Goal: Information Seeking & Learning: Learn about a topic

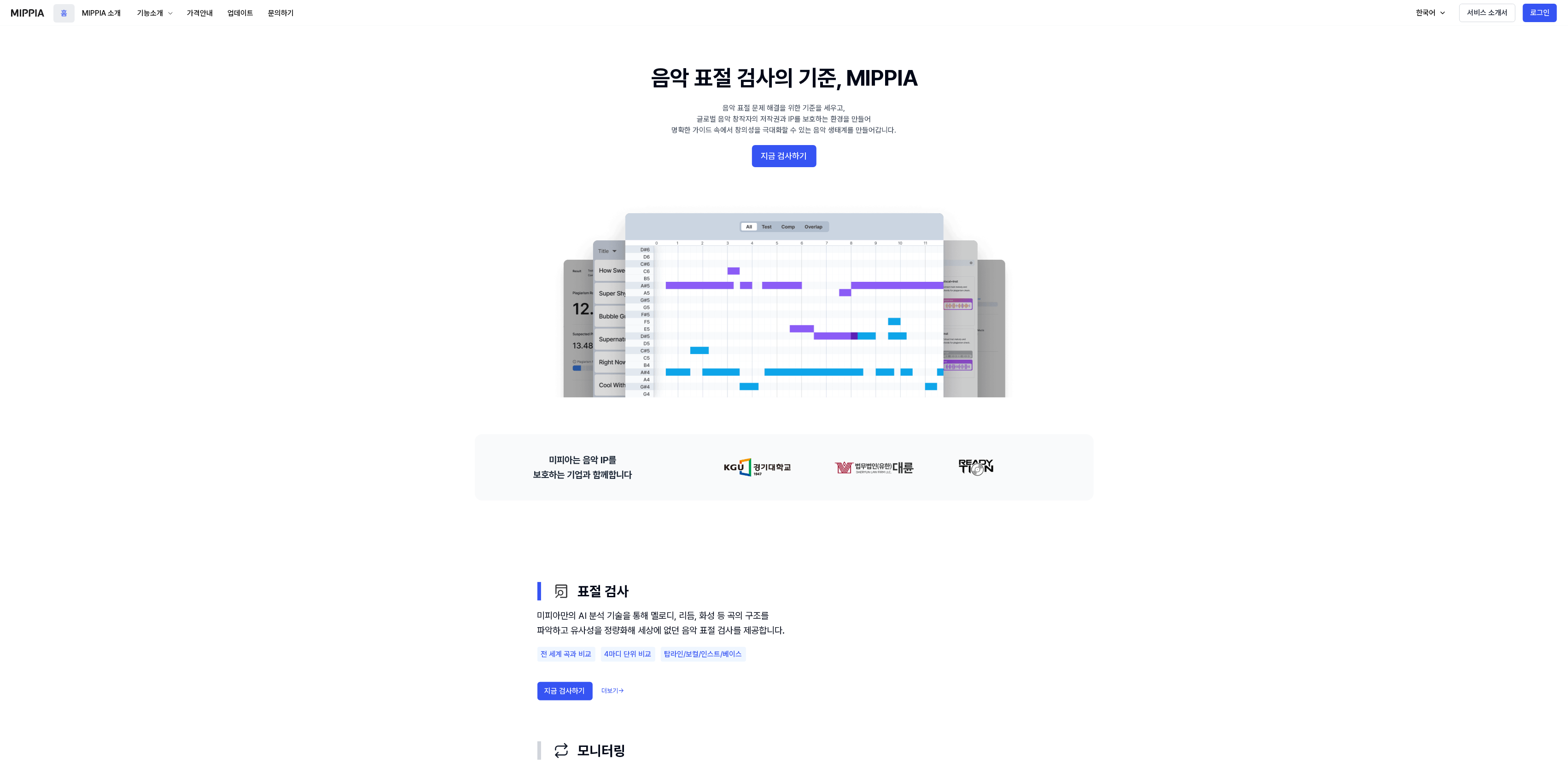
click at [61, 16] on button "홈" at bounding box center [64, 13] width 21 height 18
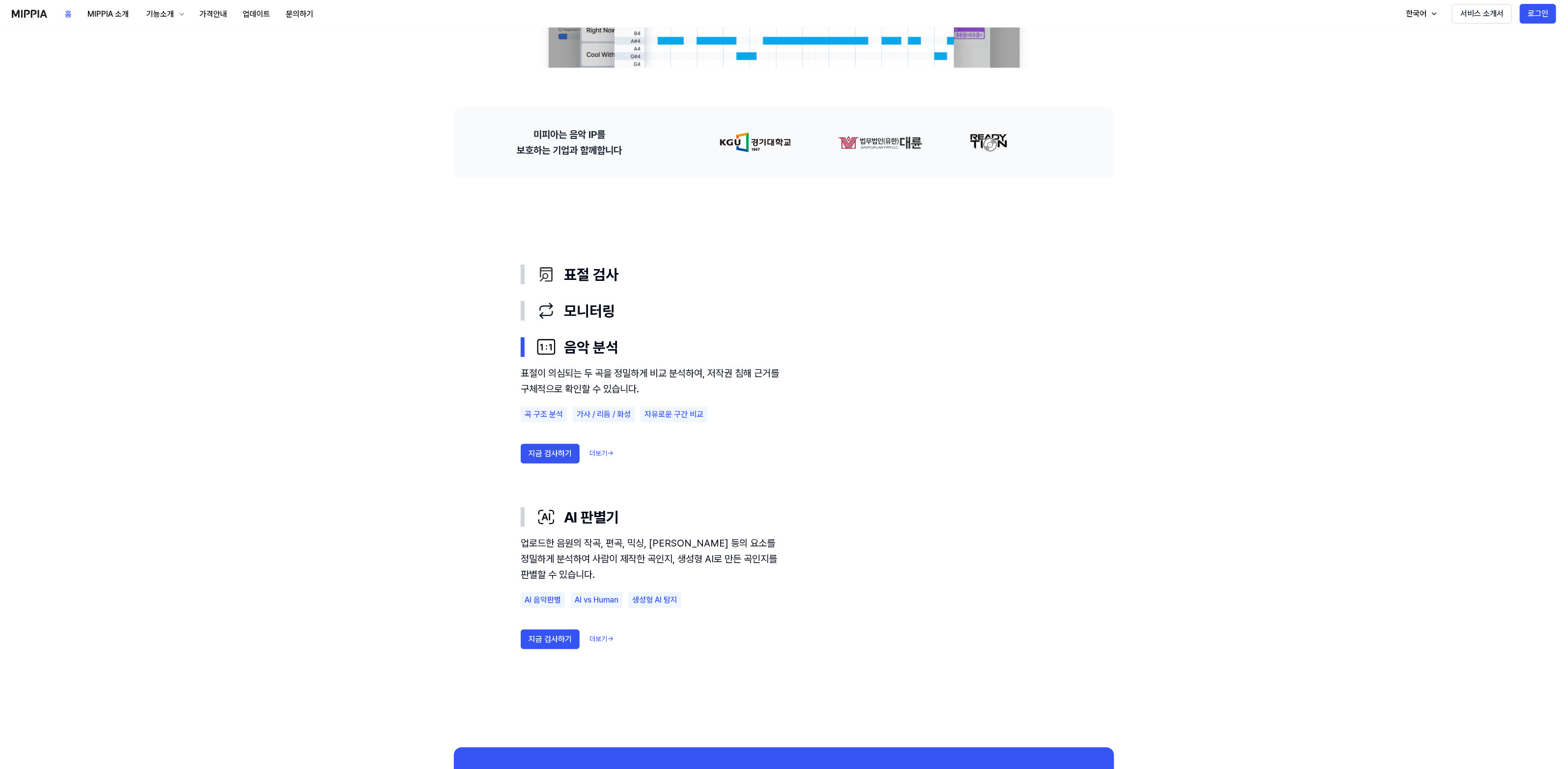
scroll to position [354, 0]
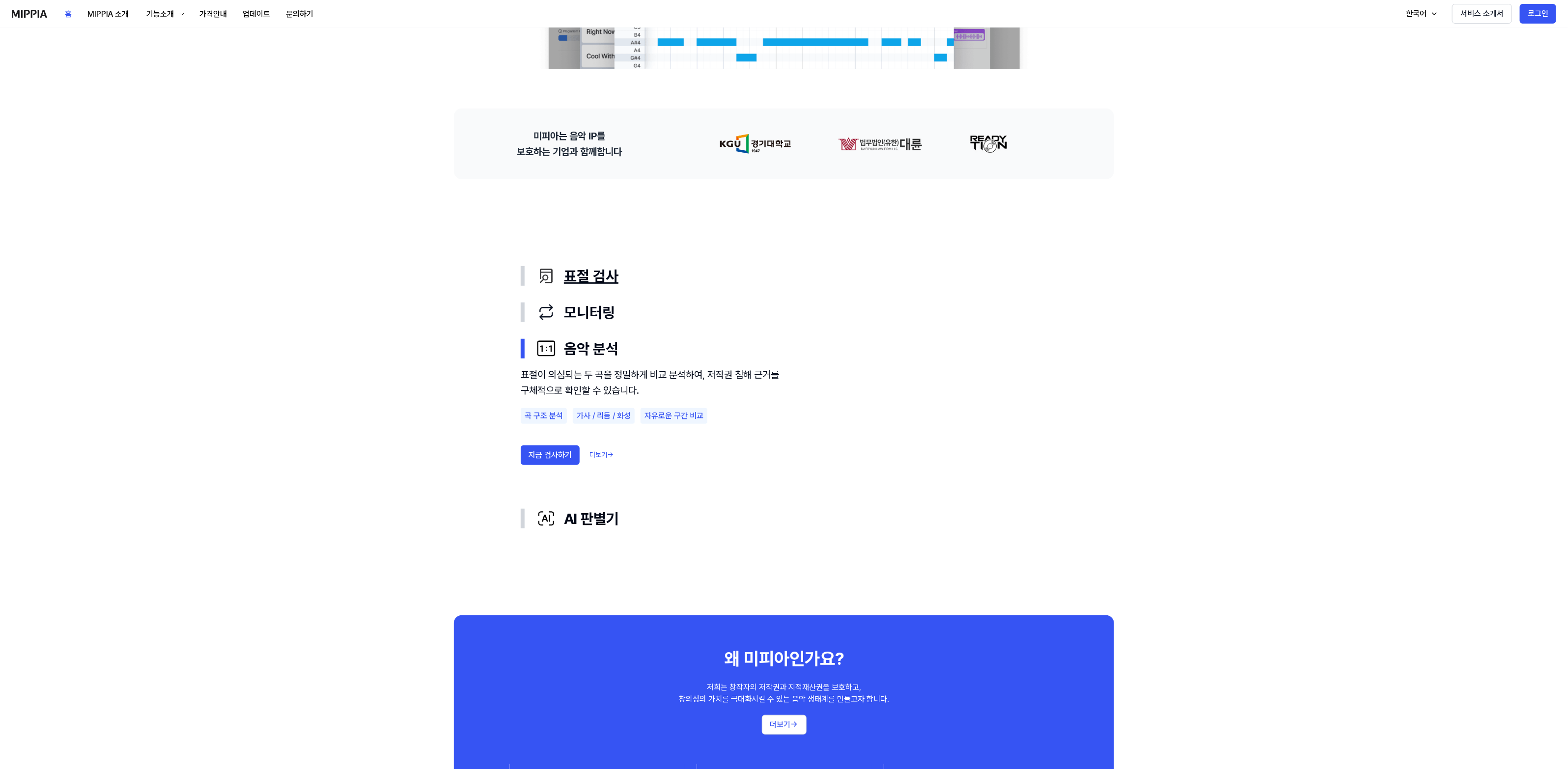
click at [575, 276] on div "표절 검사" at bounding box center [791, 276] width 511 height 21
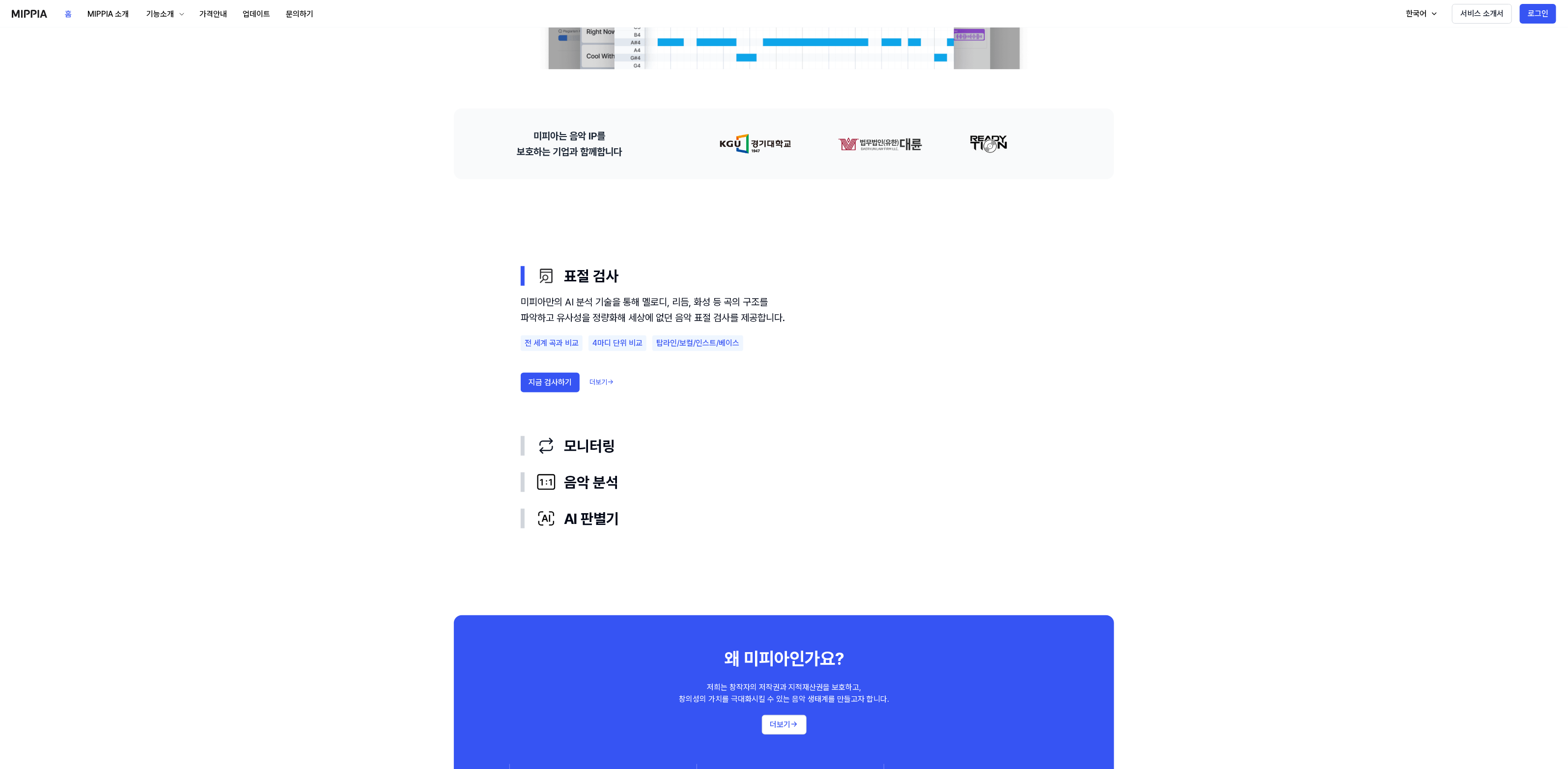
click at [593, 392] on div "지금 검사하기 더보기 →" at bounding box center [653, 382] width 266 height 19
click at [596, 387] on link "더보기 →" at bounding box center [601, 382] width 24 height 10
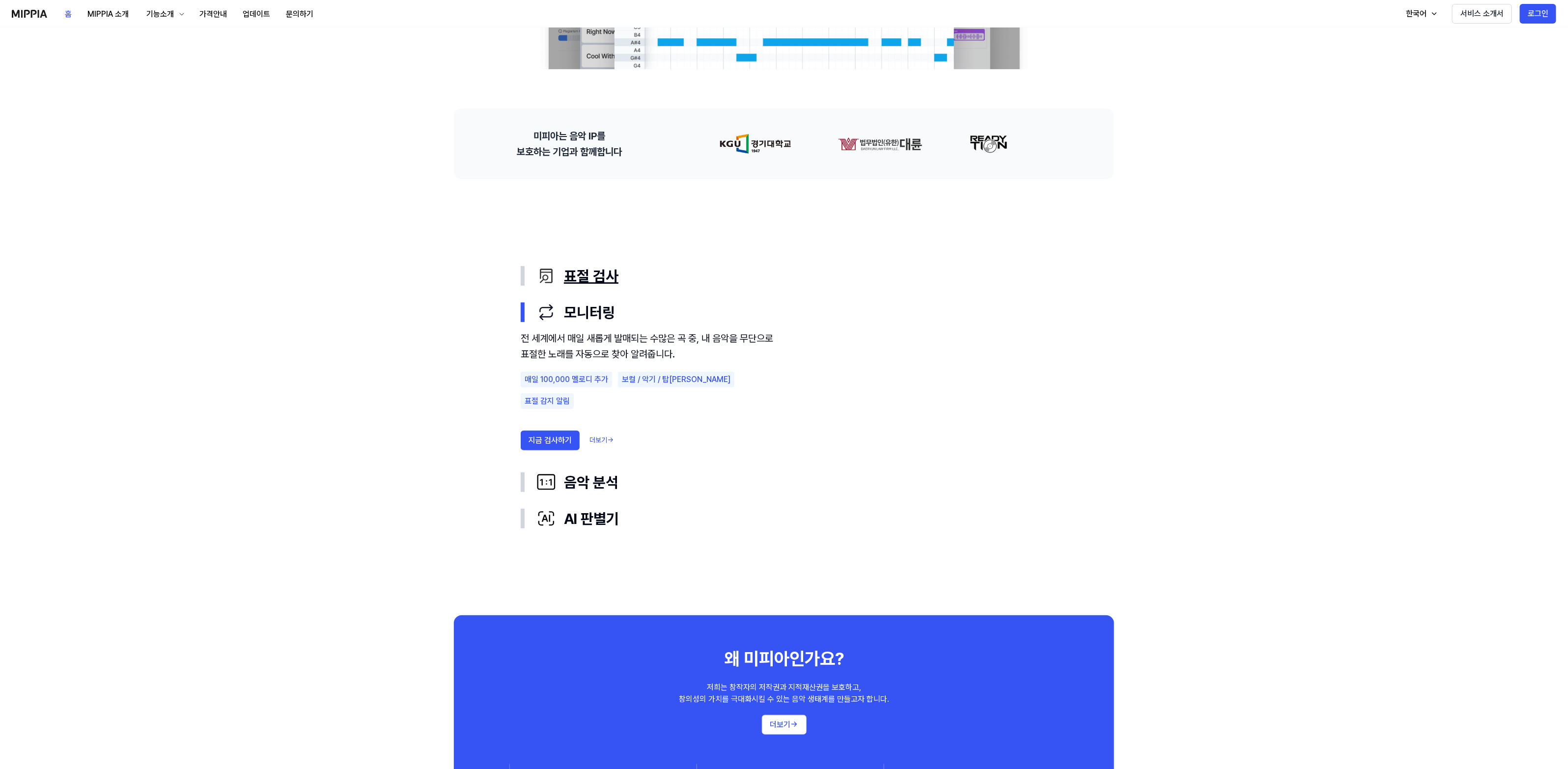
click at [571, 266] on div "표절 검사" at bounding box center [791, 276] width 511 height 21
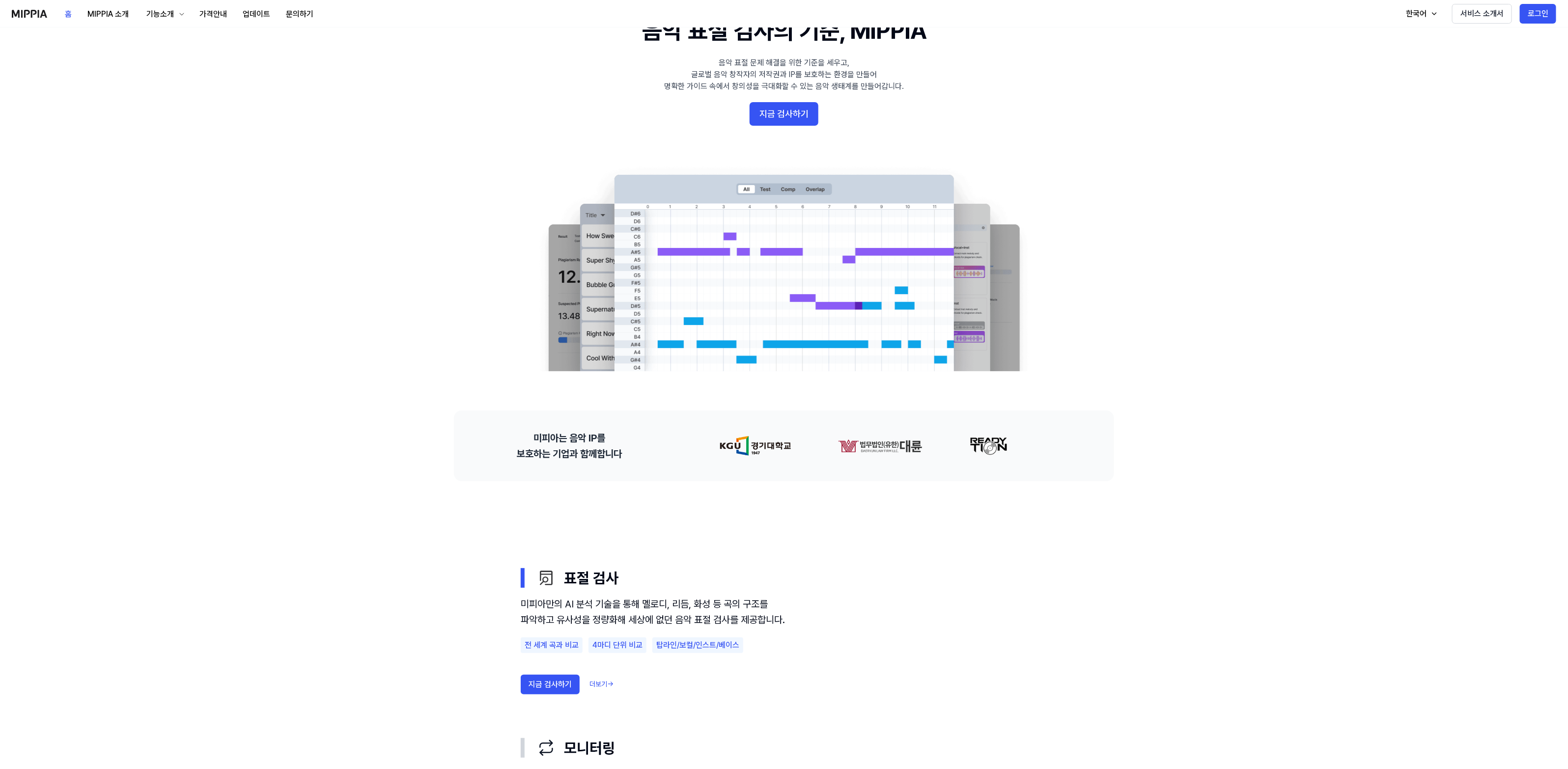
scroll to position [47, 0]
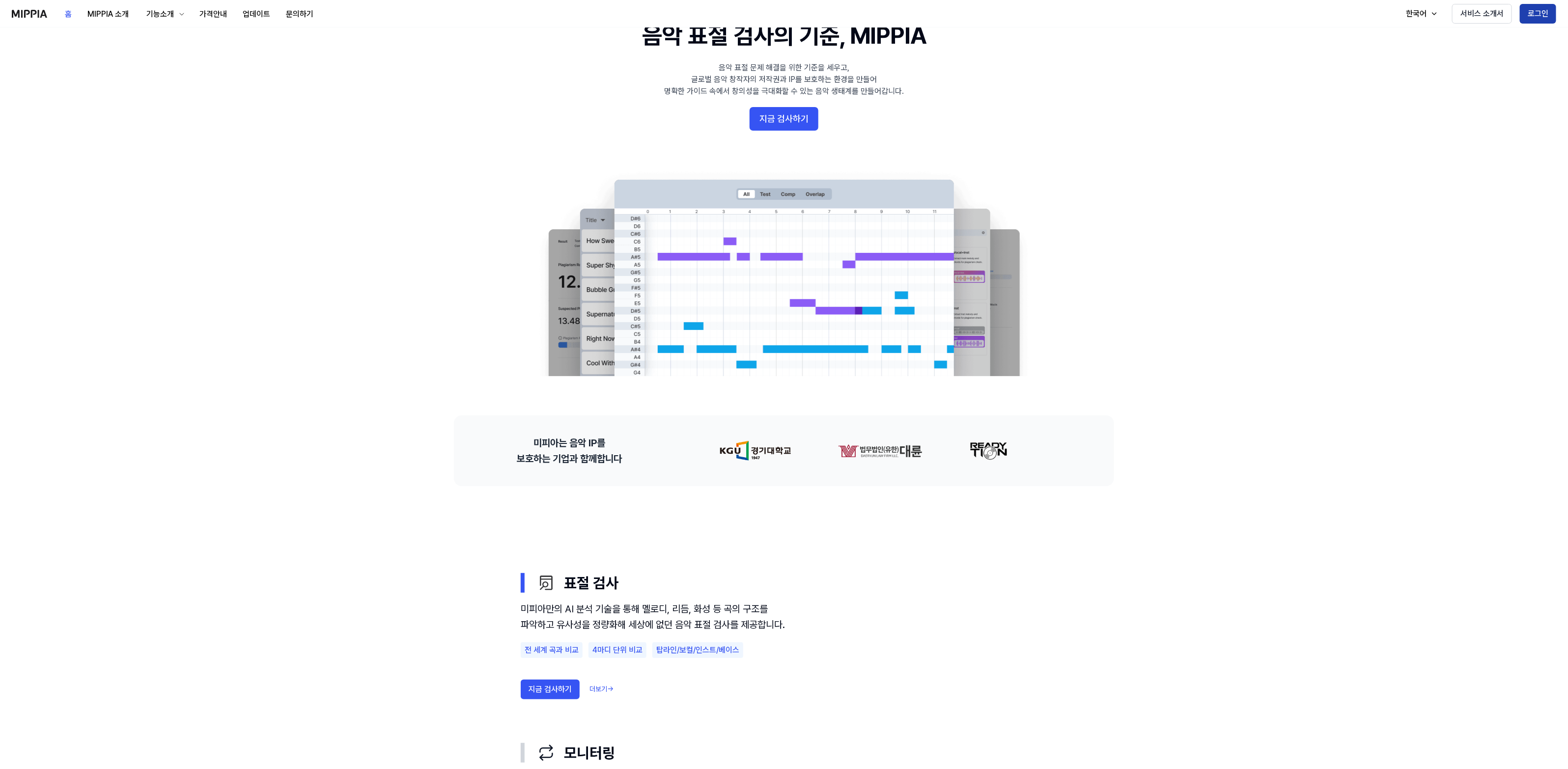
click at [1533, 11] on button "로그인" at bounding box center [1538, 14] width 36 height 19
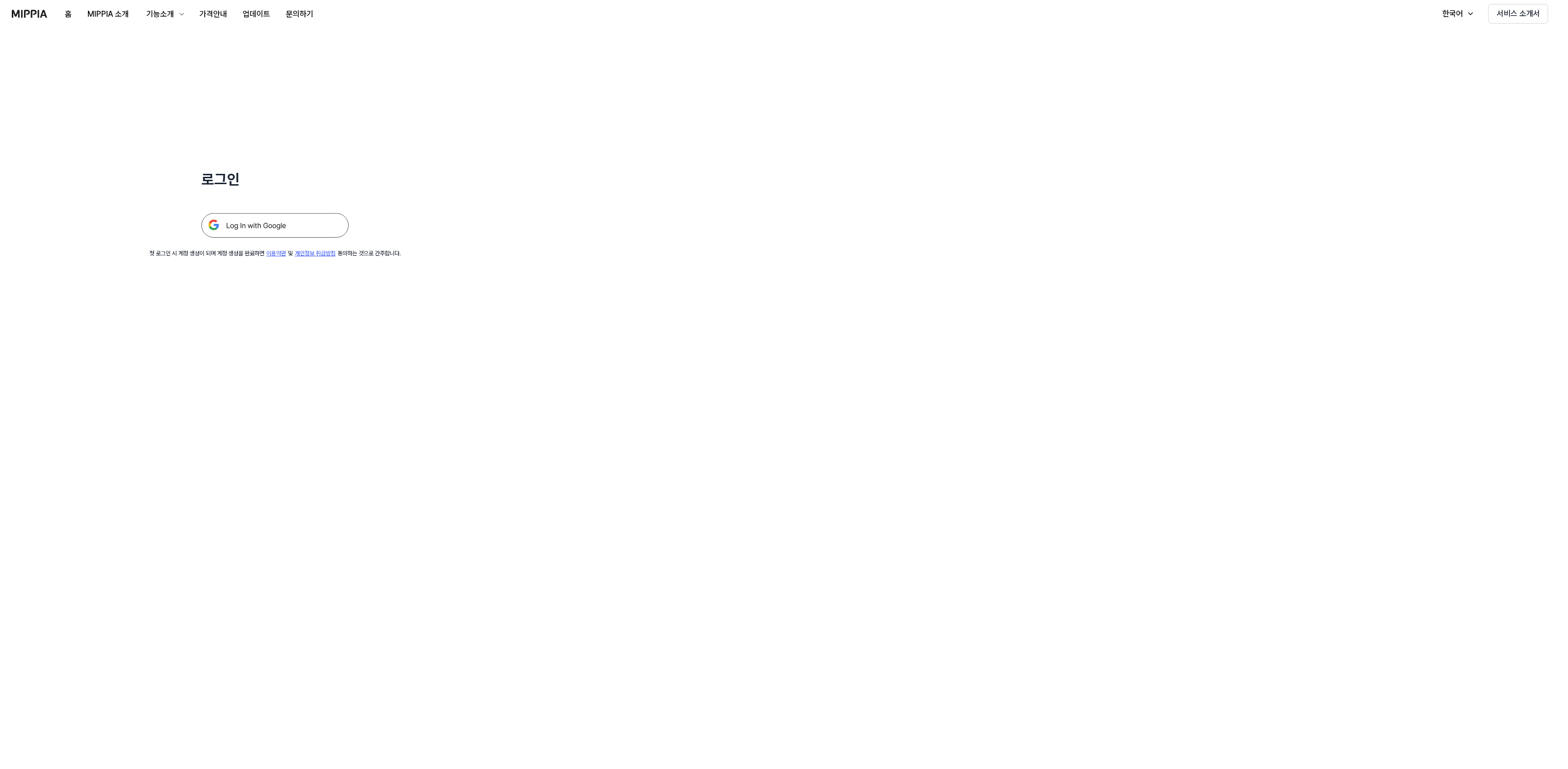
click at [317, 225] on img at bounding box center [275, 225] width 147 height 25
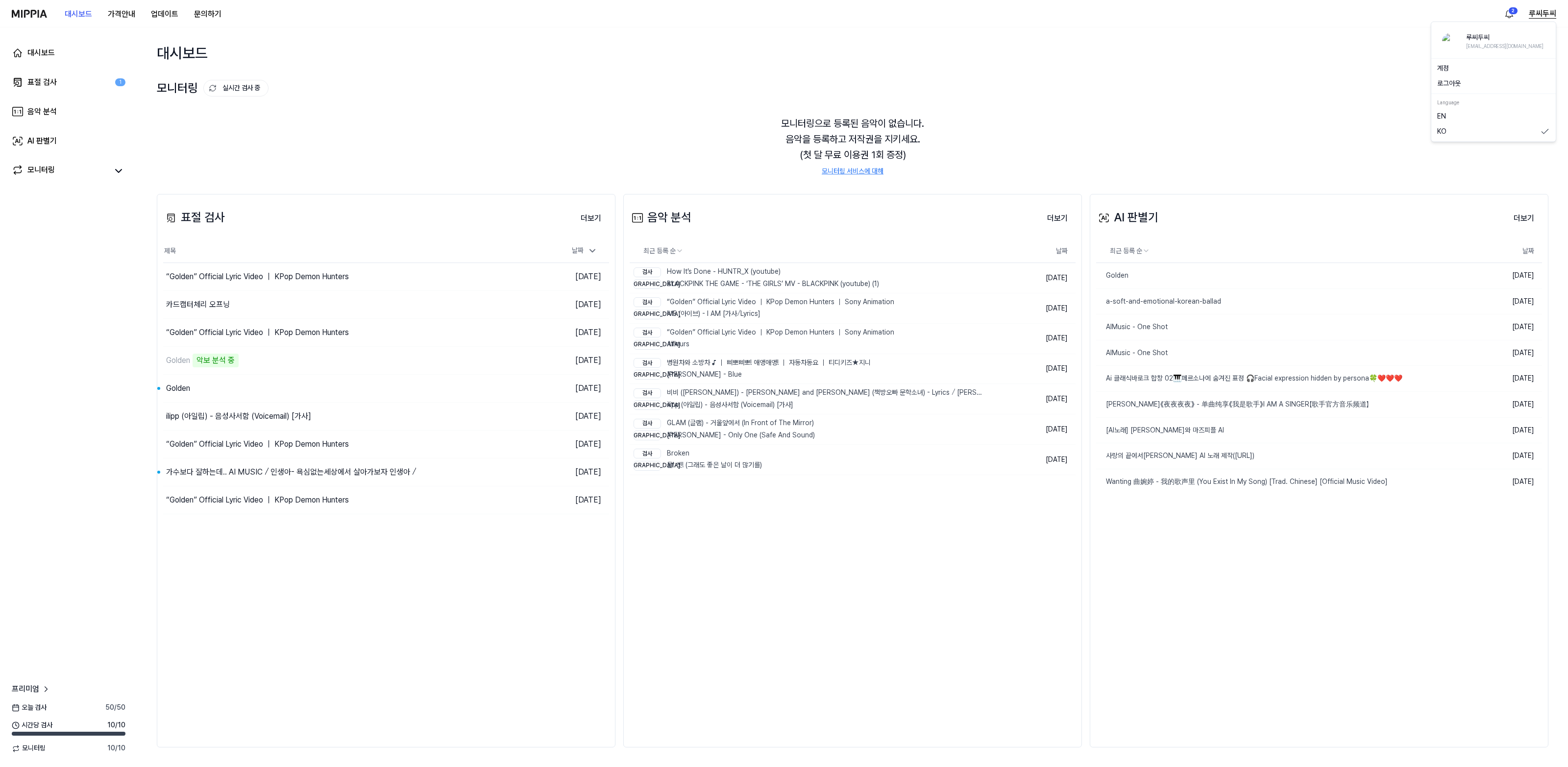
click at [1539, 16] on button "루씨두씨" at bounding box center [1542, 14] width 27 height 12
click at [160, 19] on button "업데이트" at bounding box center [165, 14] width 43 height 19
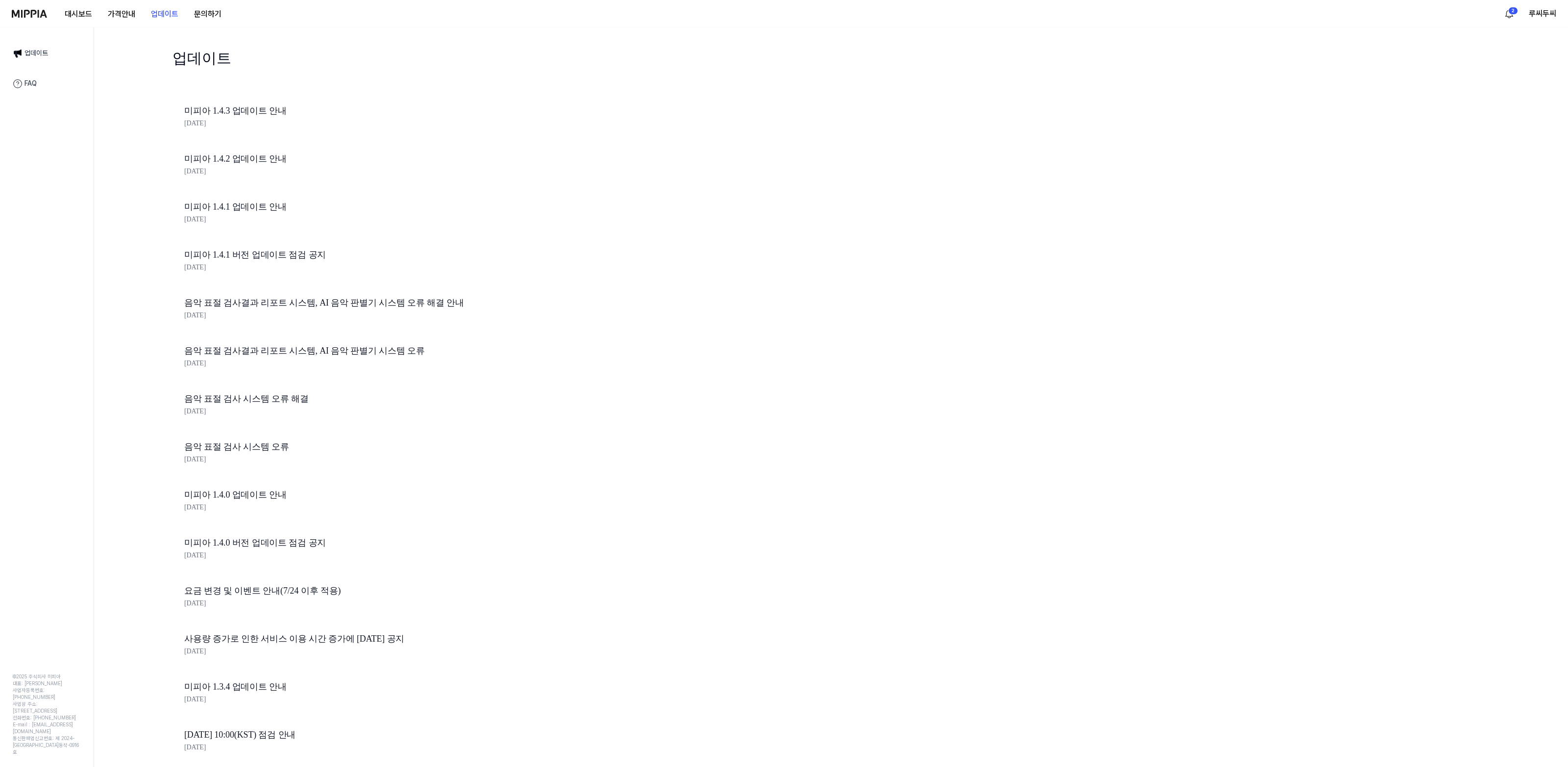
click at [28, 15] on img at bounding box center [29, 14] width 35 height 8
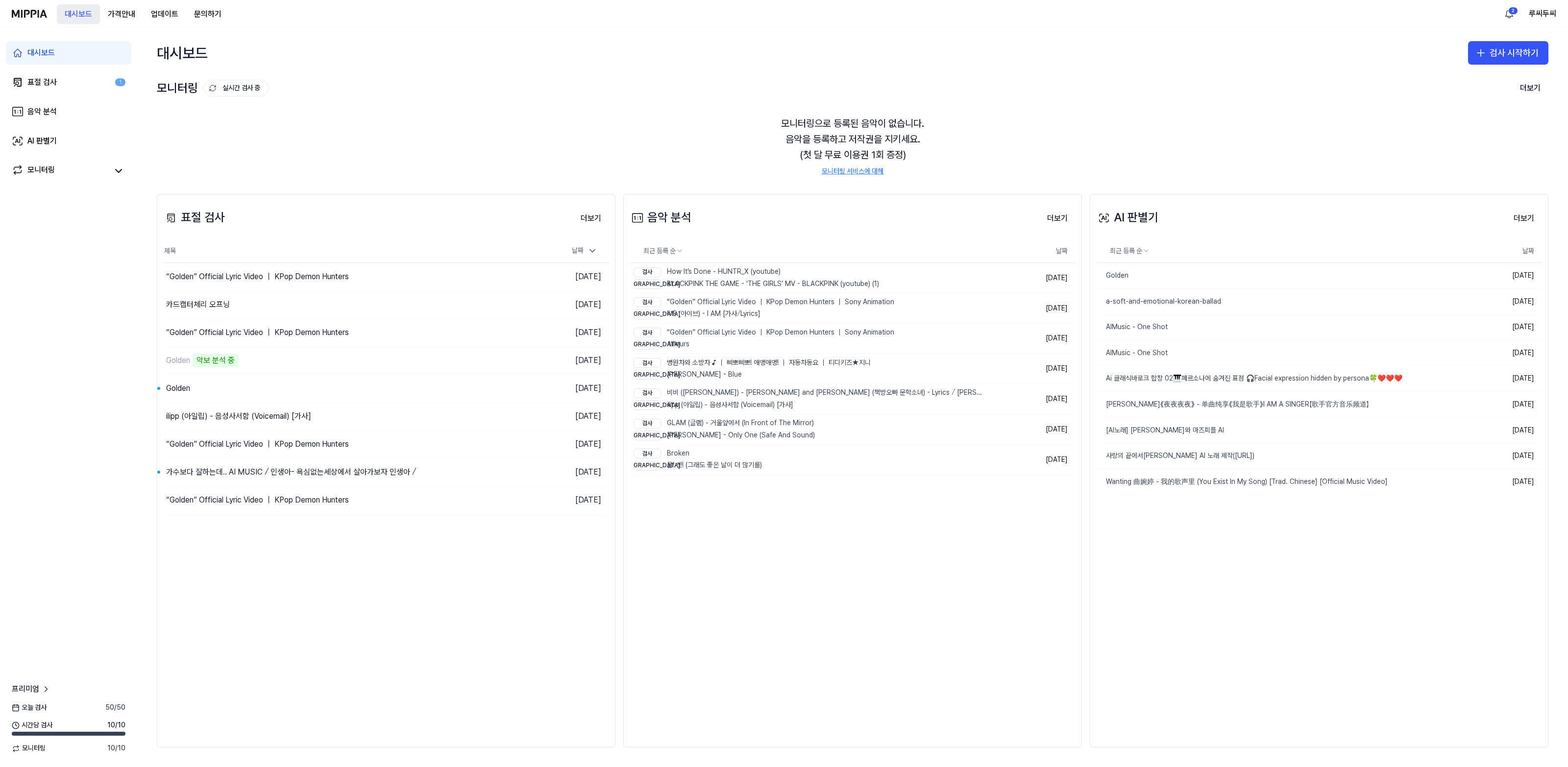
click at [69, 14] on button "대시보드" at bounding box center [78, 14] width 43 height 19
click at [122, 14] on 버튼 "가격안내" at bounding box center [121, 14] width 43 height 19
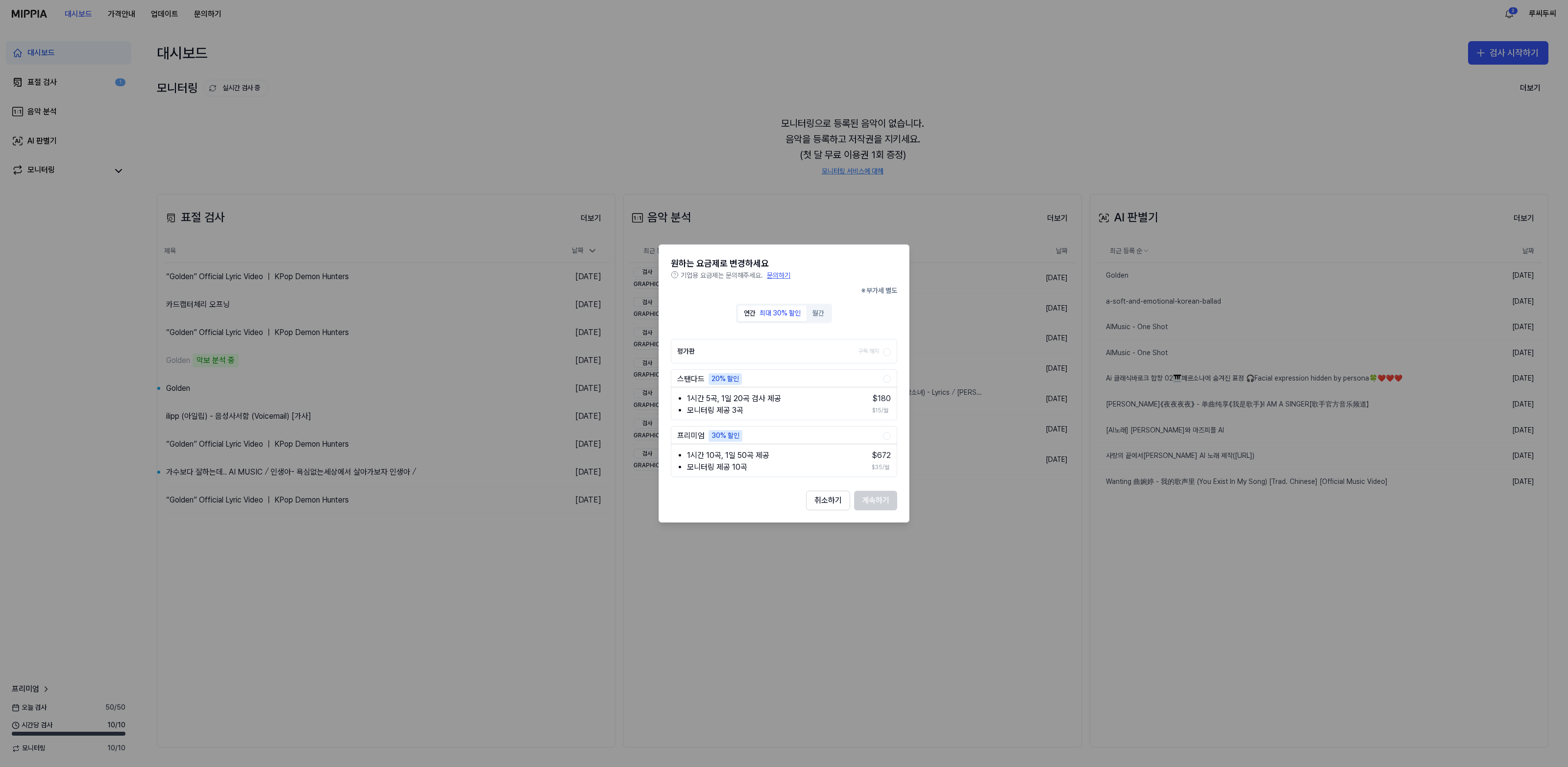
click at [165, 14] on div at bounding box center [784, 383] width 1568 height 767
click at [295, 43] on div at bounding box center [784, 383] width 1568 height 767
click at [828, 496] on button "취소하기" at bounding box center [828, 500] width 44 height 19
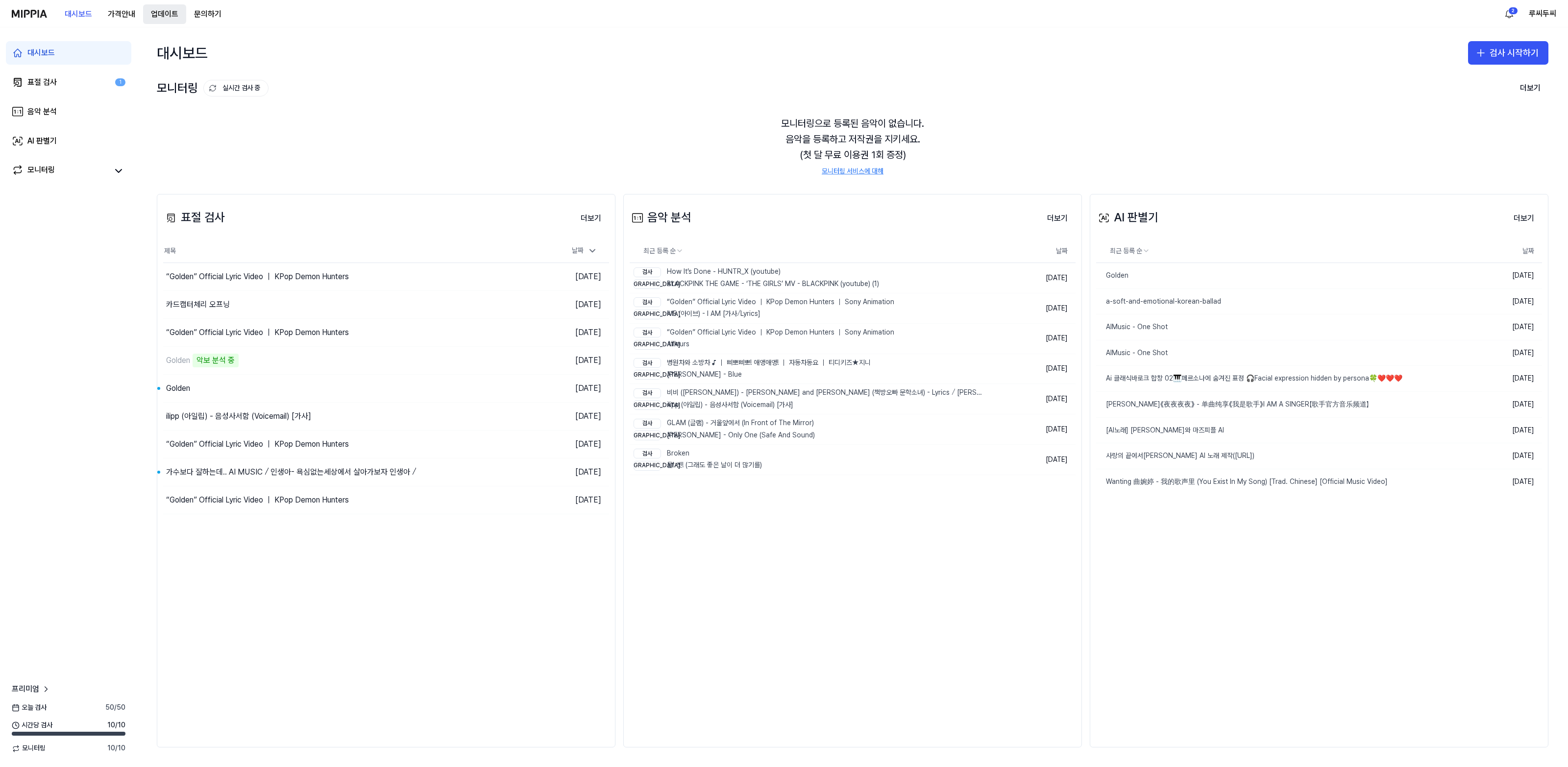
click at [143, 17] on button "업데이트" at bounding box center [165, 14] width 43 height 19
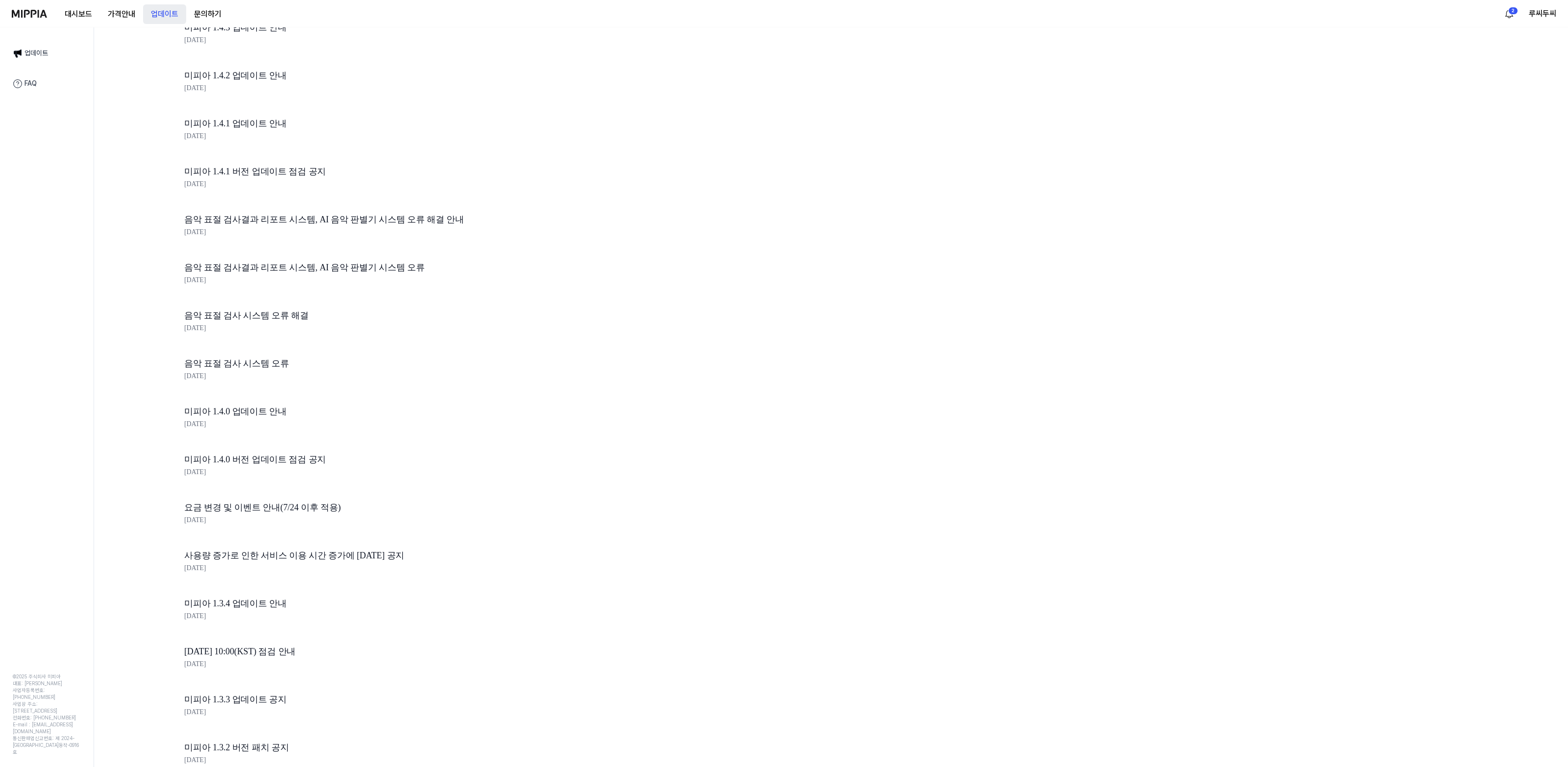
scroll to position [25, 0]
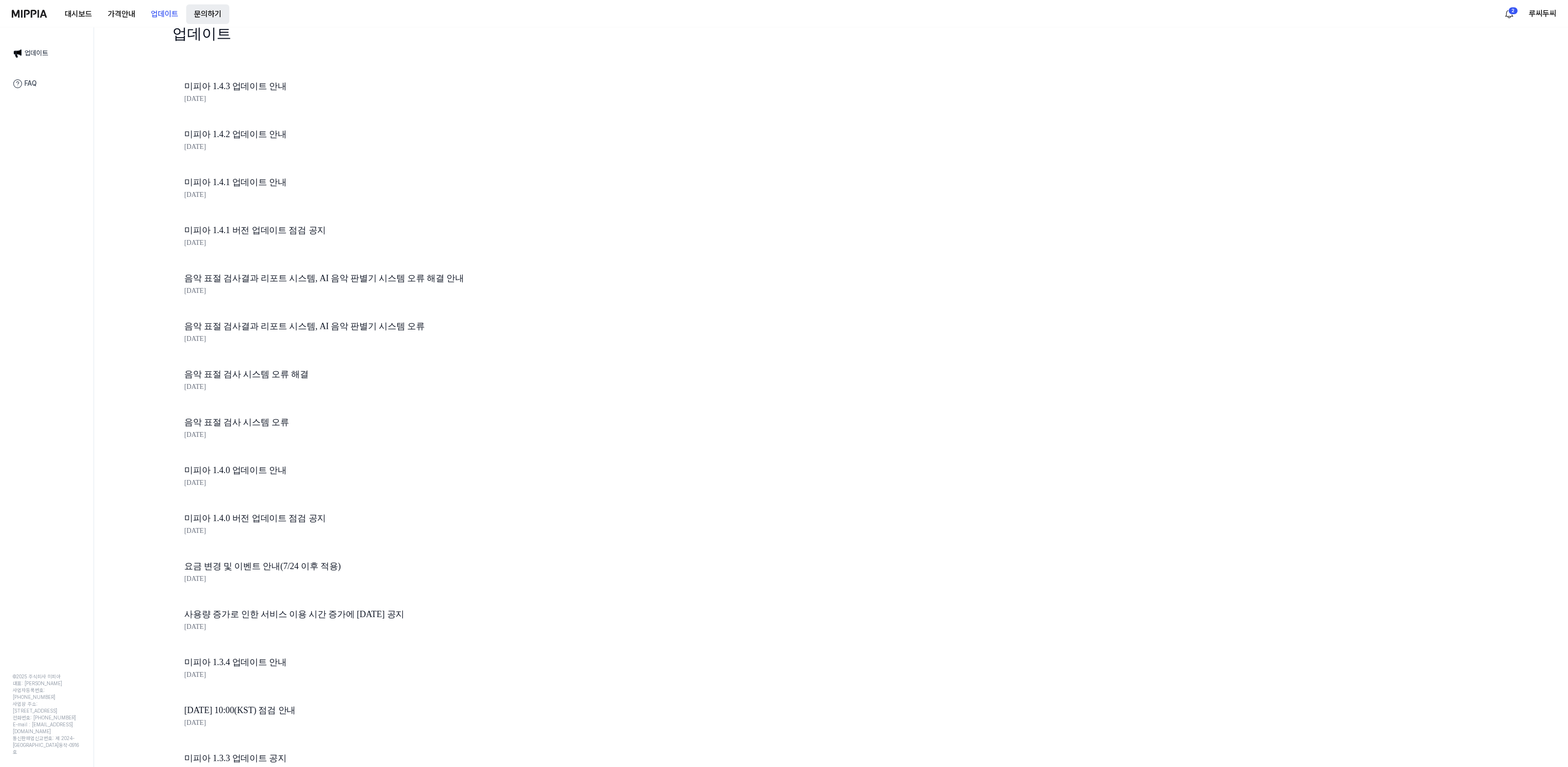
click at [209, 15] on button "문의하기" at bounding box center [207, 14] width 43 height 19
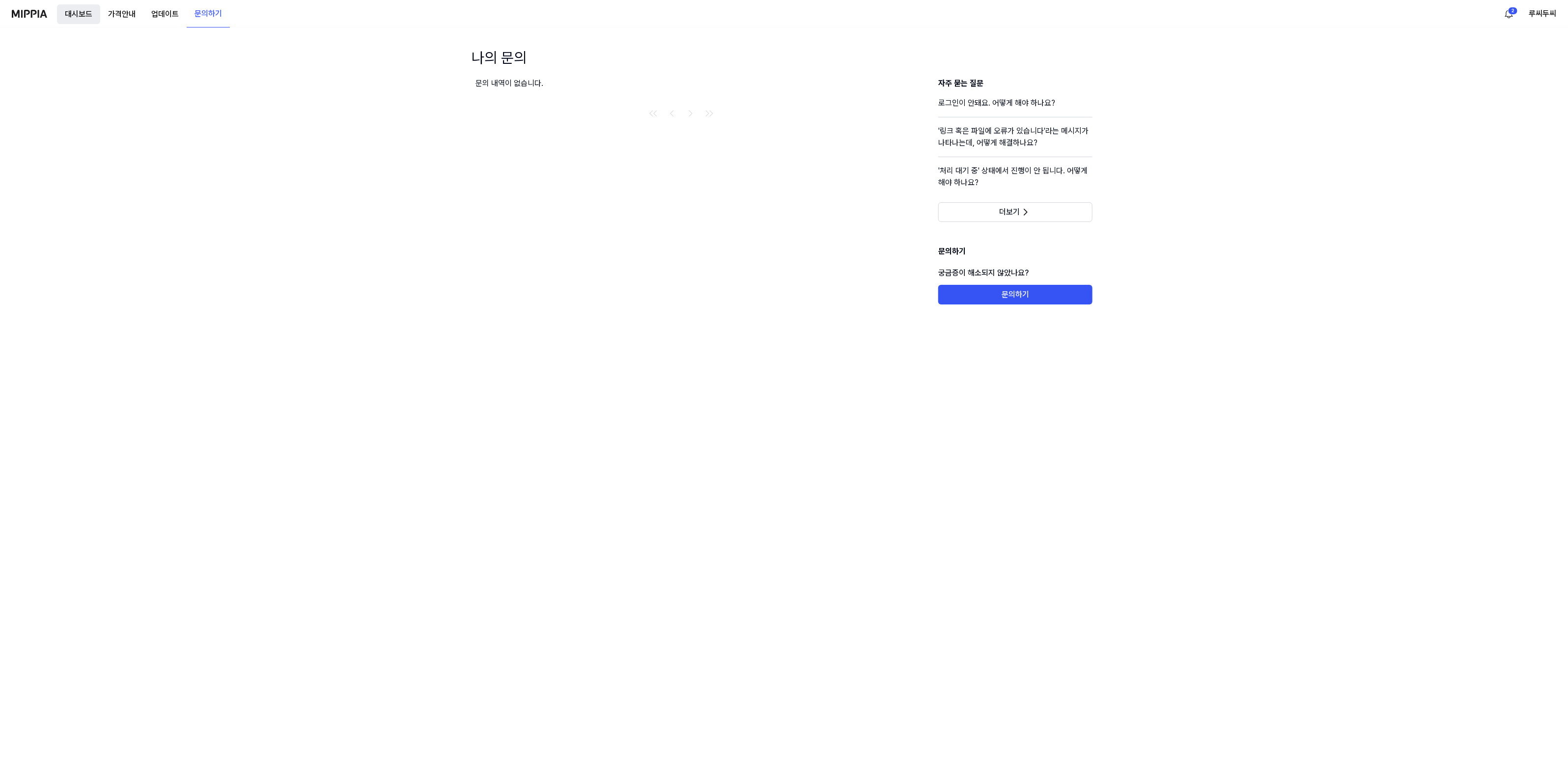
click at [86, 12] on button "대시보드" at bounding box center [79, 14] width 44 height 19
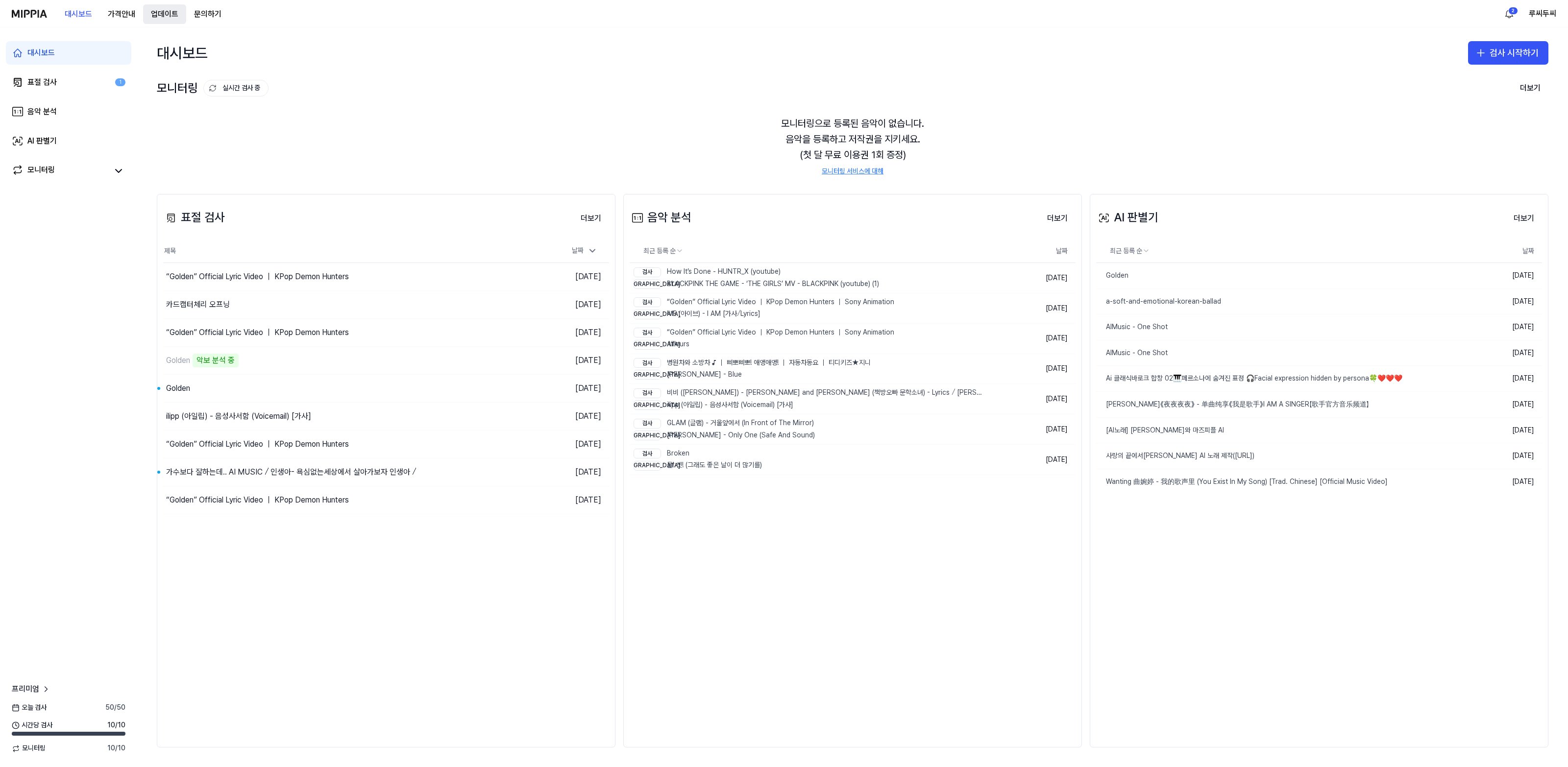
click at [177, 13] on button "업데이트" at bounding box center [165, 14] width 43 height 19
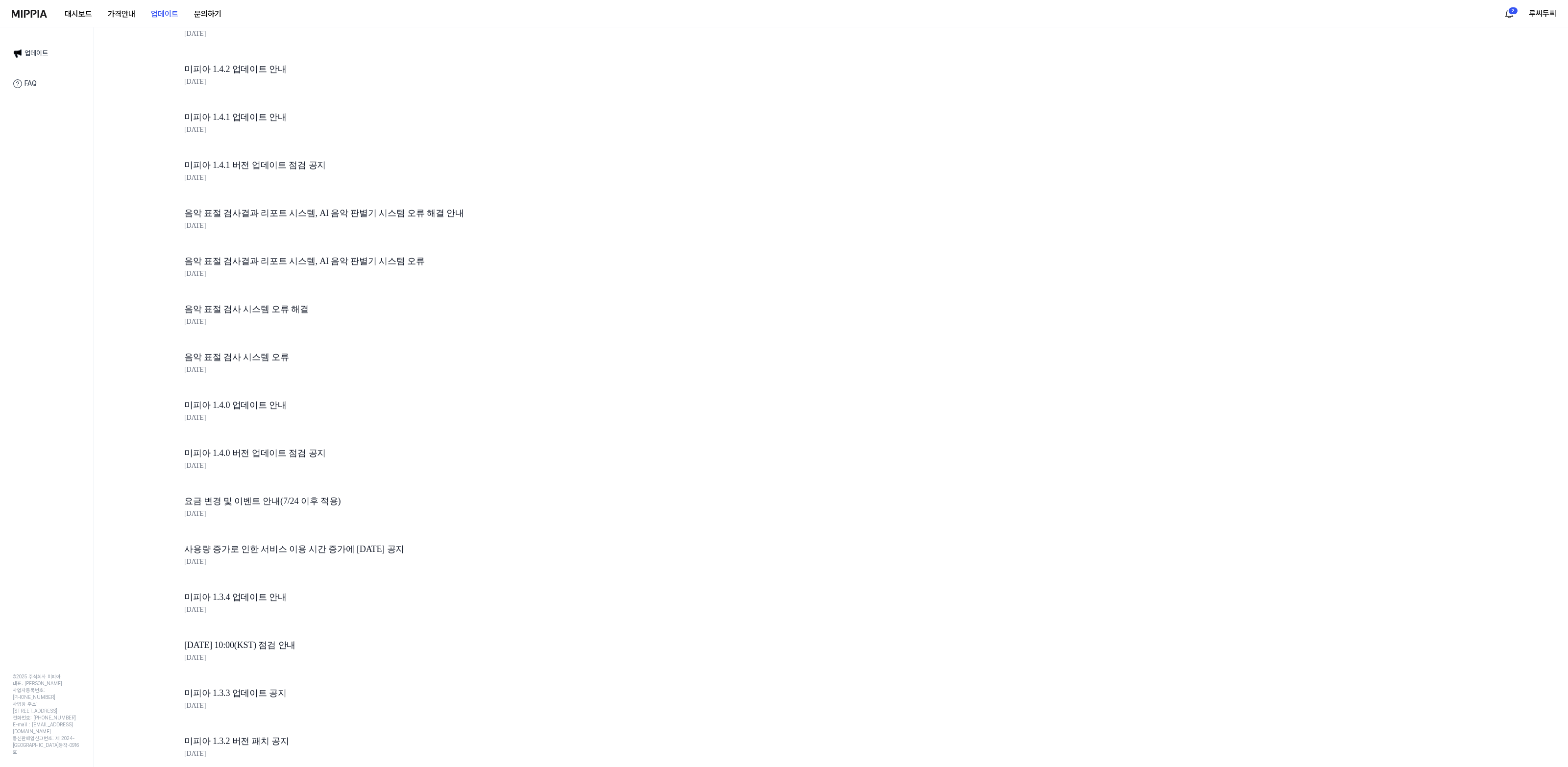
scroll to position [0, 0]
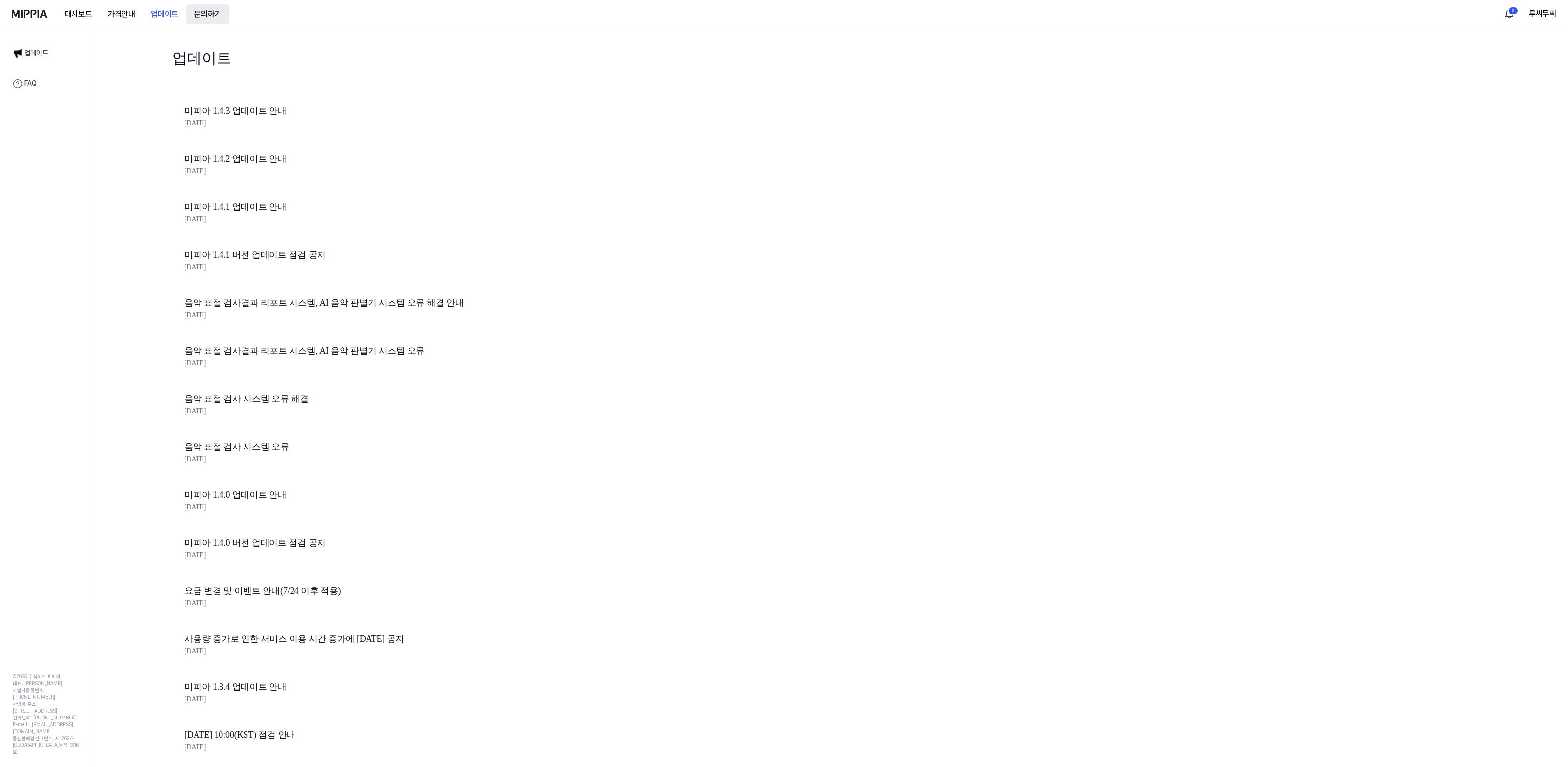
click at [204, 13] on button "문의하기" at bounding box center [207, 14] width 43 height 19
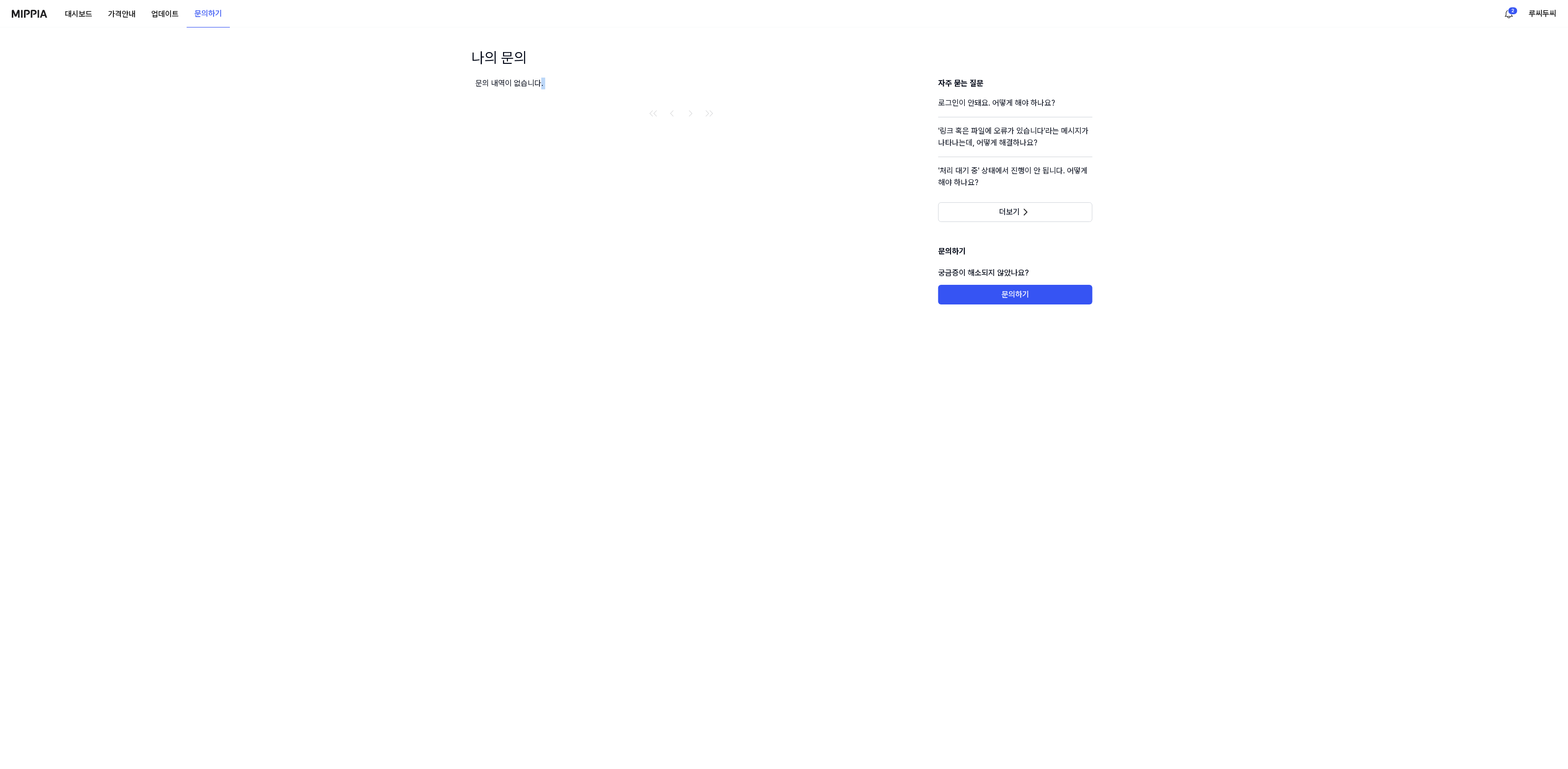
drag, startPoint x: 539, startPoint y: 87, endPoint x: 570, endPoint y: 226, distance: 142.4
click at [570, 226] on div "문의 내역이 없습니다." at bounding box center [680, 191] width 411 height 227
drag, startPoint x: 494, startPoint y: 32, endPoint x: 895, endPoint y: 229, distance: 446.8
click at [772, 275] on div "나의 문의 문의 내역이 없습니다. 자주 묻는 질문 로그인이 안돼요. 어떻게 해야 하나요? '링크 혹은 파일에 오류가 있습니다'라는 메시지가 나…" at bounding box center [784, 398] width 1568 height 741
click at [165, 9] on button "업데이트" at bounding box center [165, 14] width 44 height 19
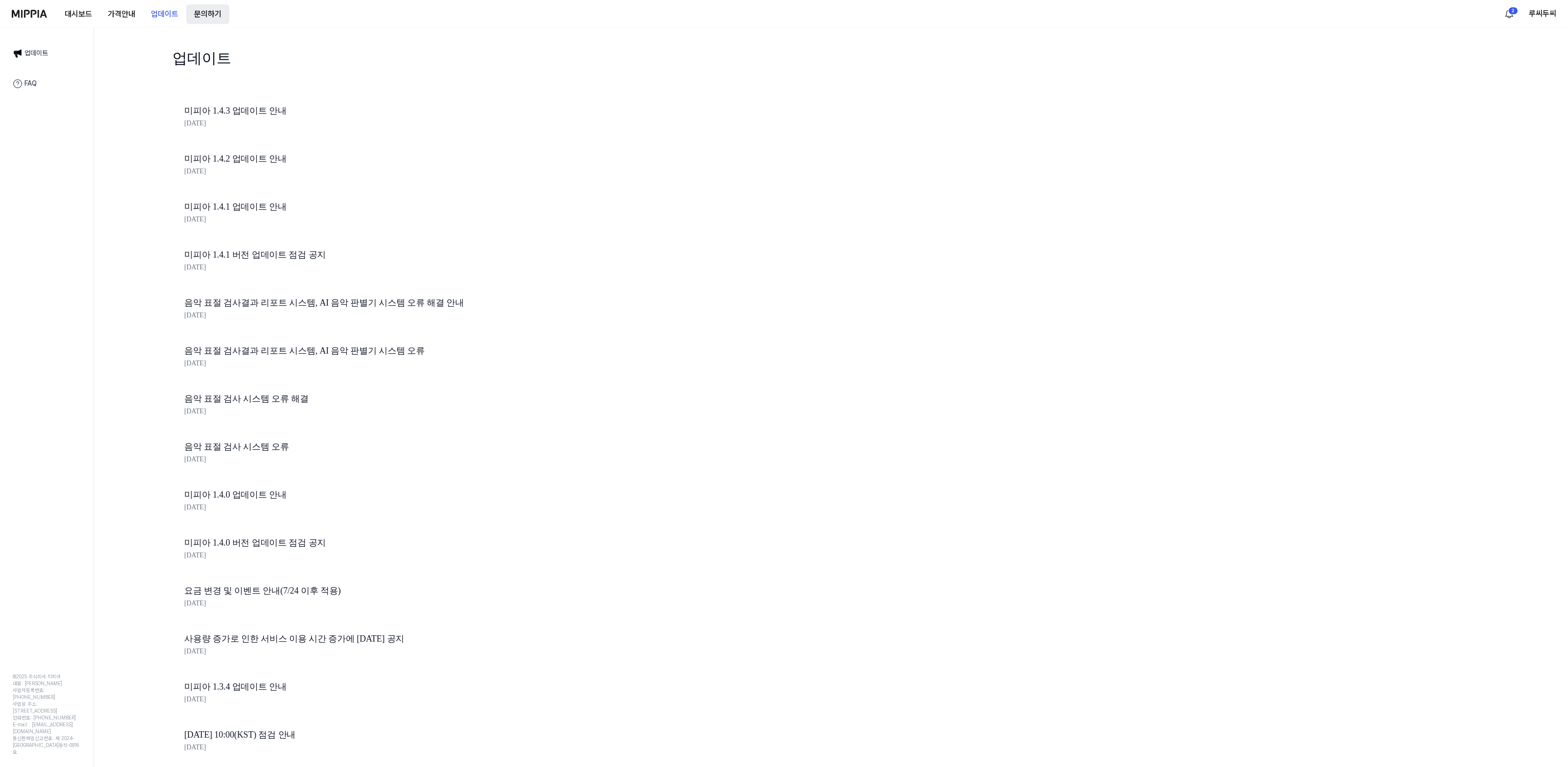
click at [214, 9] on button "문의하기" at bounding box center [207, 14] width 43 height 19
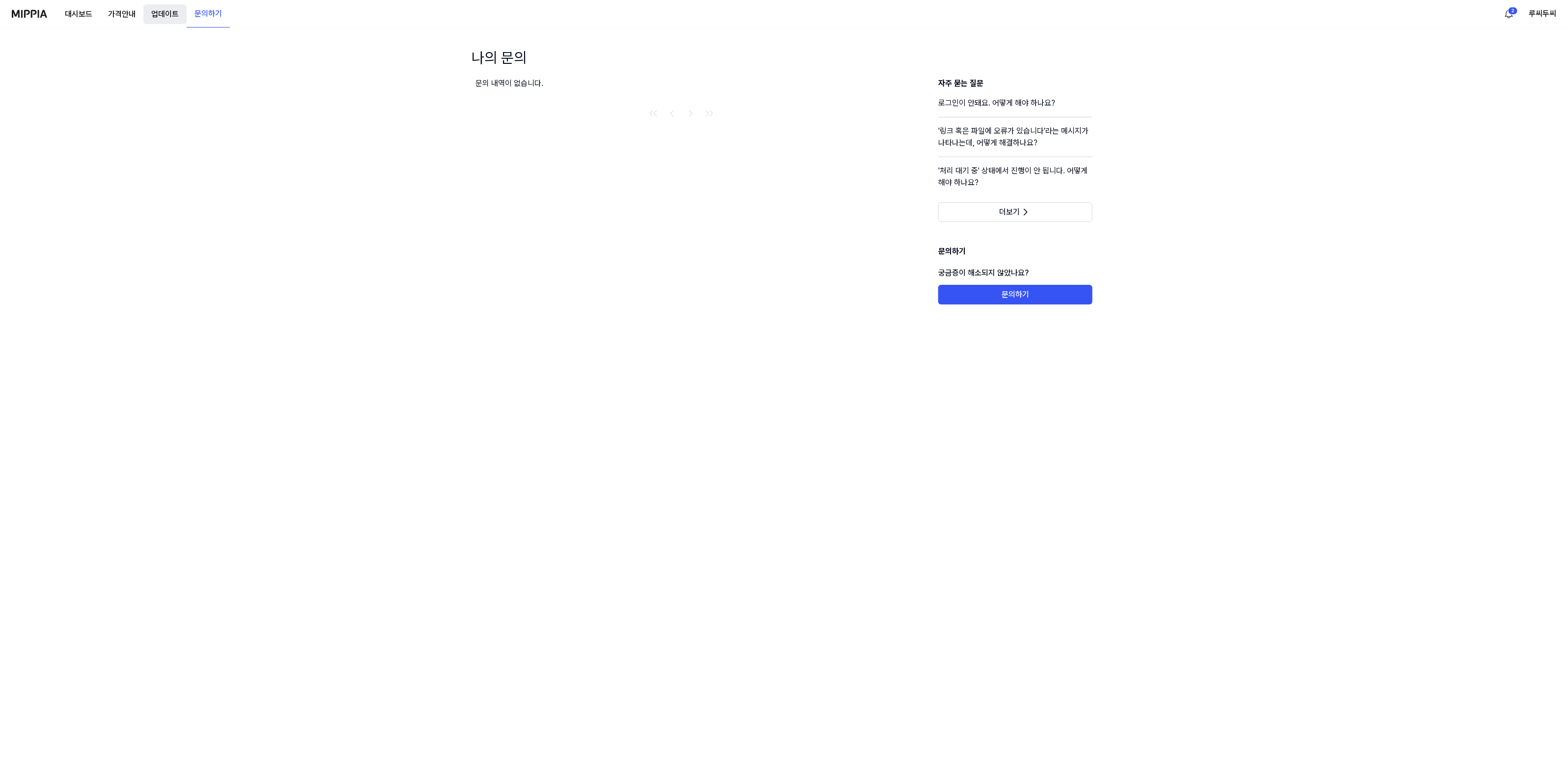
click at [158, 11] on button "업데이트" at bounding box center [165, 14] width 44 height 19
click at [204, 11] on button "문의하기" at bounding box center [208, 14] width 44 height 19
click at [163, 9] on button "업데이트" at bounding box center [165, 14] width 44 height 19
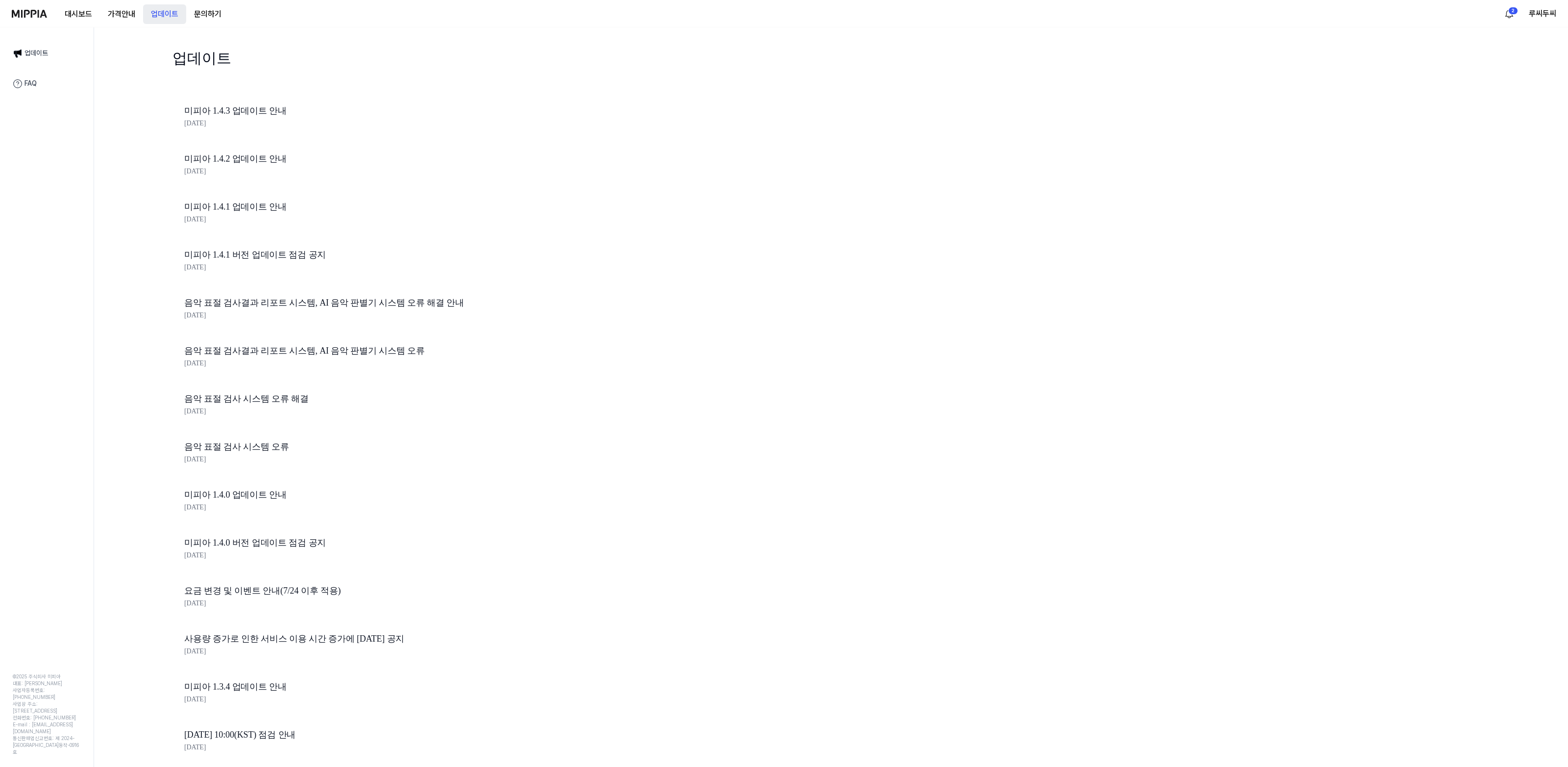
click at [148, 9] on button "업데이트" at bounding box center [165, 14] width 43 height 19
click at [216, 9] on button "문의하기" at bounding box center [207, 14] width 43 height 19
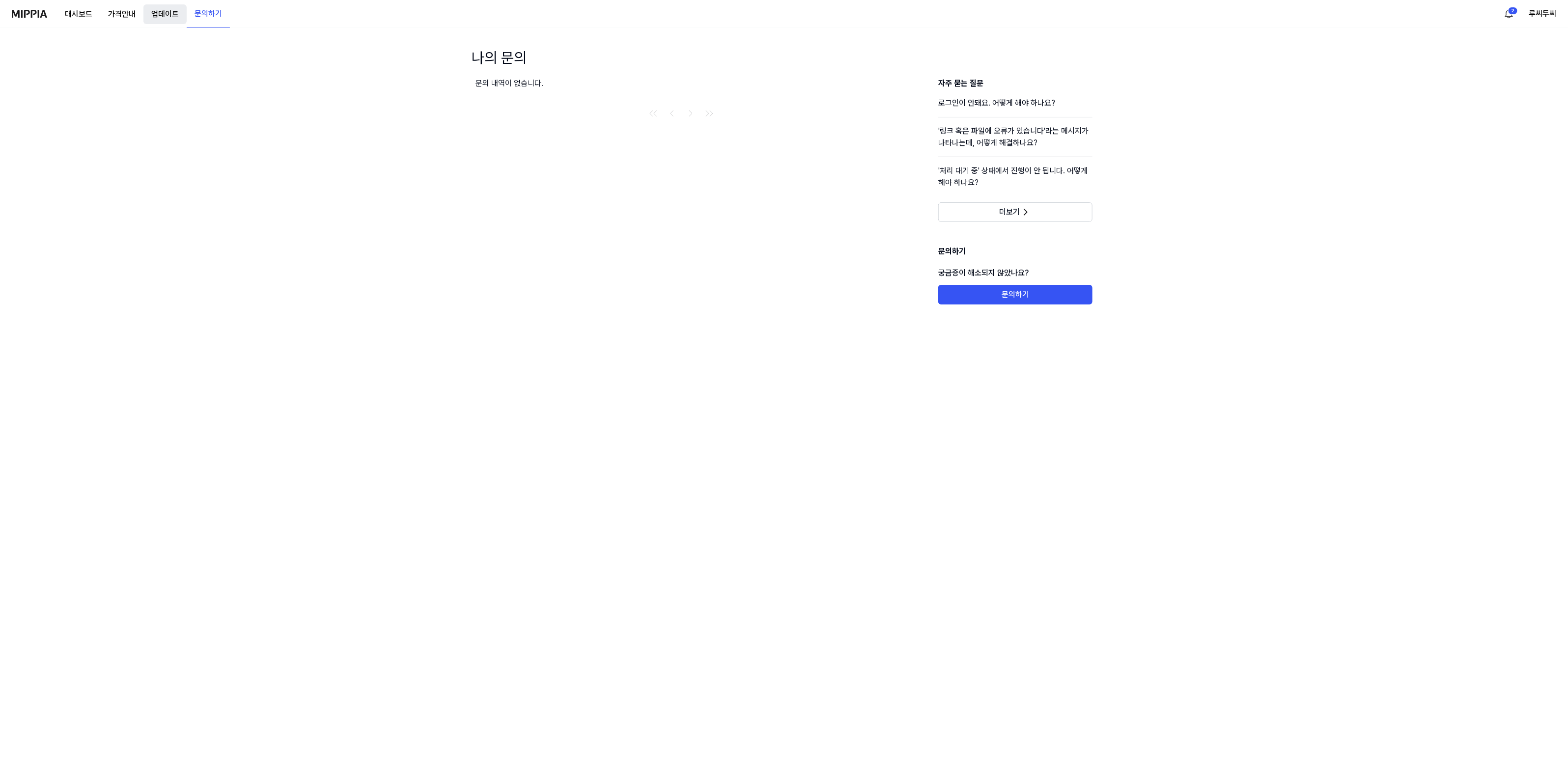
click at [155, 9] on button "업데이트" at bounding box center [165, 14] width 44 height 19
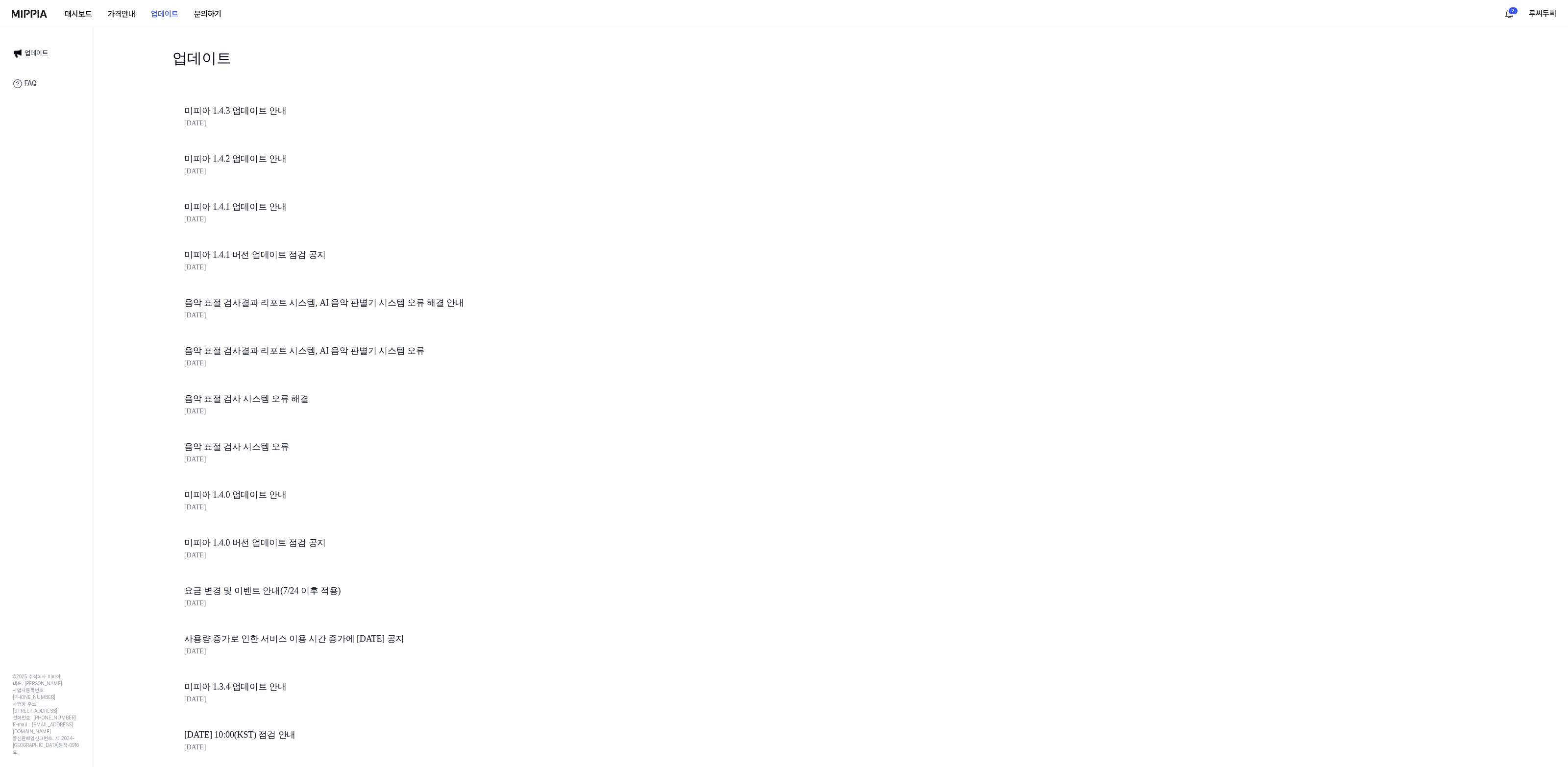
click at [23, 60] on link "업데이트" at bounding box center [47, 54] width 80 height 21
click at [20, 93] on link "FAQ" at bounding box center [47, 83] width 80 height 21
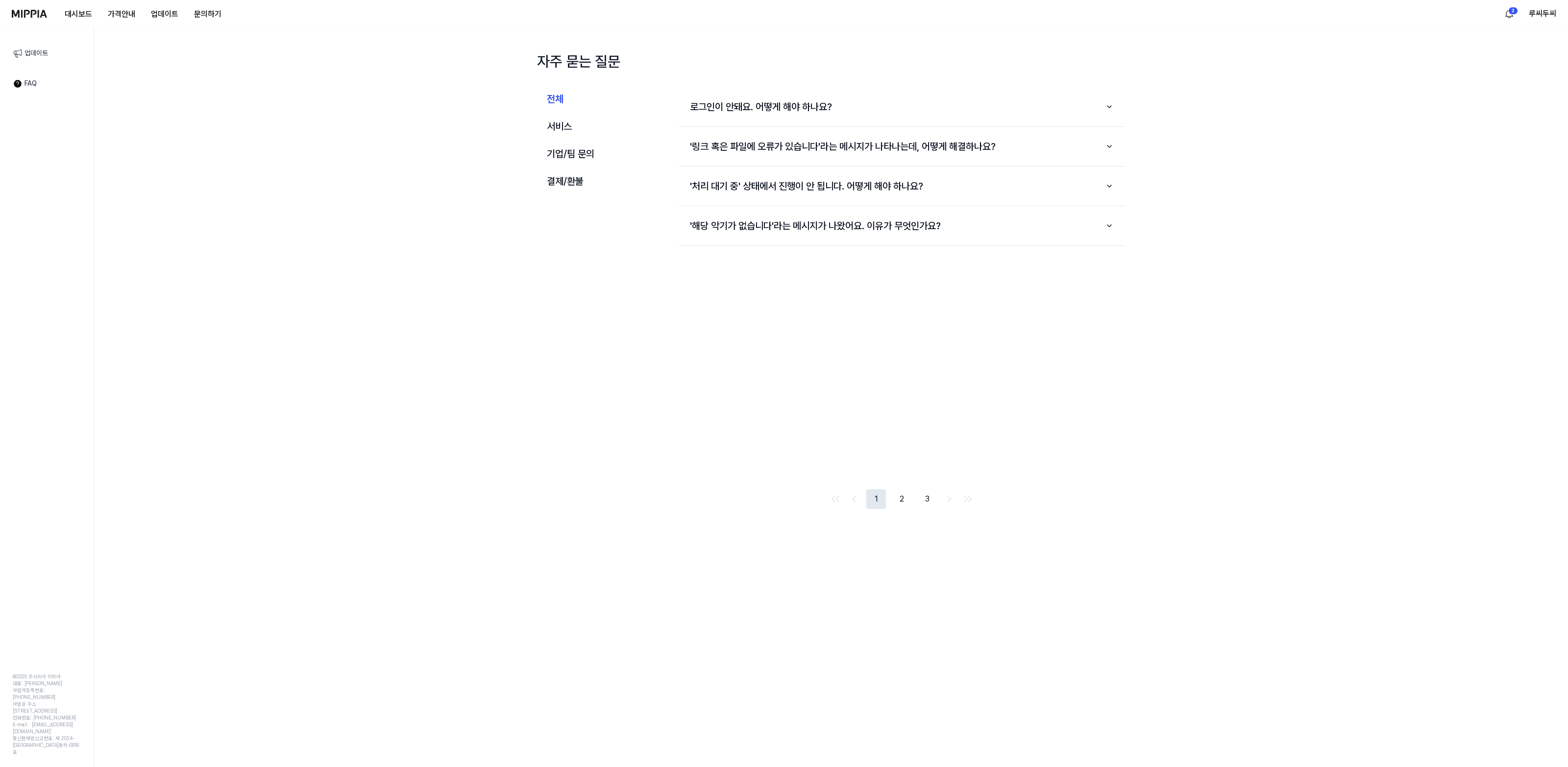
drag, startPoint x: 25, startPoint y: 138, endPoint x: 28, endPoint y: 170, distance: 32.1
click at [28, 170] on div "업데이트 FAQ © 2025 주식회사 미피아 대표: 오찬호 사업자등록번호: 158-86-03300 사업장 주소: 서울 특별시 동작구 상도로 5…" at bounding box center [47, 397] width 94 height 739
click at [161, 19] on button "업데이트" at bounding box center [165, 14] width 43 height 19
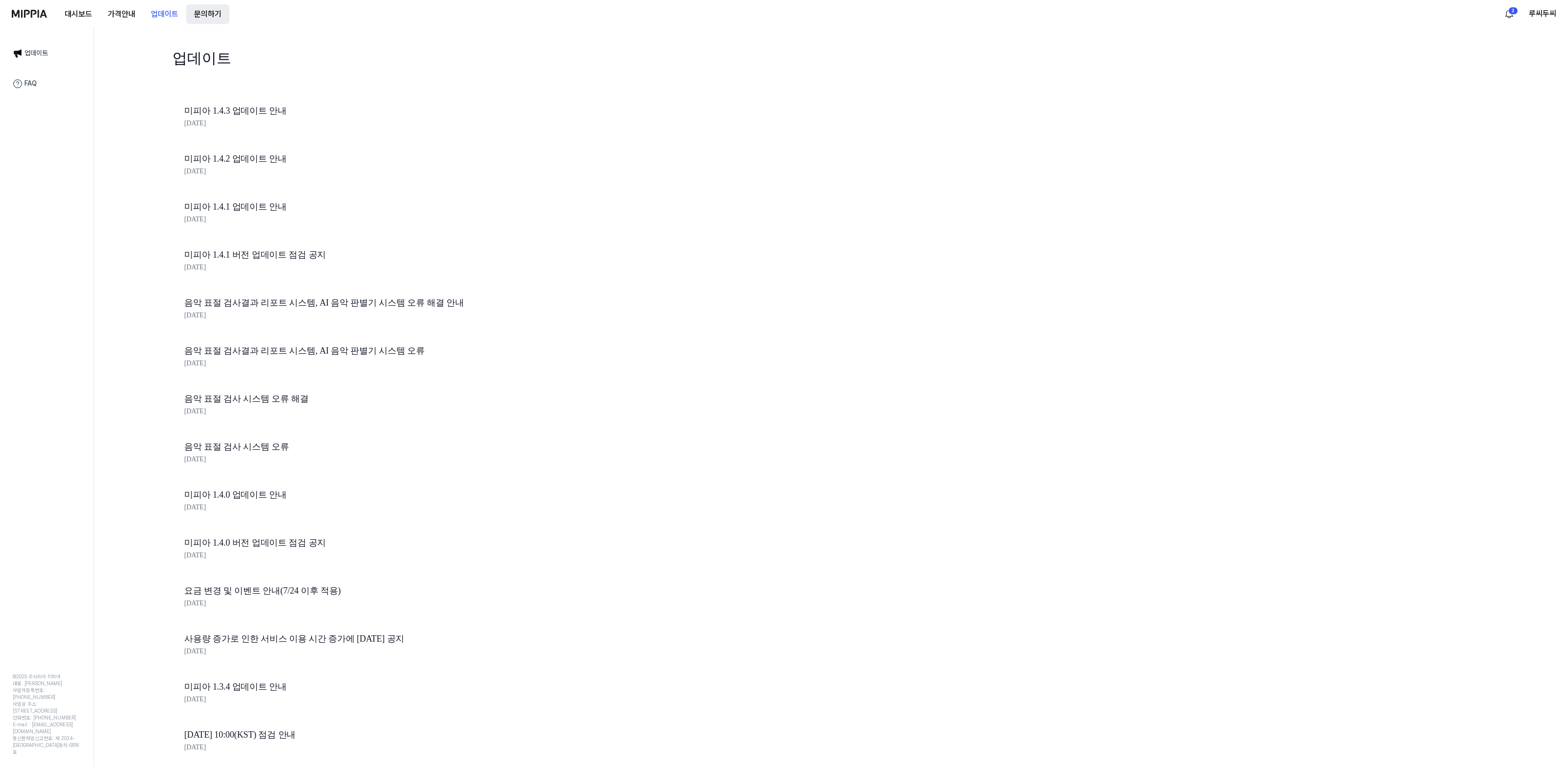
click at [202, 15] on button "문의하기" at bounding box center [207, 14] width 43 height 19
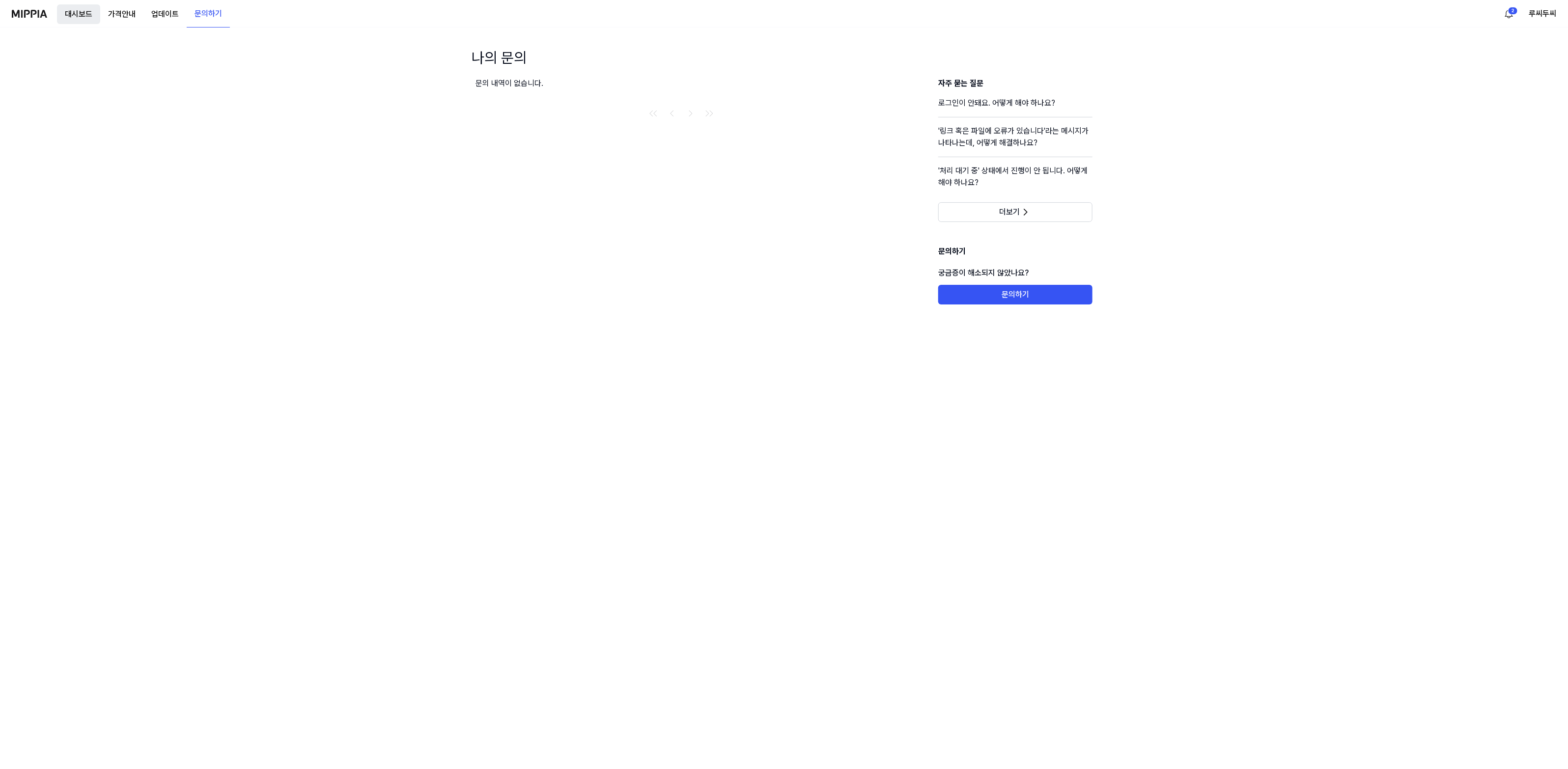
click at [64, 13] on button "대시보드" at bounding box center [79, 14] width 44 height 19
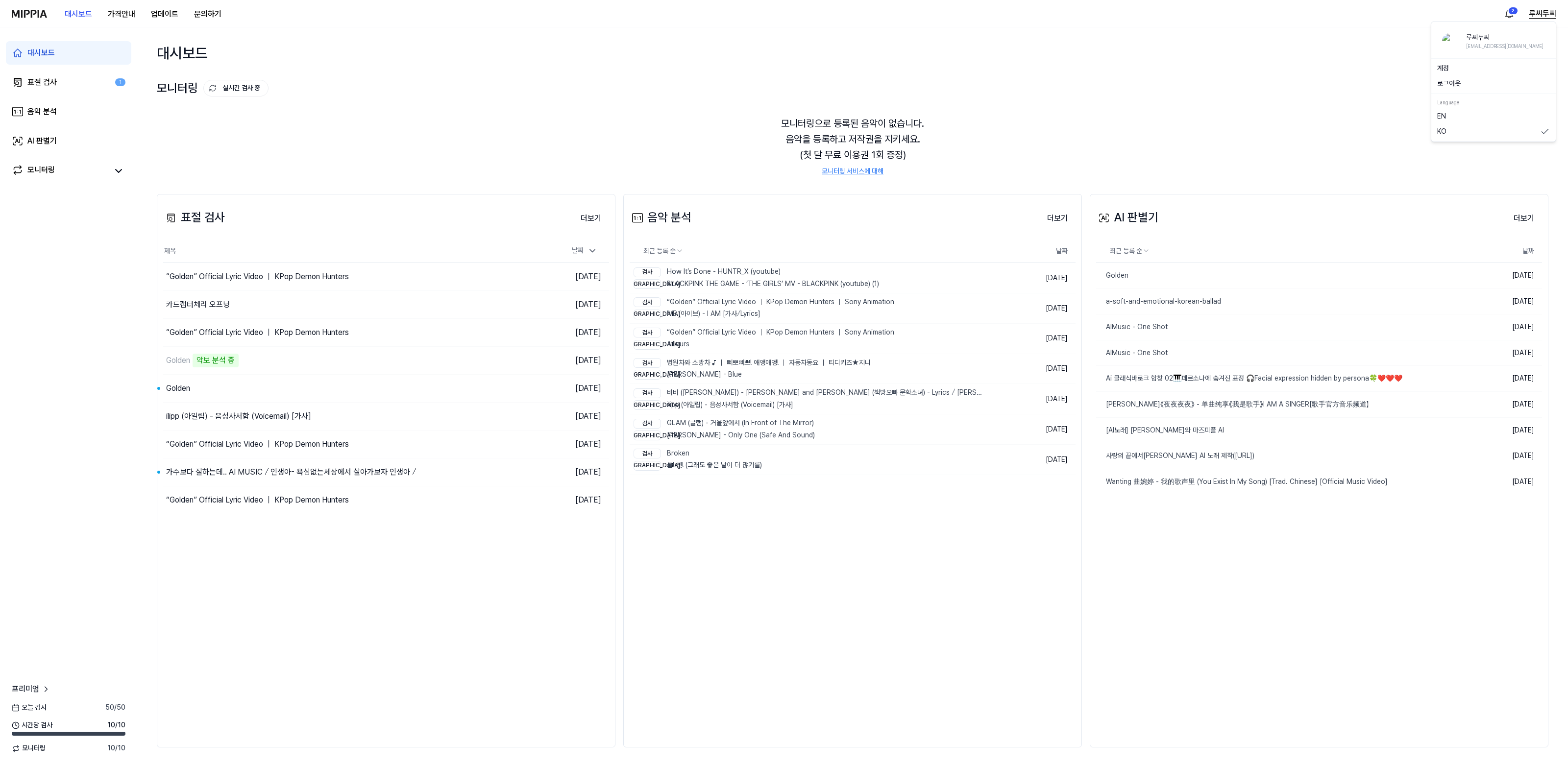
click at [1536, 11] on button "루씨두씨" at bounding box center [1542, 14] width 27 height 12
click at [1449, 82] on button "로그아웃" at bounding box center [1494, 83] width 113 height 10
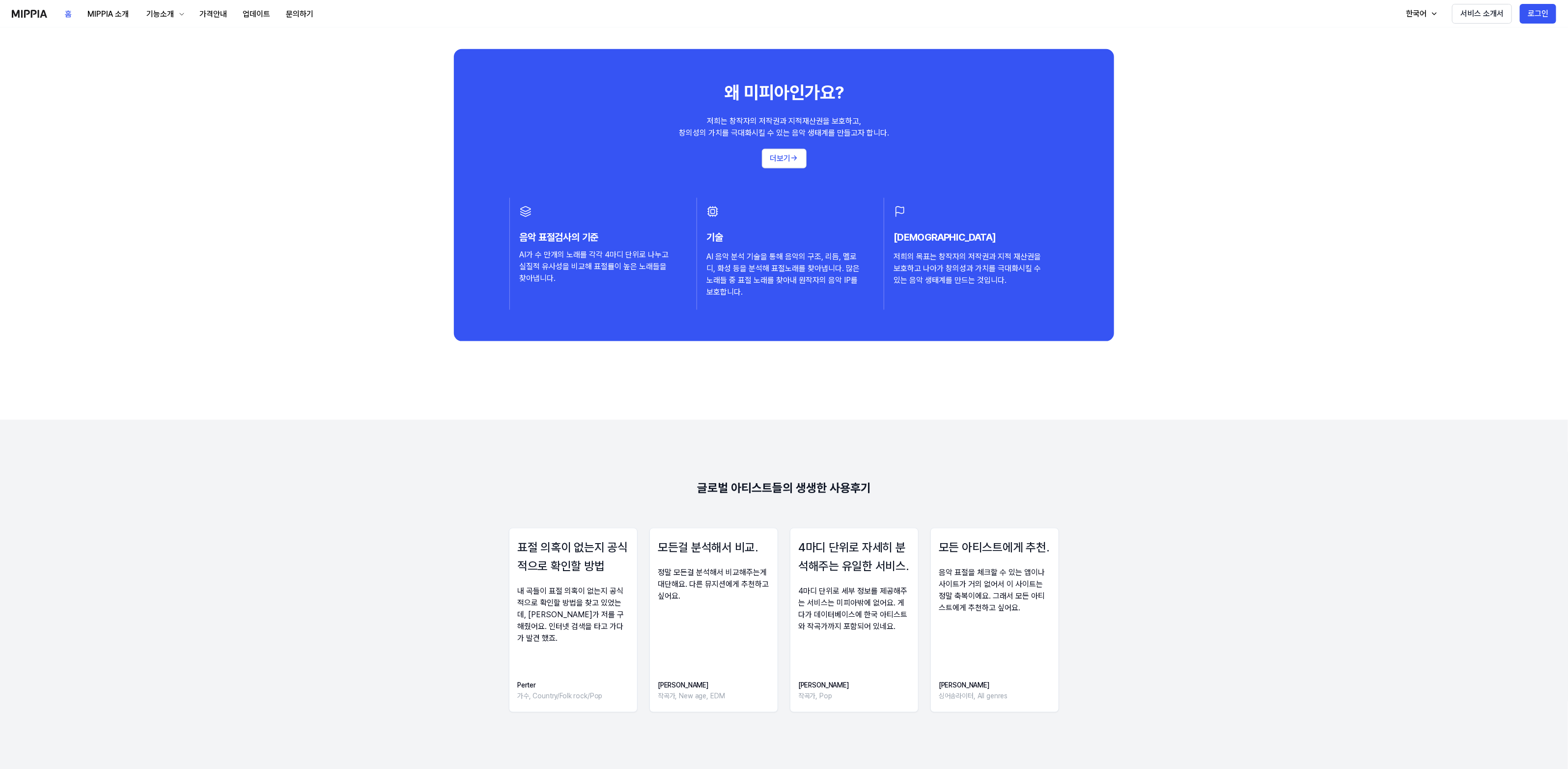
scroll to position [1105, 0]
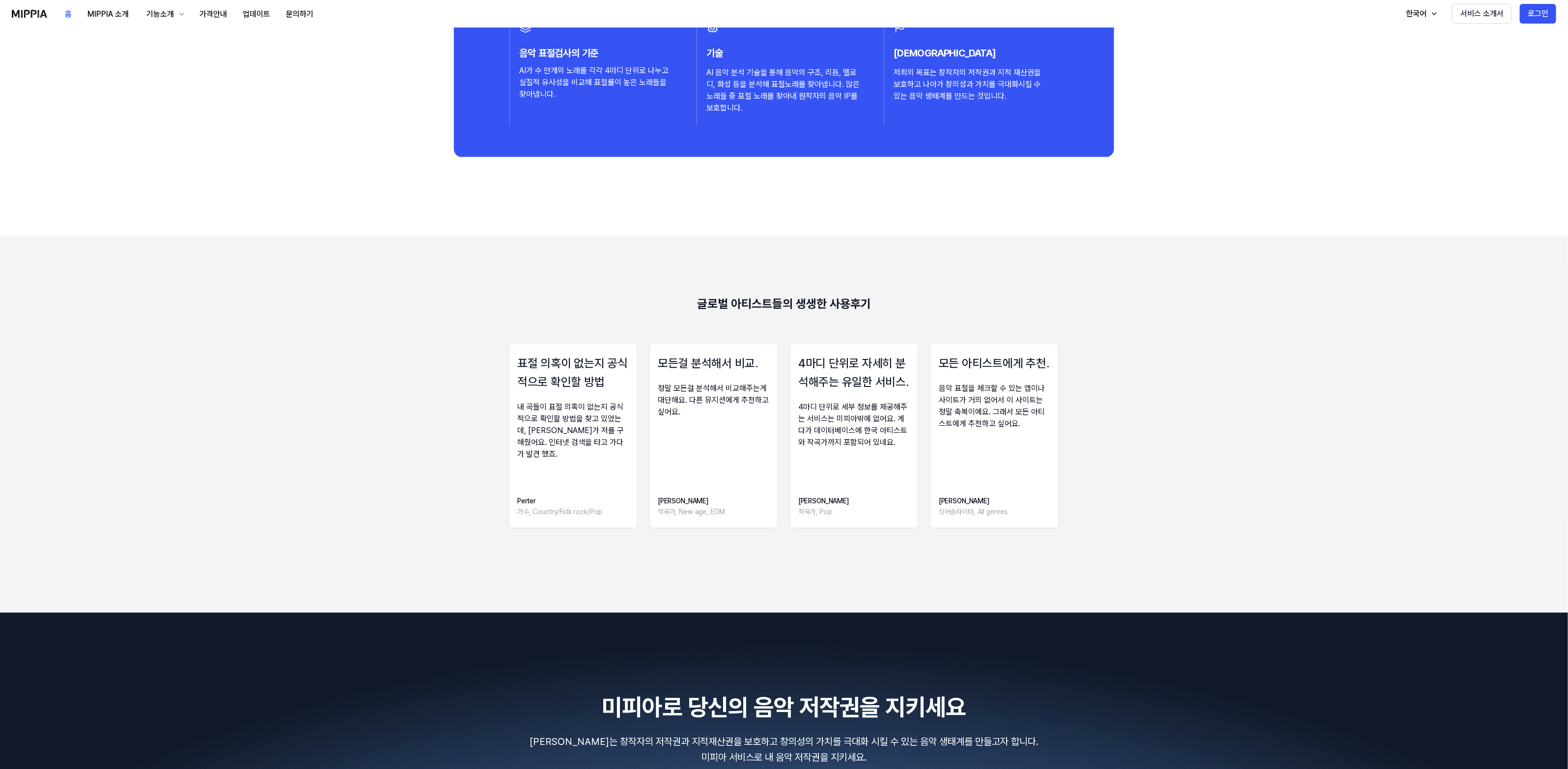
click at [551, 391] on h3 "표절 의혹이 없는지 공식적으로 확인할 방법" at bounding box center [573, 372] width 112 height 38
click at [697, 382] on div "모든걸 분석해서 비교. 정말 모든걸 분석해서 비교해주는게 대단해요. 다른 뮤지션에게 추천하고 싶어요." at bounding box center [714, 385] width 112 height 64
click at [858, 373] on h3 "4마디 단위로 자세히 분석해주는 유일한 서비스." at bounding box center [854, 372] width 112 height 38
click at [1060, 408] on div "표절 의혹이 없는지 공식적으로 확인할 방법 내 곡들이 표절 의혹이 없는지 공식적으로 확인할 방법을 찾고 있었는데, 미피아가 저를 구해줬어요. …" at bounding box center [784, 439] width 1411 height 191
drag, startPoint x: 725, startPoint y: 298, endPoint x: 867, endPoint y: 293, distance: 142.1
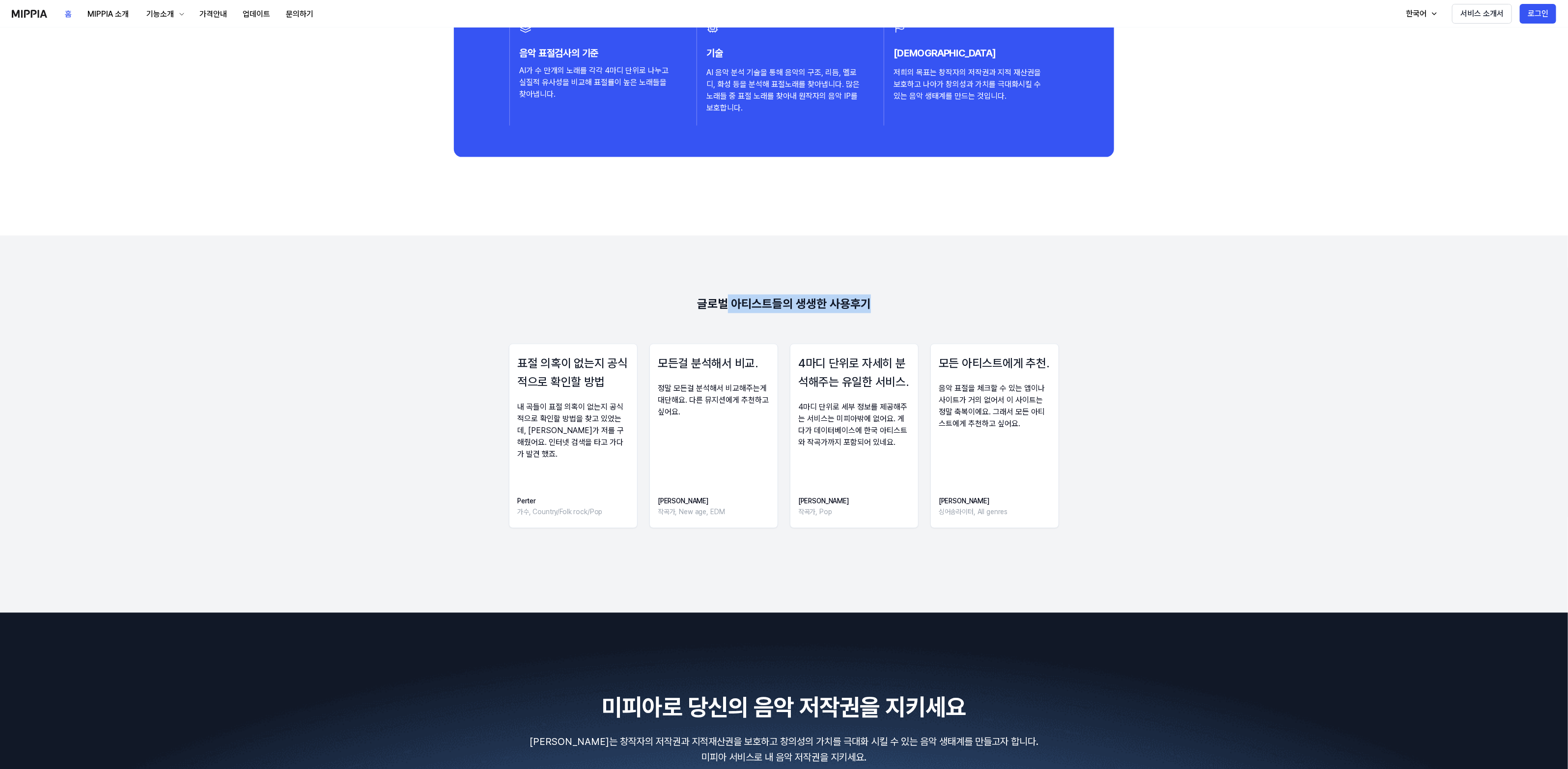
click at [867, 295] on div "글로벌 아티스트들의 생생한 사용후기" at bounding box center [784, 304] width 174 height 19
click at [733, 301] on div "글로벌 아티스트들의 생생한 사용후기" at bounding box center [784, 304] width 174 height 19
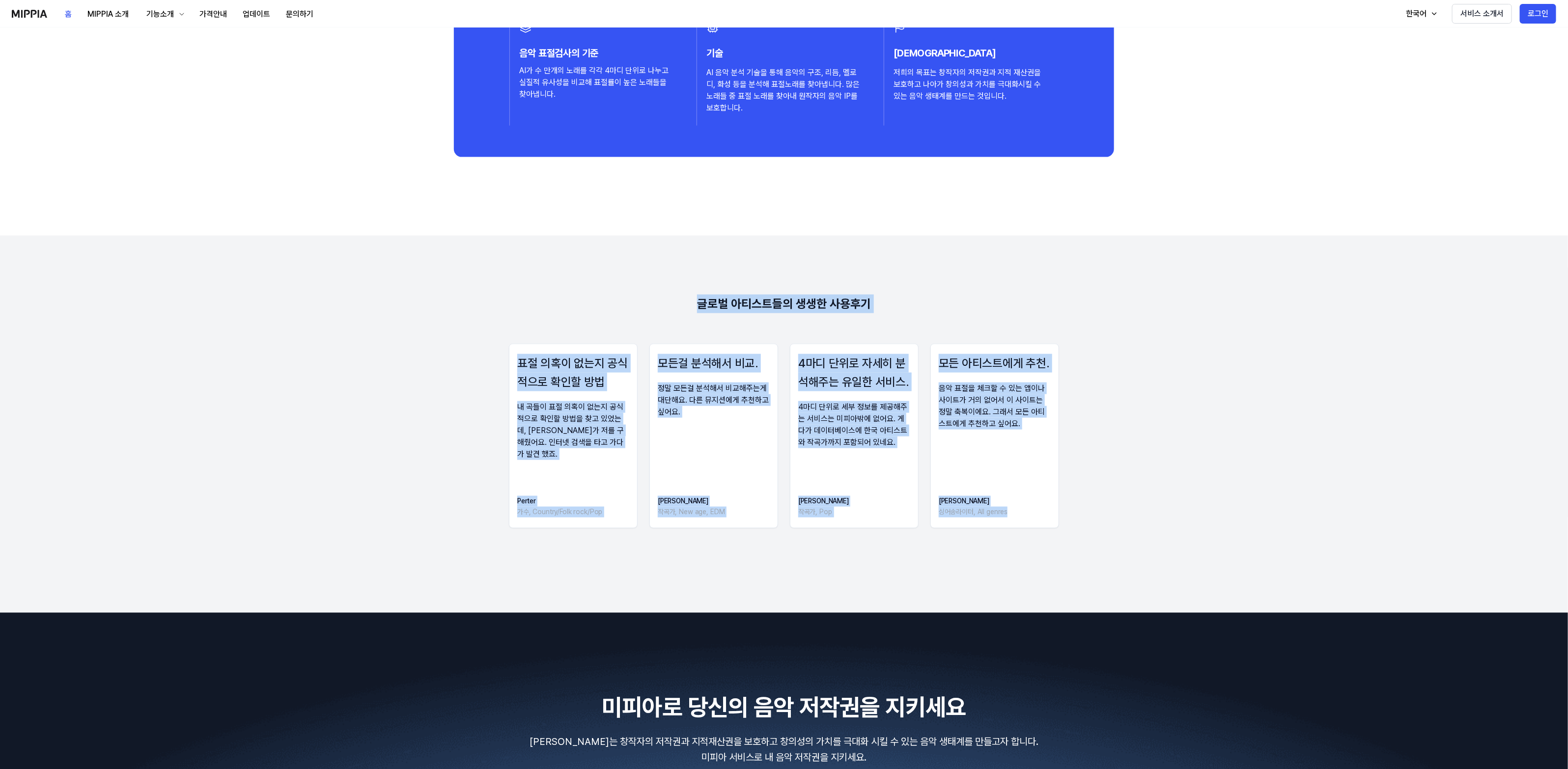
drag, startPoint x: 671, startPoint y: 295, endPoint x: 901, endPoint y: 328, distance: 232.4
click at [901, 328] on 리뷰 "글로벌 아티스트들의 생생한 사용후기 표절 의혹이 없는지 공식적으로 확인할 방법 내 곡들이 표절 의혹이 없는지 공식적으로 확인할 방법을 찾고 있…" at bounding box center [784, 424] width 1568 height 377
click at [1062, 372] on div "표절 의혹이 없는지 공식적으로 확인할 방법 내 곡들이 표절 의혹이 없는지 공식적으로 확인할 방법을 찾고 있었는데, 미피아가 저를 구해줬어요. …" at bounding box center [784, 439] width 1411 height 191
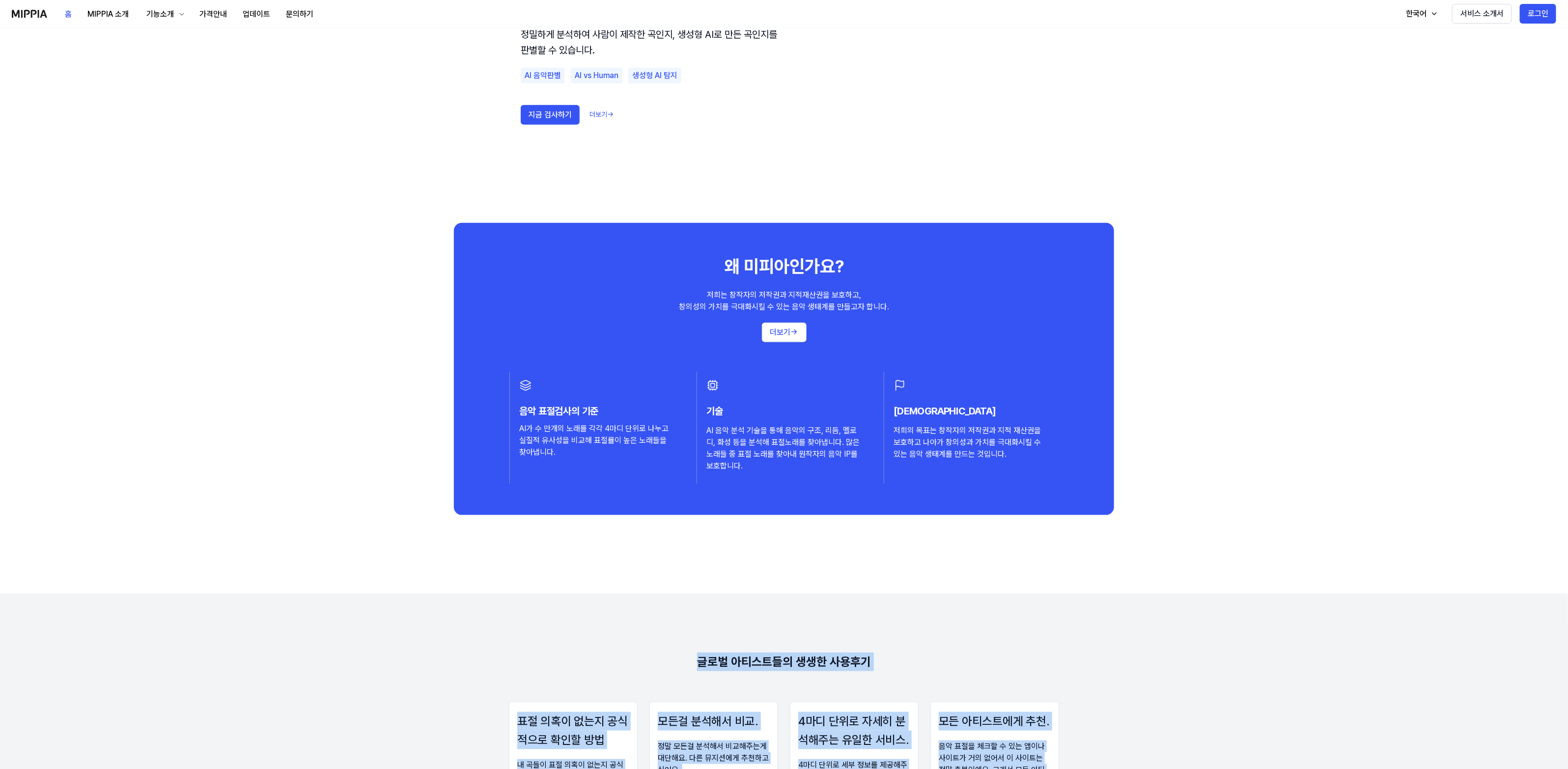
scroll to position [737, 0]
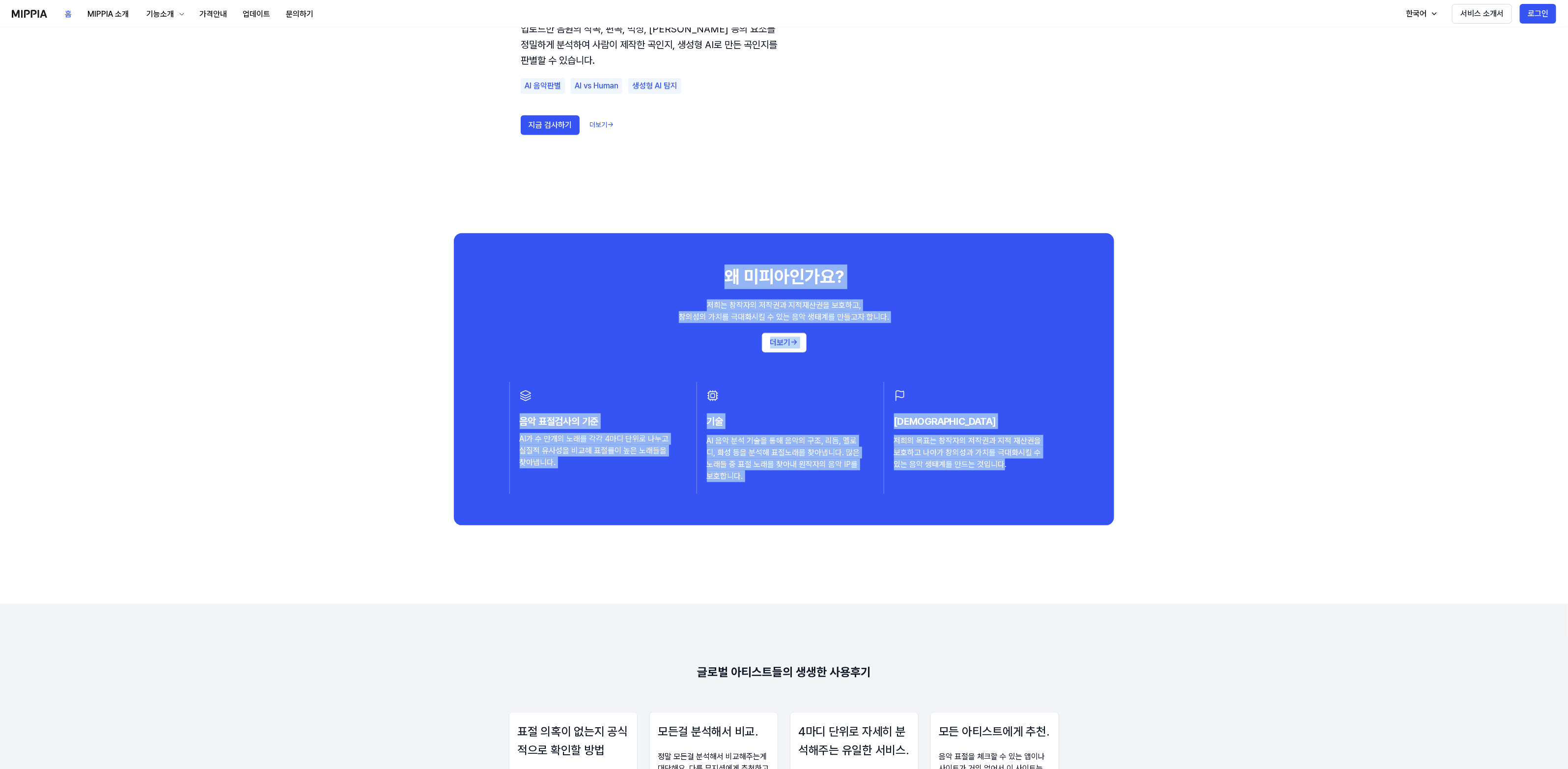
drag, startPoint x: 722, startPoint y: 269, endPoint x: 985, endPoint y: 470, distance: 331.0
click at [985, 470] on div "왜 미피아인가요? 저희는 창작자의 저작권과 지적재산권을 보호하고, 창의성의 가치를 극대화시킬 수 있는 음악 생태계를 만들고자 합니다. 더보기 …" at bounding box center [784, 378] width 660 height 291
click at [114, 14] on button "MIPPIA 소개" at bounding box center [108, 14] width 57 height 19
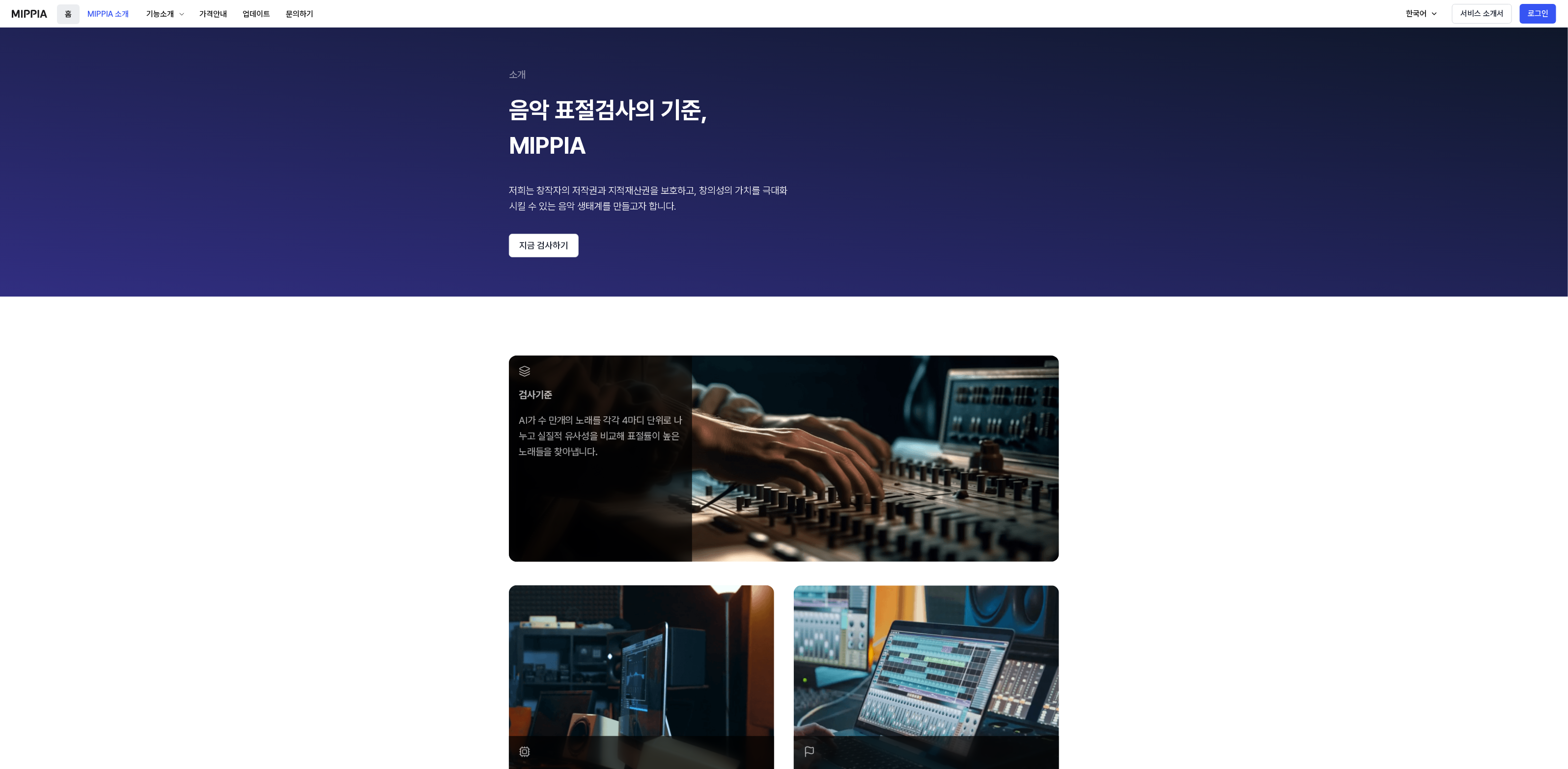
click at [73, 15] on button "홈" at bounding box center [68, 14] width 23 height 19
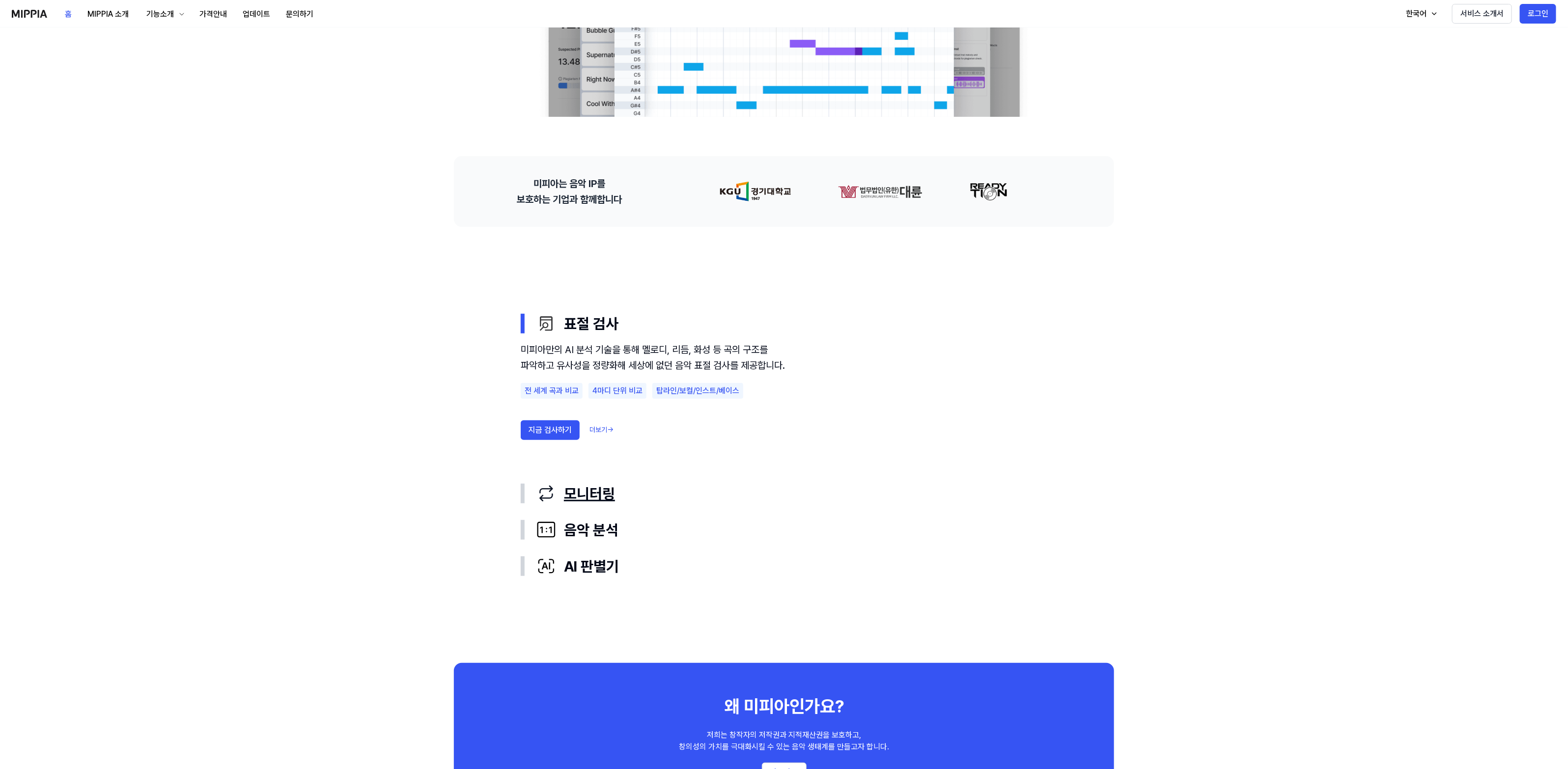
scroll to position [675, 0]
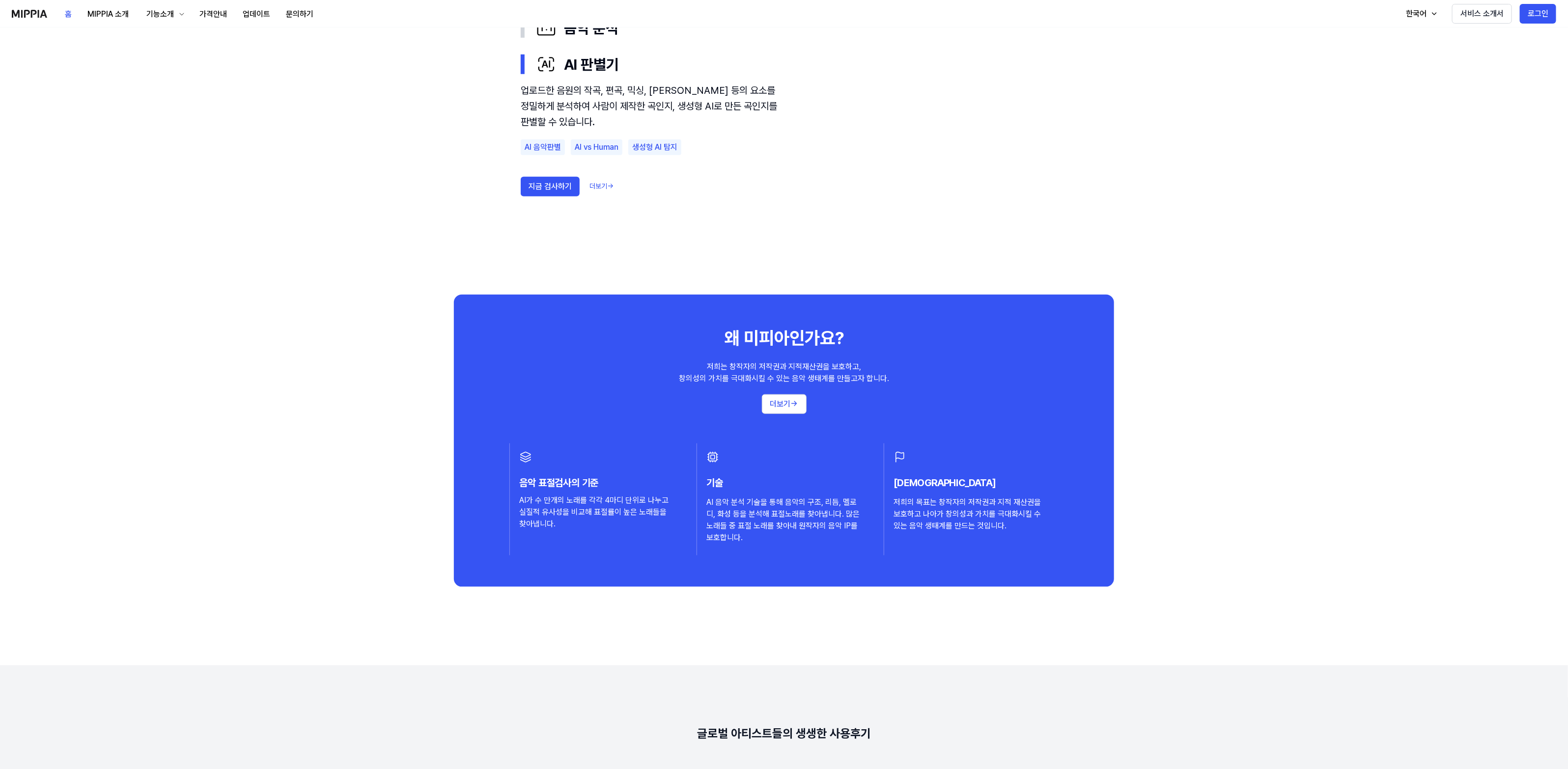
click at [1147, 389] on div "음악 표절 검사의 기준, MIPPIA 음악 표절 문제 해결을 위한 기준을 세우고, 글로벌 음악 창작자의 저작권과 IP를 보호하는 환경을 만들어…" at bounding box center [784, 344] width 1568 height 1984
drag, startPoint x: 475, startPoint y: 304, endPoint x: 471, endPoint y: 308, distance: 5.7
click at [471, 308] on div "왜 미피아인가요? 저희는 창작자의 저작권과 지적재산권을 보호하고, 창의성의 가치를 극대화시킬 수 있는 음악 생태계를 만들고자 합니다. 더보기 …" at bounding box center [784, 440] width 660 height 291
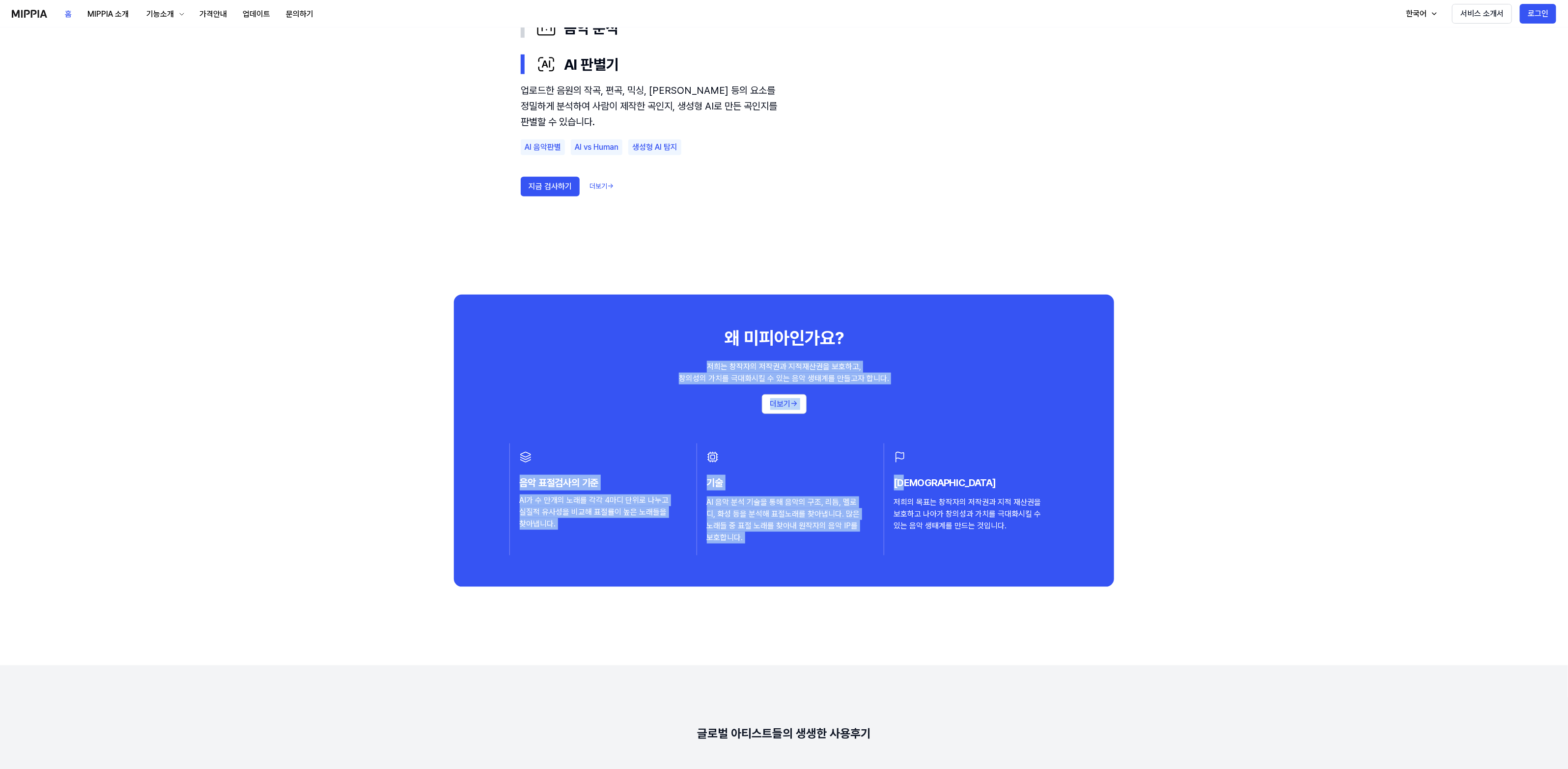
drag, startPoint x: 475, startPoint y: 308, endPoint x: 956, endPoint y: 459, distance: 504.1
click at [960, 487] on div "왜 미피아인가요? 저희는 창작자의 저작권과 지적재산권을 보호하고, 창의성의 가치를 극대화시킬 수 있는 음악 생태계를 만들고자 합니다. 더보기 …" at bounding box center [784, 440] width 660 height 291
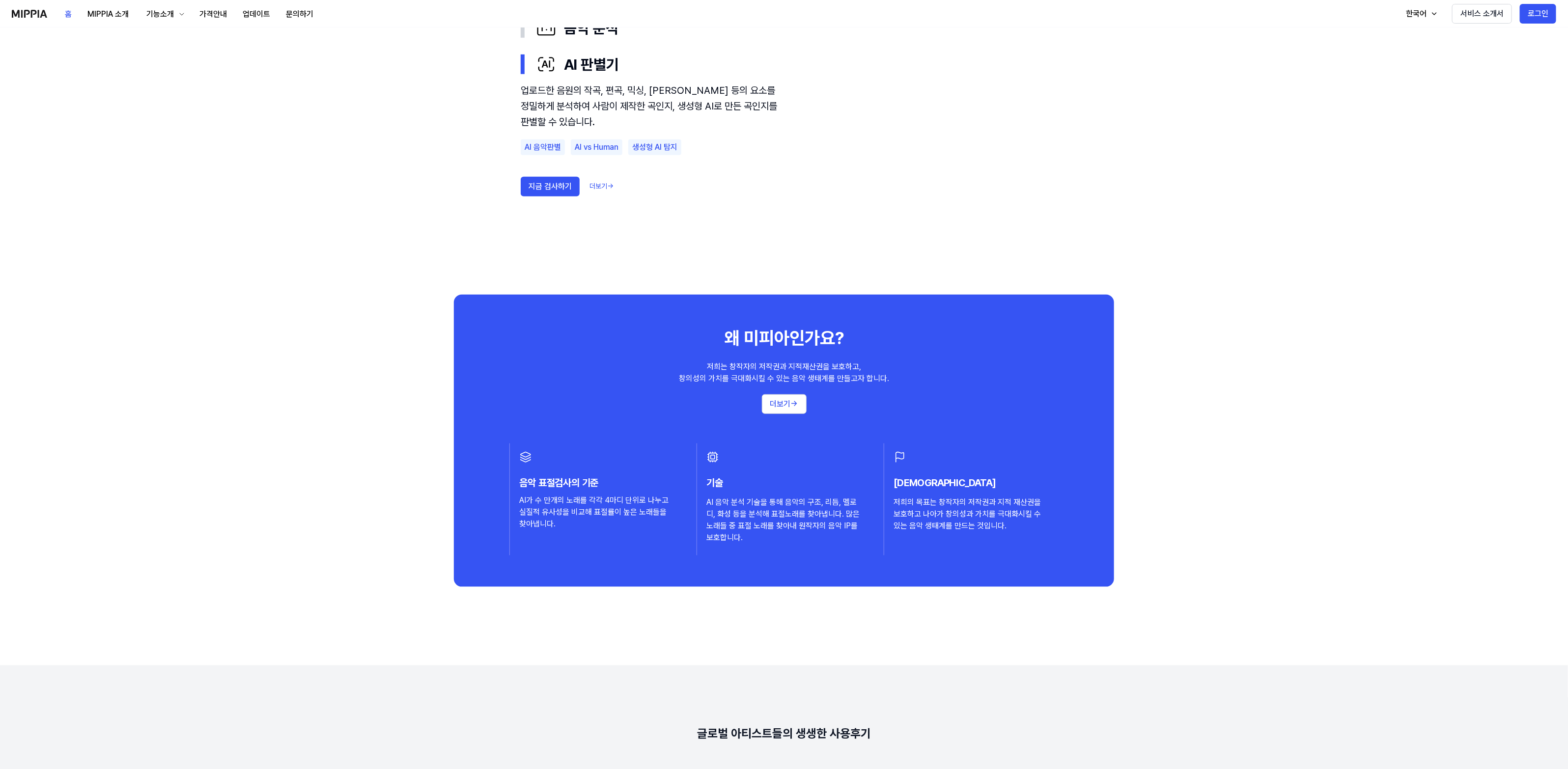
click at [776, 312] on div "왜 미피아인가요? 저희는 창작자의 저작권과 지적재산권을 보호하고, 창의성의 가치를 극대화시킬 수 있는 음악 생태계를 만들고자 합니다. 더보기 …" at bounding box center [784, 440] width 660 height 291
drag, startPoint x: 473, startPoint y: 298, endPoint x: 469, endPoint y: 306, distance: 8.9
click at [469, 306] on div "왜 미피아인가요? 저희는 창작자의 저작권과 지적재산권을 보호하고, 창의성의 가치를 극대화시킬 수 있는 음악 생태계를 만들고자 합니다. 더보기 …" at bounding box center [784, 440] width 660 height 291
drag, startPoint x: 509, startPoint y: 317, endPoint x: 708, endPoint y: 343, distance: 200.7
click at [511, 317] on div "왜 미피아인가요? 저희는 창작자의 저작권과 지적재산권을 보호하고, 창의성의 가치를 극대화시킬 수 있는 음악 생태계를 만들고자 합니다. 더보기 …" at bounding box center [784, 440] width 660 height 291
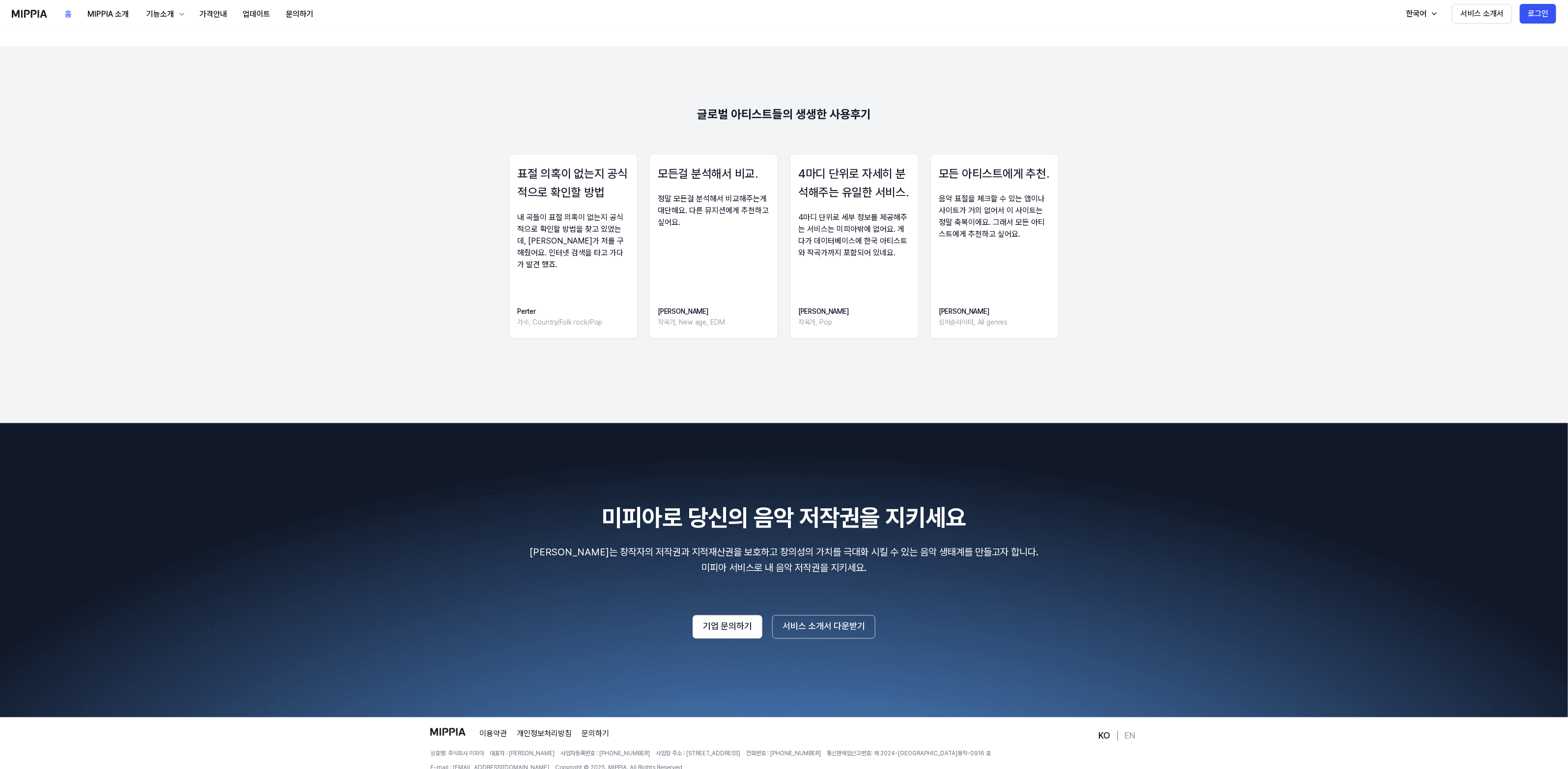
scroll to position [1336, 0]
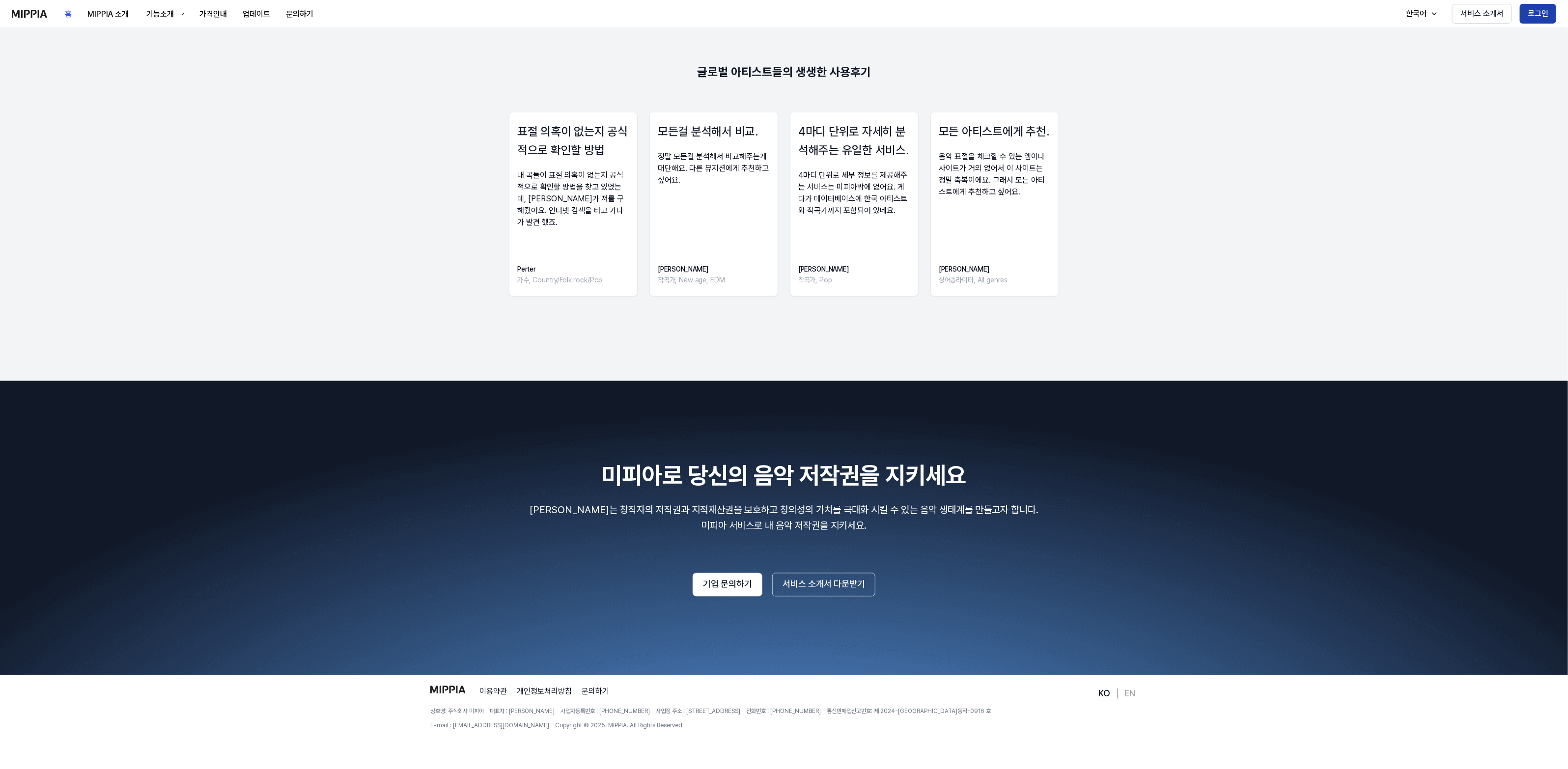
click at [1550, 19] on button "로그인" at bounding box center [1538, 14] width 36 height 19
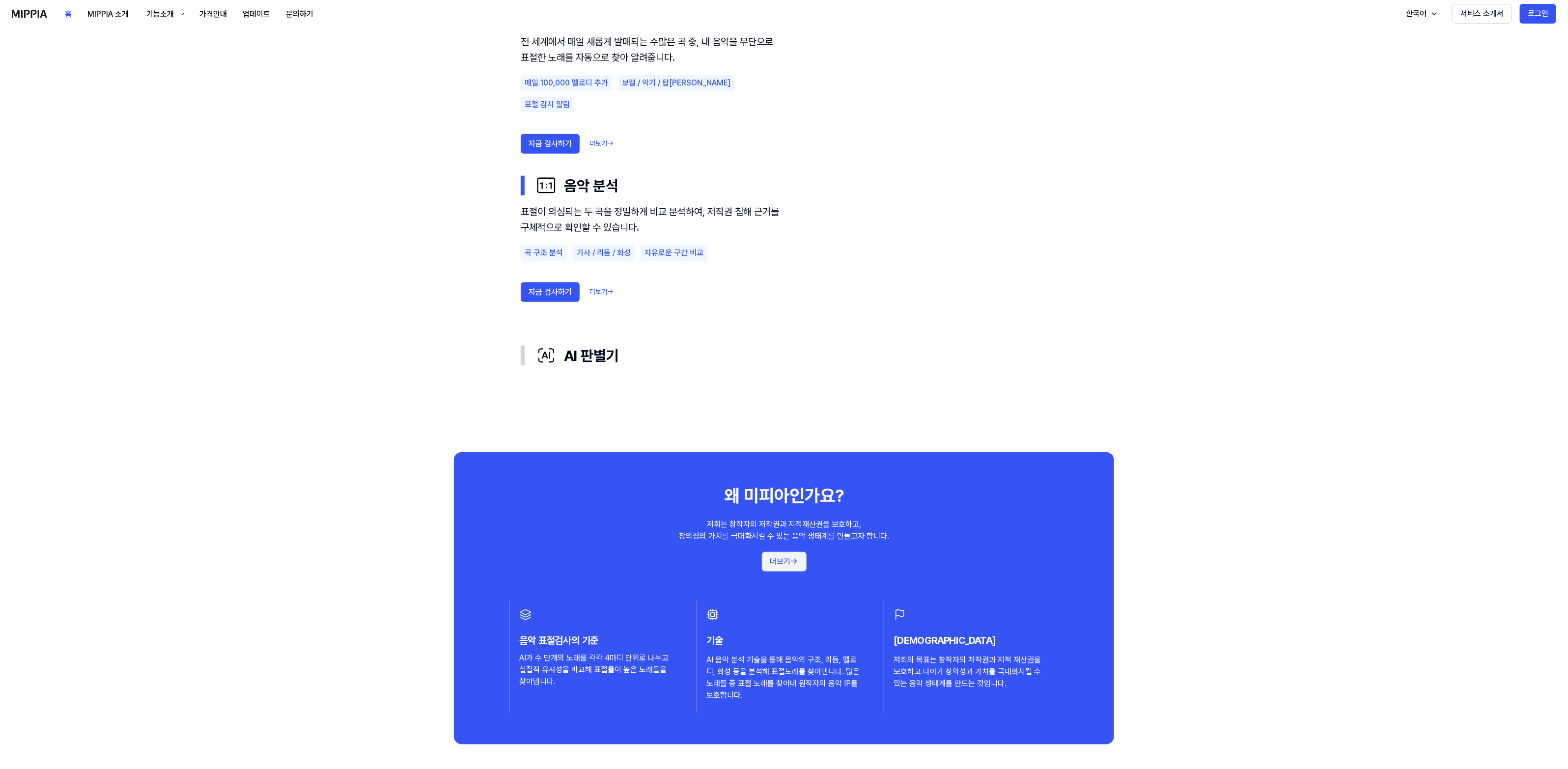
scroll to position [675, 0]
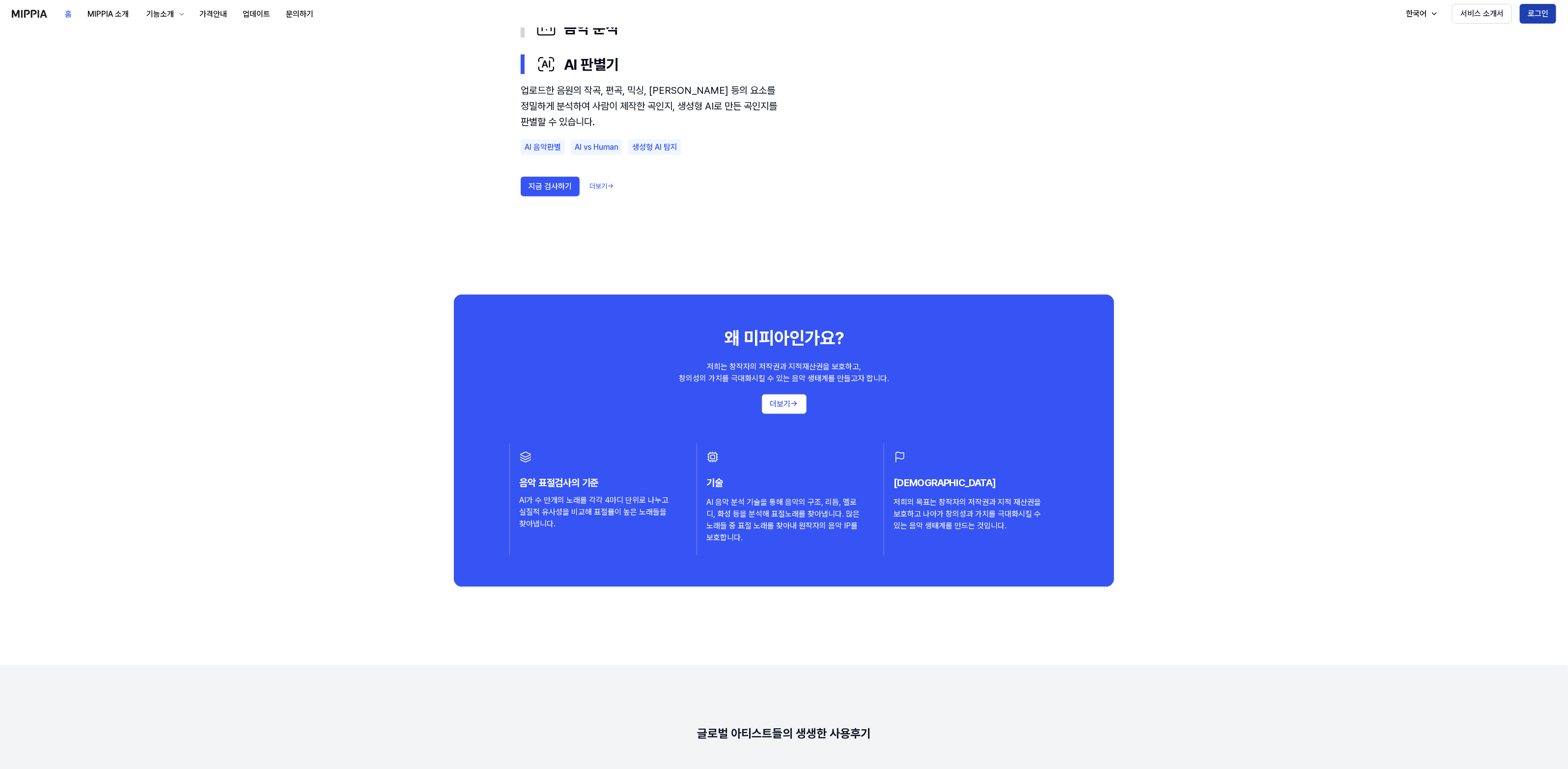
click at [1535, 15] on button "로그인" at bounding box center [1538, 14] width 36 height 19
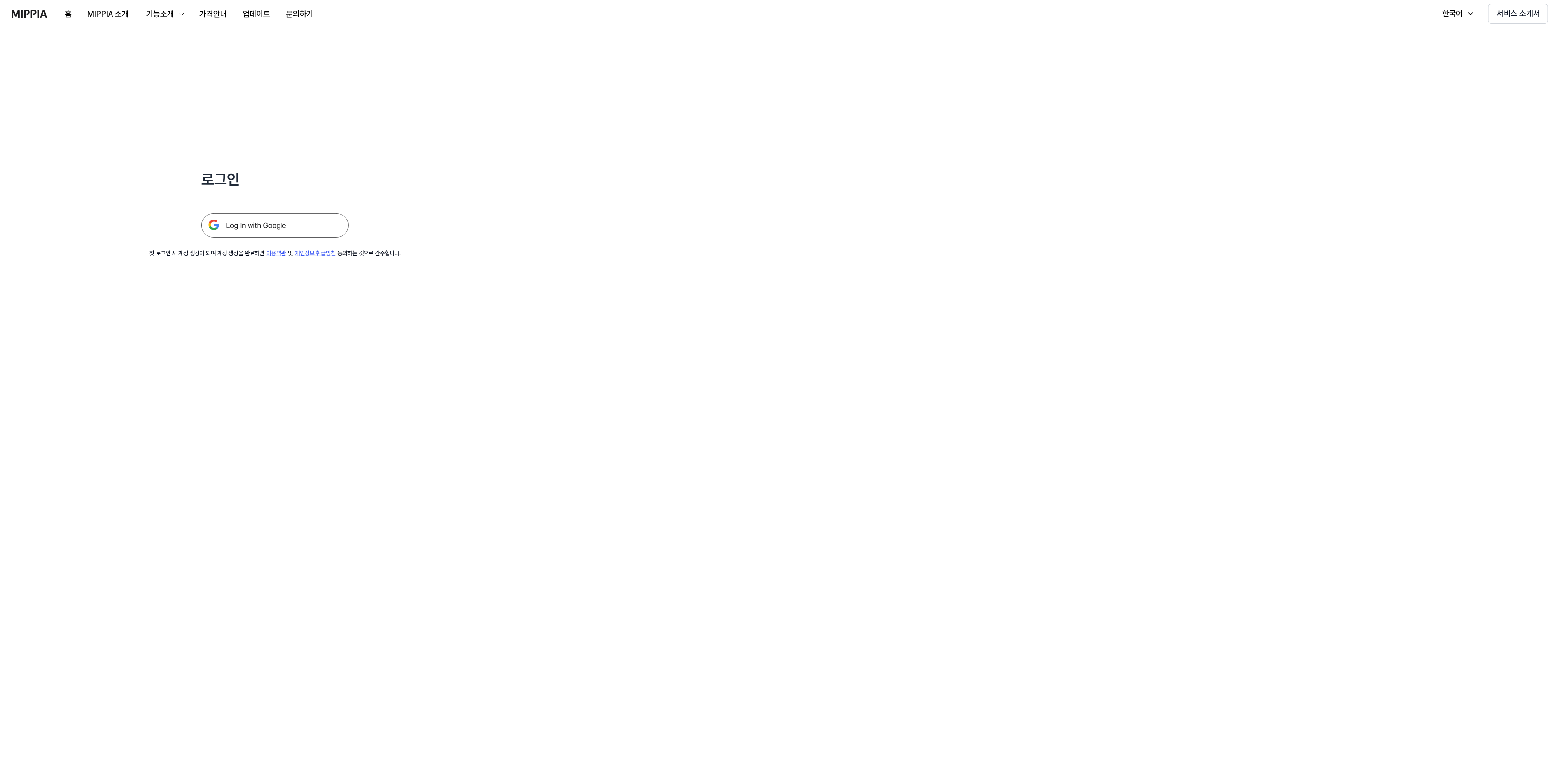
click at [229, 225] on img at bounding box center [275, 225] width 147 height 25
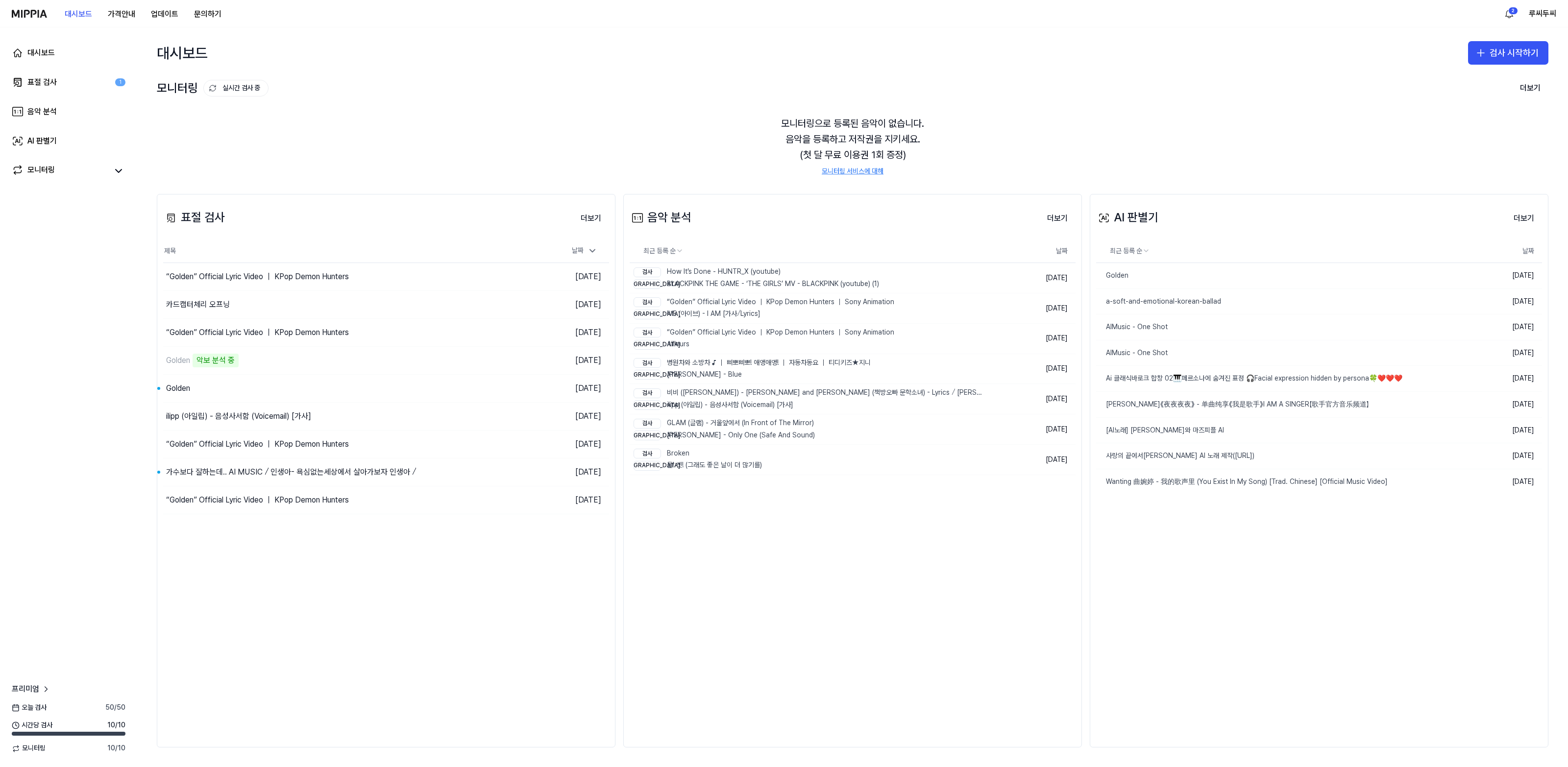
click at [26, 13] on img at bounding box center [29, 14] width 35 height 8
click at [36, 11] on img at bounding box center [29, 14] width 35 height 8
click at [23, 13] on img at bounding box center [29, 14] width 35 height 8
click at [25, 11] on img at bounding box center [29, 14] width 35 height 8
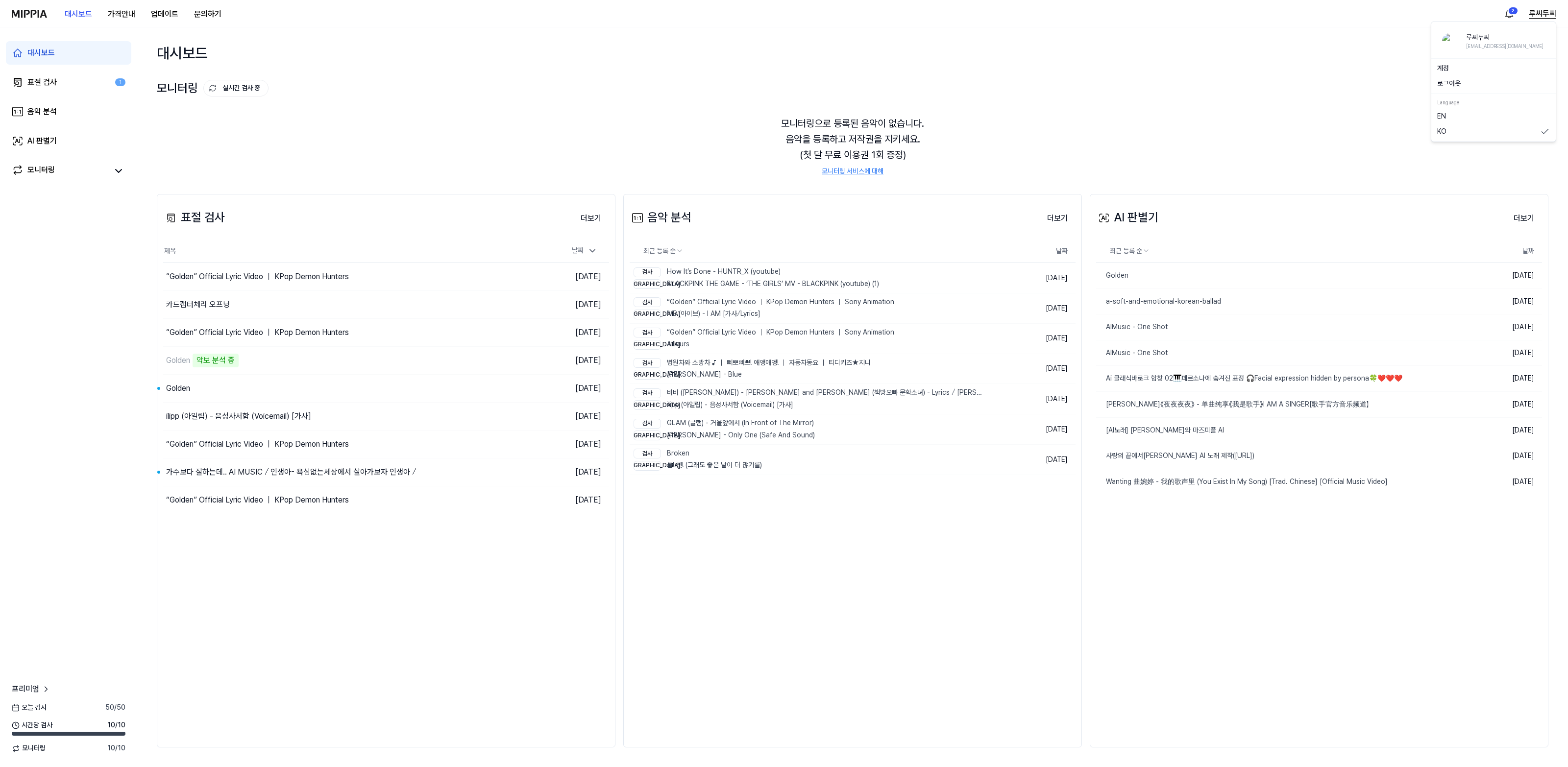
click at [1537, 13] on button "루씨두씨" at bounding box center [1542, 14] width 27 height 12
click at [1444, 82] on button "로그아웃" at bounding box center [1494, 83] width 113 height 10
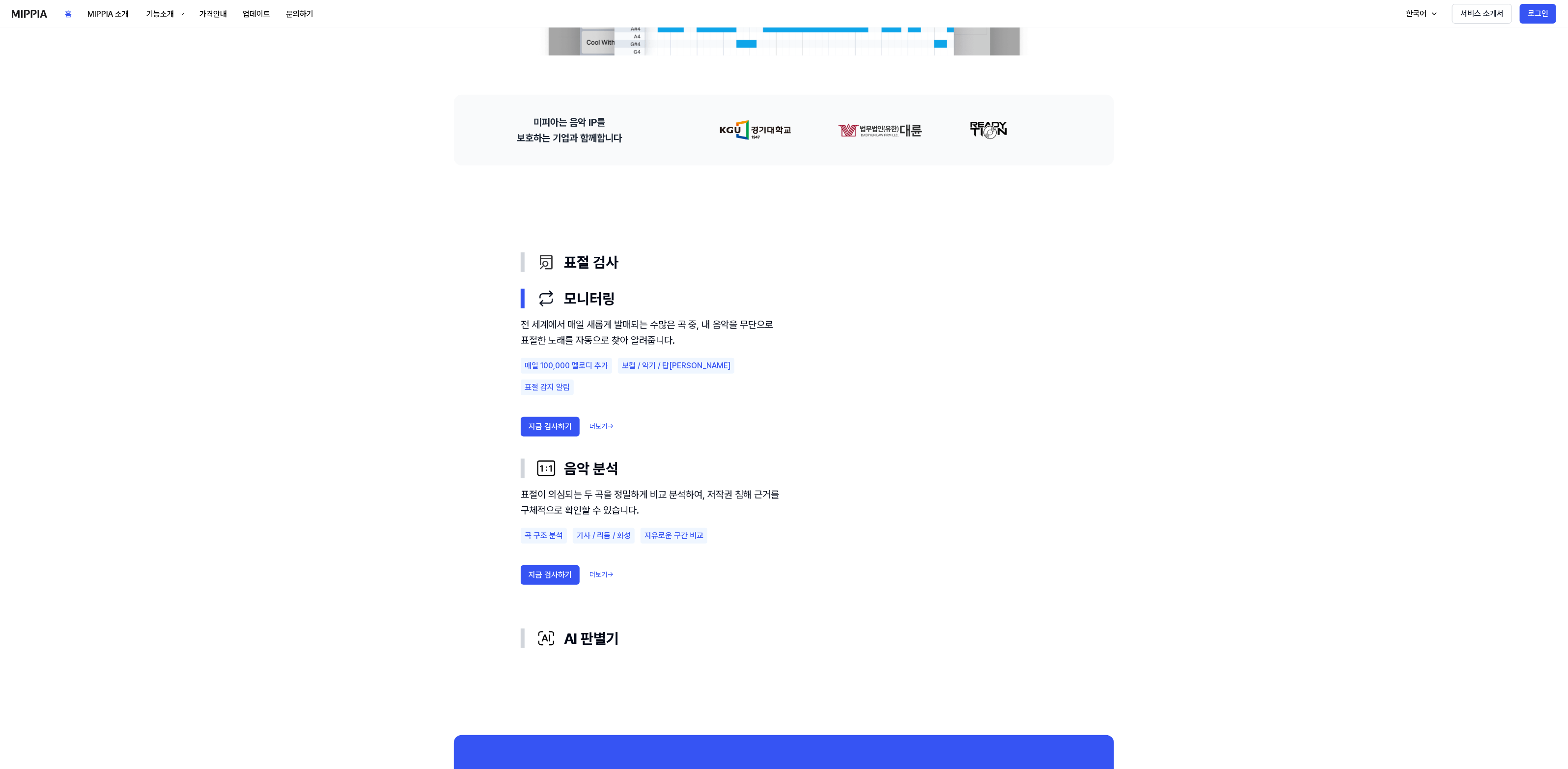
scroll to position [62, 0]
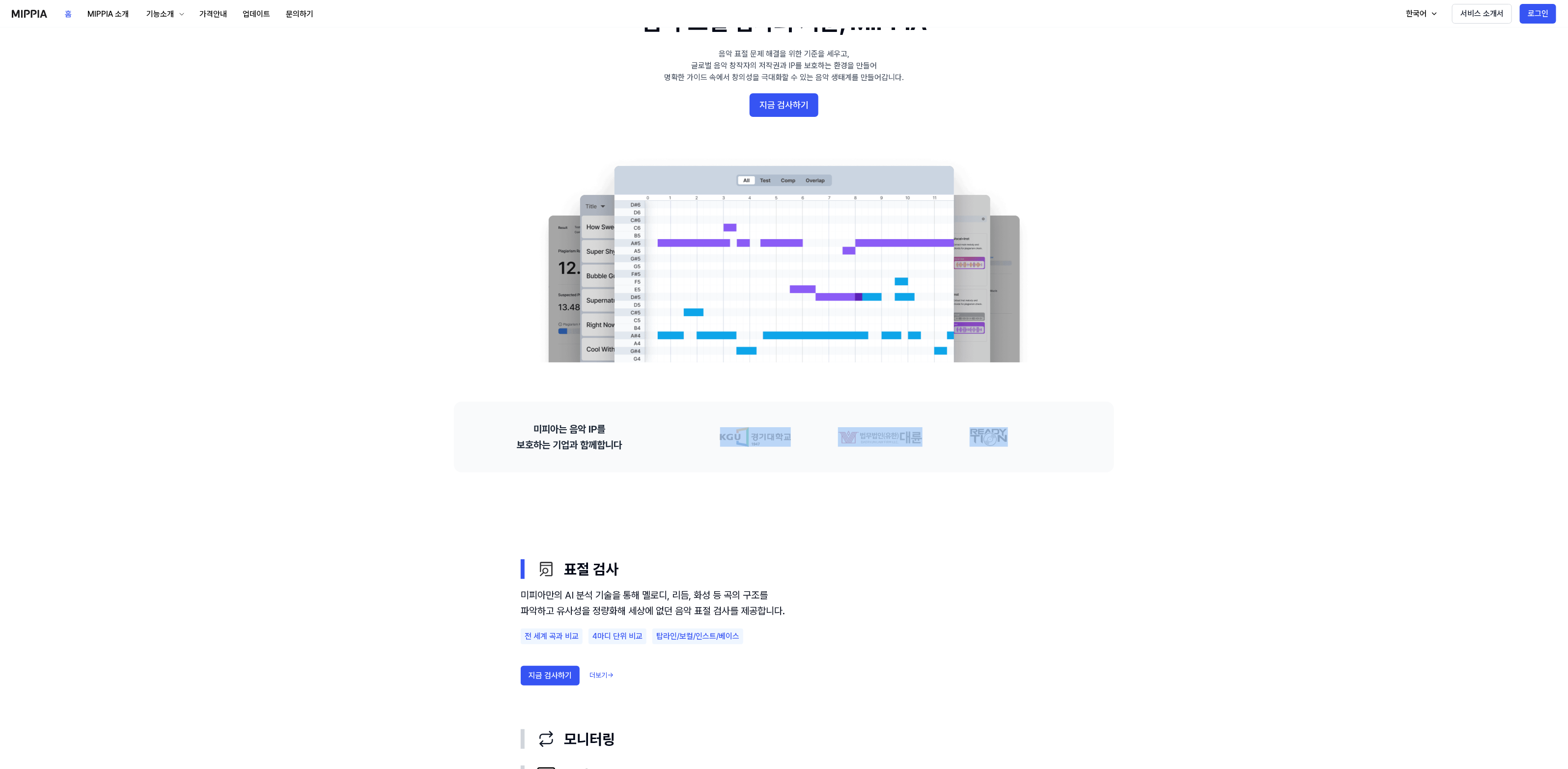
drag, startPoint x: 662, startPoint y: 435, endPoint x: 1065, endPoint y: 433, distance: 403.0
click at [1065, 433] on div "미피아는 음악 IP를 보호하는 기업과 함께합니다" at bounding box center [784, 437] width 660 height 71
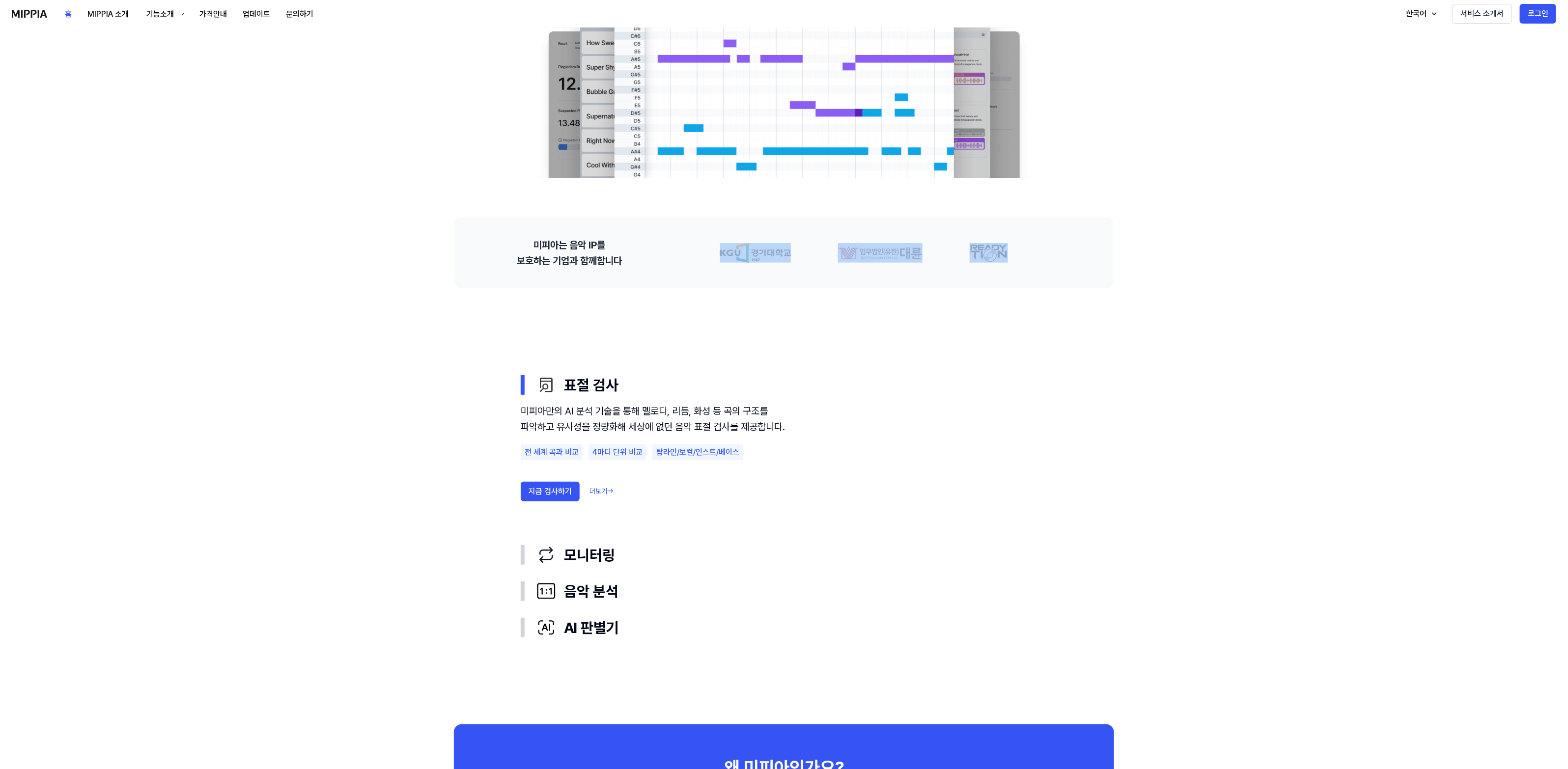
scroll to position [307, 0]
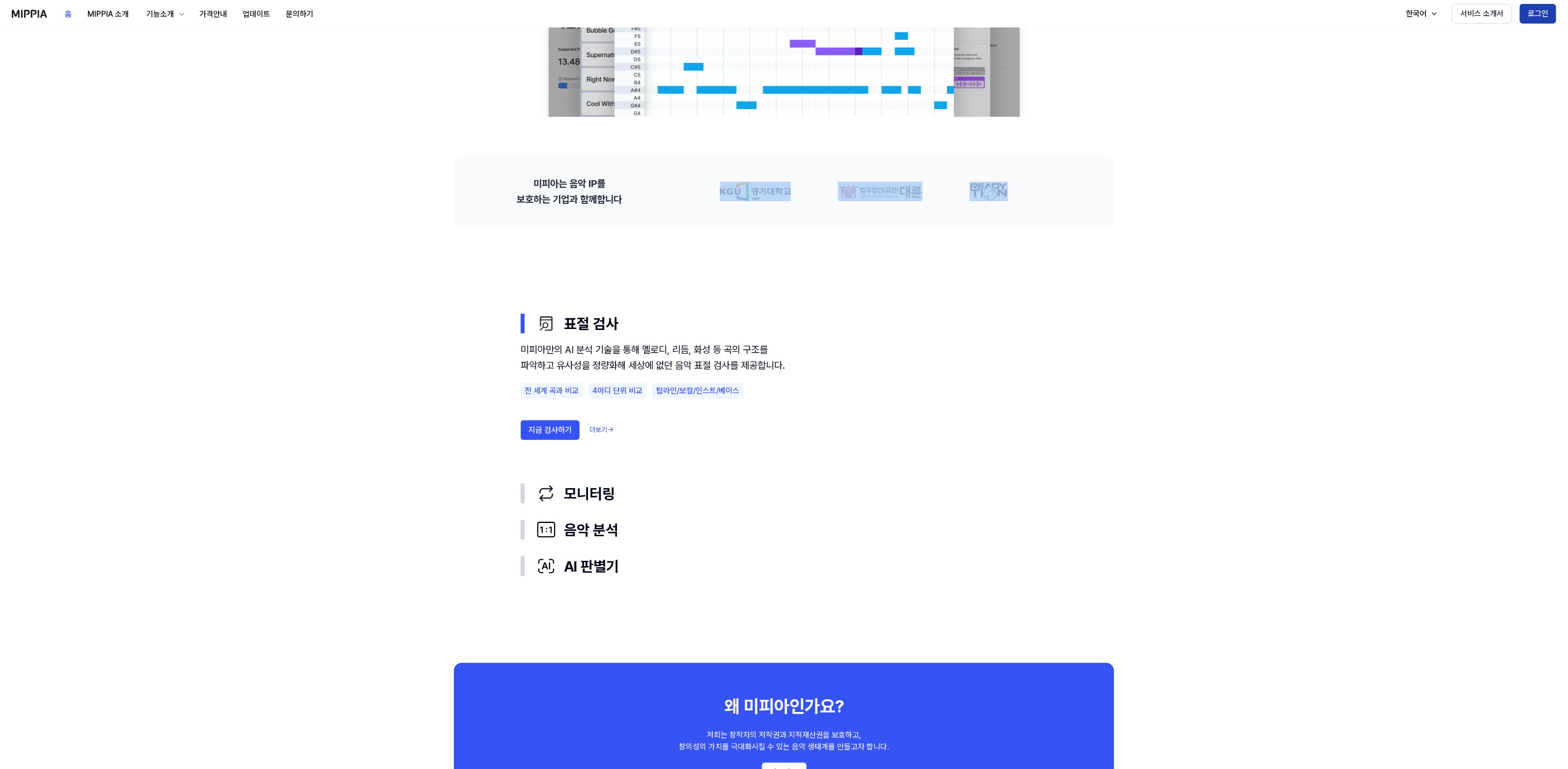
click at [1534, 15] on button "로그인" at bounding box center [1538, 14] width 36 height 19
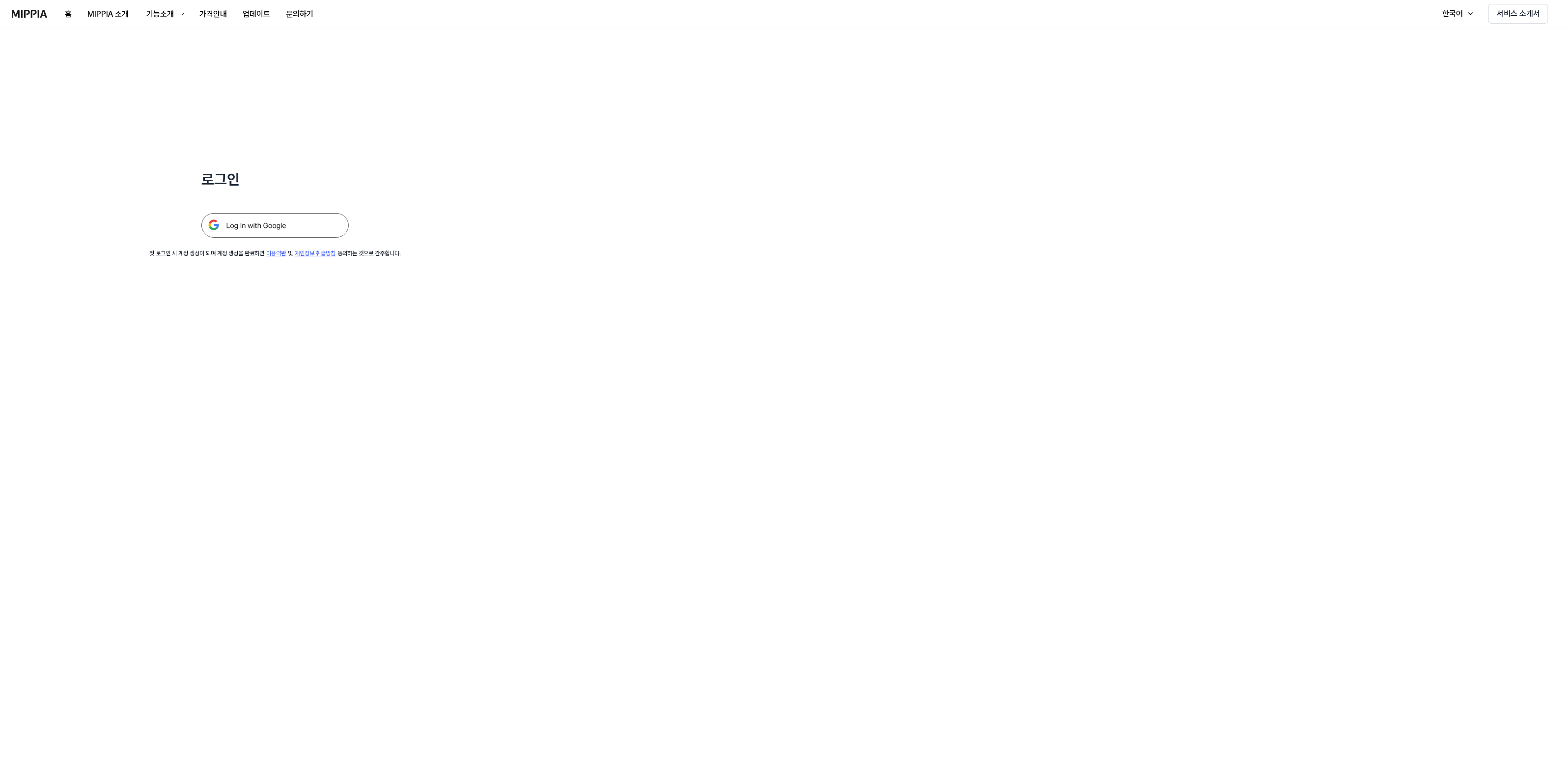
click at [224, 226] on img at bounding box center [275, 225] width 147 height 25
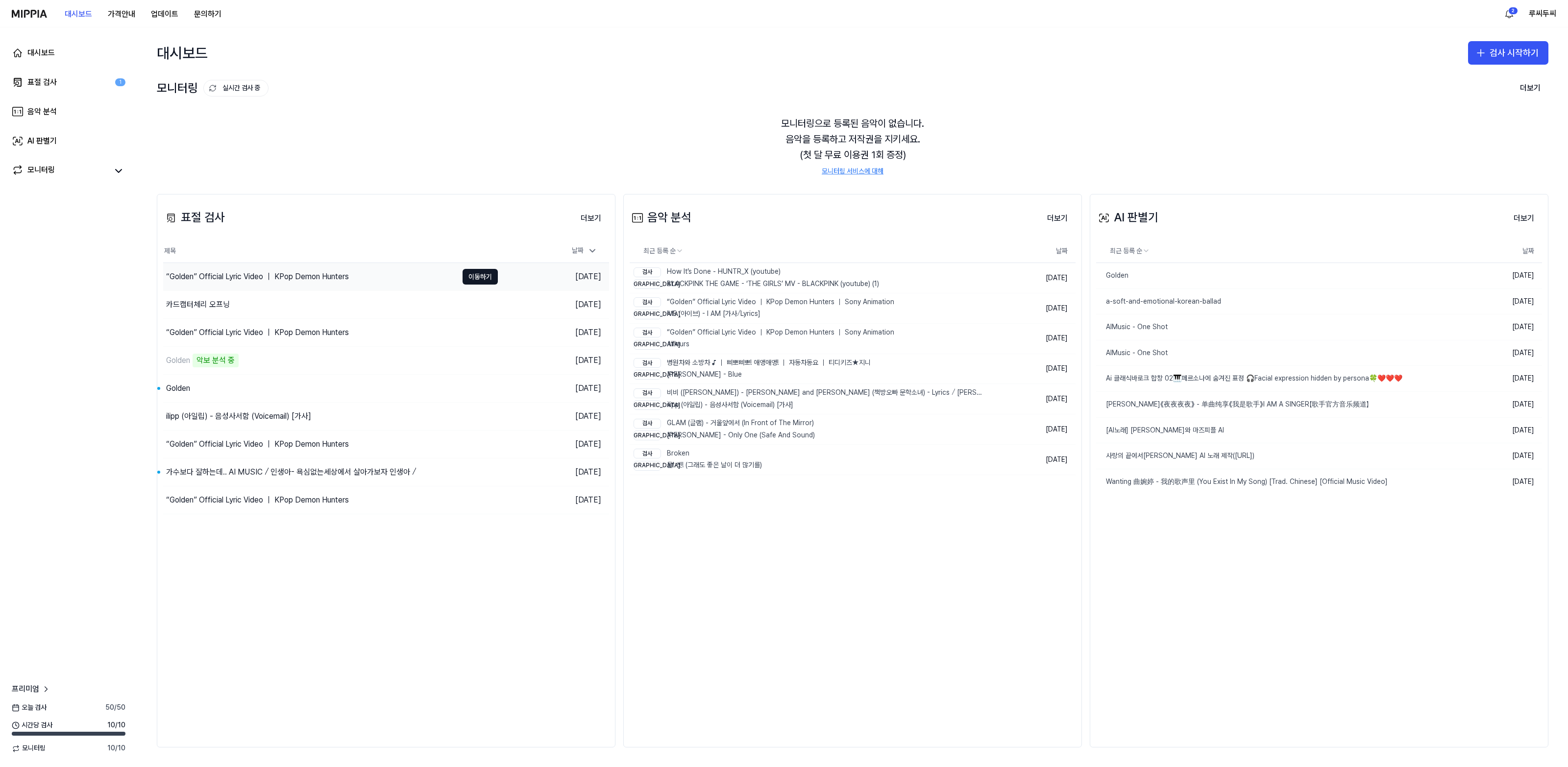
click at [253, 277] on div "“Golden” Official Lyric Video ｜ KPop Demon Hunters" at bounding box center [257, 276] width 183 height 12
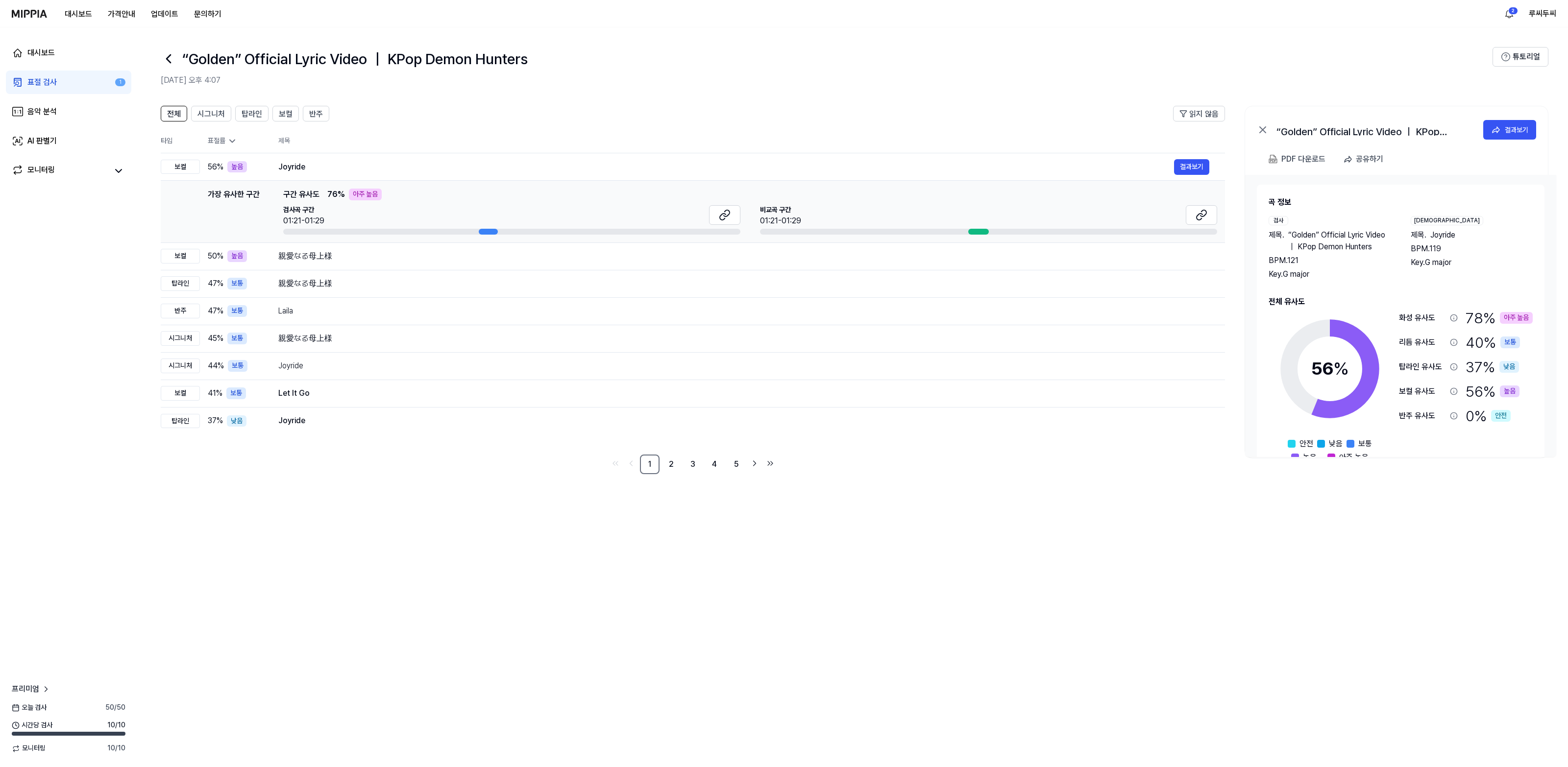
click at [1299, 347] on circle at bounding box center [1330, 368] width 82 height 82
click at [21, 19] on div "대시보드 가격안내 업데이트 문의하기" at bounding box center [120, 14] width 218 height 27
click at [23, 11] on img at bounding box center [29, 14] width 35 height 8
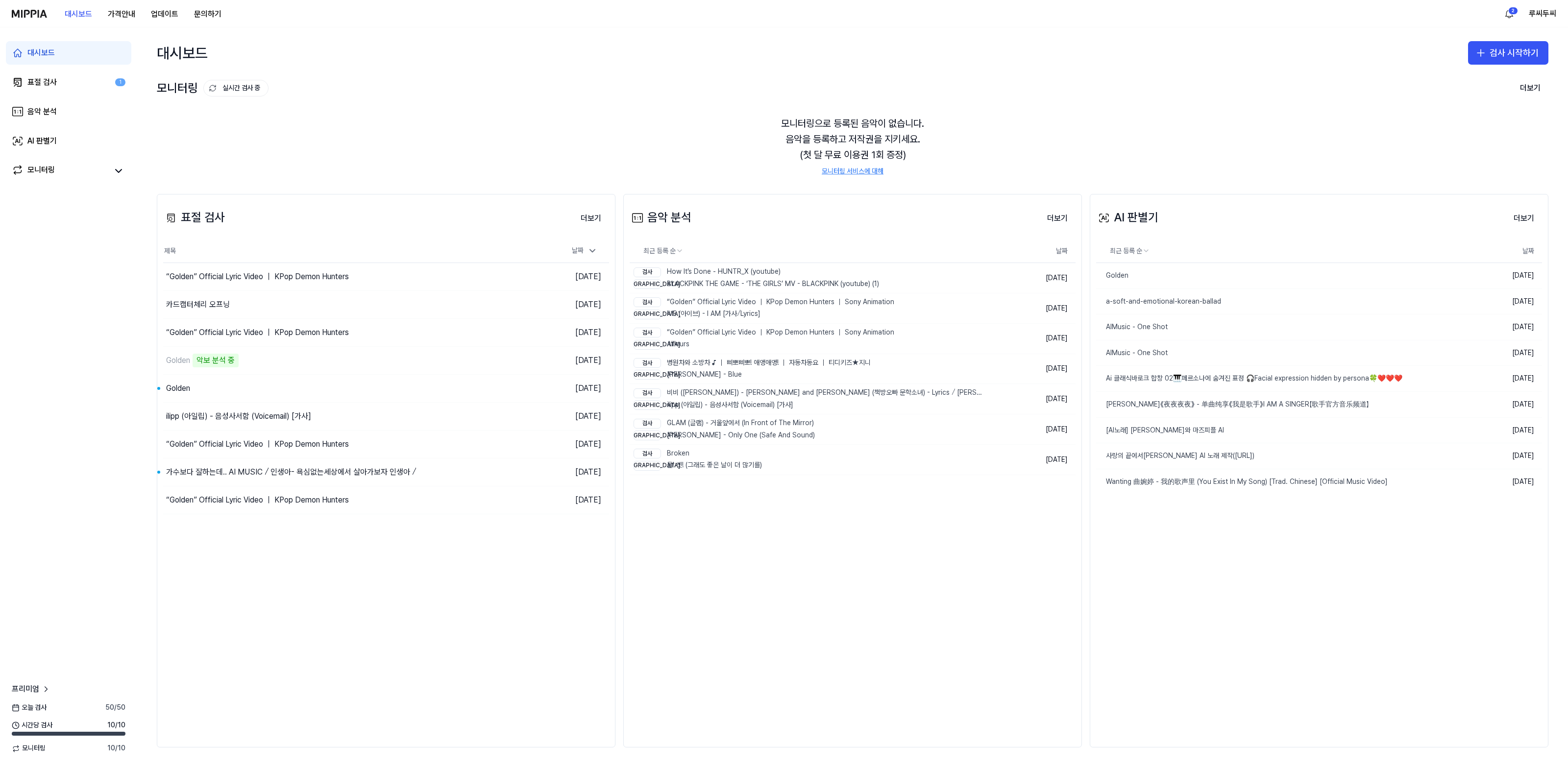
click at [30, 12] on img at bounding box center [29, 14] width 35 height 8
click at [47, 75] on link "표절 검사 1" at bounding box center [69, 82] width 126 height 23
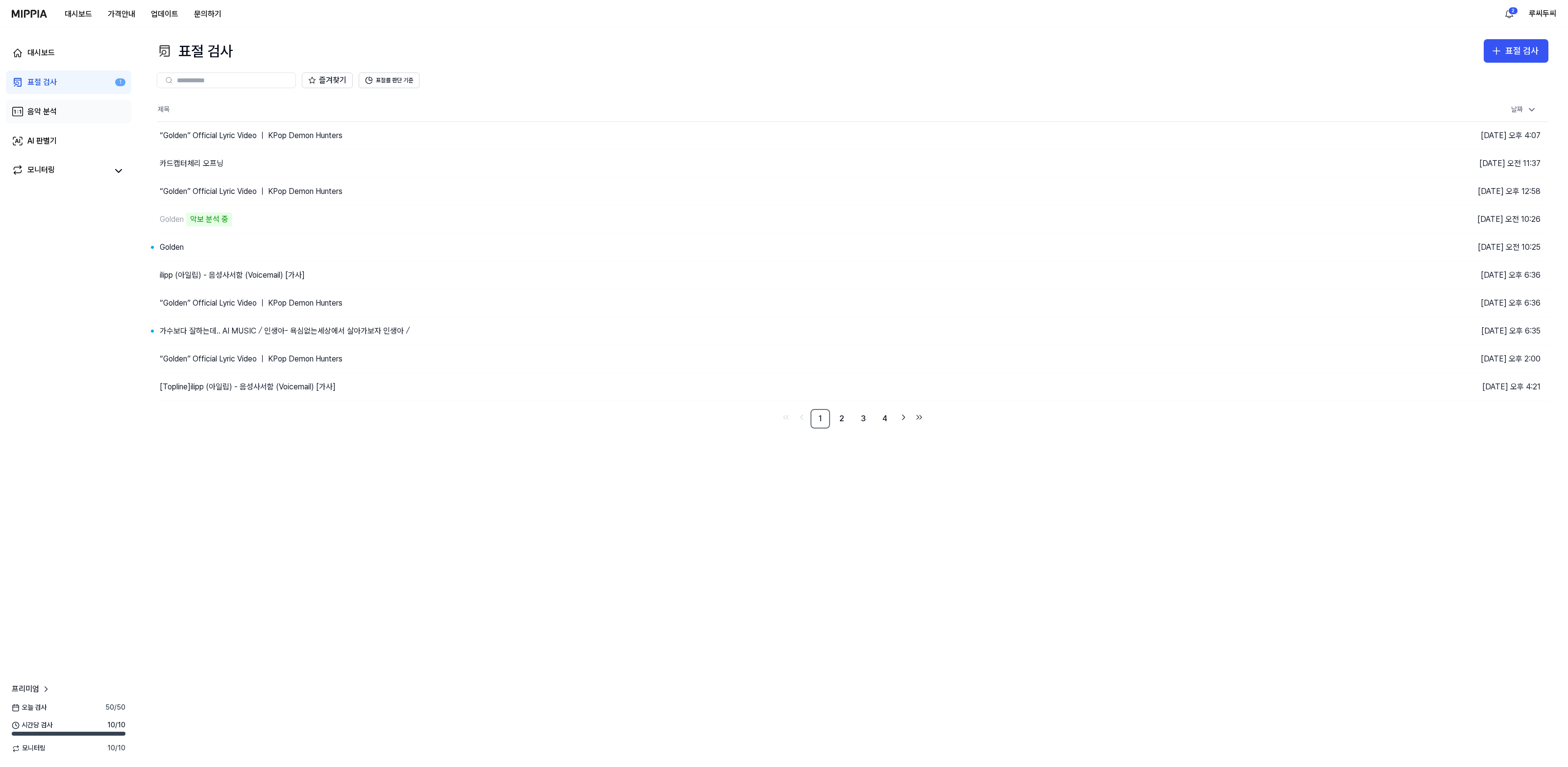
click at [47, 104] on link "음악 분석" at bounding box center [69, 111] width 126 height 23
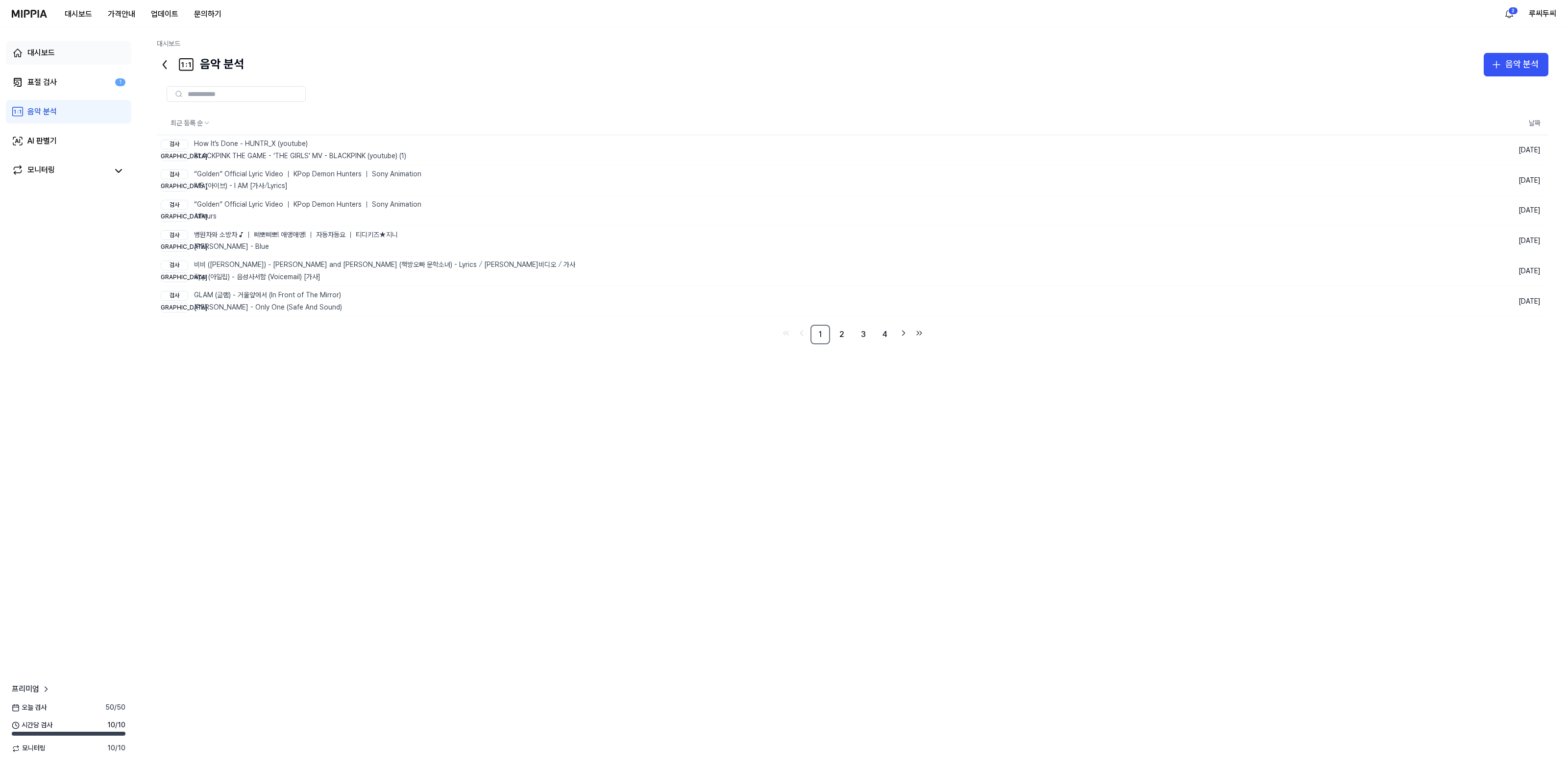
click at [49, 54] on div "대시보드" at bounding box center [41, 53] width 27 height 12
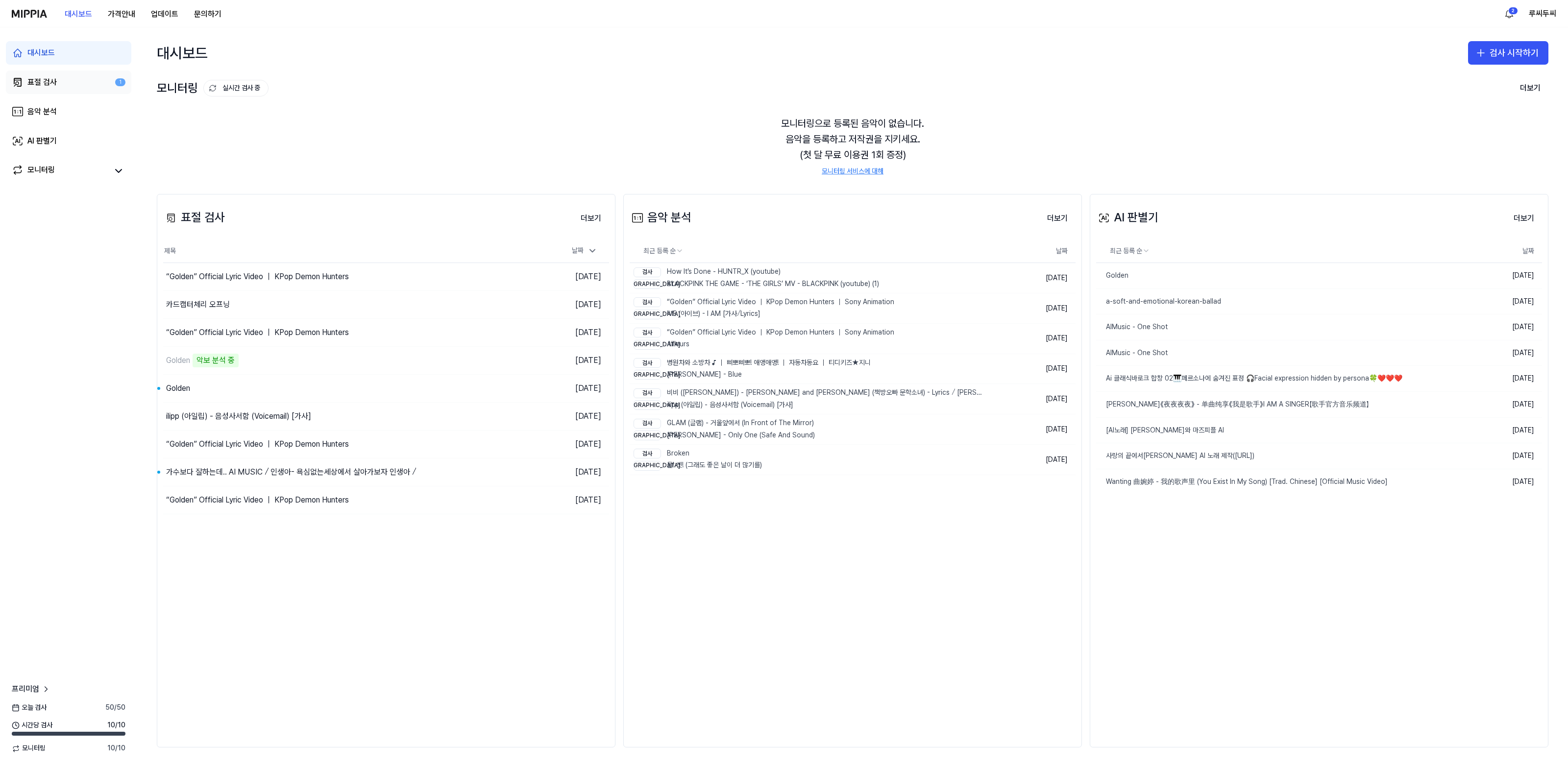
click at [51, 84] on div "표절 검사" at bounding box center [41, 82] width 29 height 12
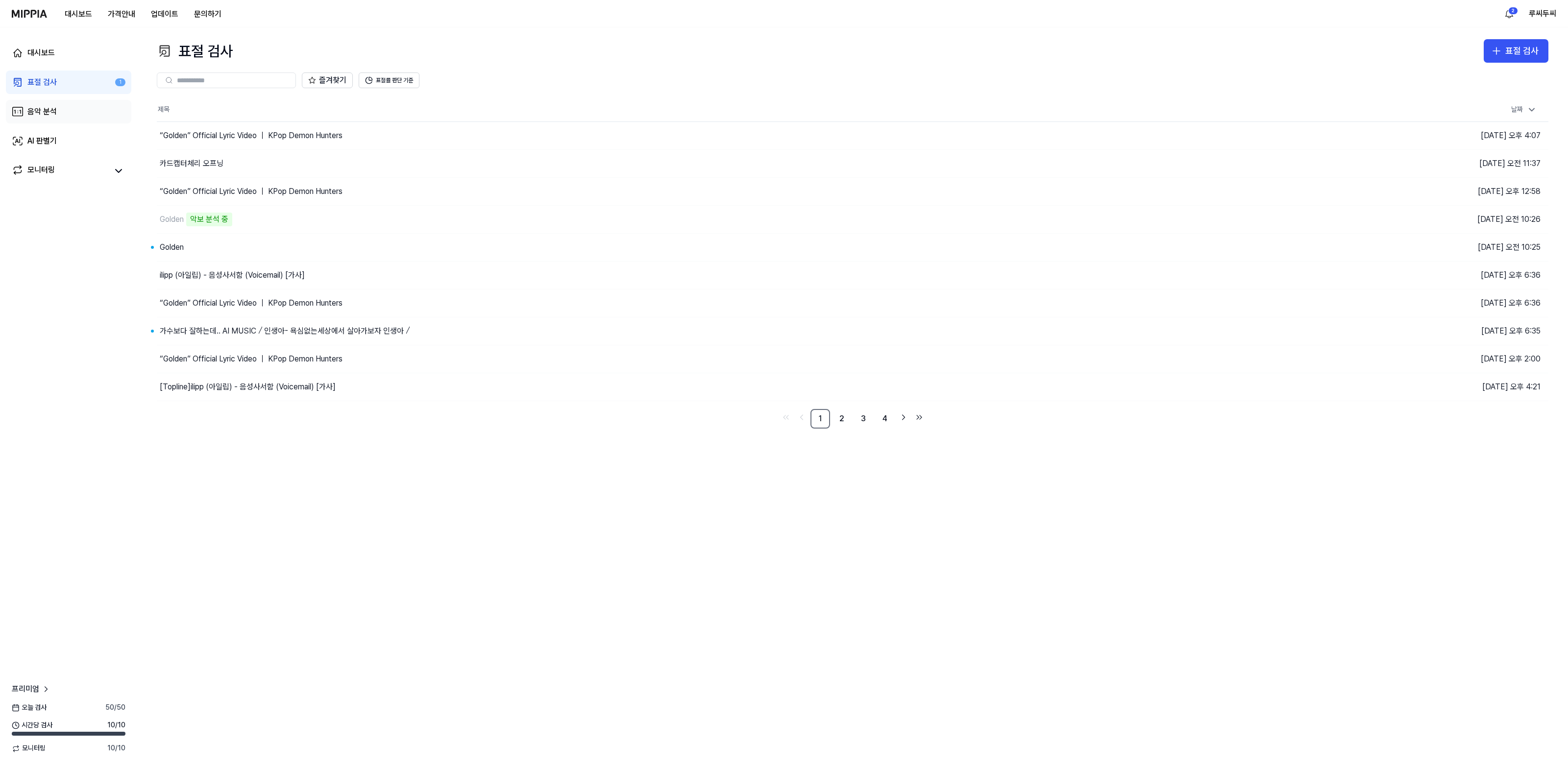
click at [51, 107] on div "음악 분석" at bounding box center [41, 111] width 29 height 12
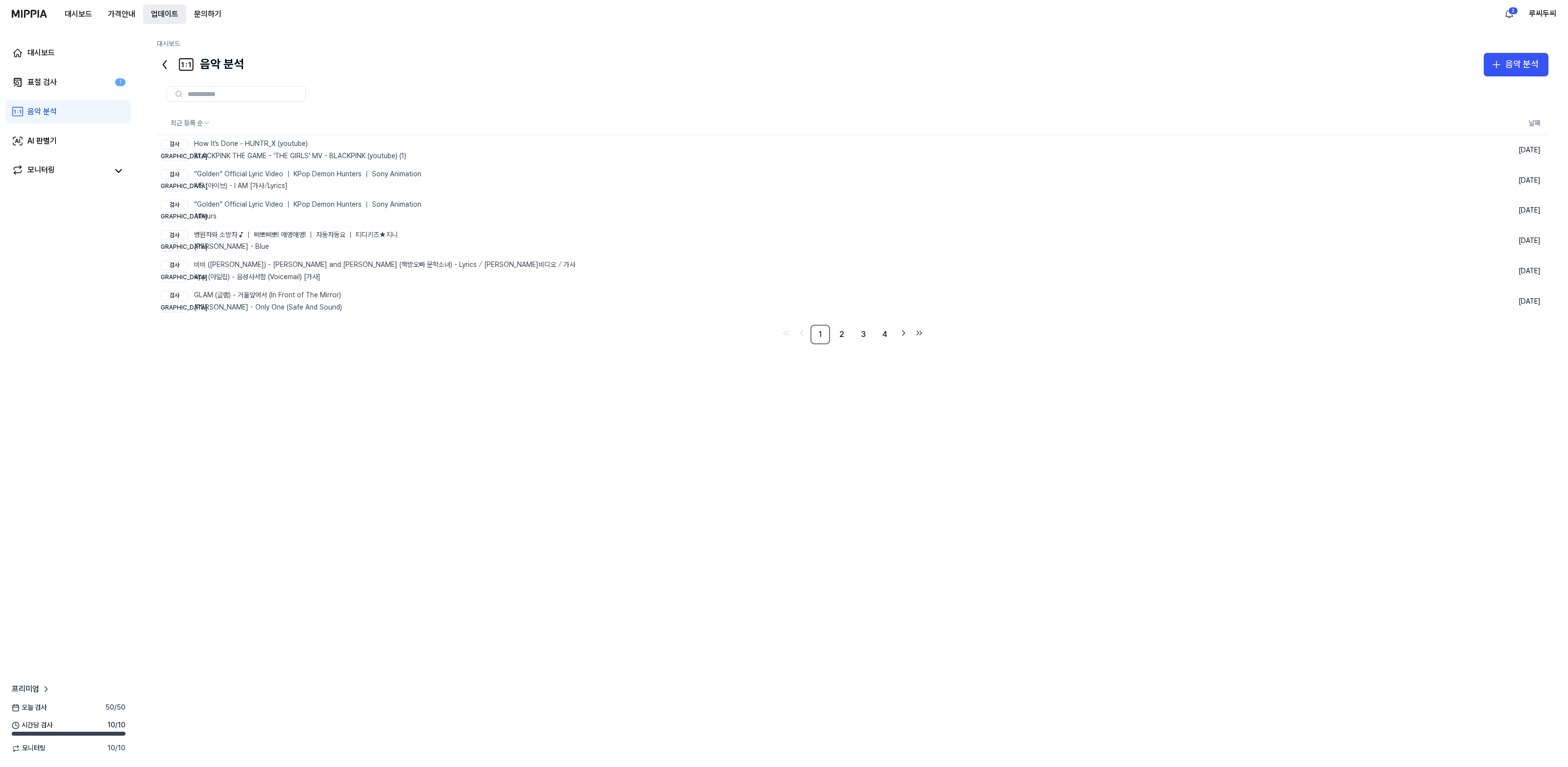
click at [150, 16] on button "업데이트" at bounding box center [165, 14] width 43 height 19
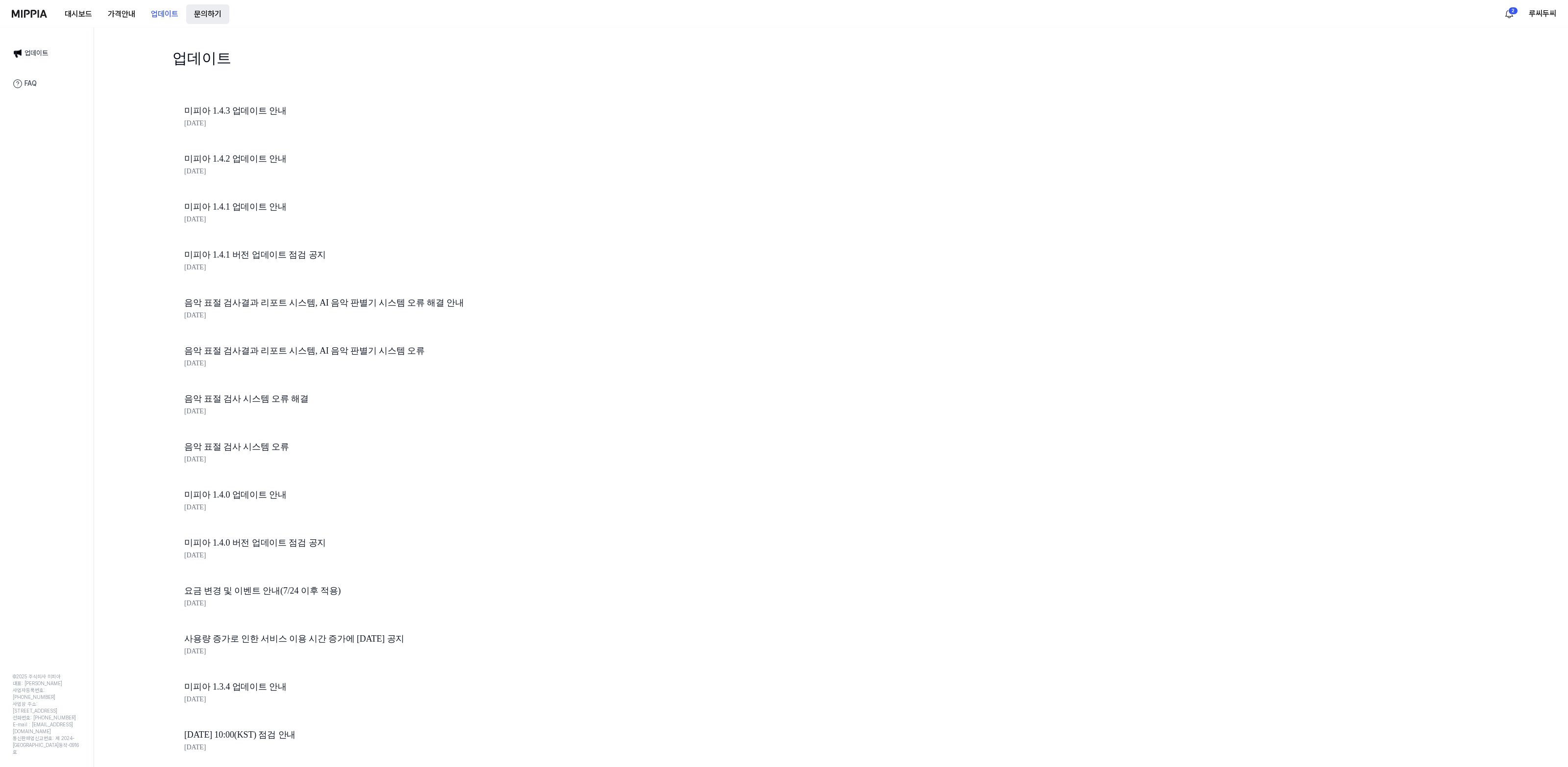
click at [214, 7] on button "문의하기" at bounding box center [207, 14] width 43 height 19
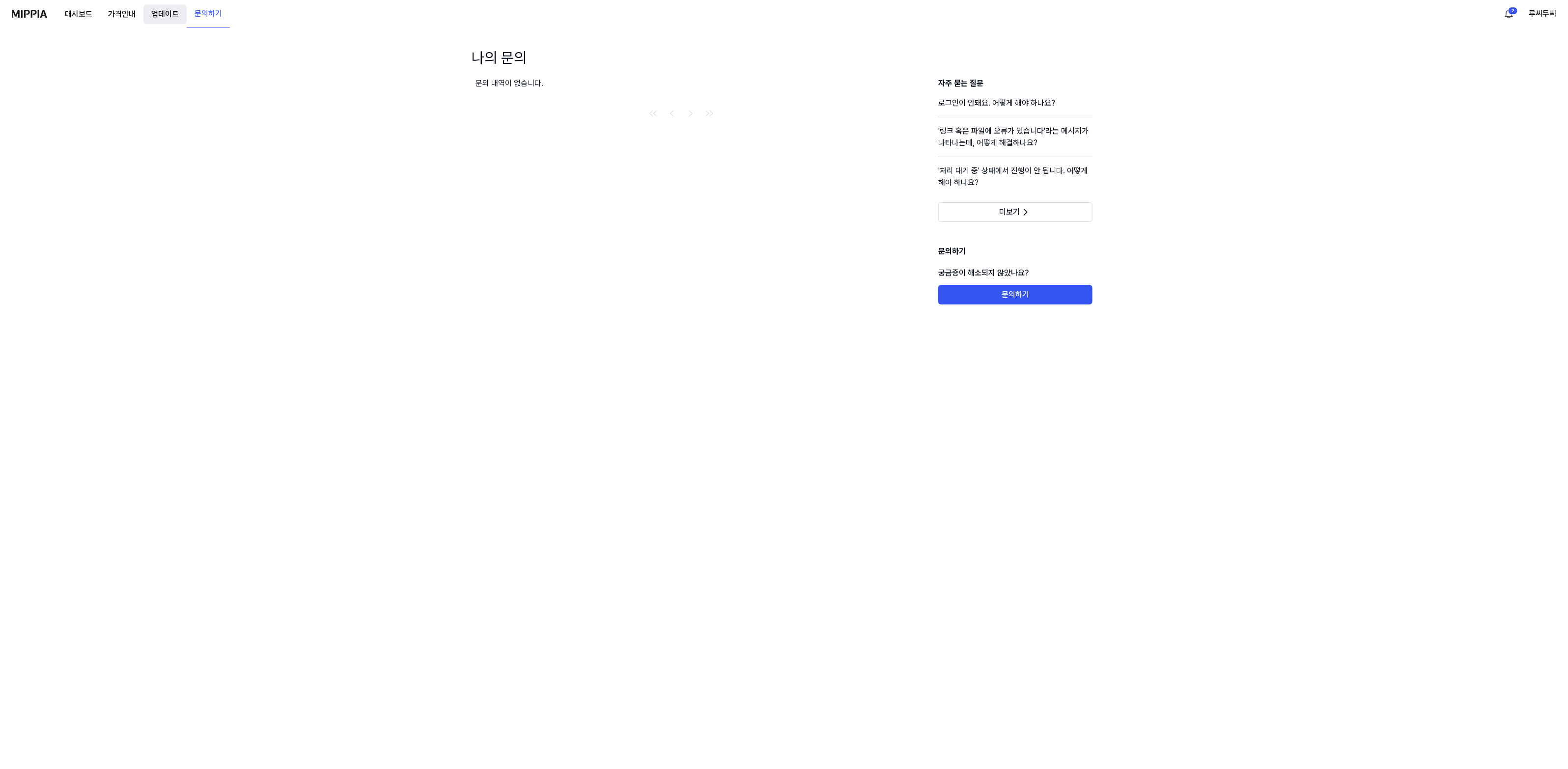
click at [184, 14] on button "업데이트" at bounding box center [165, 14] width 44 height 19
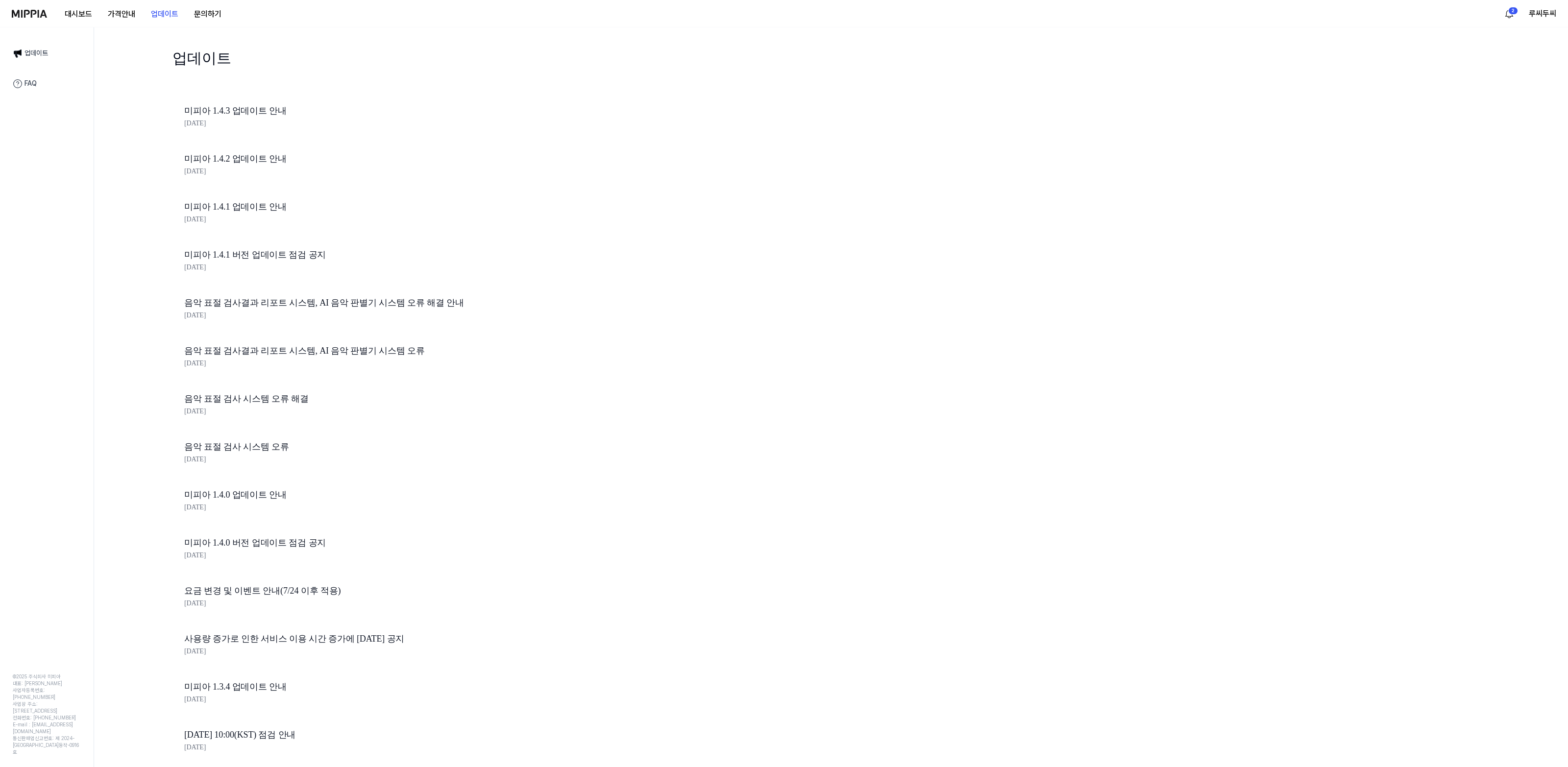
click at [222, 111] on link "미피아 1.4.3 업데이트 안내" at bounding box center [350, 111] width 333 height 14
click at [231, 196] on div "미피아 1.4.1 업데이트 안내 2025.07.24." at bounding box center [350, 214] width 357 height 48
click at [229, 212] on link "미피아 1.4.1 업데이트 안내" at bounding box center [350, 207] width 333 height 14
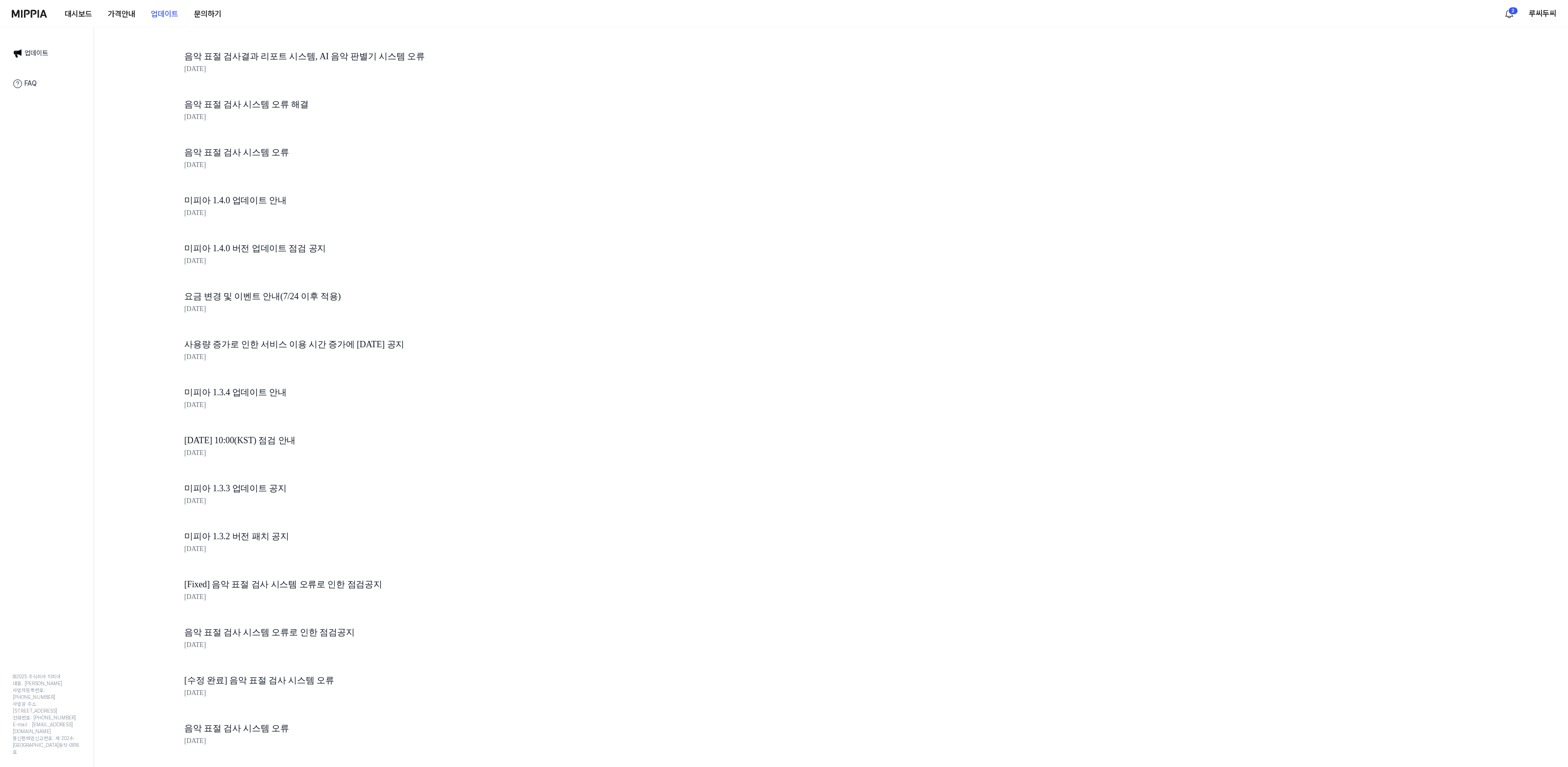
scroll to position [360, 0]
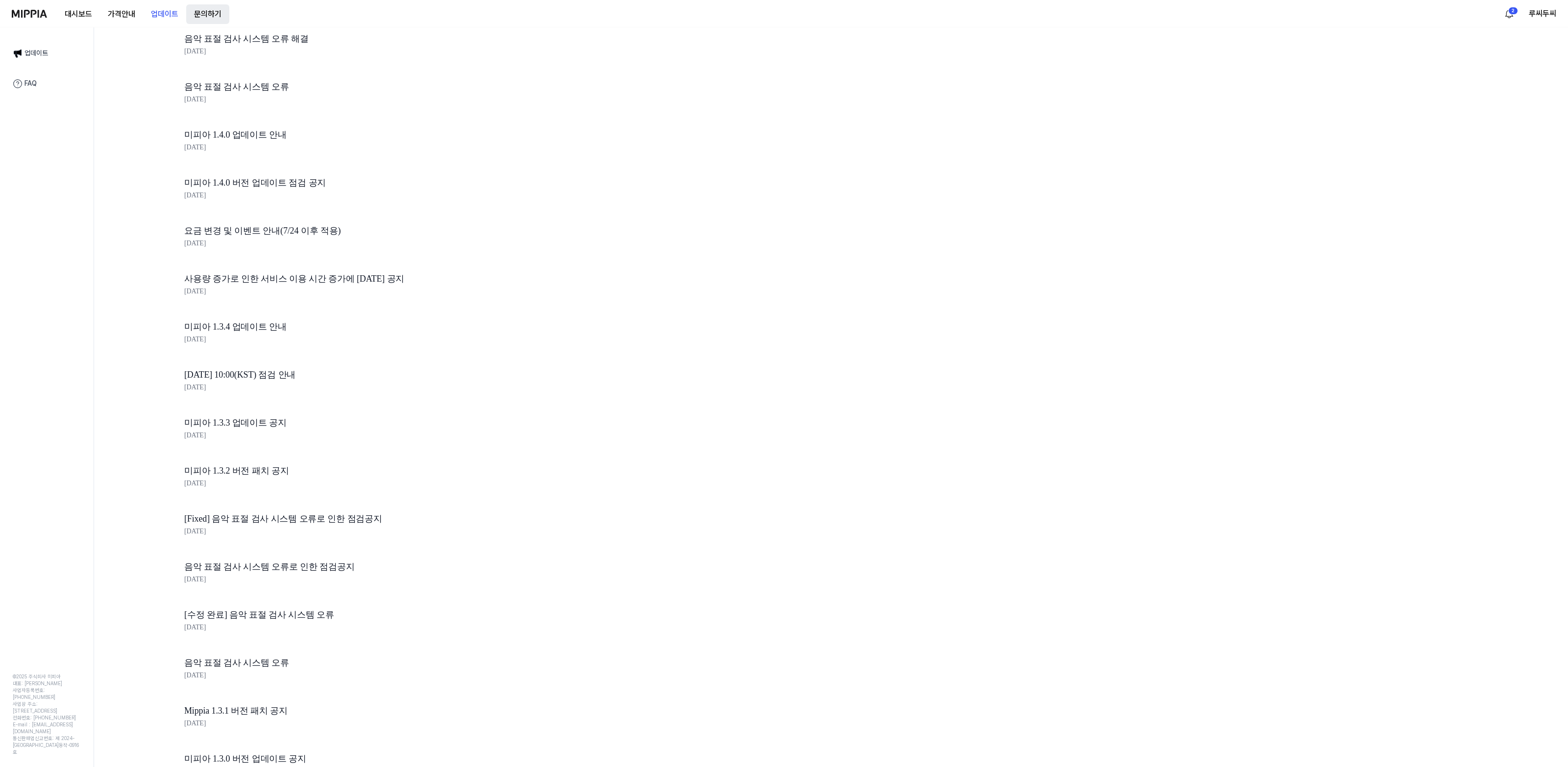
click at [201, 11] on button "문의하기" at bounding box center [207, 14] width 43 height 19
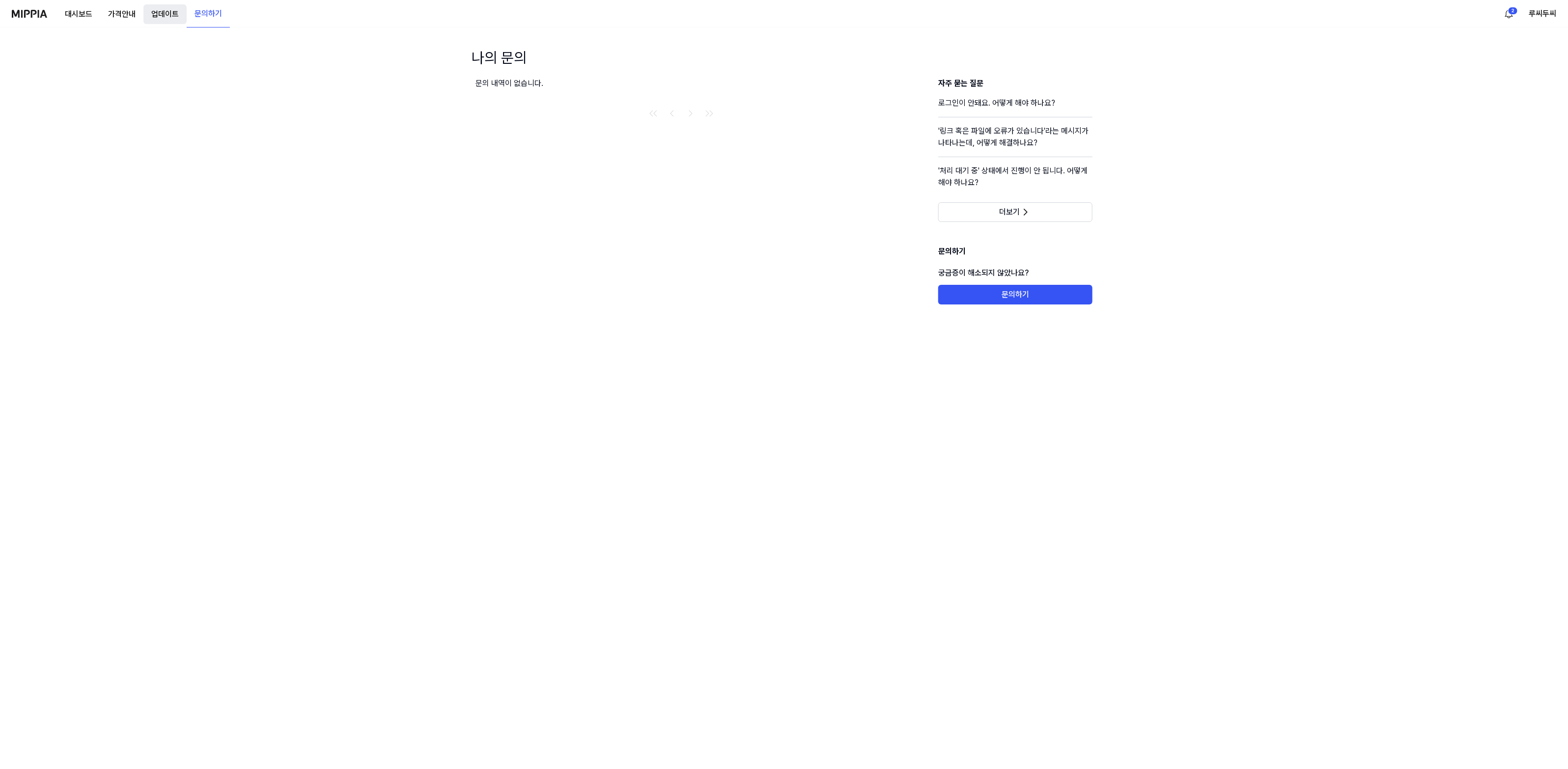
click at [163, 19] on button "업데이트" at bounding box center [165, 14] width 44 height 19
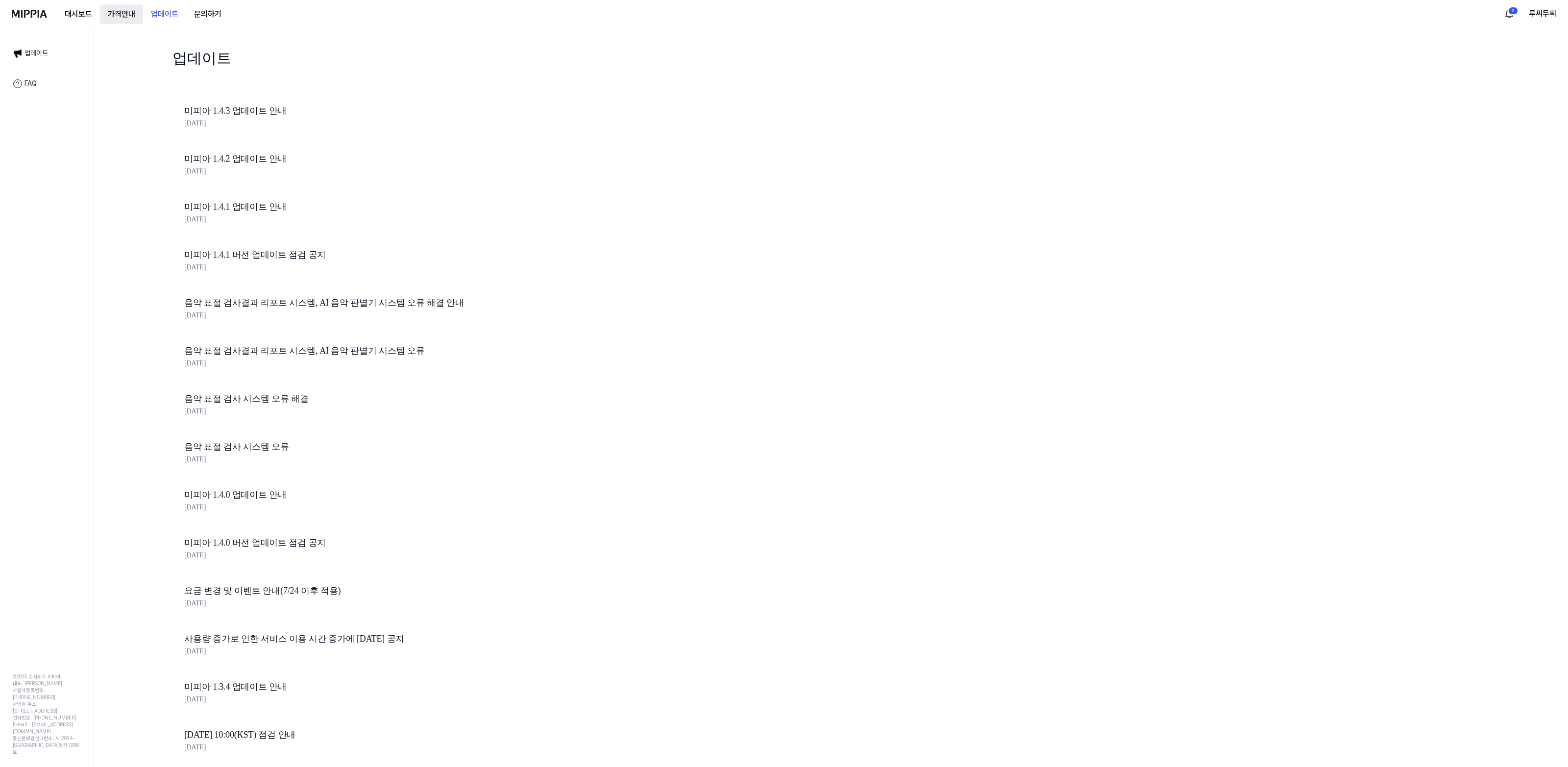
click at [129, 14] on 버튼 "가격안내" at bounding box center [121, 14] width 43 height 19
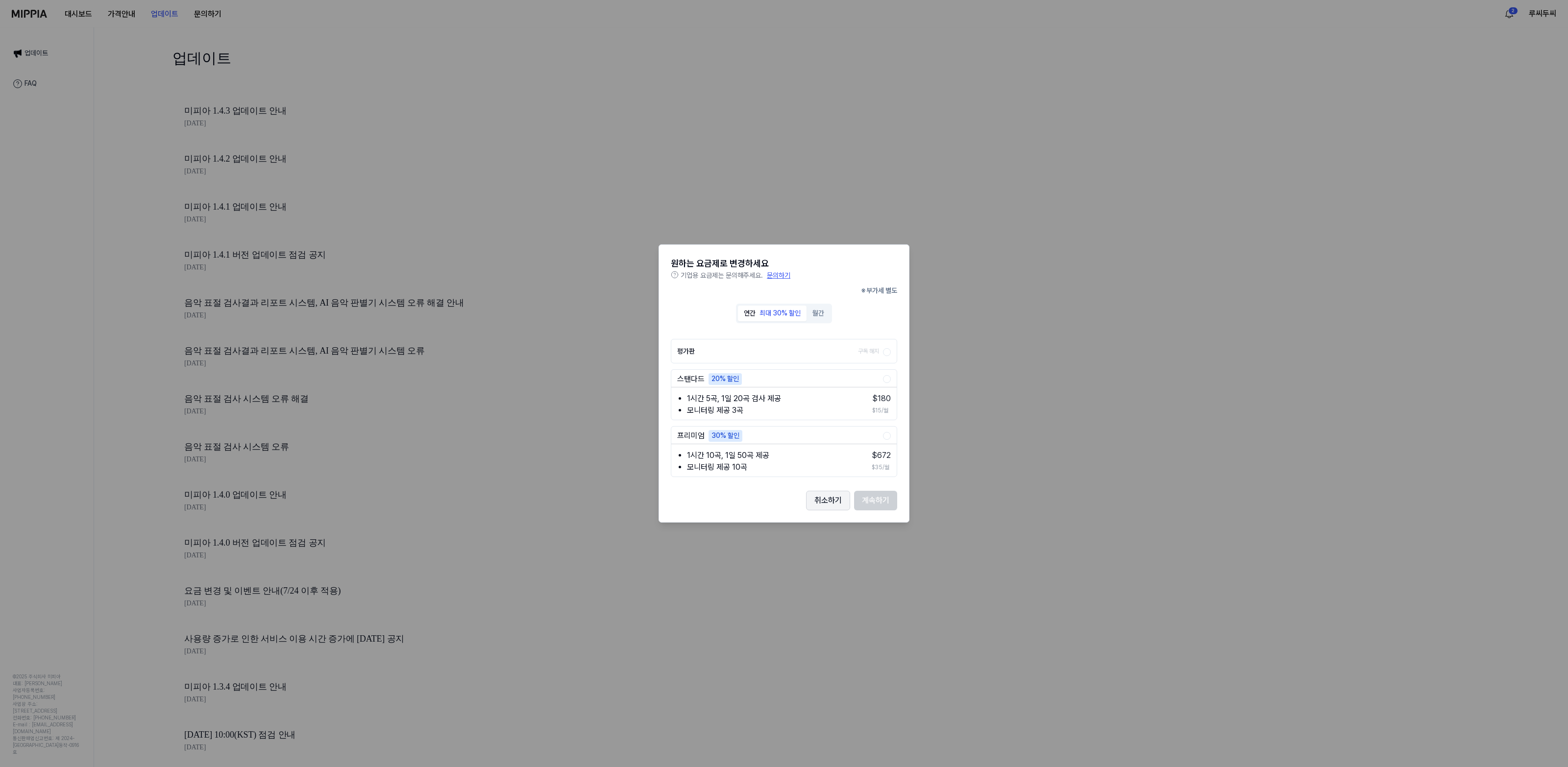
click at [820, 504] on button "취소하기" at bounding box center [828, 500] width 44 height 19
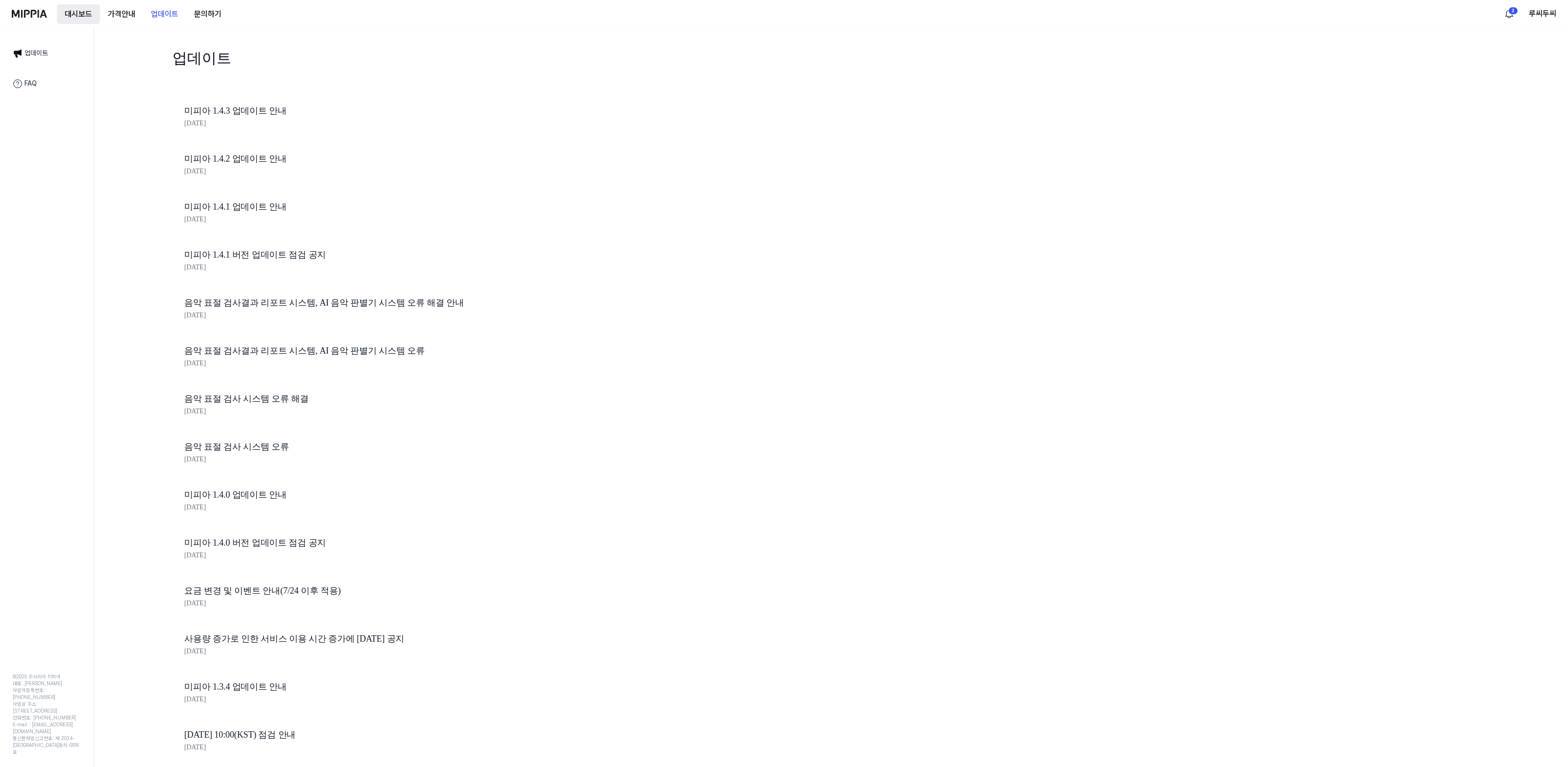
click at [85, 8] on button "대시보드" at bounding box center [78, 14] width 43 height 19
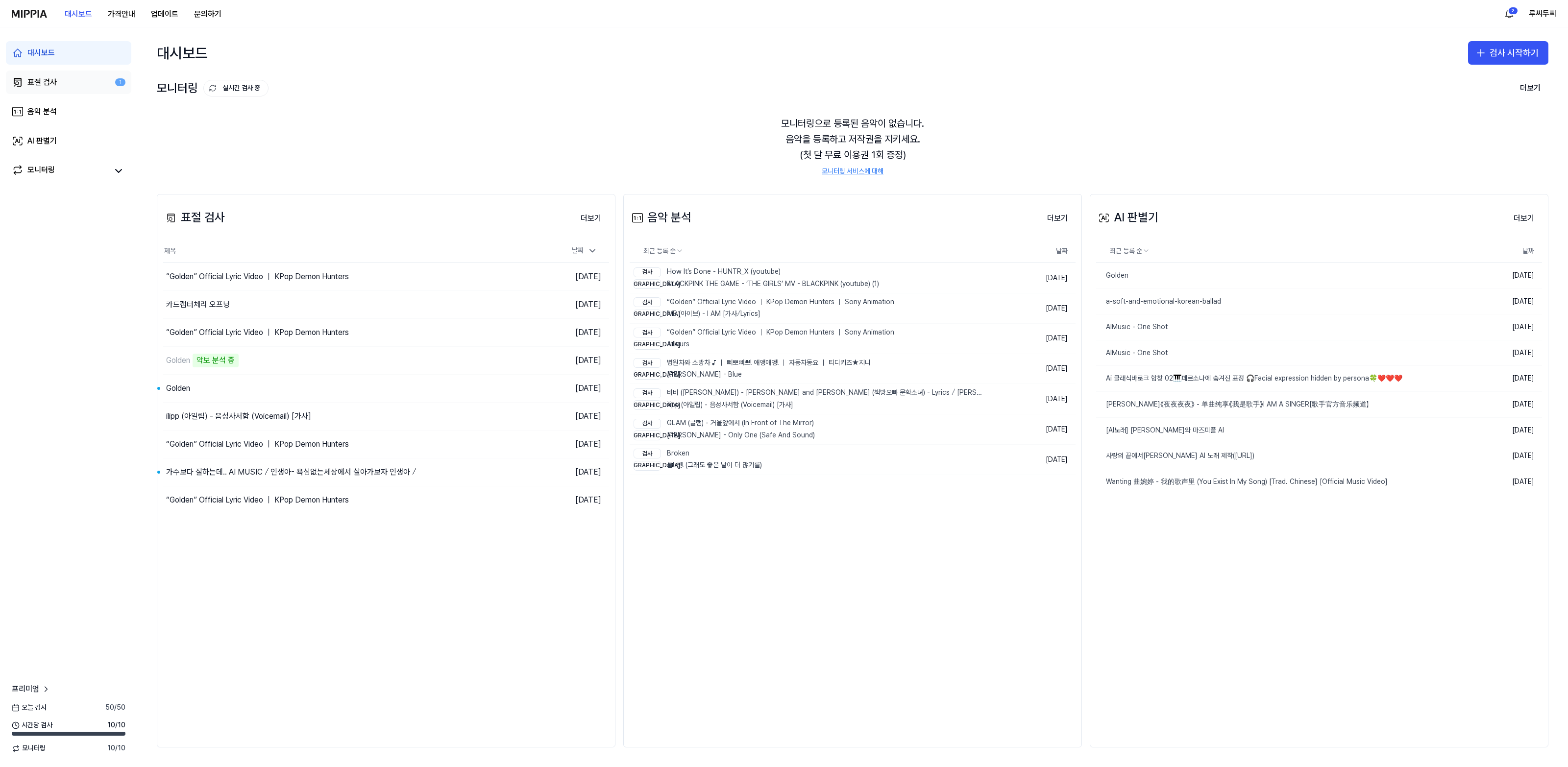
click at [36, 82] on div "표절 검사" at bounding box center [41, 82] width 29 height 12
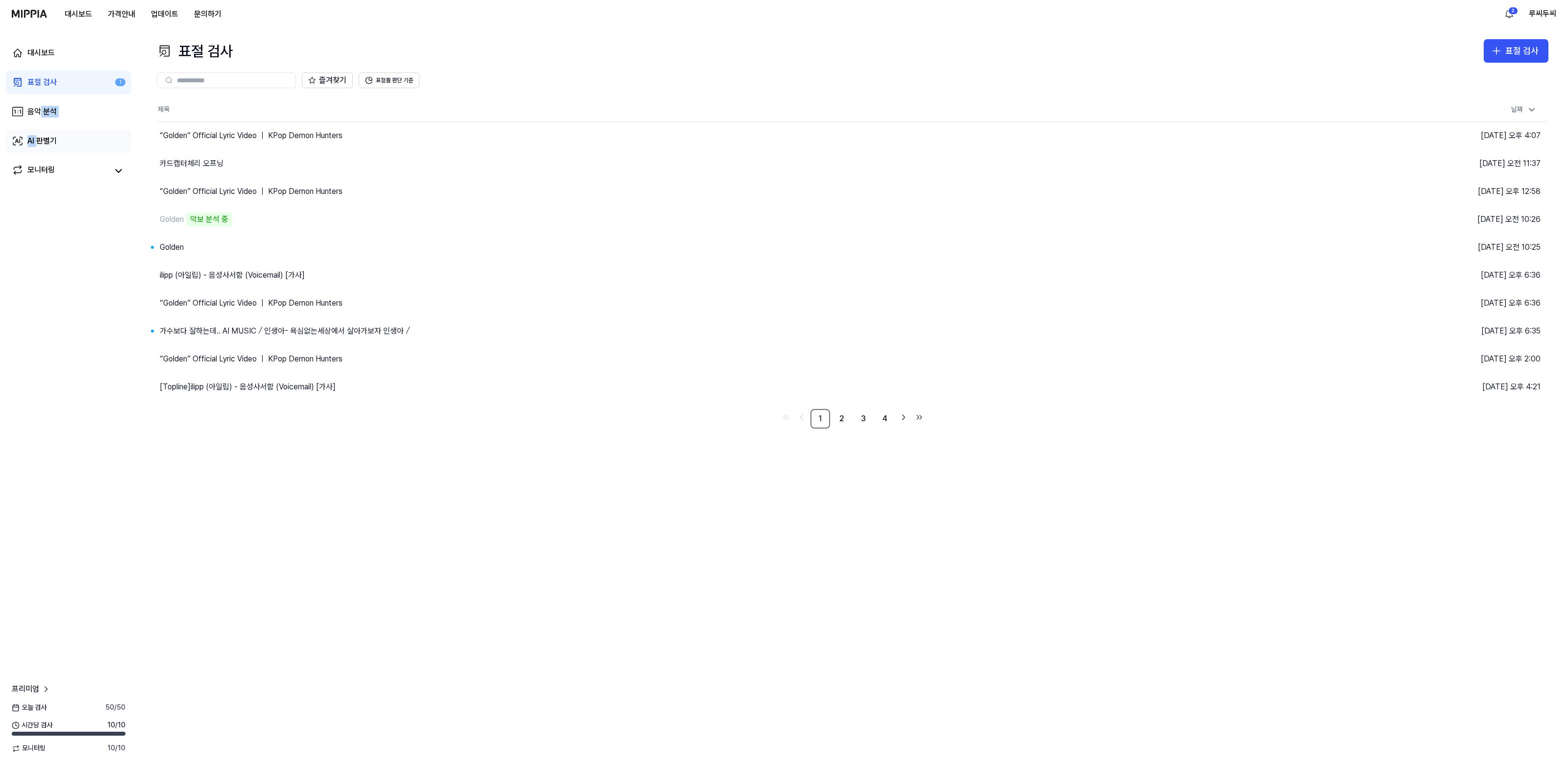
click at [40, 128] on div "대시보드 표절 검사 1 음악 분석 AI 판별기 모니터링" at bounding box center [69, 111] width 137 height 168
click at [37, 175] on div "모니터링" at bounding box center [41, 170] width 27 height 14
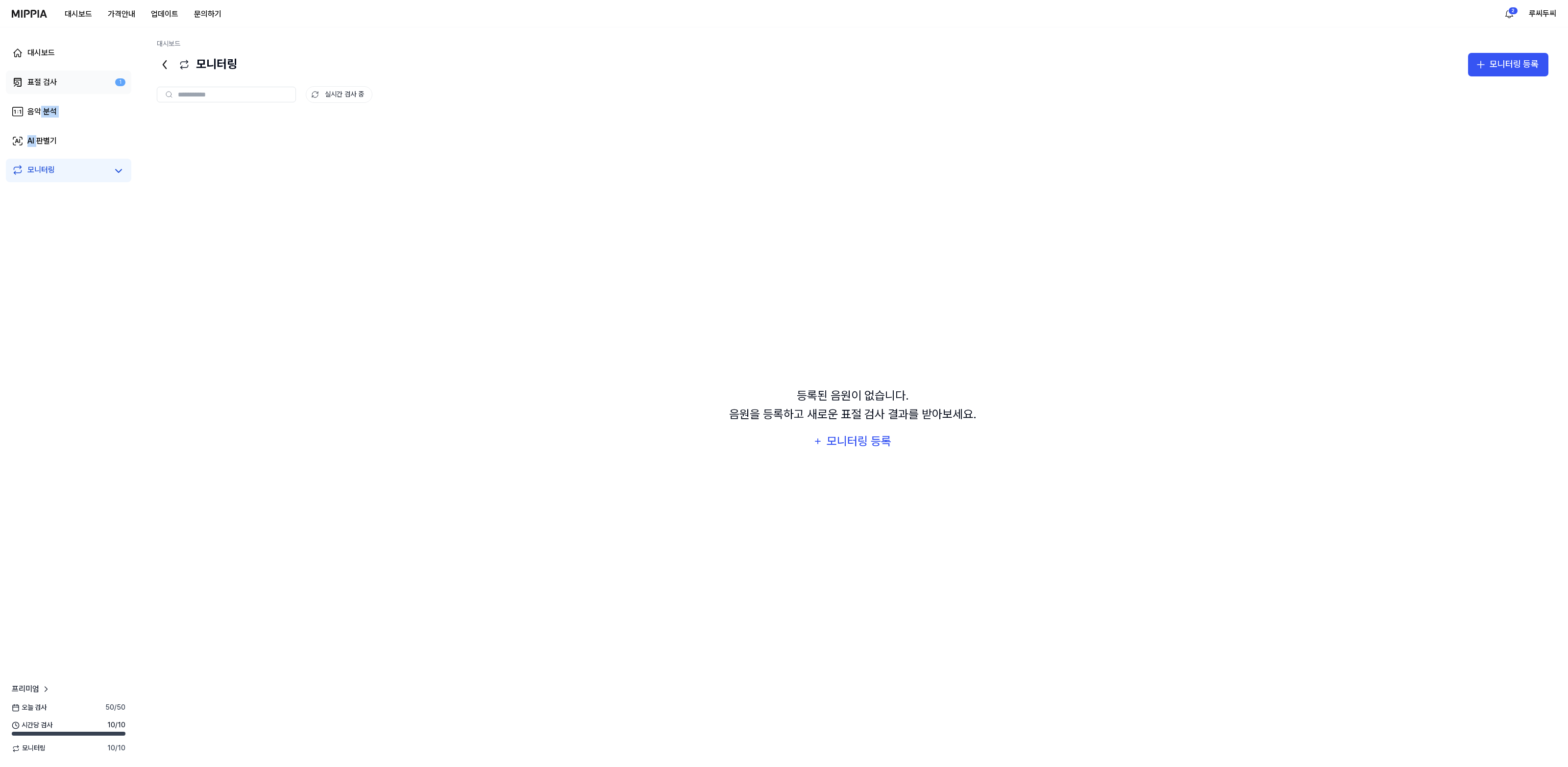
click at [40, 75] on link "표절 검사 1" at bounding box center [69, 82] width 126 height 23
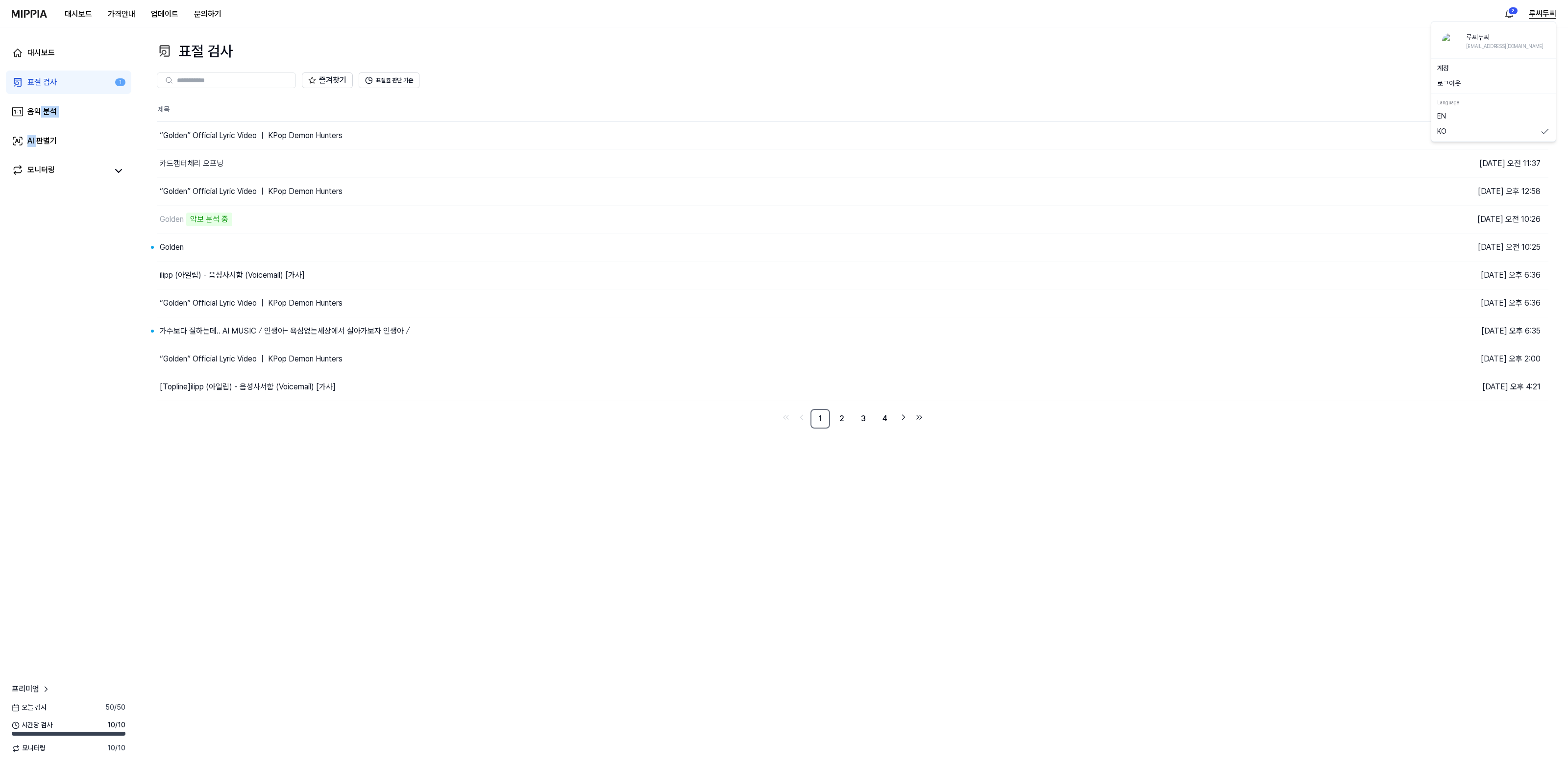
click at [1543, 15] on button "루씨두씨" at bounding box center [1542, 14] width 27 height 12
click at [1456, 84] on button "로그아웃" at bounding box center [1494, 83] width 113 height 10
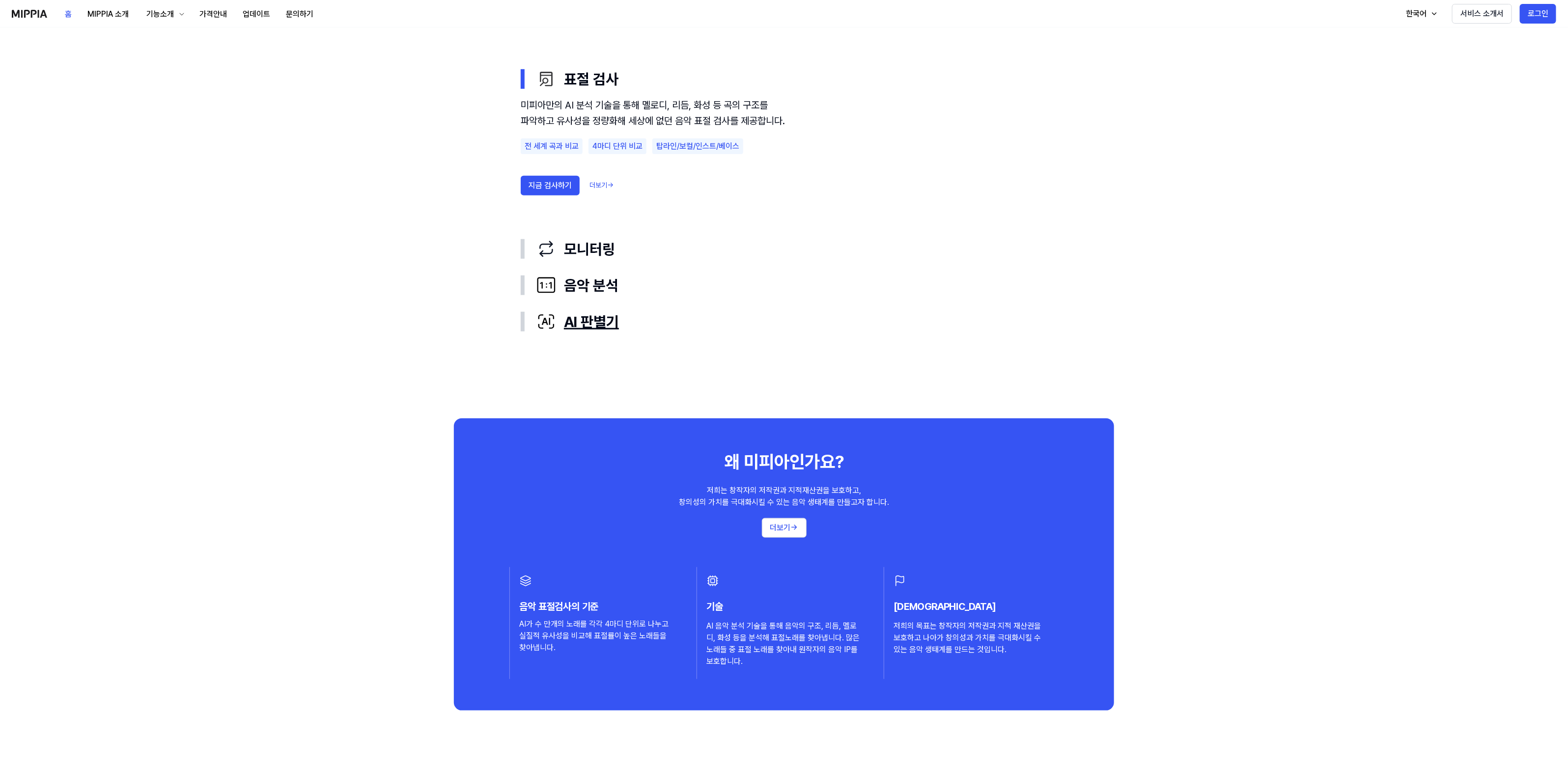
scroll to position [552, 0]
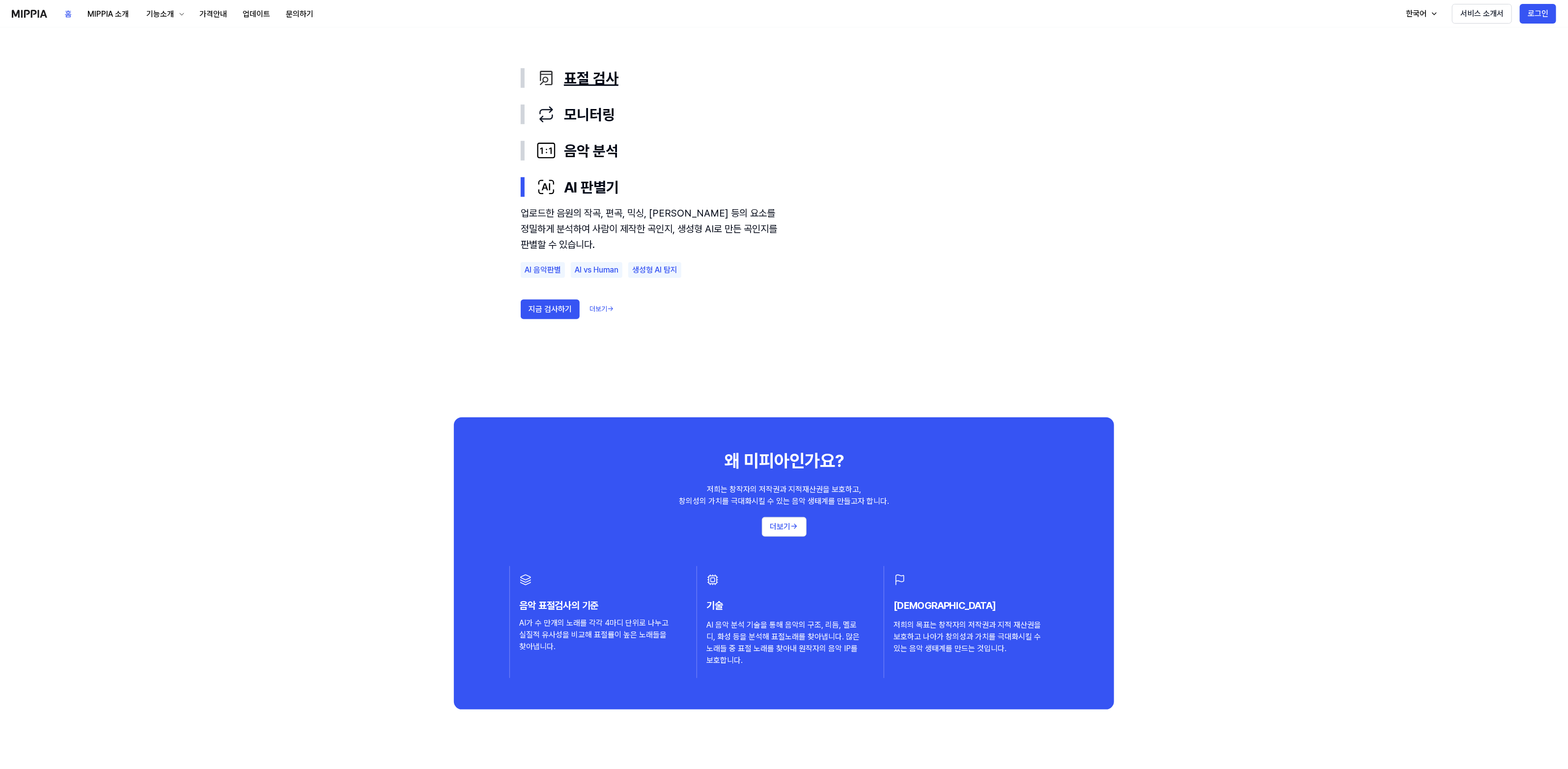
click at [562, 85] on div "표절 검사" at bounding box center [791, 78] width 511 height 21
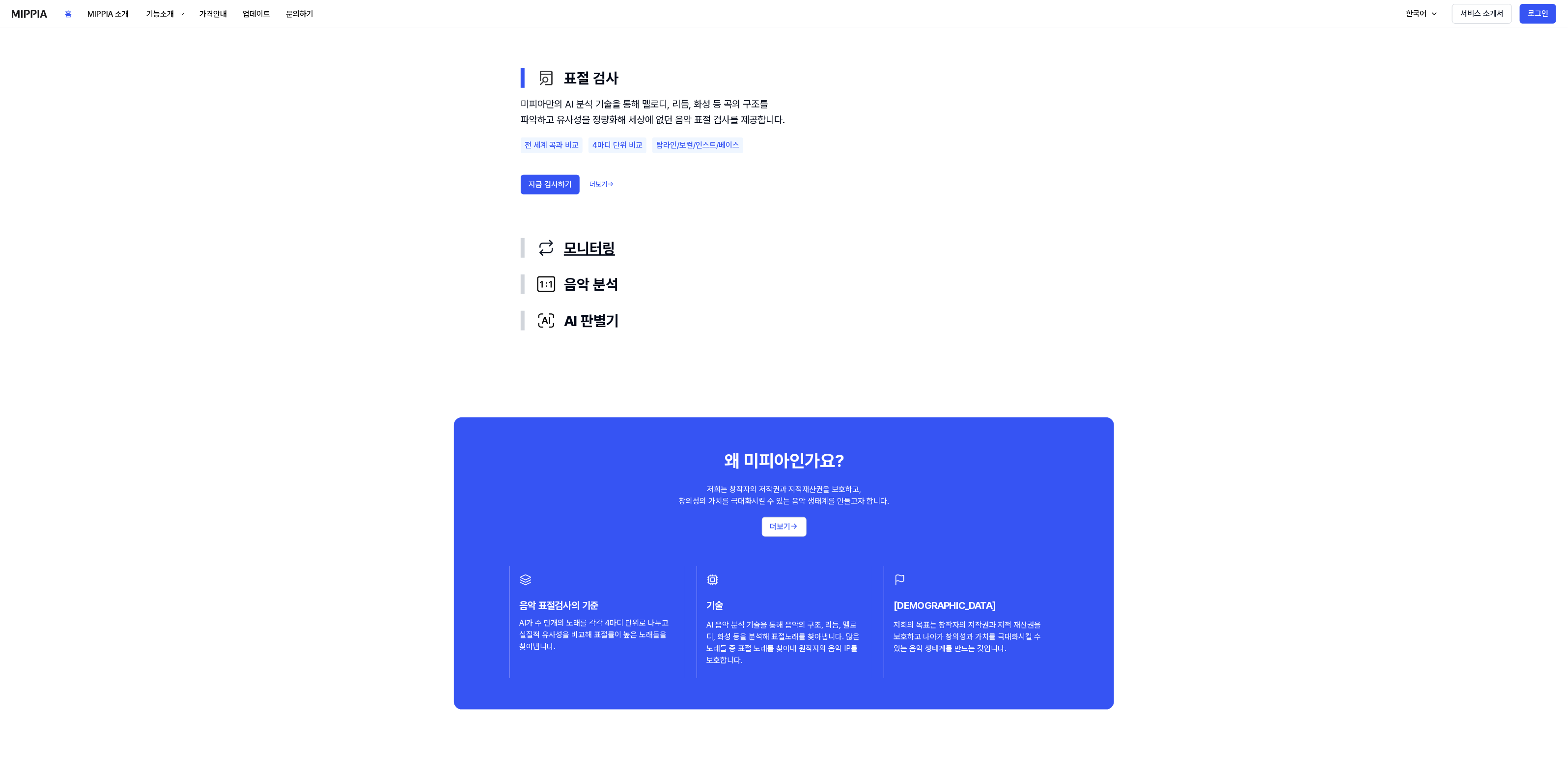
click at [568, 233] on button "모니터링" at bounding box center [784, 248] width 527 height 36
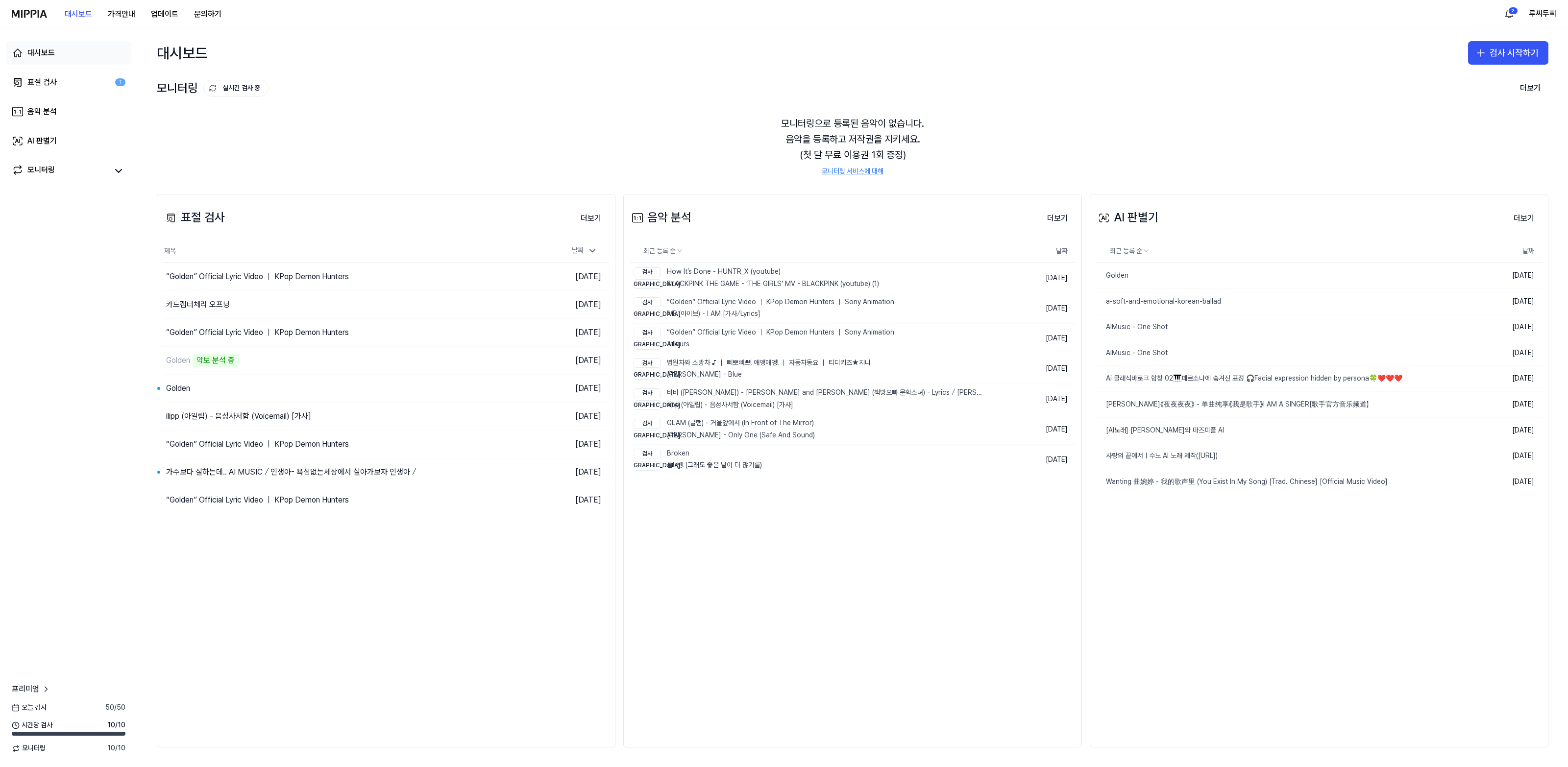
click at [66, 58] on link "대시보드" at bounding box center [69, 53] width 126 height 23
click at [62, 13] on button "대시보드" at bounding box center [78, 14] width 43 height 19
click at [1547, 10] on button "루씨두씨" at bounding box center [1542, 14] width 27 height 12
click at [69, 14] on button "대시보드" at bounding box center [78, 14] width 43 height 19
click at [758, 140] on div "모니터링으로 등록된 음악이 없습니다. 음악을 등록하고 저작권을 지키세요. (첫 달 무료 이용권 1회 증정) 모니터링 서비스에 대해" at bounding box center [852, 146] width 1392 height 84
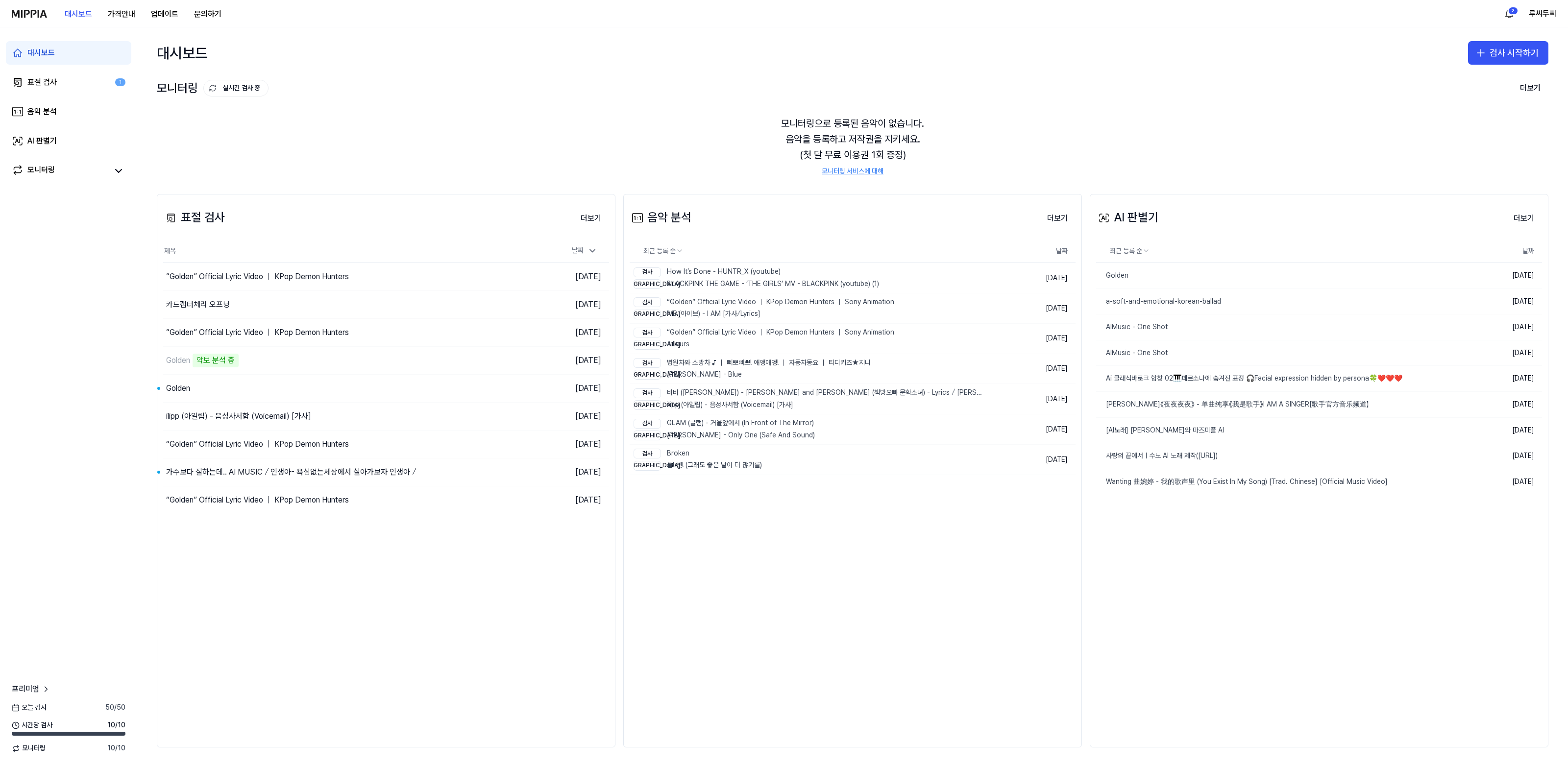
click at [886, 142] on div "모니터링으로 등록된 음악이 없습니다. 음악을 등록하고 저작권을 지키세요. (첫 달 무료 이용권 1회 증정) 모니터링 서비스에 대해" at bounding box center [852, 146] width 1392 height 84
click at [1544, 8] on button "루씨두씨" at bounding box center [1542, 14] width 27 height 12
click at [1456, 82] on button "로그아웃" at bounding box center [1494, 83] width 113 height 10
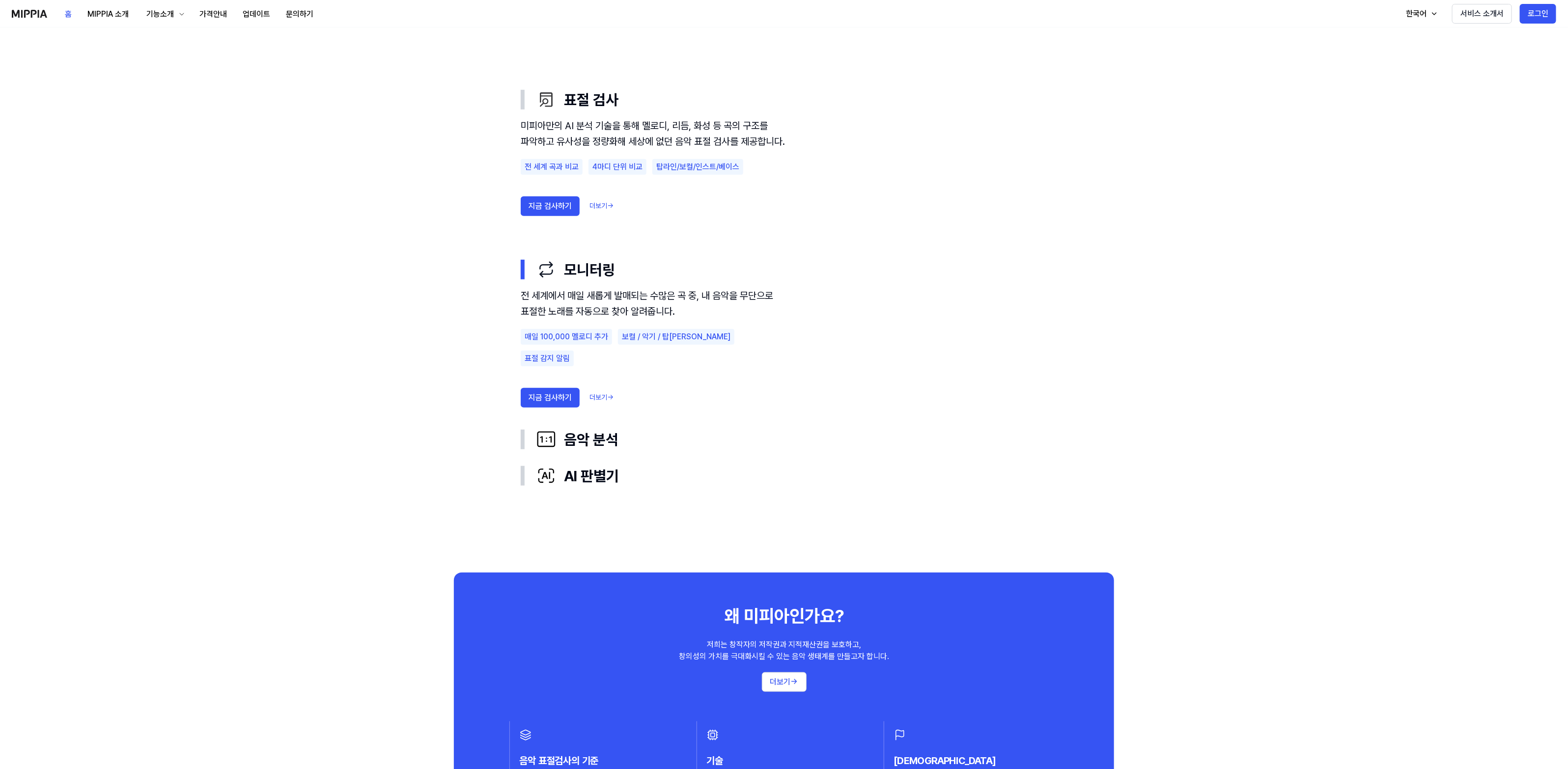
scroll to position [737, 0]
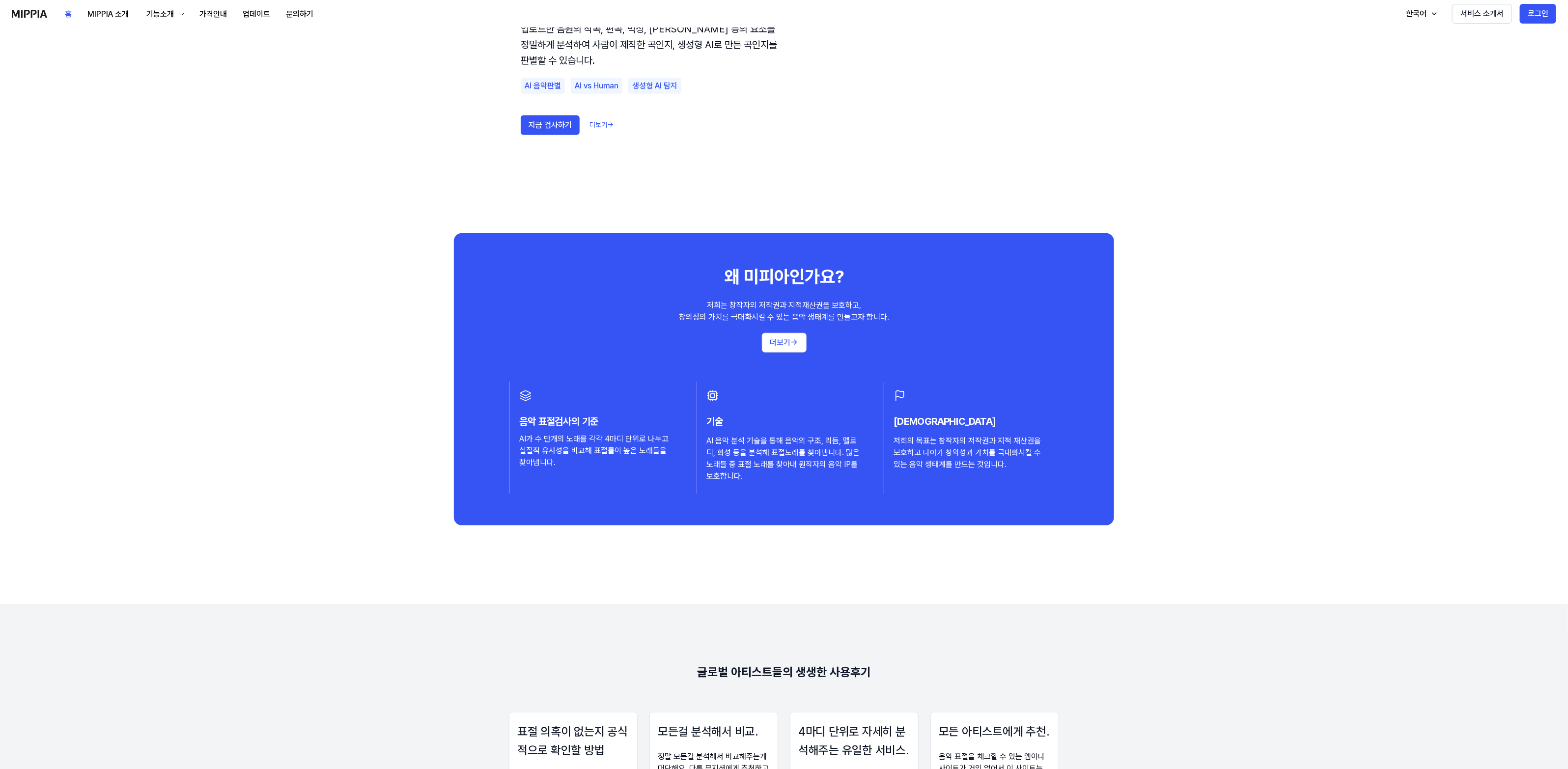
click at [653, 254] on div "왜 미피아인가요? 저희는 창작자의 저작권과 지적재산권을 보호하고, 창의성의 가치를 극대화시킬 수 있는 음악 생태계를 만들고자 합니다. 더보기 …" at bounding box center [784, 378] width 660 height 291
click at [792, 293] on div "왜 미피아인가요? 저희는 창작자의 저작권과 지적재산권을 보호하고, 창의성의 가치를 극대화시킬 수 있는 음악 생태계를 만들고자 합니다. 더보기 →" at bounding box center [784, 308] width 621 height 88
click at [812, 270] on div "왜 미피아인가요?" at bounding box center [784, 277] width 119 height 25
click at [745, 273] on div "왜 미피아인가요?" at bounding box center [784, 277] width 119 height 25
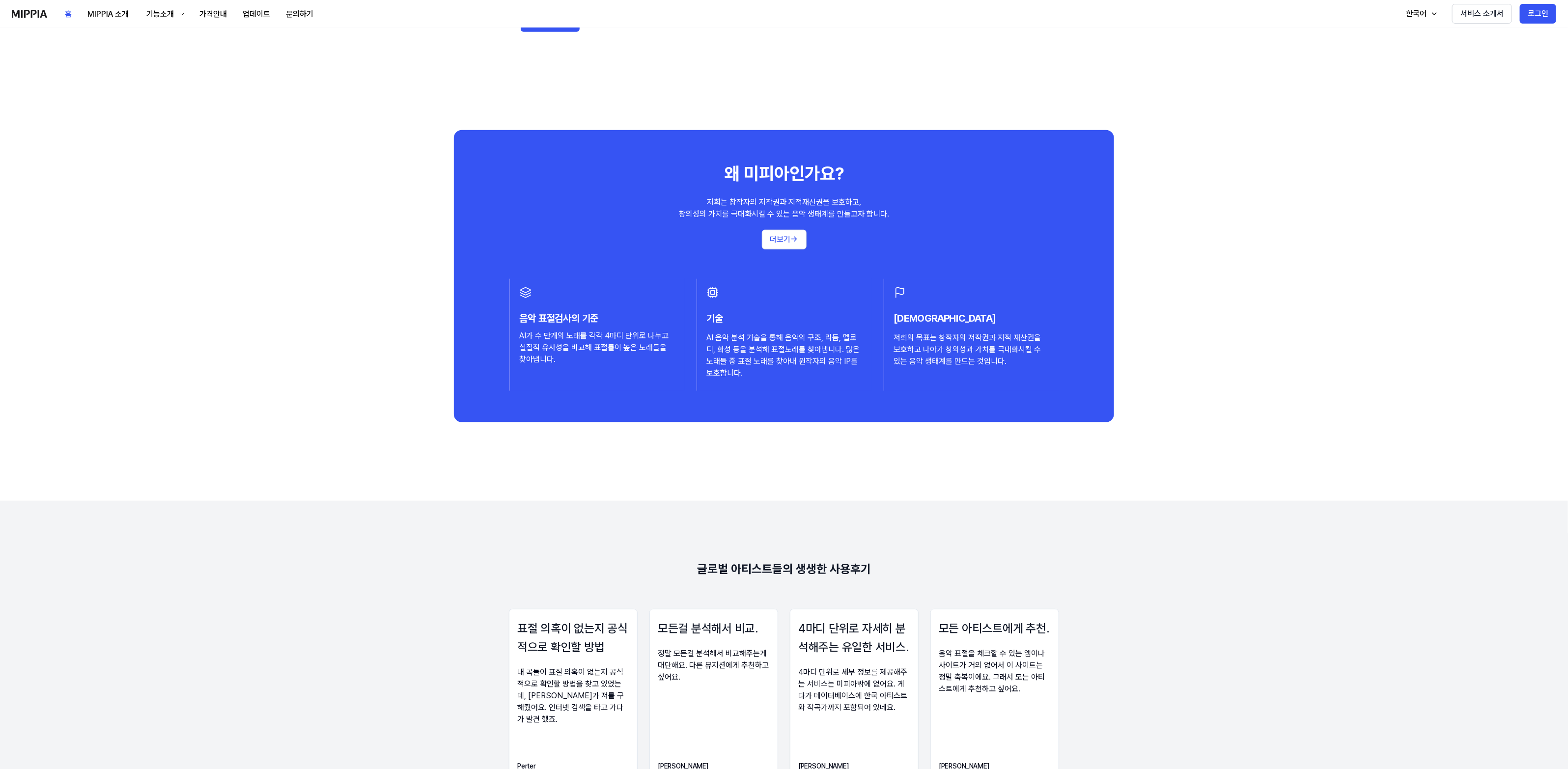
scroll to position [921, 0]
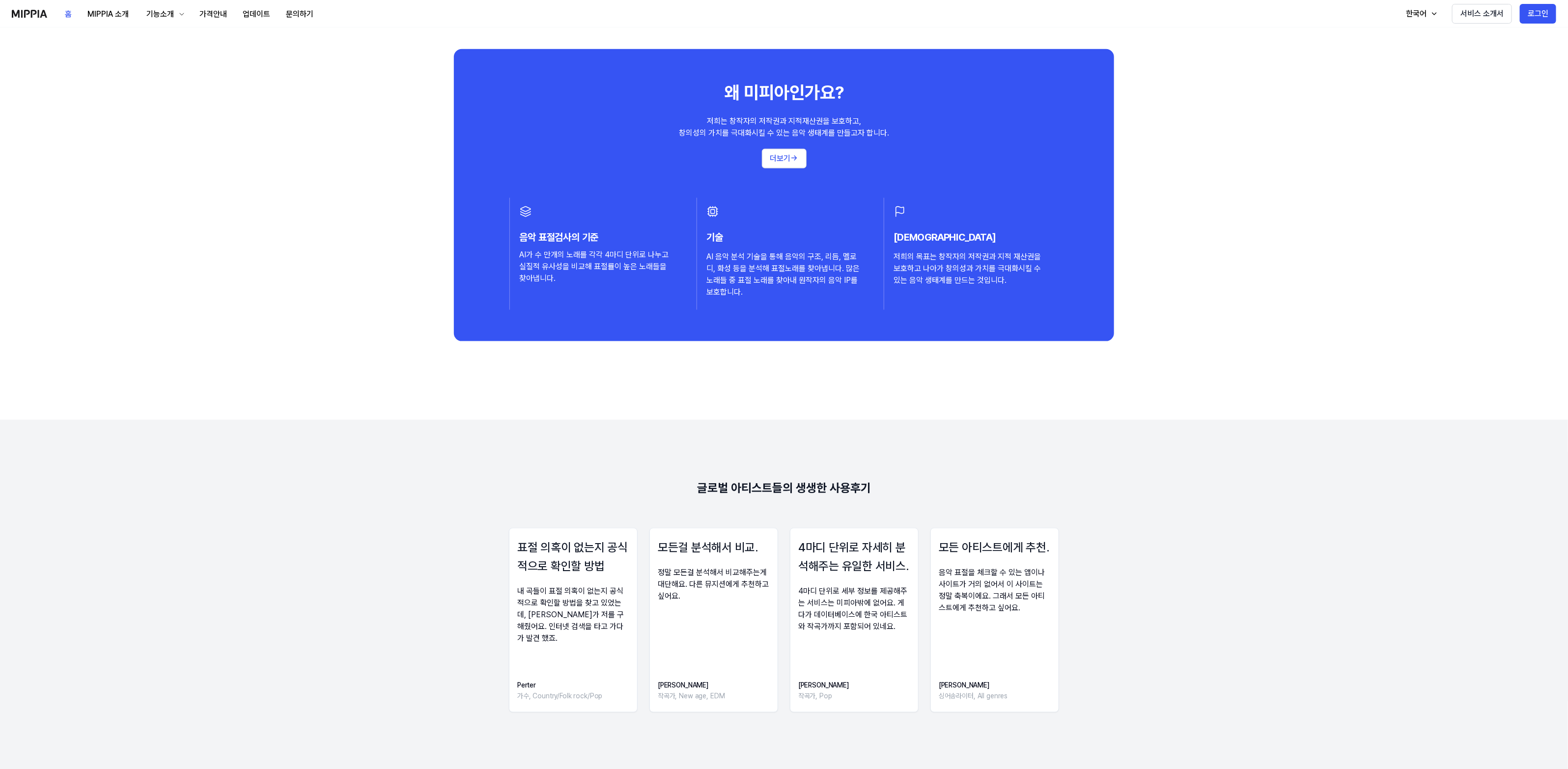
drag, startPoint x: 469, startPoint y: 472, endPoint x: 499, endPoint y: 500, distance: 41.0
click at [499, 500] on 리뷰 "글로벌 아티스트들의 생생한 사용후기 표절 의혹이 없는지 공식적으로 확인할 방법 내 곡들이 표절 의혹이 없는지 공식적으로 확인할 방법을 찾고 있…" at bounding box center [784, 608] width 1568 height 377
drag, startPoint x: 650, startPoint y: 487, endPoint x: 718, endPoint y: 503, distance: 69.9
click at [721, 502] on 리뷰 "글로벌 아티스트들의 생생한 사용후기 표절 의혹이 없는지 공식적으로 확인할 방법 내 곡들이 표절 의혹이 없는지 공식적으로 확인할 방법을 찾고 있…" at bounding box center [784, 608] width 1568 height 377
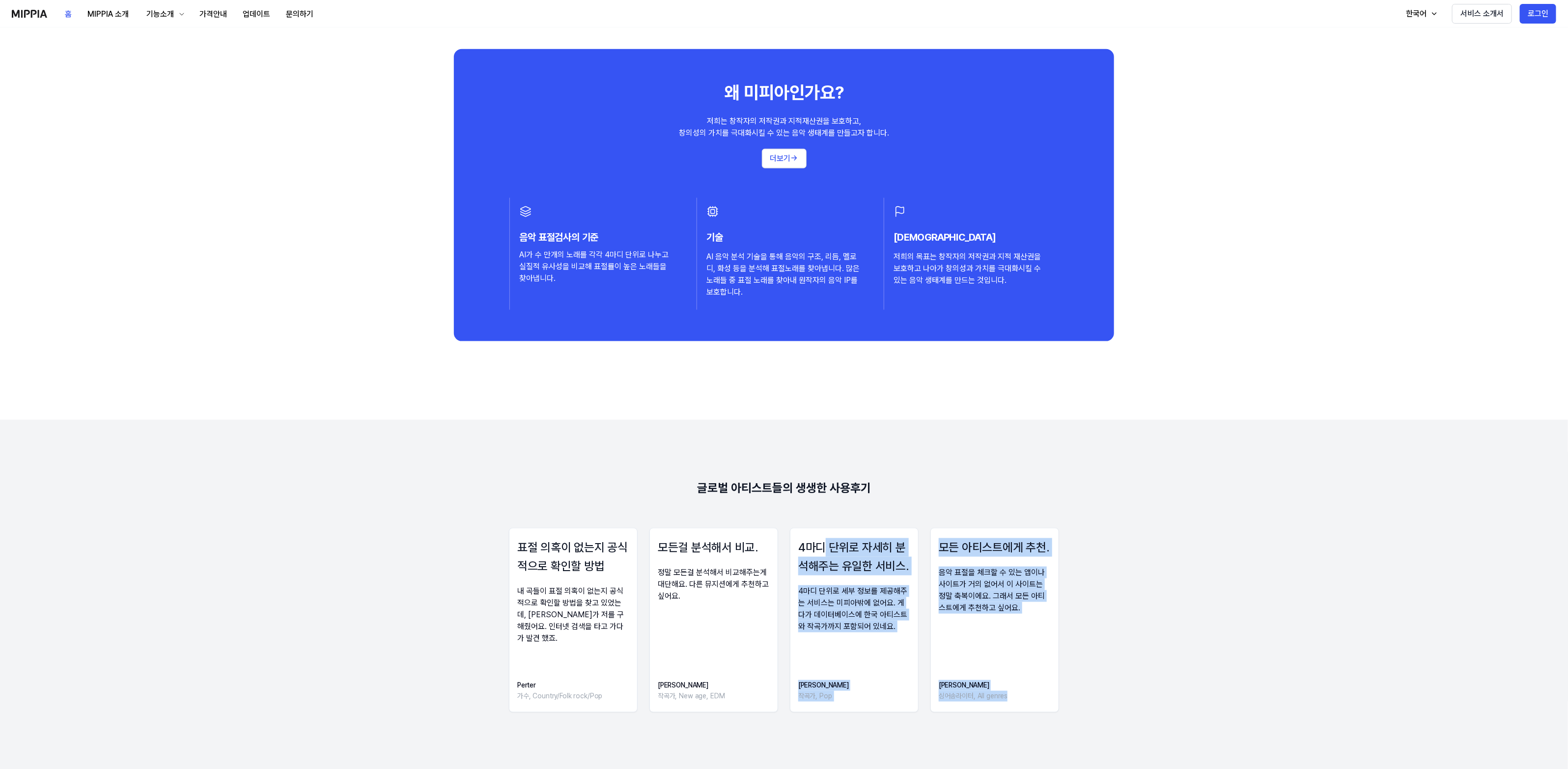
drag, startPoint x: 819, startPoint y: 519, endPoint x: 827, endPoint y: 545, distance: 27.2
click at [827, 545] on 리뷰 "글로벌 아티스트들의 생생한 사용후기 표절 의혹이 없는지 공식적으로 확인할 방법 내 곡들이 표절 의혹이 없는지 공식적으로 확인할 방법을 찾고 있…" at bounding box center [784, 608] width 1568 height 377
drag, startPoint x: 928, startPoint y: 515, endPoint x: 890, endPoint y: 536, distance: 43.4
click at [909, 535] on 리뷰 "글로벌 아티스트들의 생생한 사용후기 표절 의혹이 없는지 공식적으로 확인할 방법 내 곡들이 표절 의혹이 없는지 공식적으로 확인할 방법을 찾고 있…" at bounding box center [784, 608] width 1568 height 377
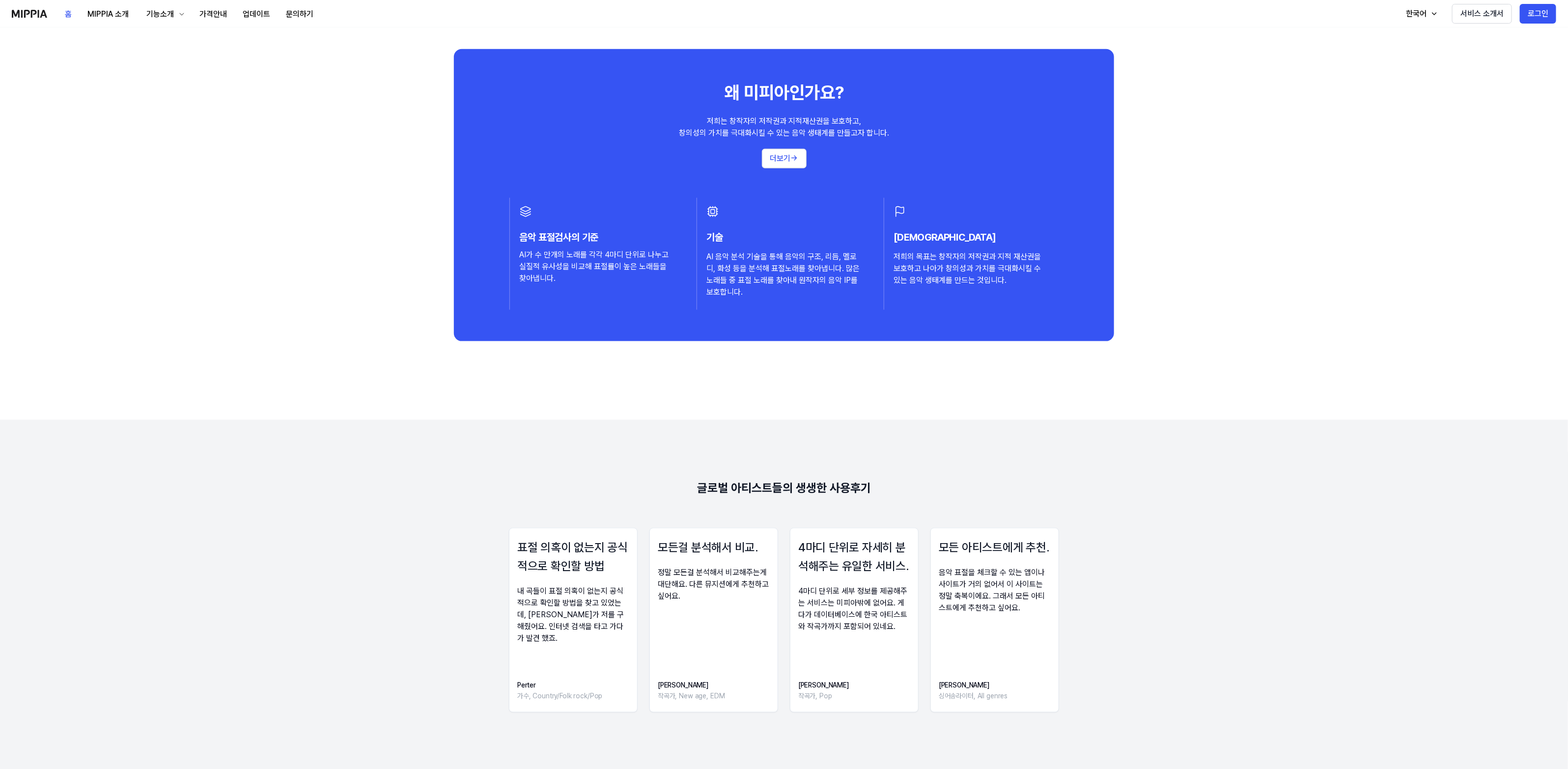
click at [412, 526] on 리뷰 "글로벌 아티스트들의 생생한 사용후기 표절 의혹이 없는지 공식적으로 확인할 방법 내 곡들이 표절 의혹이 없는지 공식적으로 확인할 방법을 찾고 있…" at bounding box center [784, 608] width 1568 height 377
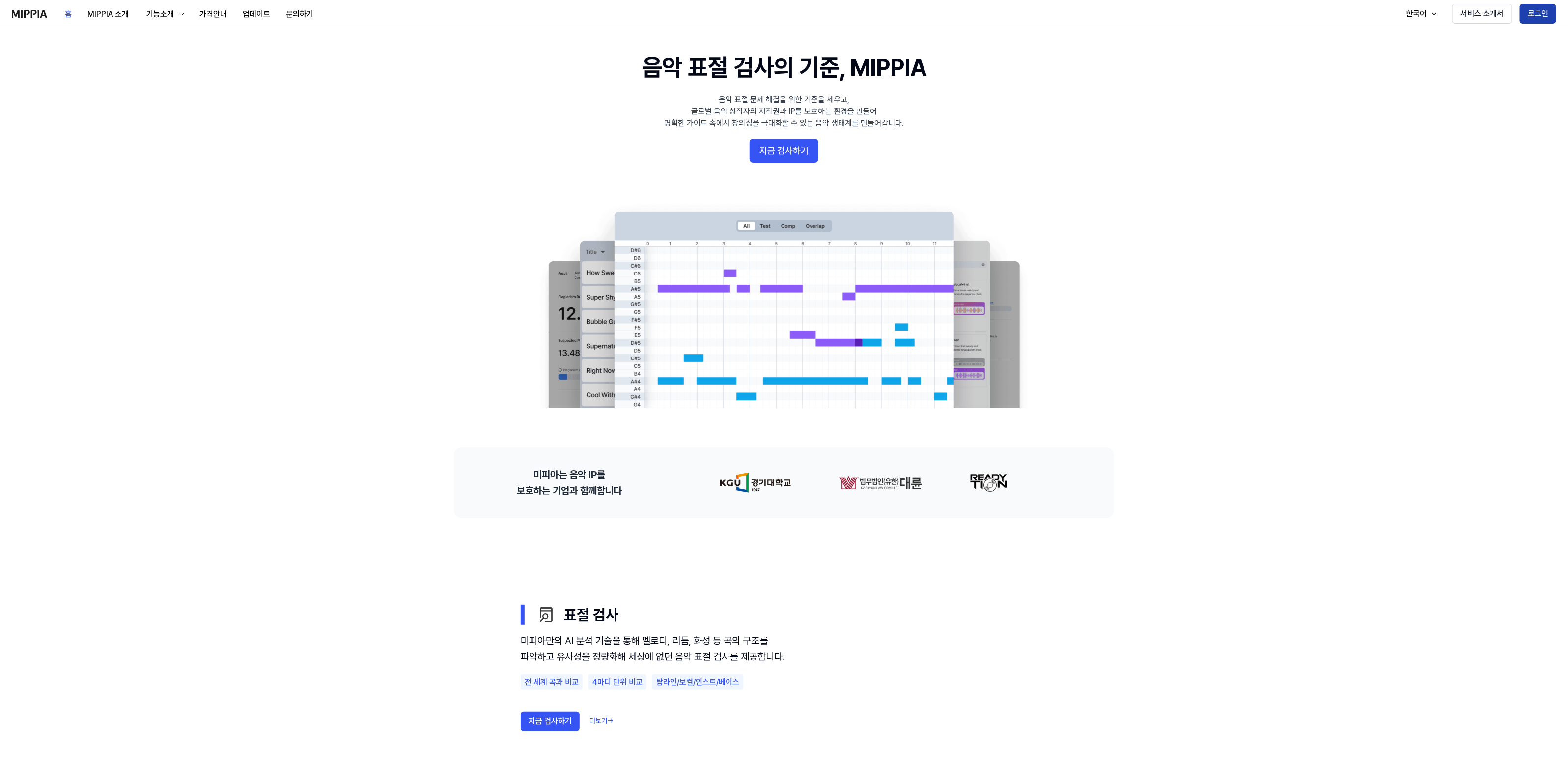
scroll to position [0, 0]
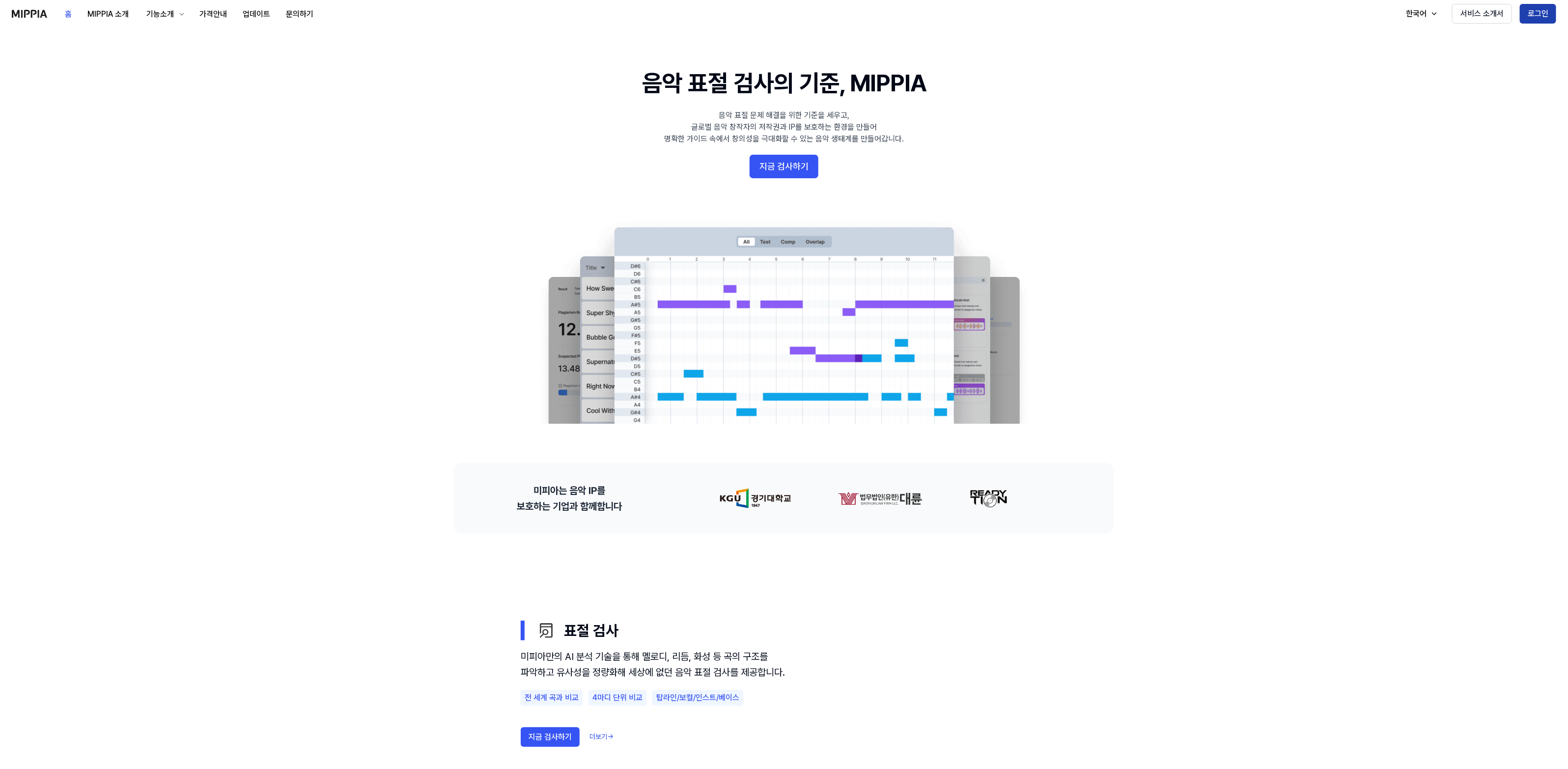
click at [1548, 13] on button "로그인" at bounding box center [1538, 14] width 36 height 19
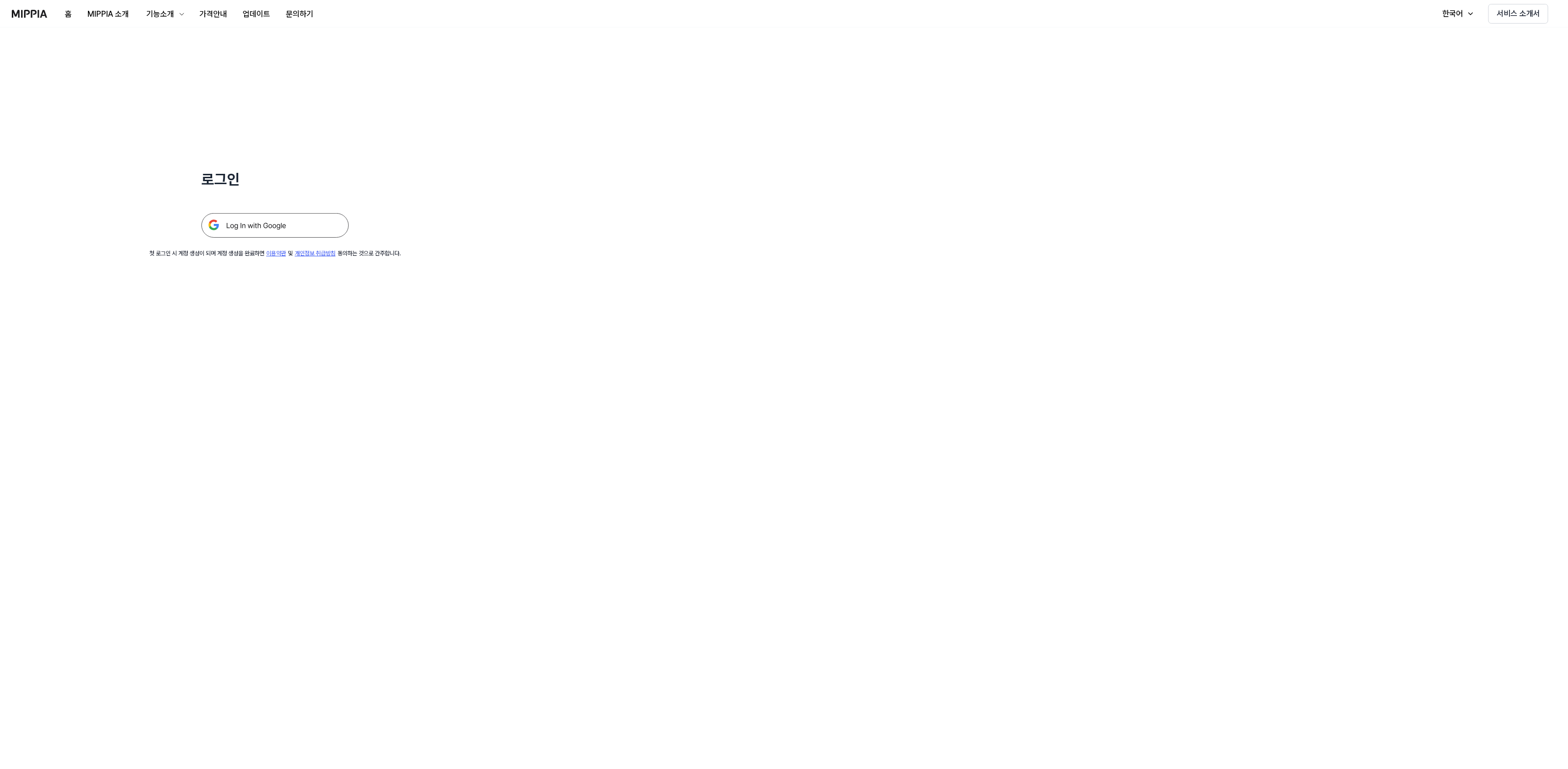
click at [258, 236] on img at bounding box center [275, 225] width 147 height 25
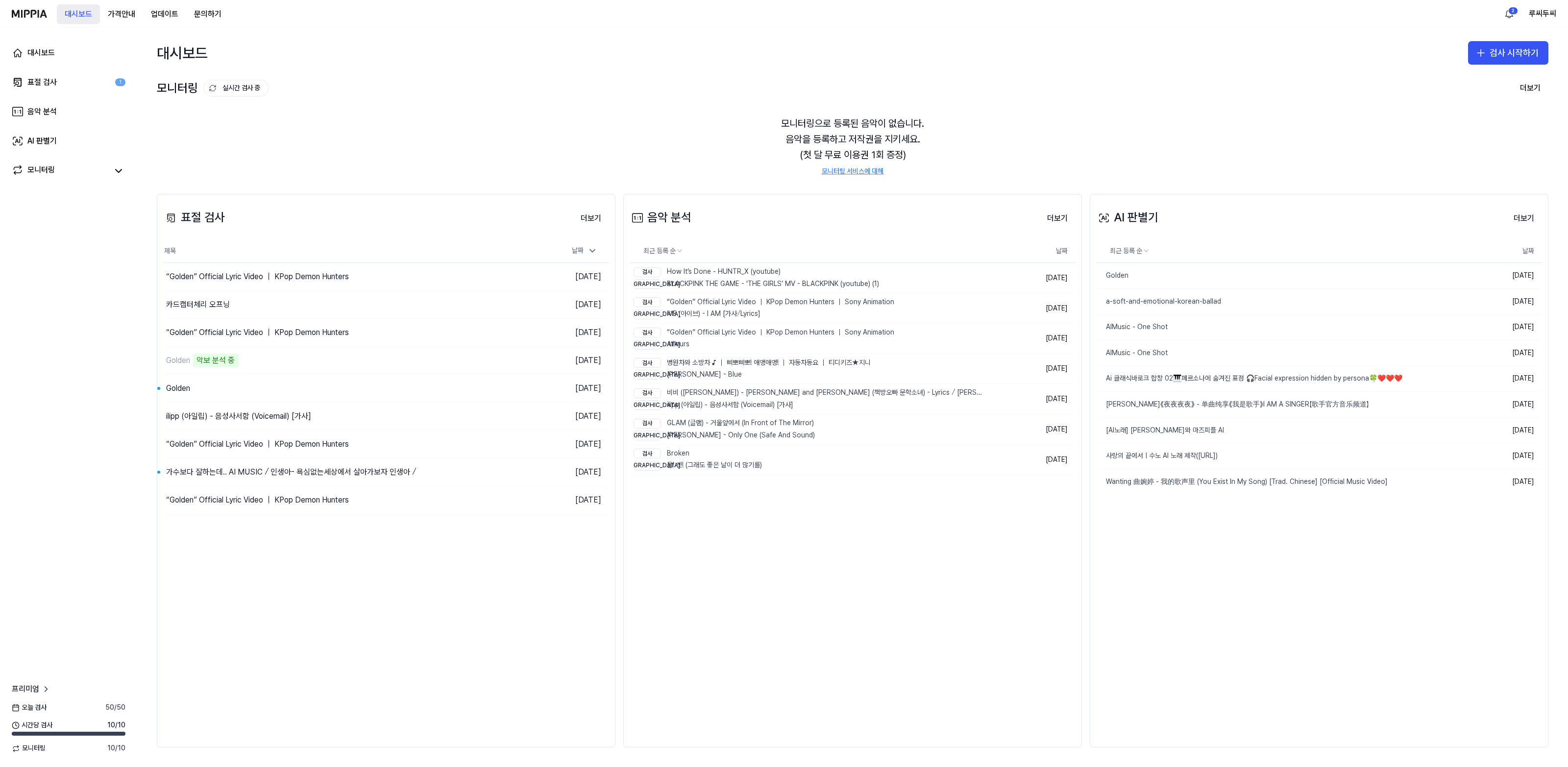
click at [58, 13] on button "대시보드" at bounding box center [78, 14] width 43 height 19
click at [52, 13] on div "대시보드 가격안내 업데이트 문의하기" at bounding box center [120, 14] width 218 height 27
click at [77, 17] on button "대시보드" at bounding box center [78, 14] width 43 height 19
click at [76, 15] on button "대시보드" at bounding box center [78, 14] width 43 height 19
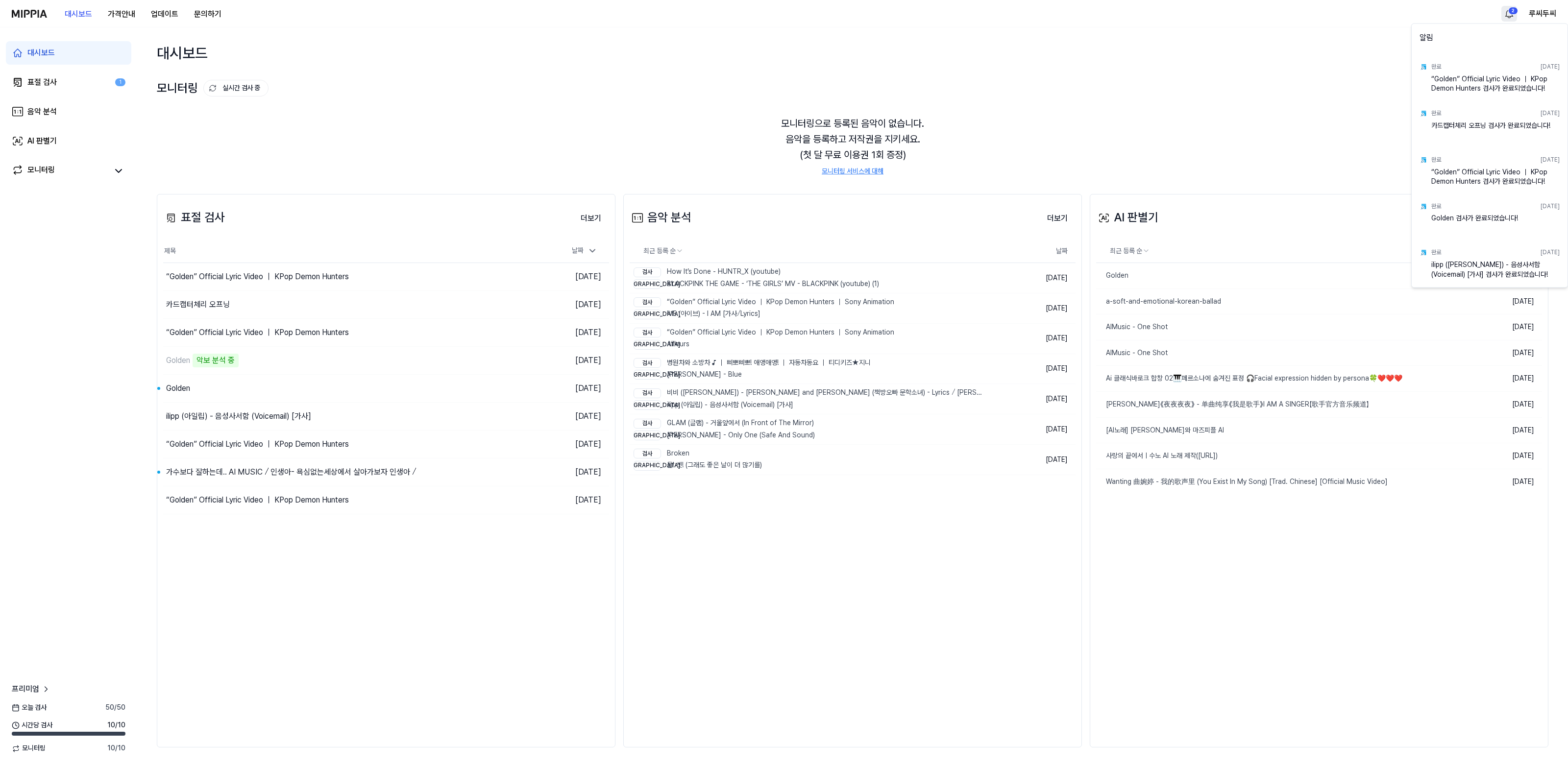
click at [1516, 13] on html "대시보드 가격안내 업데이트 문의하기 2 루씨두씨 대시보드 표절 검사 1 음악 분석 AI 판별기 모니터링 프리미엄 오늘 검사 50 / 50 시간…" at bounding box center [784, 383] width 1568 height 767
click at [262, 32] on html "대시보드 가격안내 업데이트 문의하기 루씨두씨 대시보드 표절 검사 1 음악 분석 AI 판별기 모니터링 프리미엄 오늘 검사 50 / 50 시간당 …" at bounding box center [784, 383] width 1568 height 767
click at [1543, 14] on button "루씨두씨" at bounding box center [1542, 14] width 27 height 12
click at [1448, 128] on link "KO" at bounding box center [1494, 131] width 113 height 10
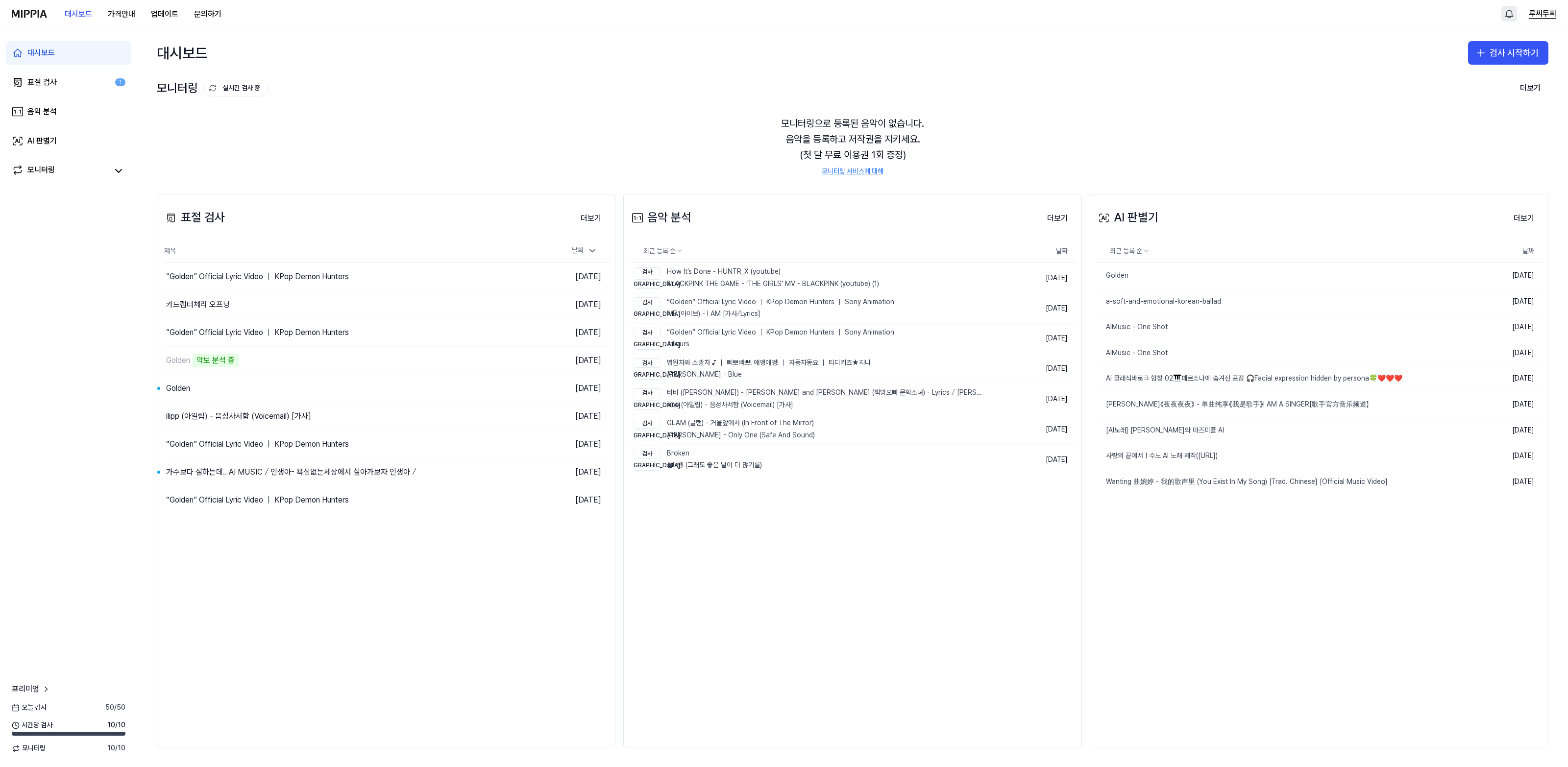
click at [1536, 15] on button "루씨두씨" at bounding box center [1542, 14] width 27 height 12
click at [1456, 80] on button "로그아웃" at bounding box center [1494, 83] width 113 height 10
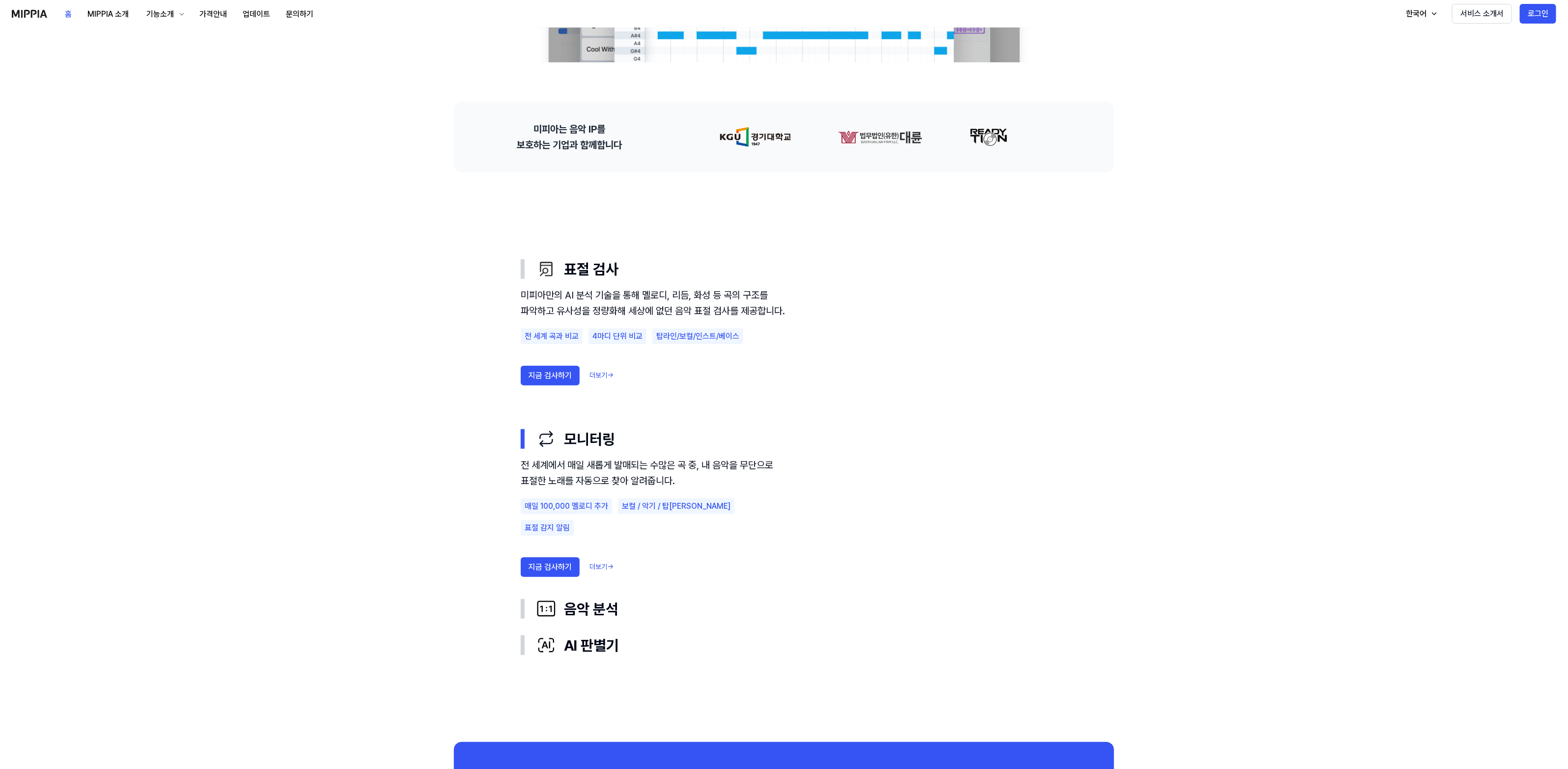
scroll to position [491, 0]
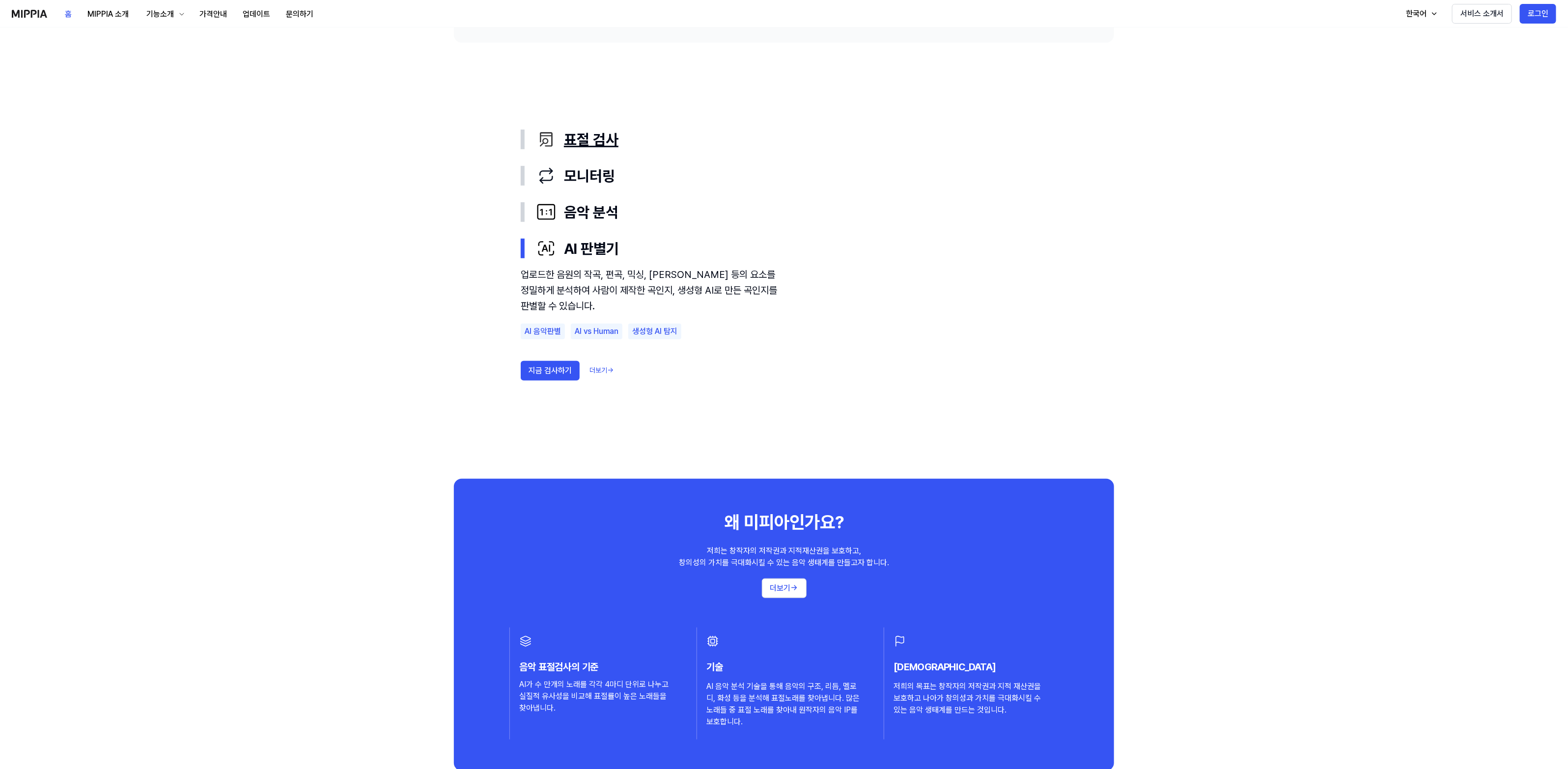
click at [558, 132] on div "표절 검사" at bounding box center [791, 140] width 511 height 21
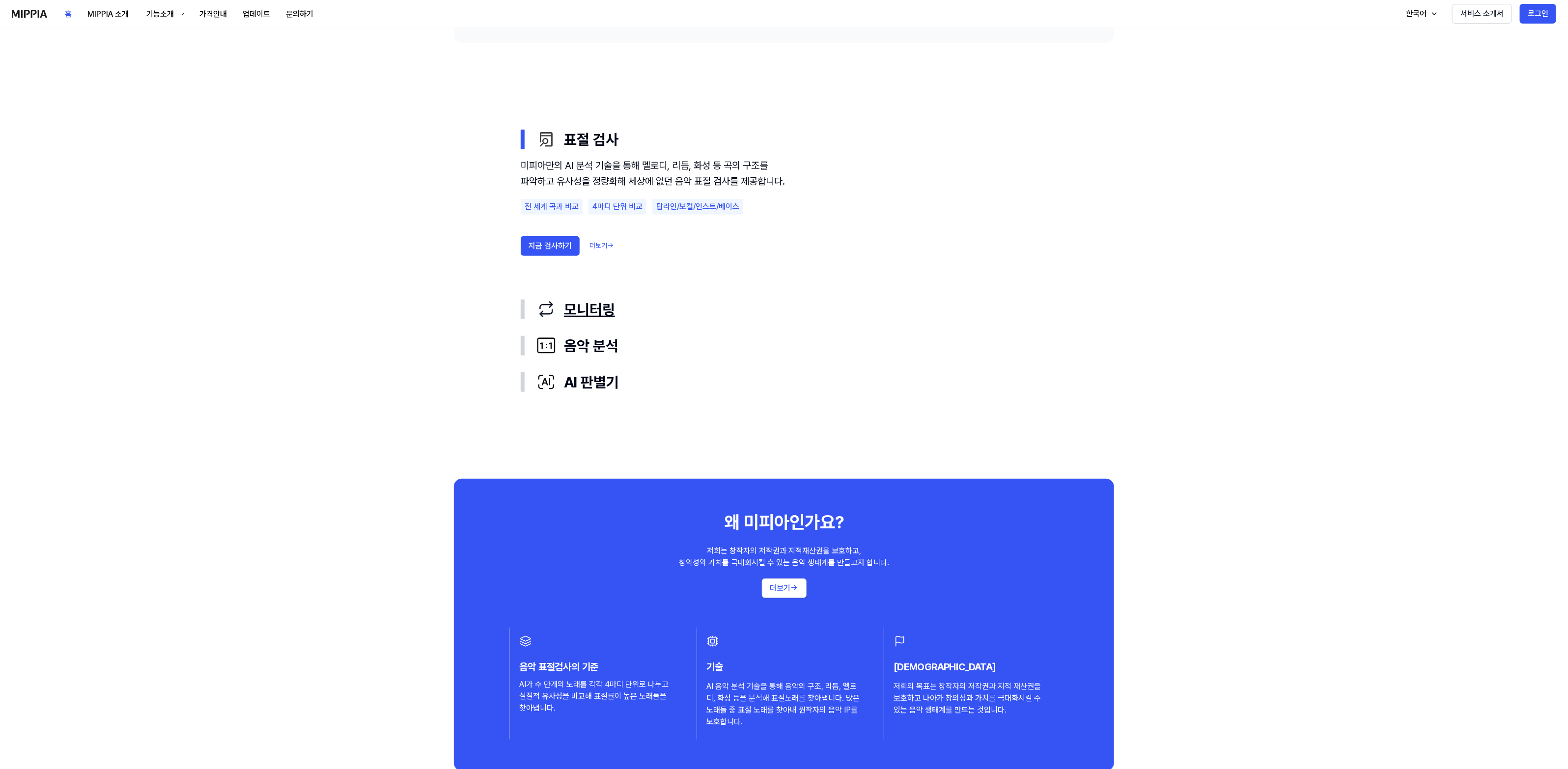
click at [554, 310] on icon "button" at bounding box center [546, 309] width 19 height 19
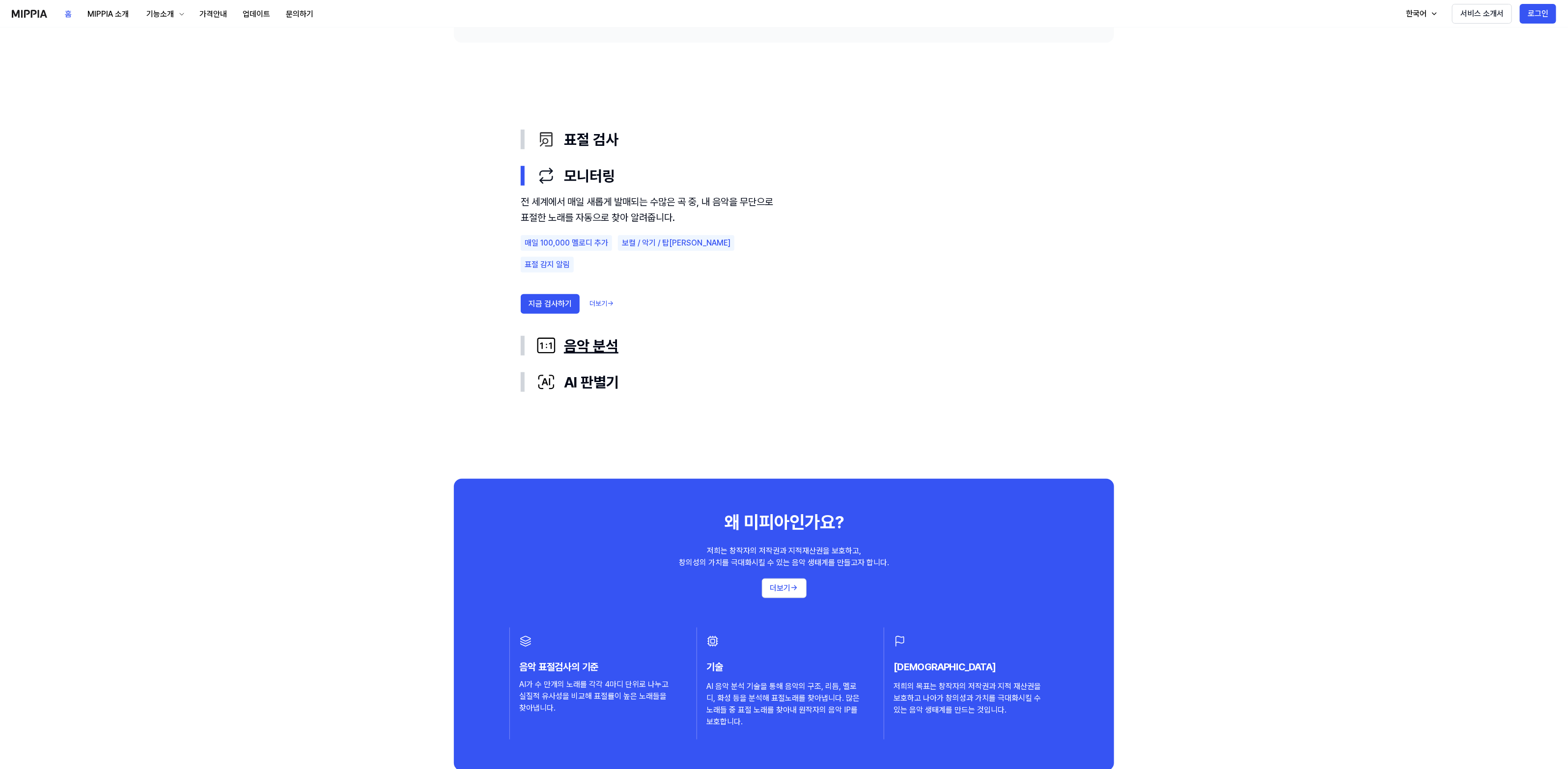
click at [568, 339] on div "음악 분석" at bounding box center [791, 346] width 511 height 21
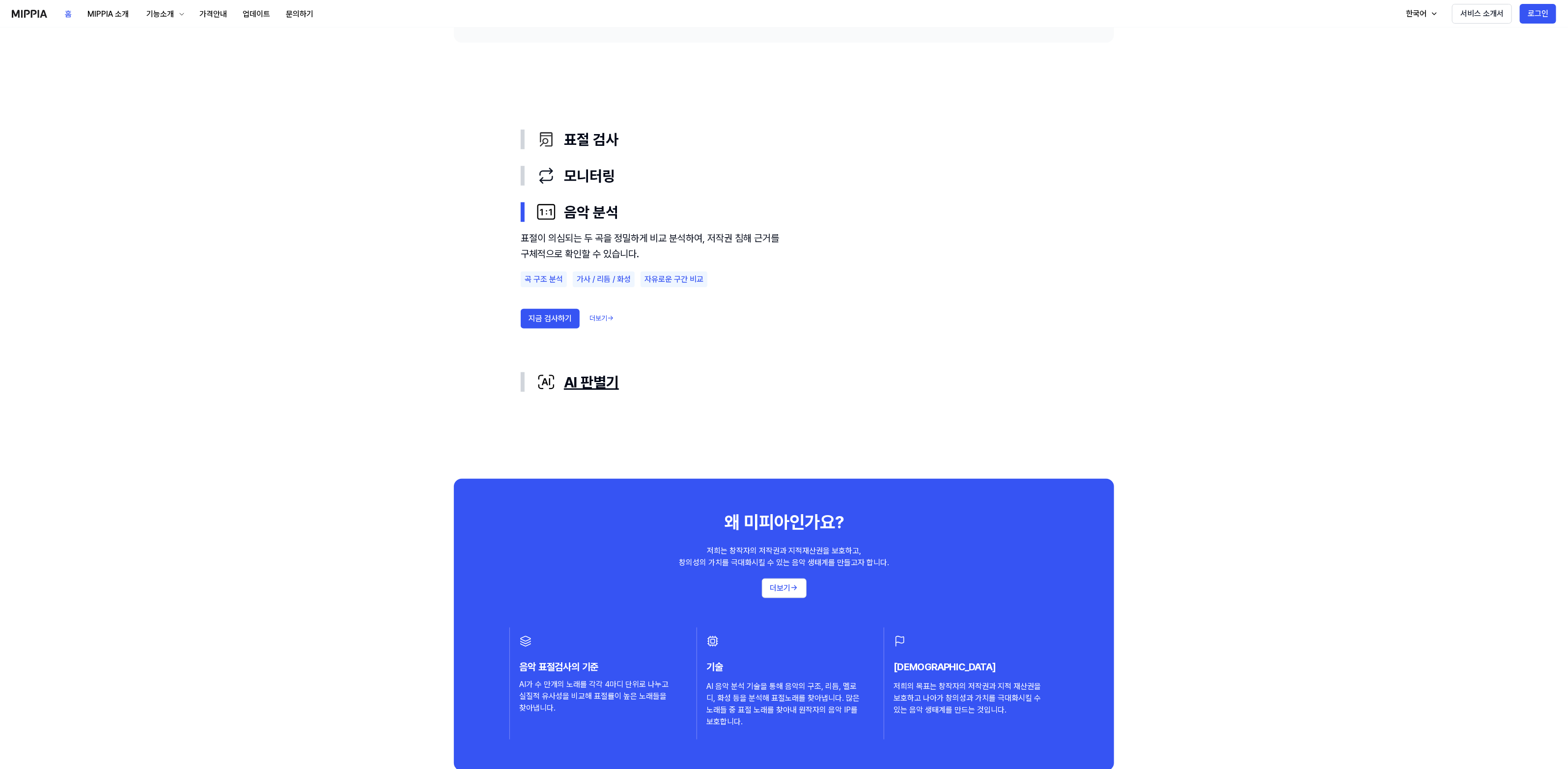
click at [576, 378] on div "AI 판별기" at bounding box center [791, 382] width 511 height 21
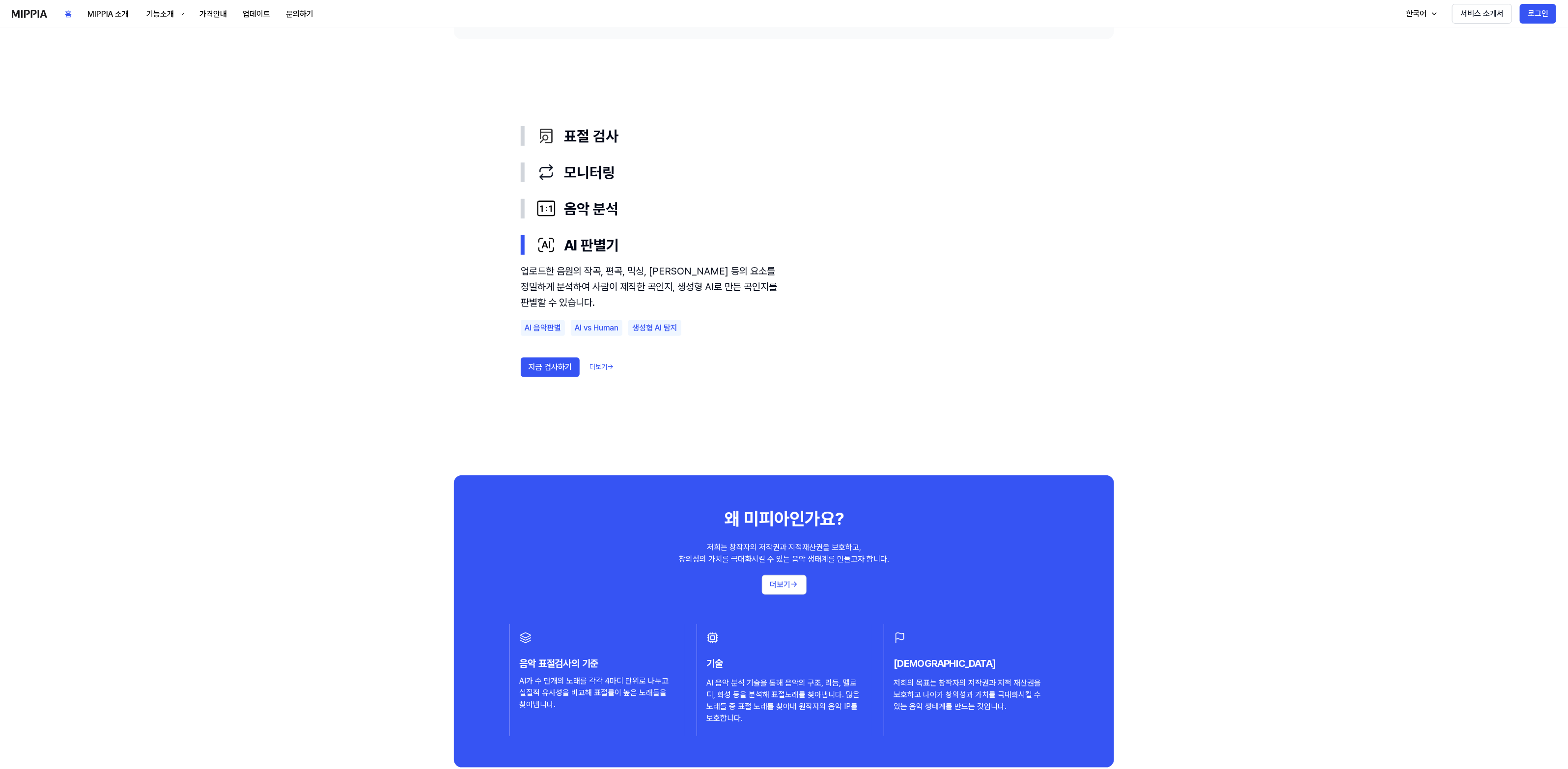
scroll to position [552, 0]
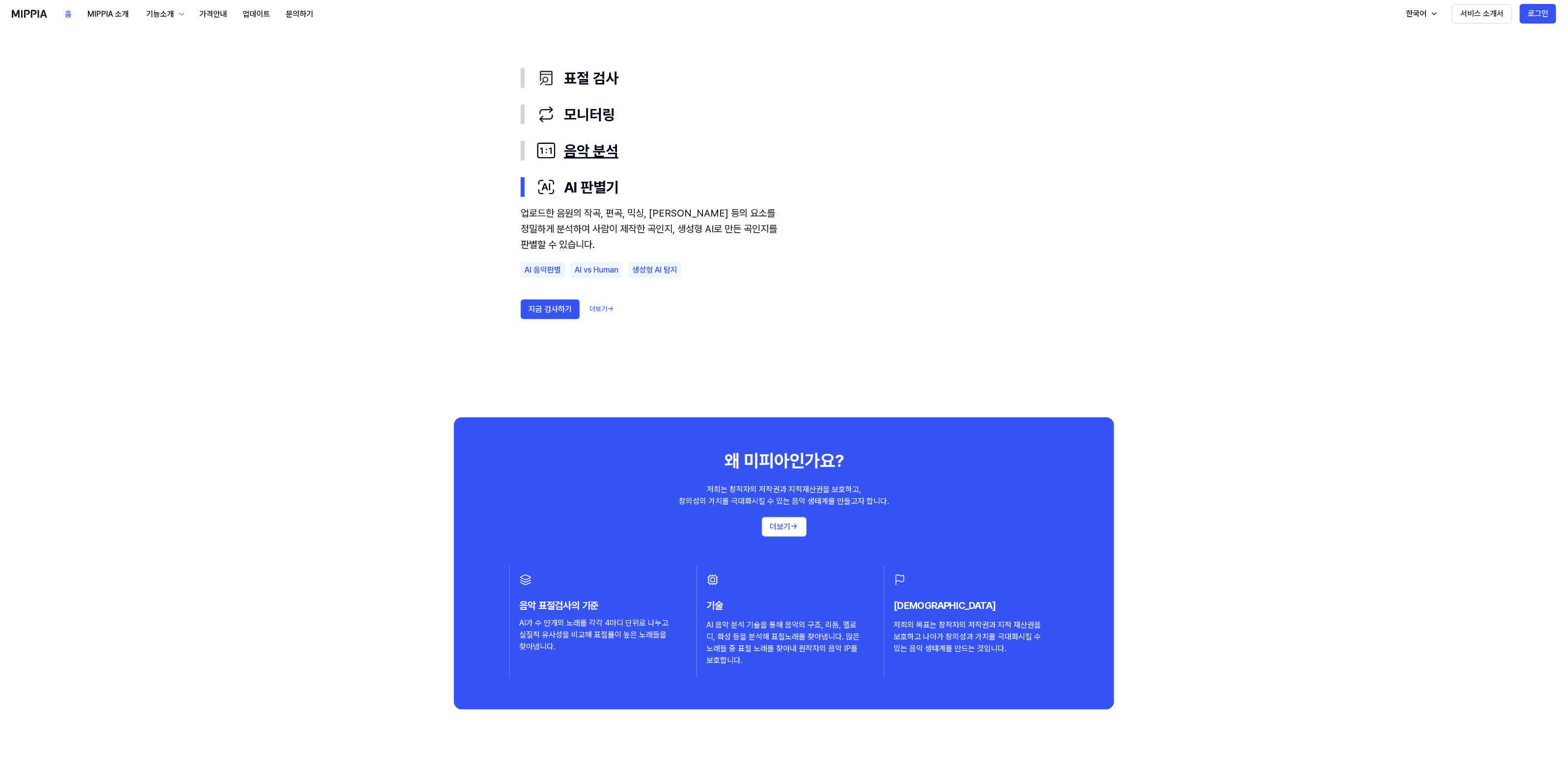
click at [580, 144] on div "음악 분석" at bounding box center [791, 151] width 511 height 21
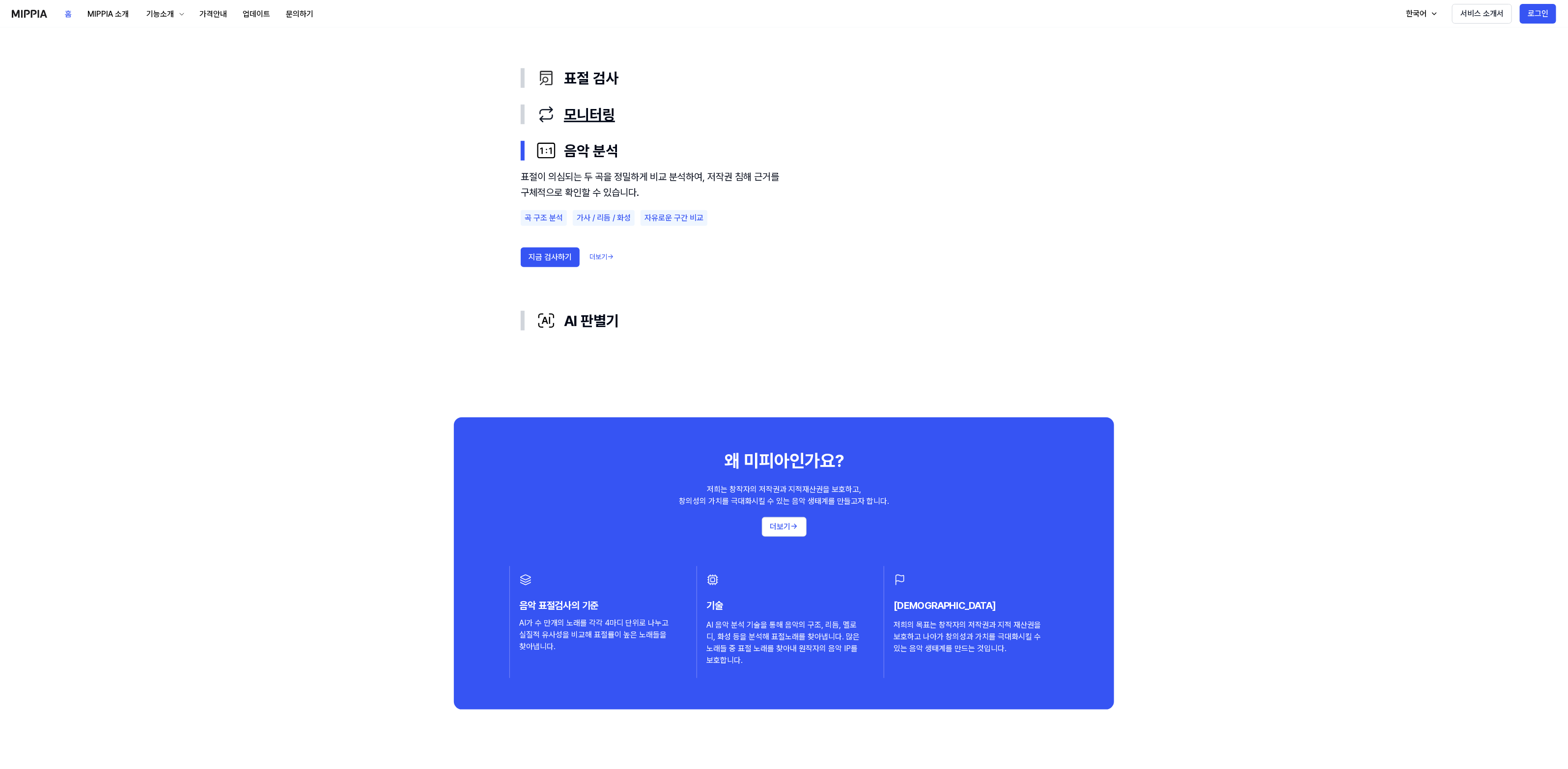
click at [586, 123] on div "모니터링" at bounding box center [791, 114] width 511 height 21
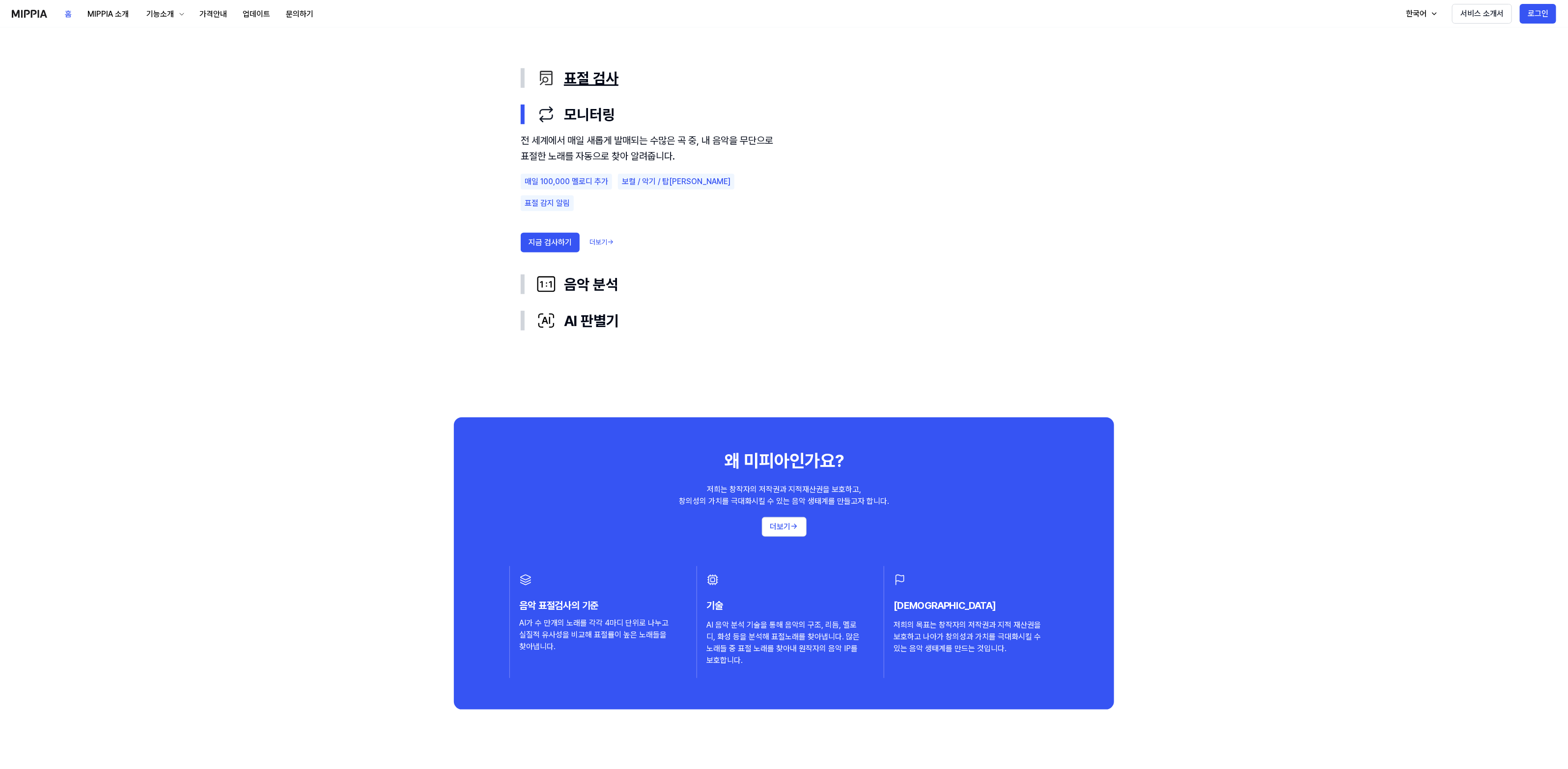
click at [588, 87] on div "표절 검사" at bounding box center [791, 78] width 511 height 21
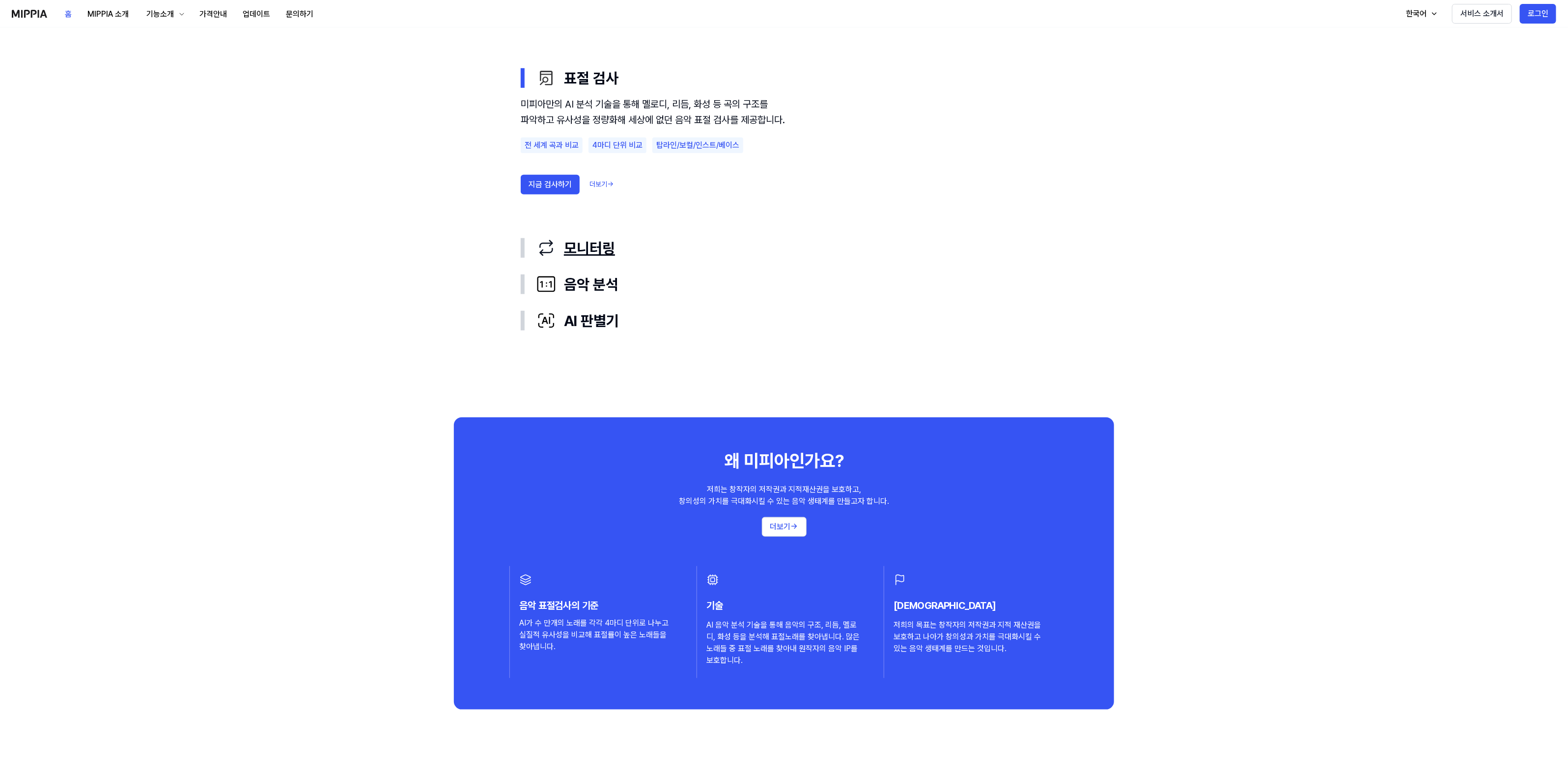
click at [562, 247] on div "모니터링" at bounding box center [791, 248] width 511 height 21
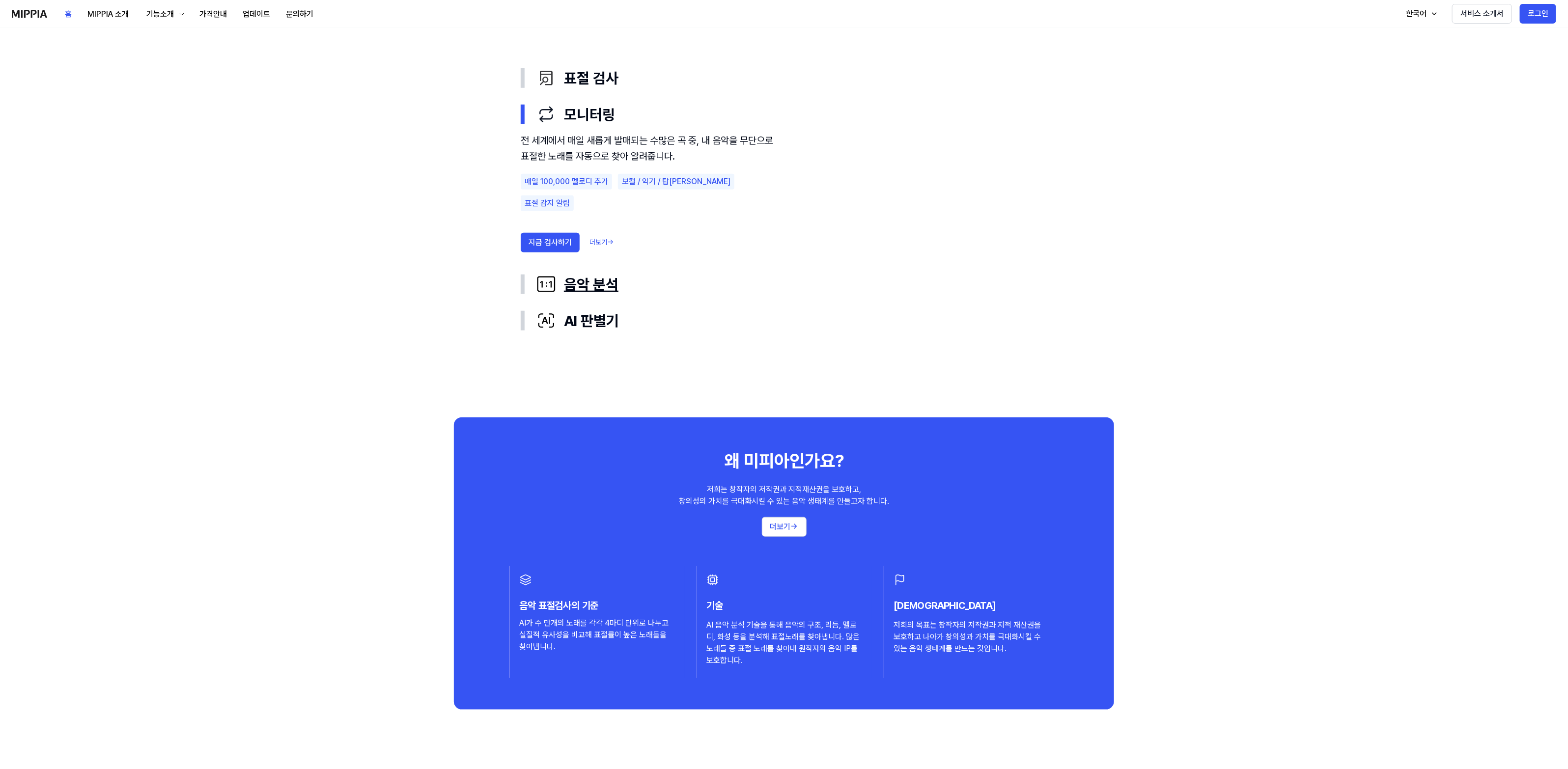
click at [566, 267] on button "음악 분석" at bounding box center [784, 284] width 527 height 36
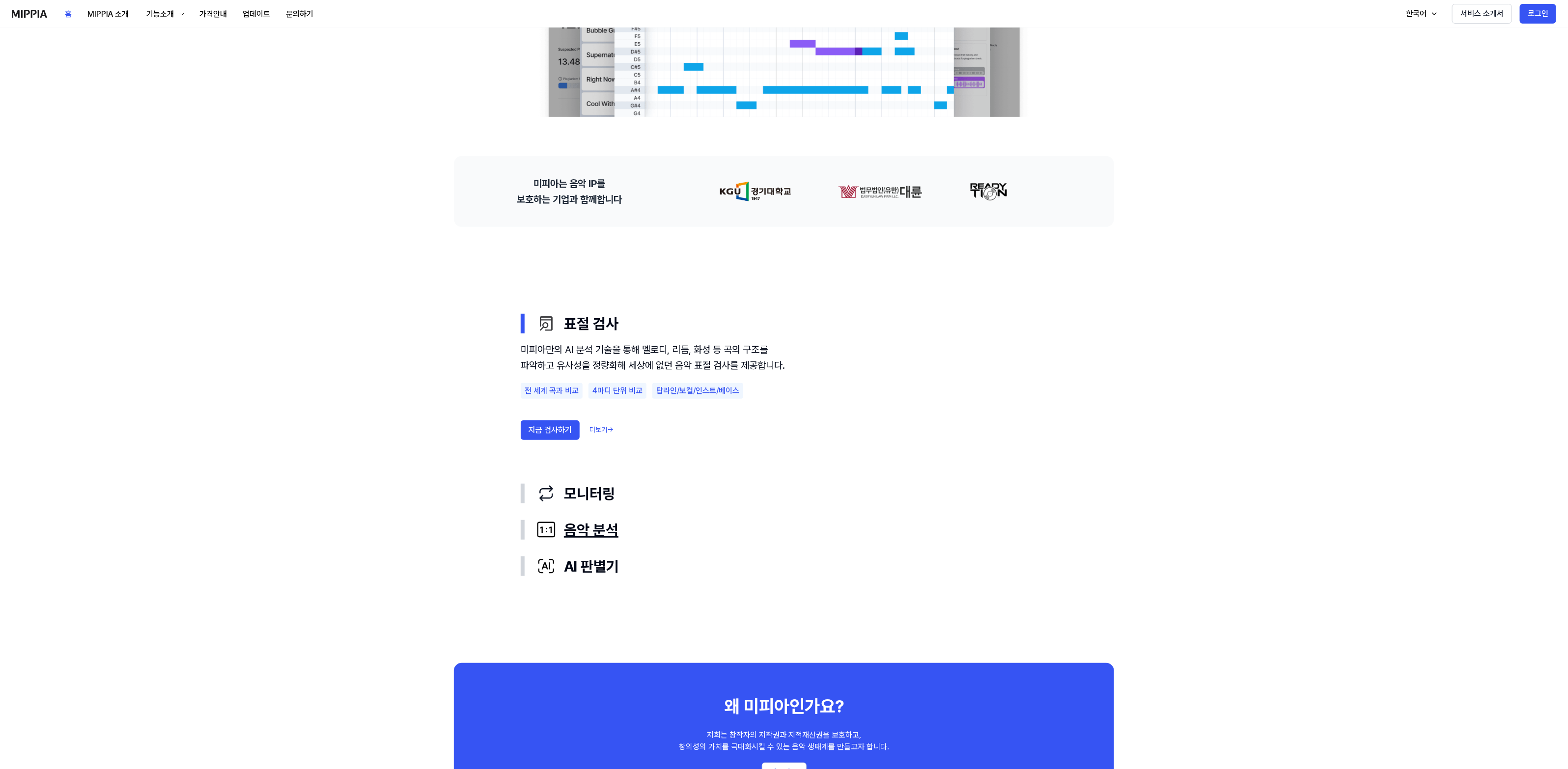
scroll to position [307, 0]
click at [604, 435] on link "더보기 →" at bounding box center [601, 430] width 24 height 10
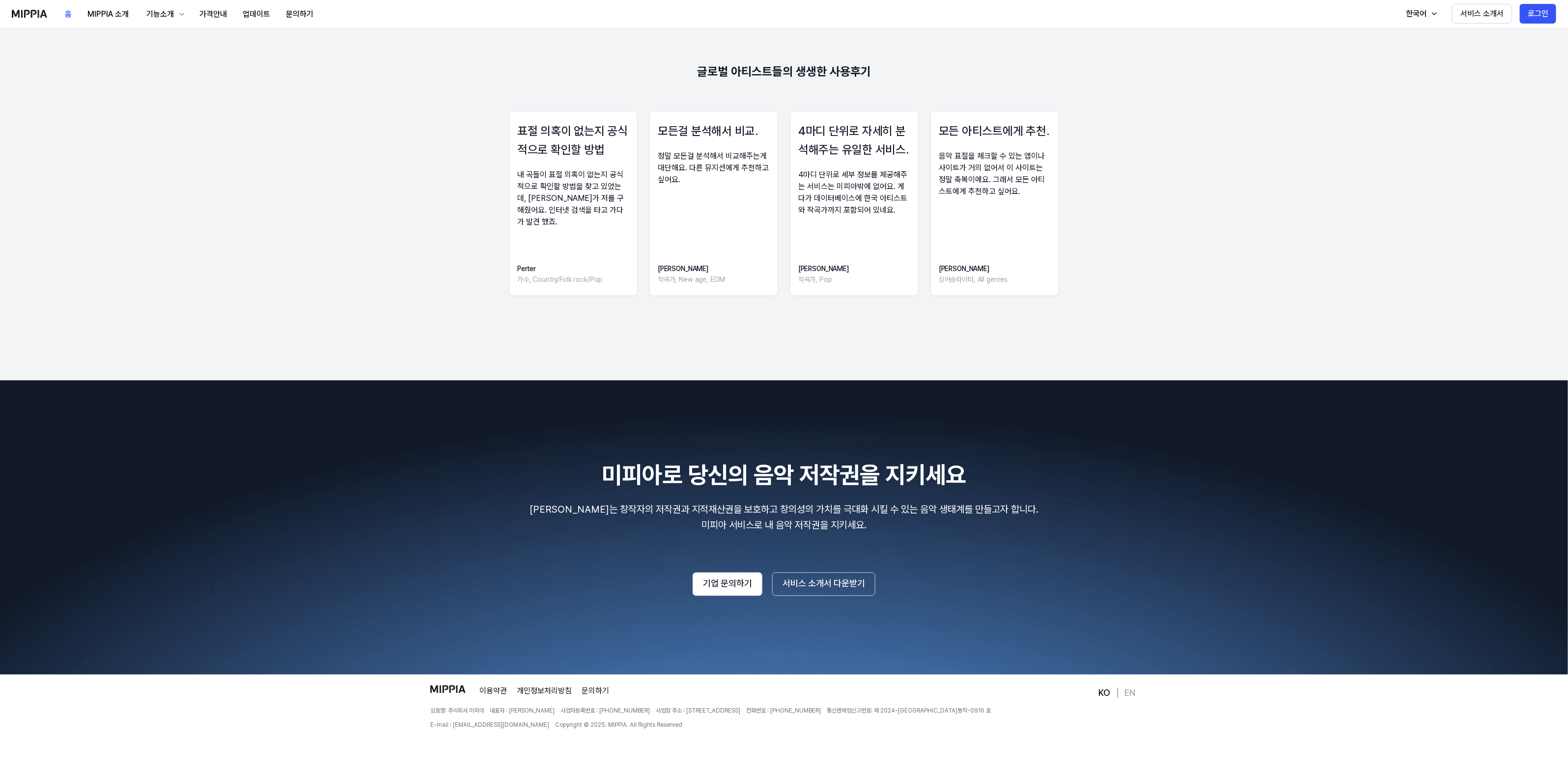
scroll to position [307, 0]
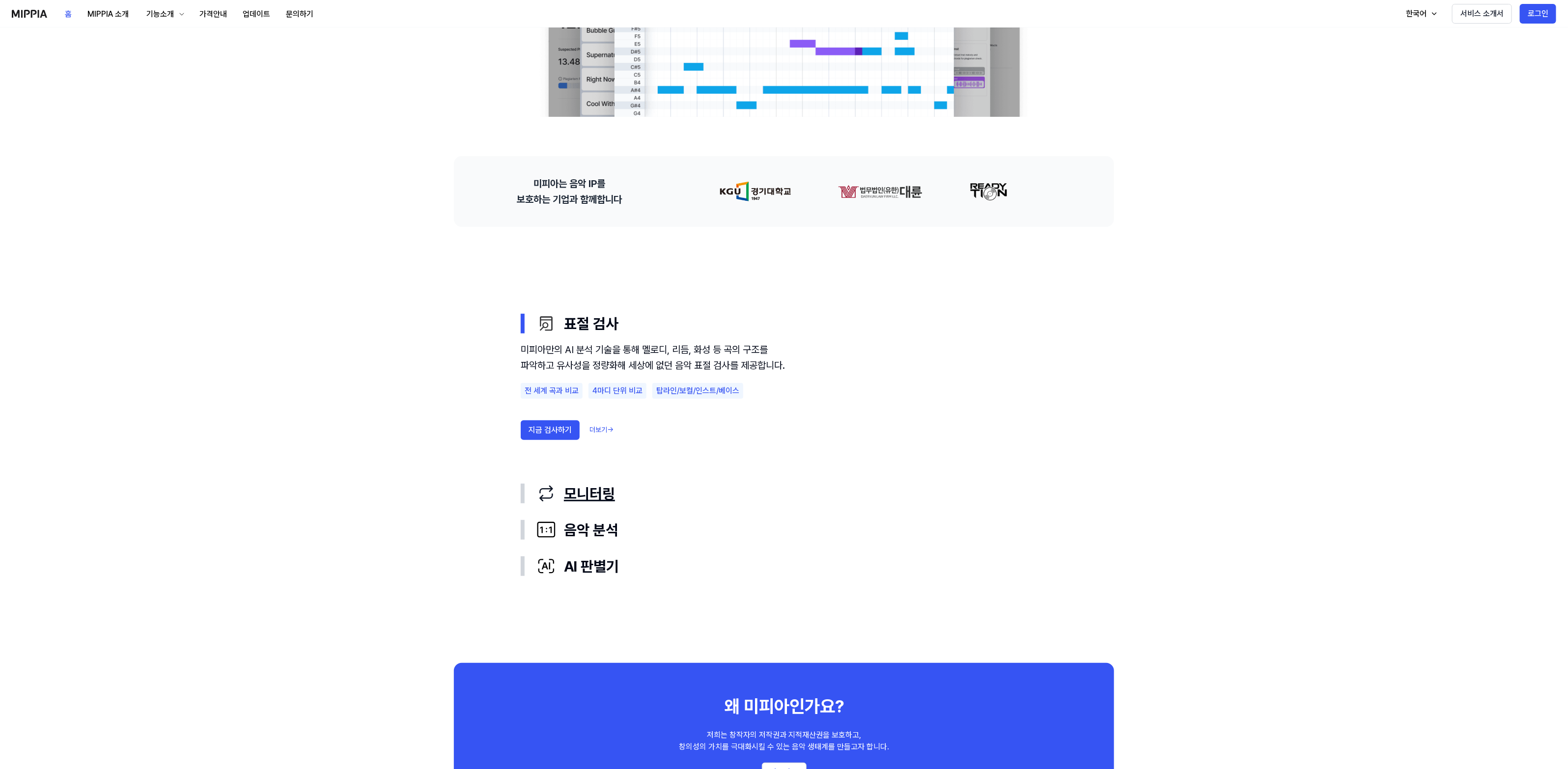
click at [590, 503] on div "모니터링" at bounding box center [791, 493] width 511 height 21
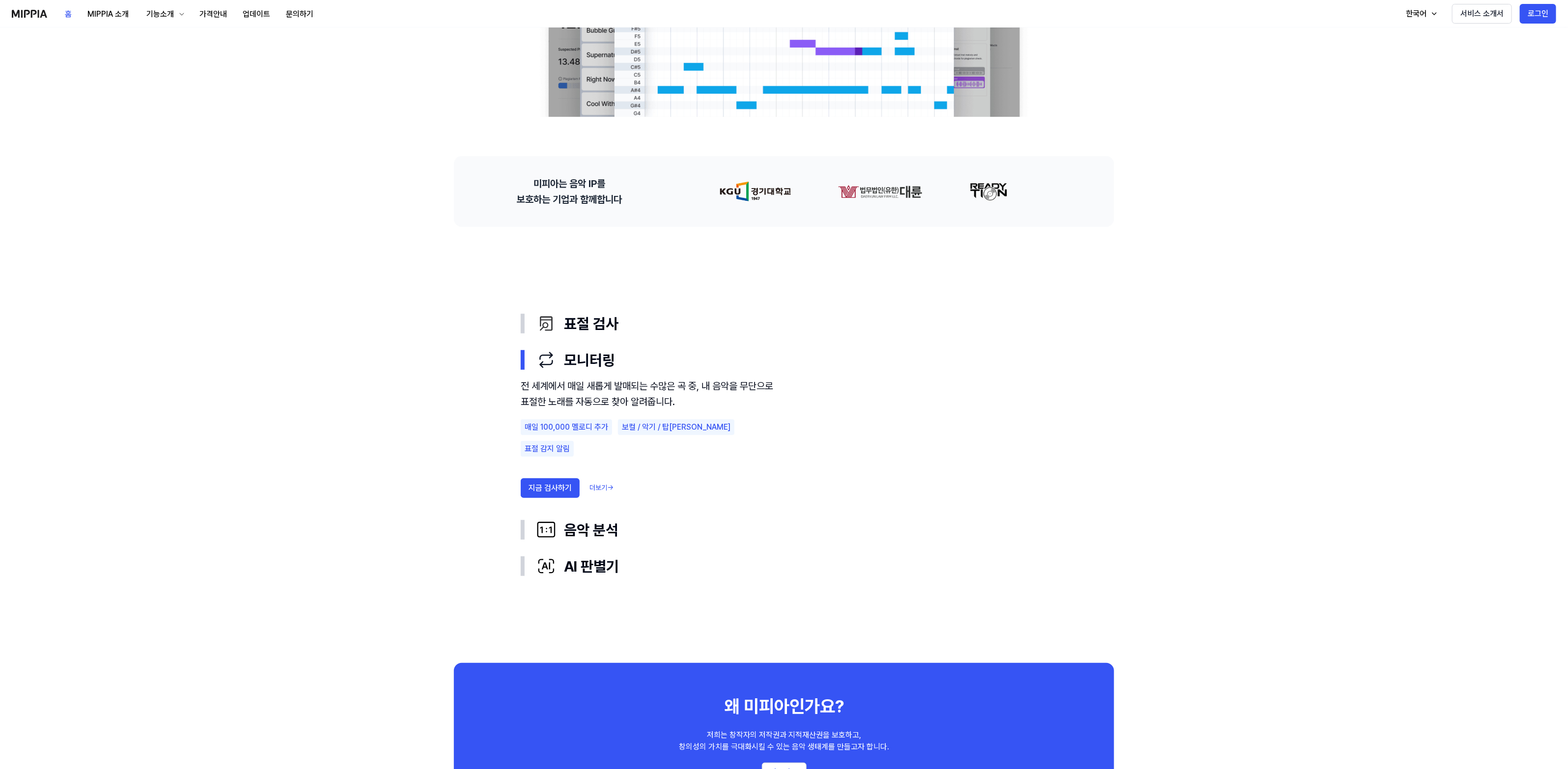
click at [592, 483] on link "더보기 →" at bounding box center [601, 487] width 24 height 10
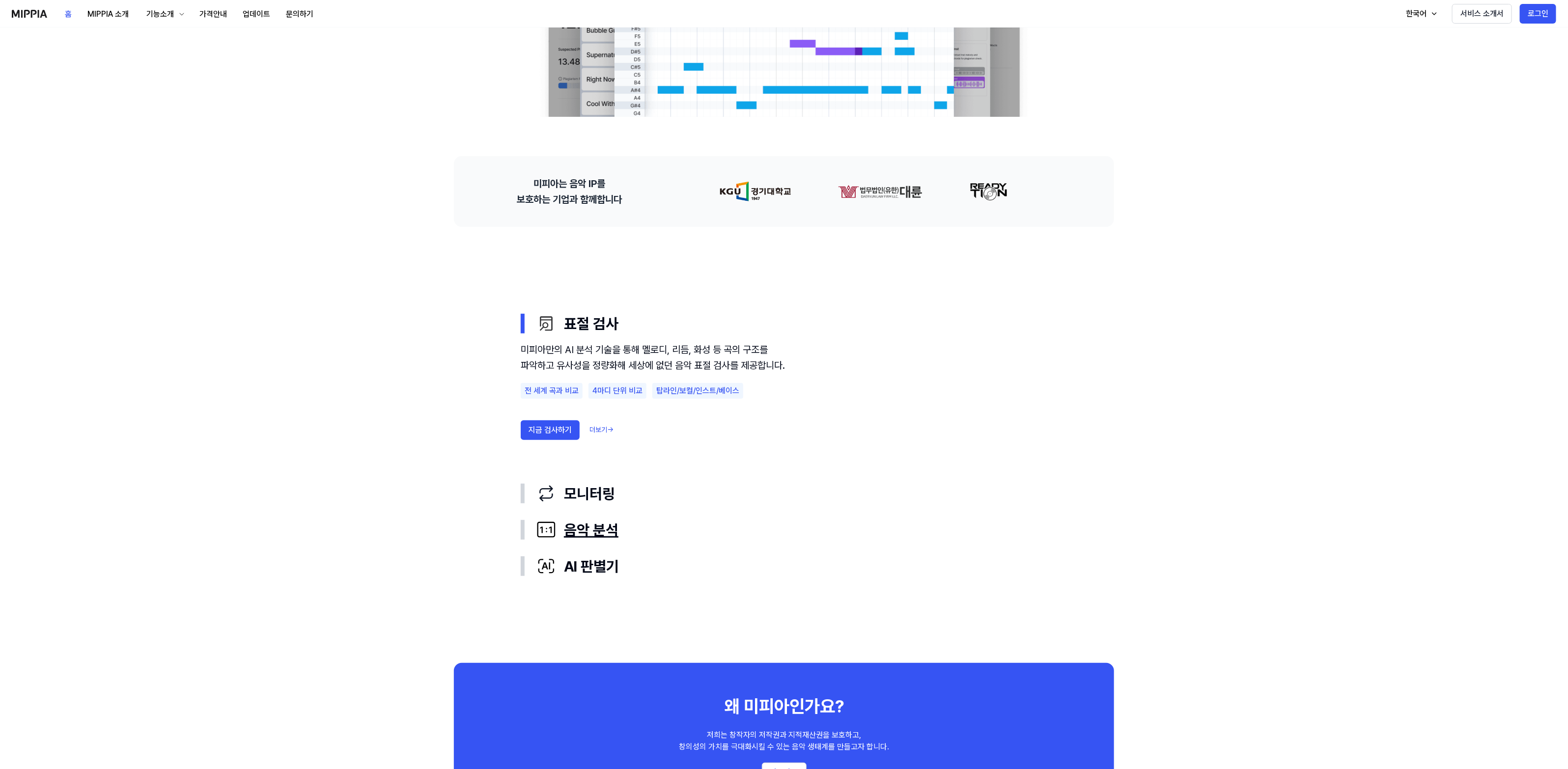
click at [606, 526] on div "음악 분석" at bounding box center [791, 530] width 511 height 21
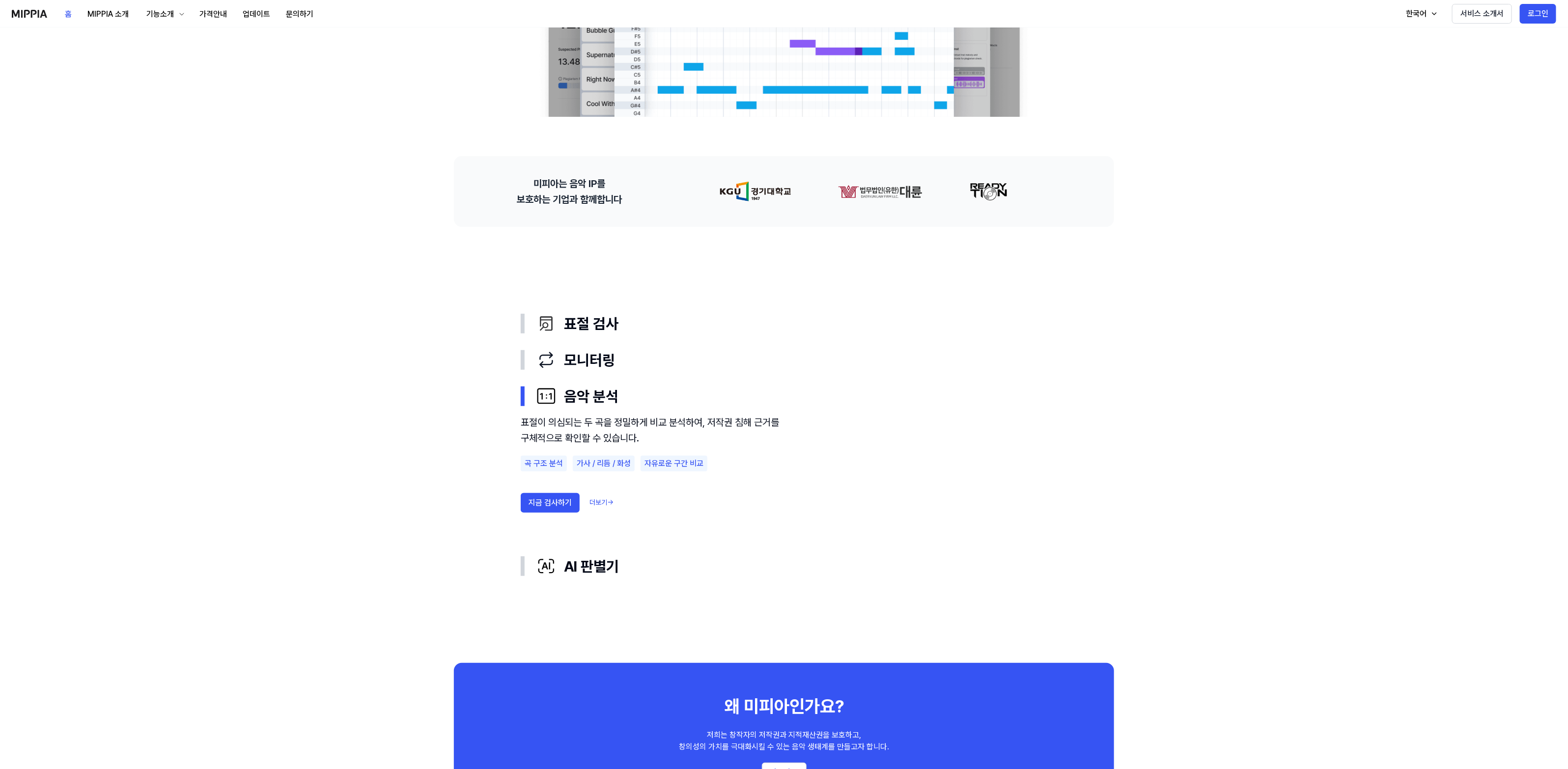
click at [603, 503] on link "더보기 →" at bounding box center [601, 502] width 24 height 10
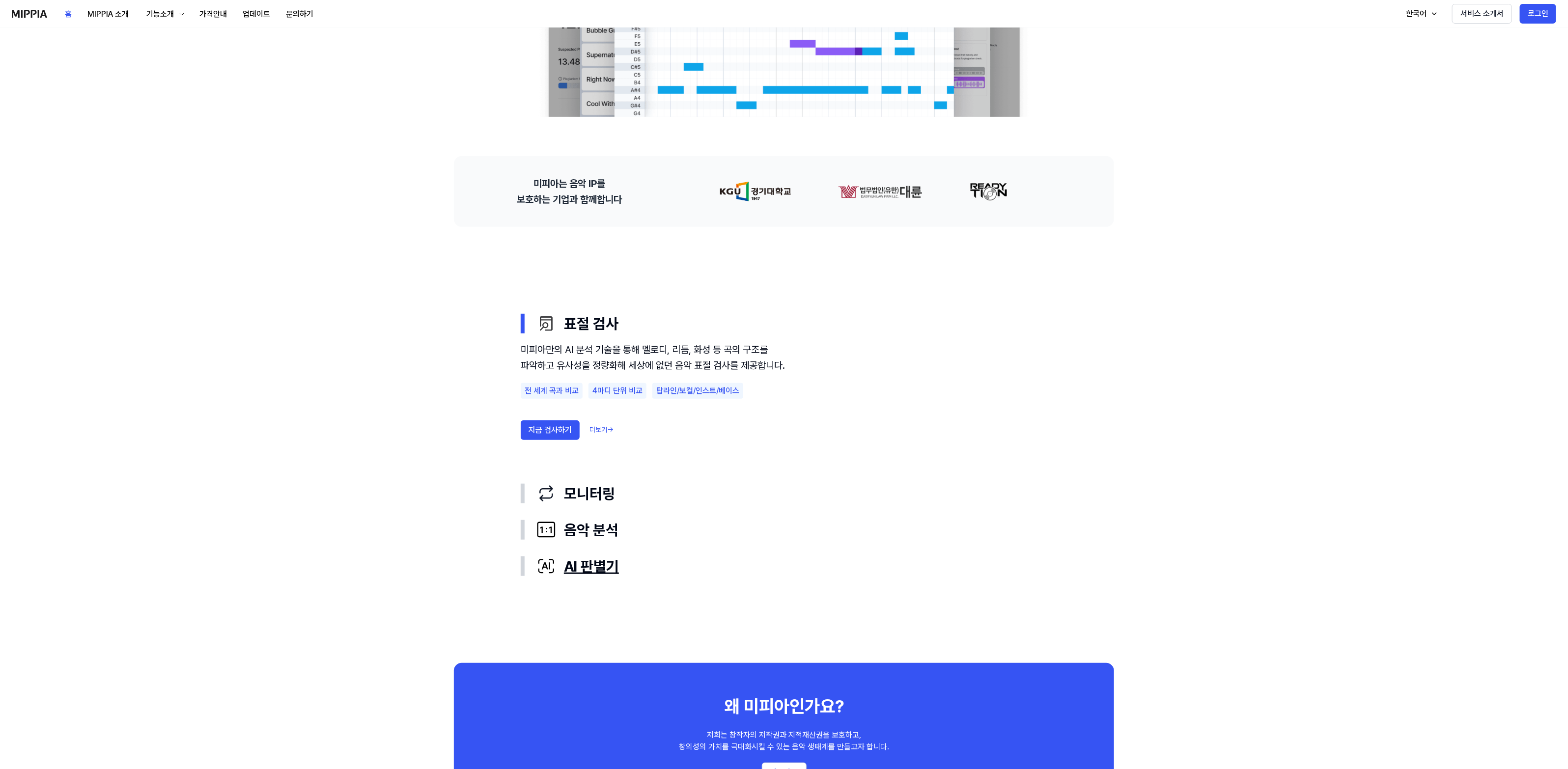
click at [605, 556] on div "AI 판별기" at bounding box center [791, 566] width 511 height 21
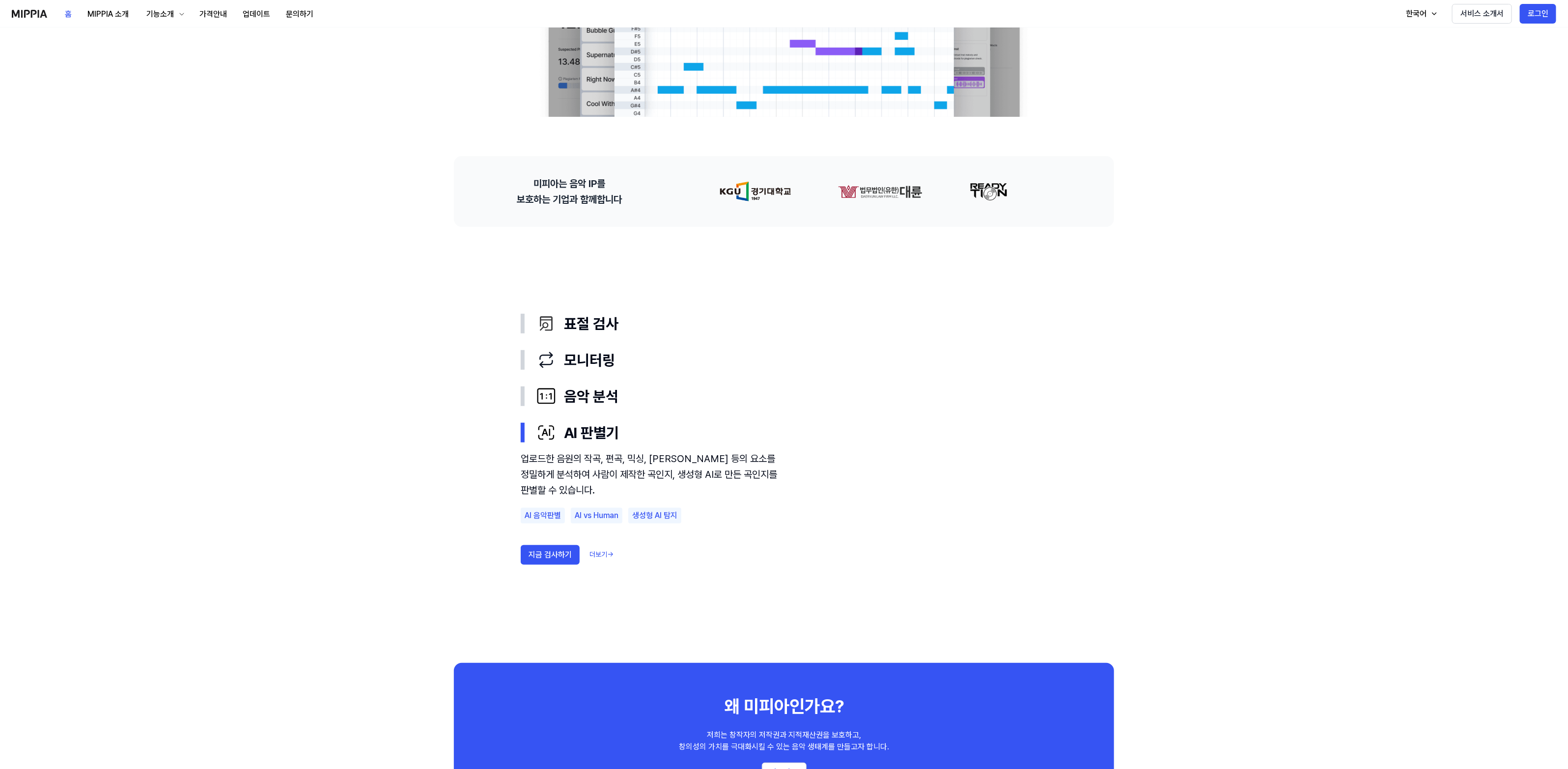
click at [604, 550] on link "더보기 →" at bounding box center [601, 554] width 24 height 10
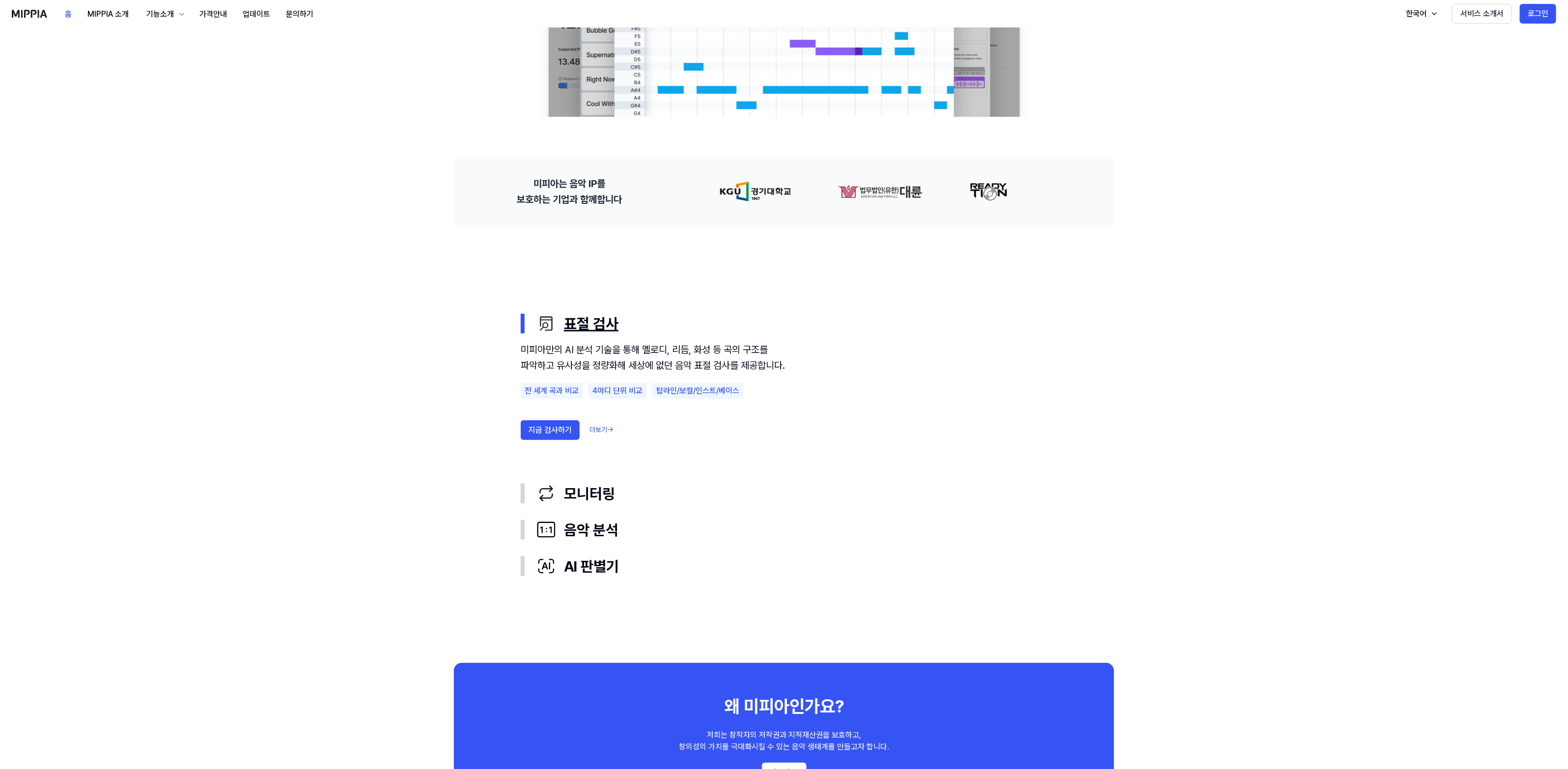
click at [603, 321] on div "표절 검사" at bounding box center [791, 324] width 511 height 21
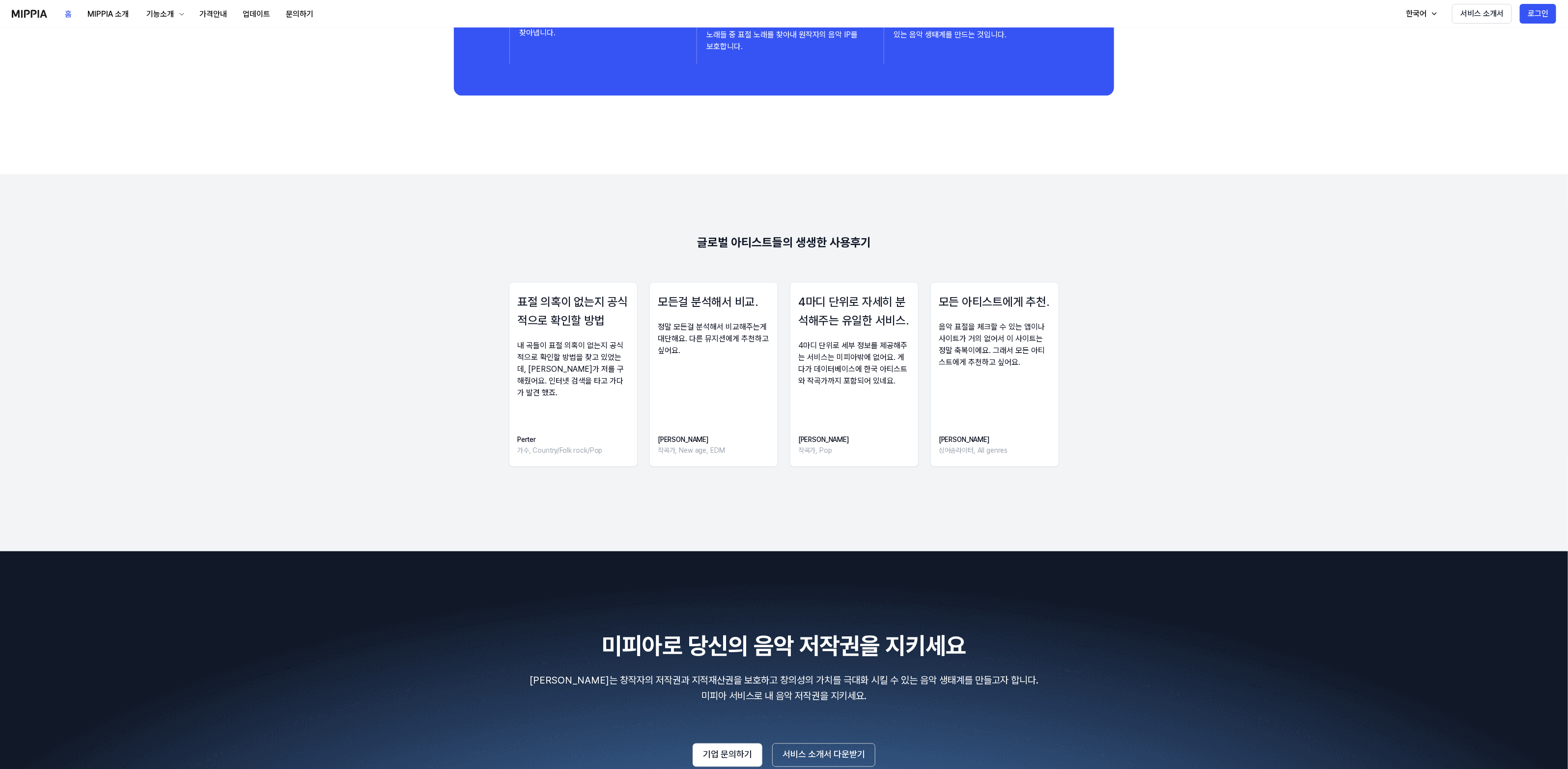
scroll to position [1289, 0]
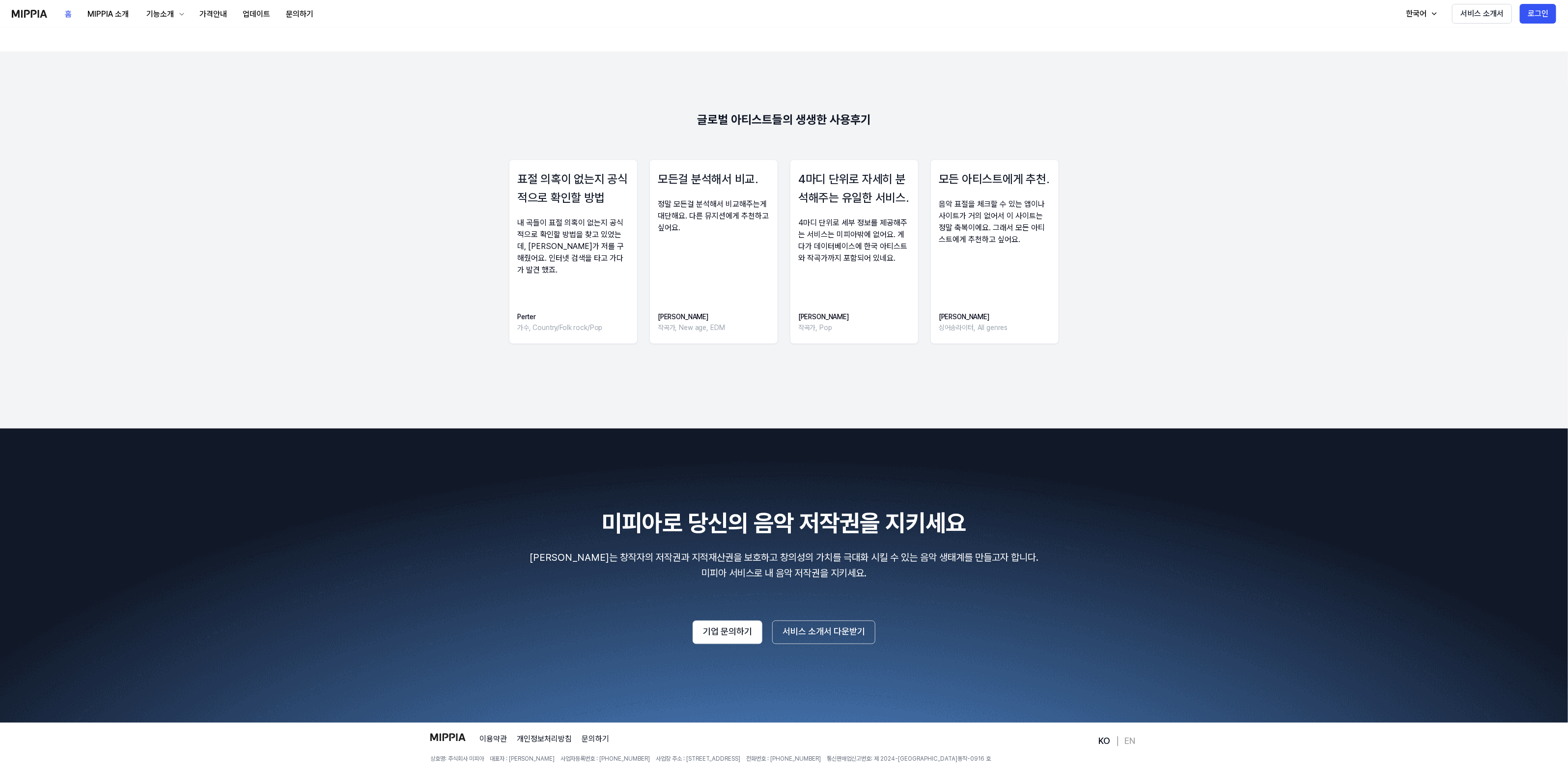
click at [765, 121] on div "글로벌 아티스트들의 생생한 사용후기" at bounding box center [784, 120] width 174 height 19
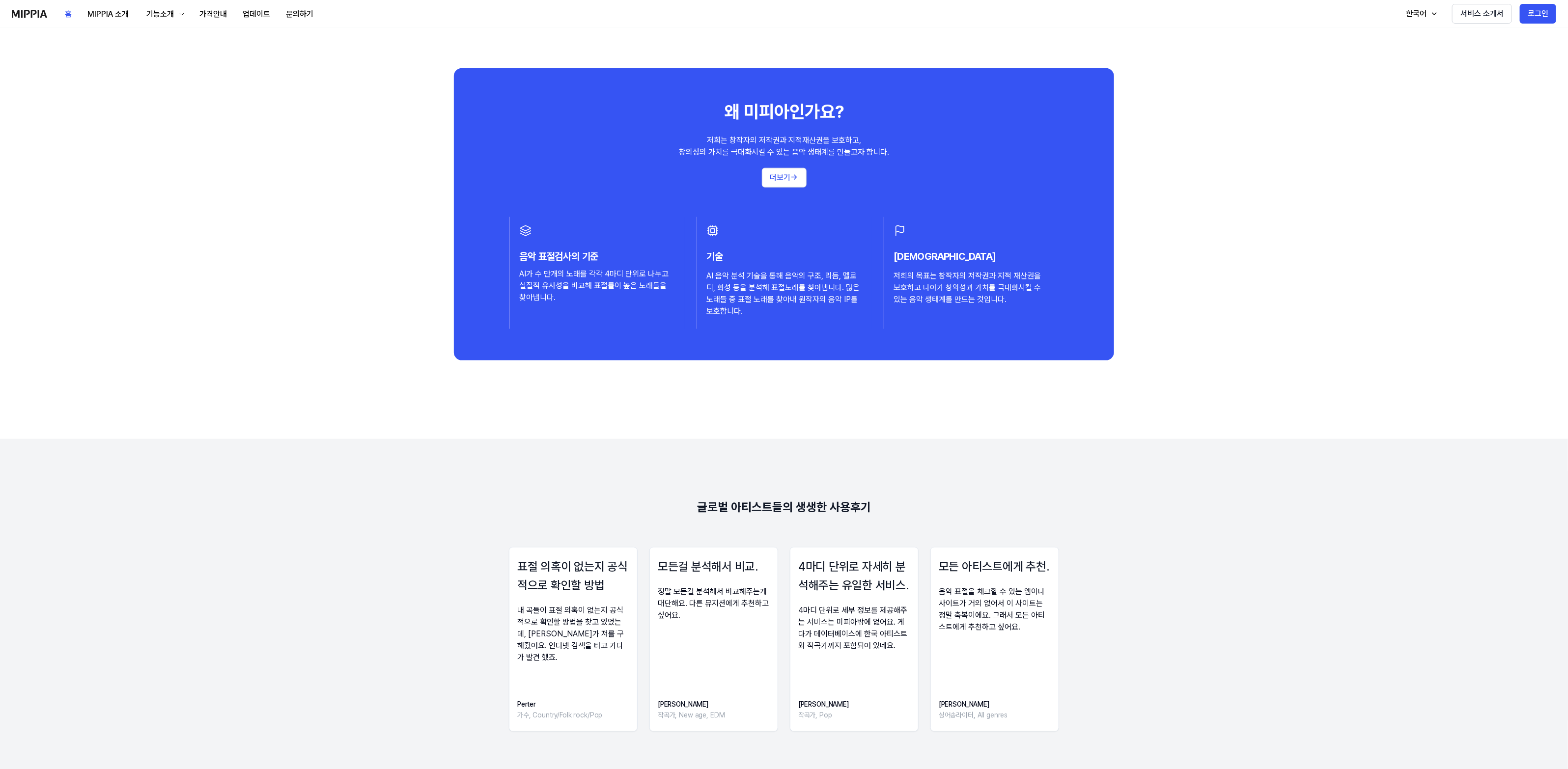
scroll to position [798, 0]
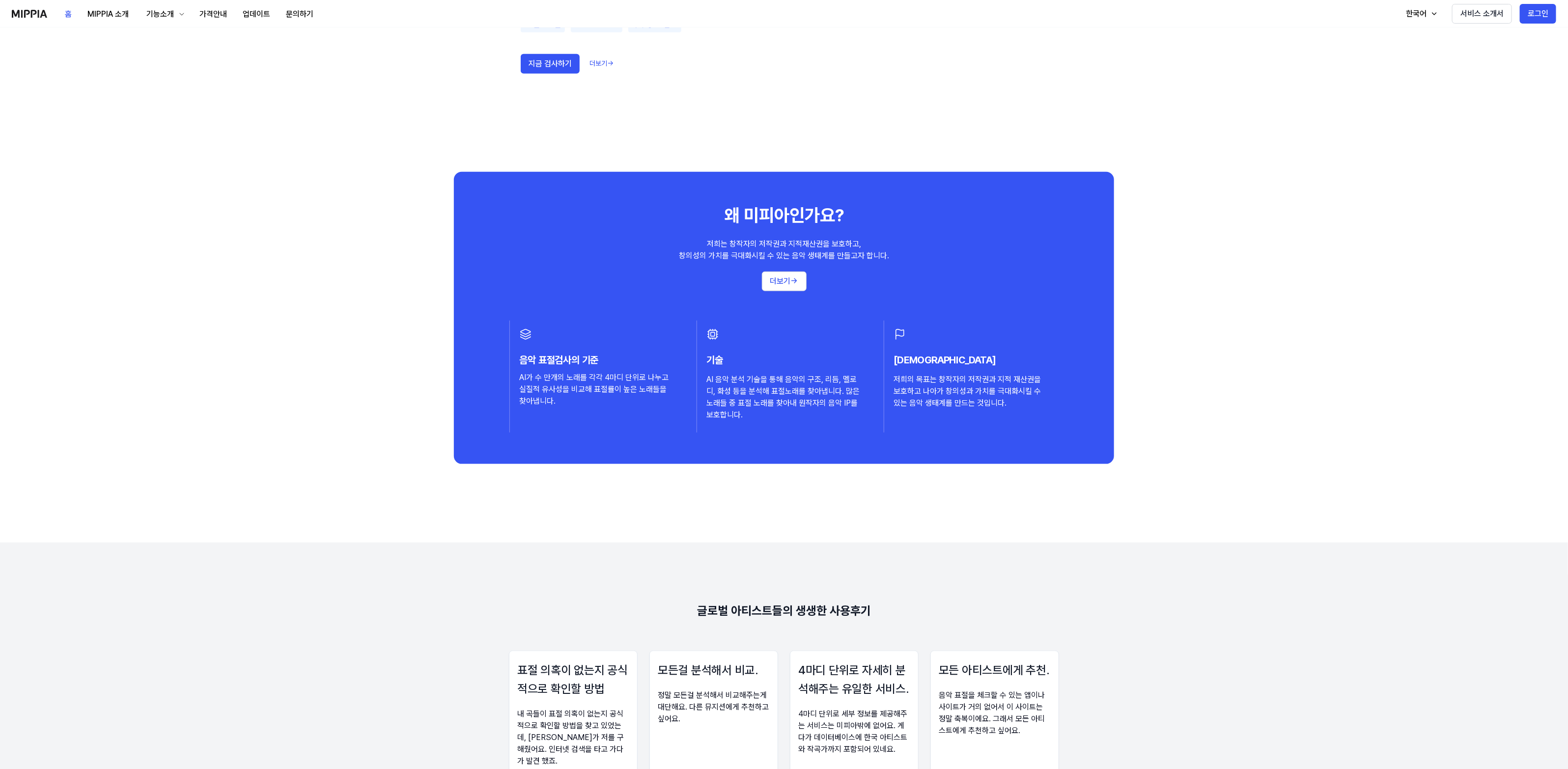
click at [610, 242] on div "왜 미피아인가요? 저희는 창작자의 저작권과 지적재산권을 보호하고, 창의성의 가치를 극대화시킬 수 있는 음악 생태계를 만들고자 합니다. 더보기 →" at bounding box center [784, 247] width 621 height 88
click at [573, 658] on div "표절 의혹이 없는지 공식적으로 확인할 방법 내 곡들이 표절 의혹이 없는지 공식적으로 확인할 방법을 찾고 있었는데, 미피아가 저를 구해줬어요. …" at bounding box center [573, 742] width 129 height 184
click at [627, 323] on div "음악 표절검사의 기준 AI가 수 만개의 노래를 각각 4마디 단위로 나누고 실질적 유사성을 비교해 표절률이 높은 노래들을 찾아냅니다." at bounding box center [597, 376] width 175 height 112
click at [603, 665] on h3 "표절 의혹이 없는지 공식적으로 확인할 방법" at bounding box center [573, 679] width 112 height 38
click at [630, 358] on h3 "음악 표절검사의 기준" at bounding box center [597, 360] width 155 height 16
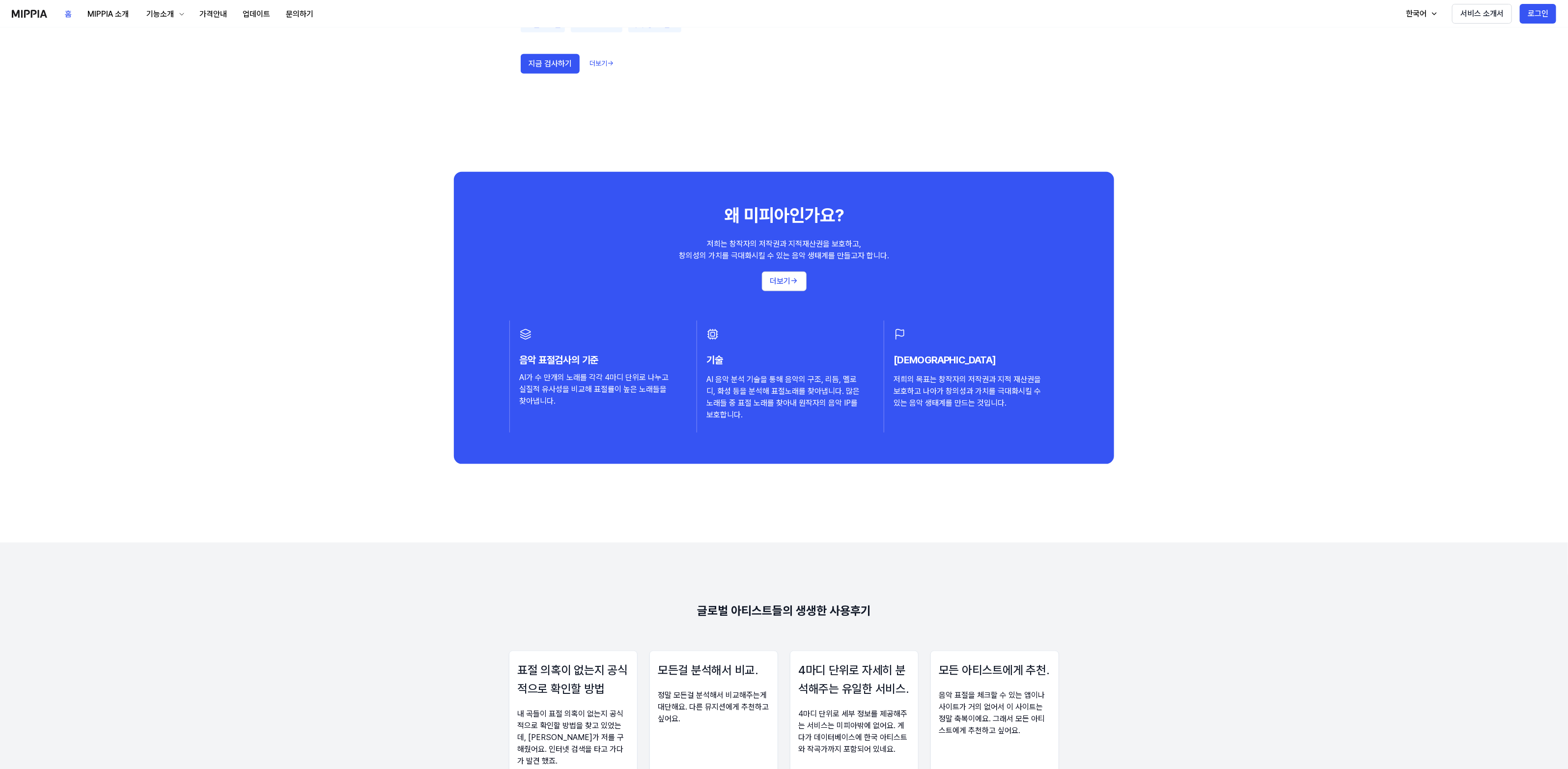
click at [649, 635] on 리뷰 "글로벌 아티스트들의 생생한 사용후기 표절 의혹이 없는지 공식적으로 확인할 방법 내 곡들이 표절 의혹이 없는지 공식적으로 확인할 방법을 찾고 있…" at bounding box center [784, 731] width 1568 height 377
drag, startPoint x: 787, startPoint y: 317, endPoint x: 763, endPoint y: 663, distance: 346.8
click at [787, 319] on div "왜 미피아인가요? 저희는 창작자의 저작권과 지적재산권을 보호하고, 창의성의 가치를 극대화시킬 수 있는 음악 생태계를 만들고자 합니다. 더보기 …" at bounding box center [784, 317] width 660 height 291
drag, startPoint x: 763, startPoint y: 670, endPoint x: 794, endPoint y: 550, distance: 123.9
click at [765, 659] on div "모든걸 분석해서 비교. 정말 모든걸 분석해서 비교해주는게 대단해요. 다른 뮤지션에게 추천하고 싶어요. Debbie 작곡가, New age, E…" at bounding box center [714, 742] width 129 height 184
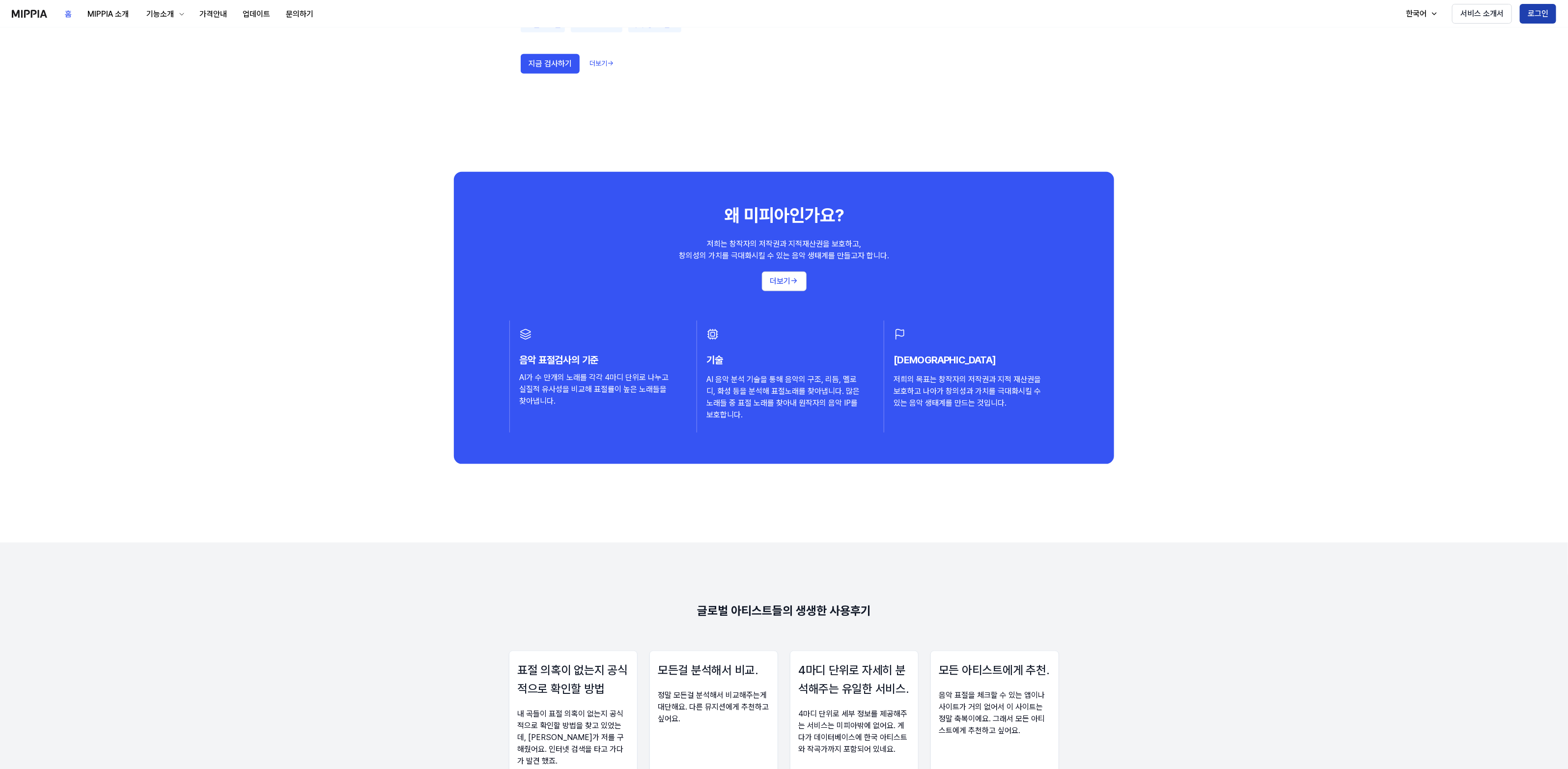
click at [1535, 11] on button "로그인" at bounding box center [1538, 14] width 36 height 19
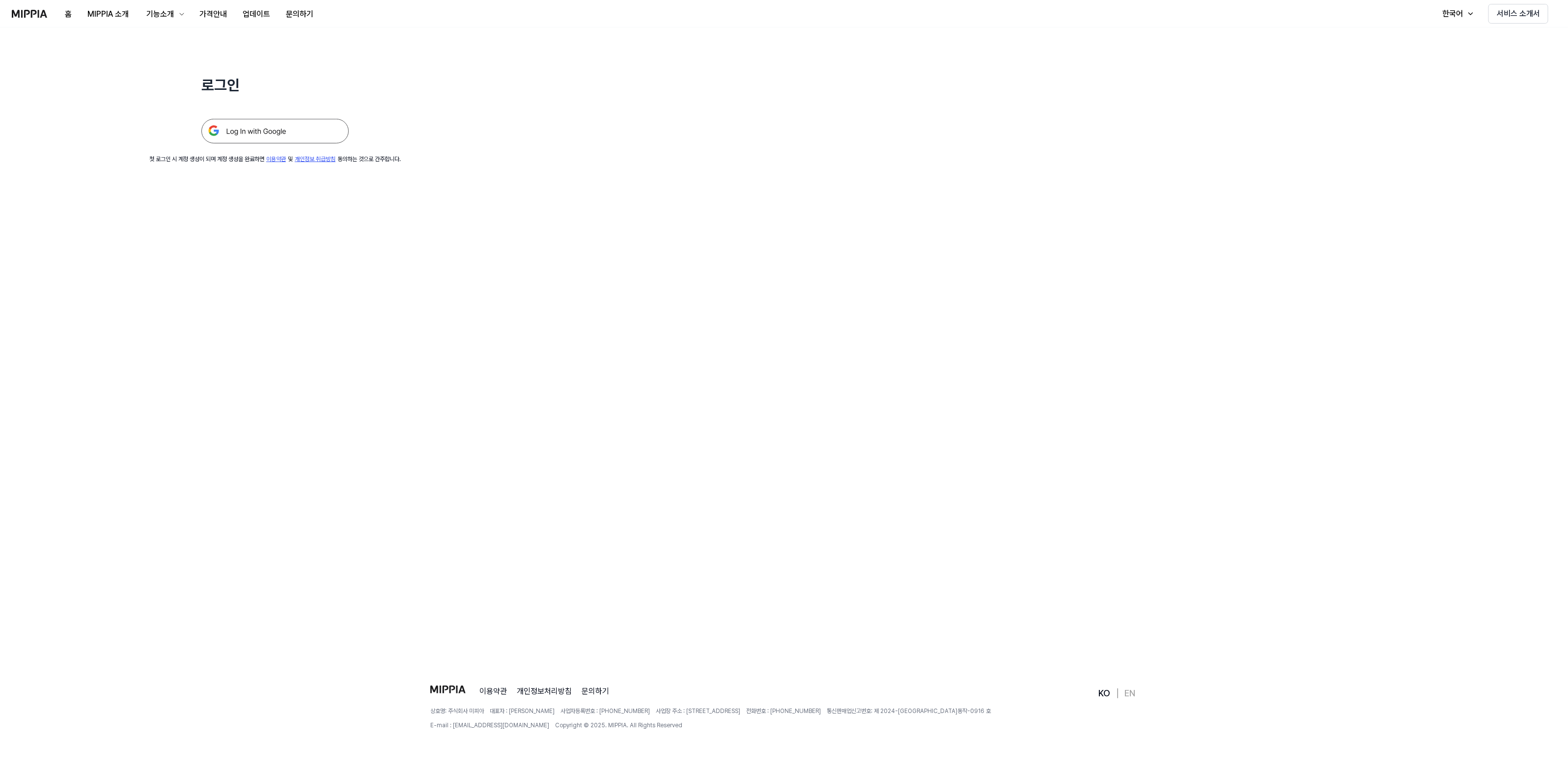
scroll to position [0, 0]
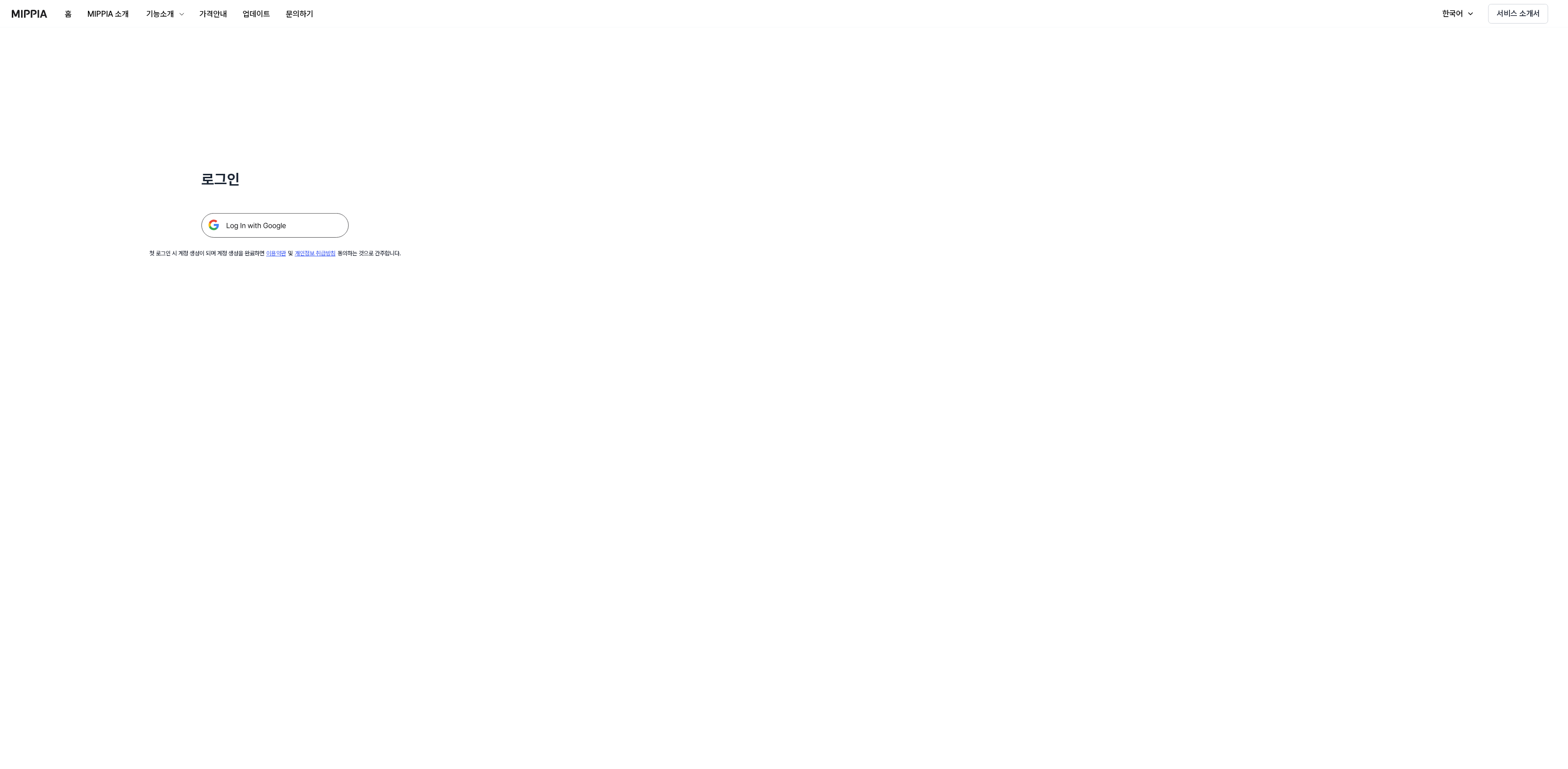
click at [254, 232] on img at bounding box center [275, 225] width 147 height 25
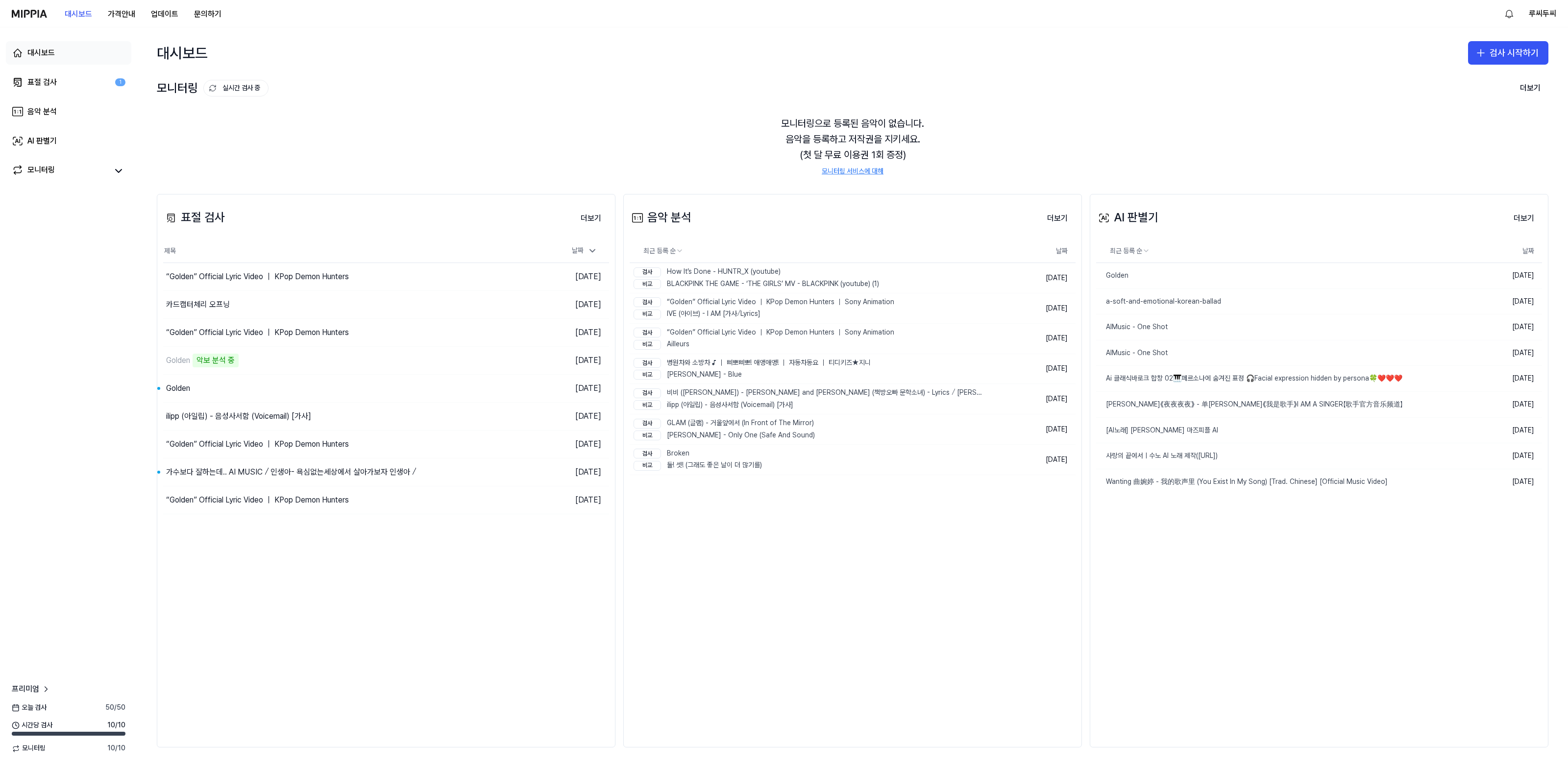
click at [42, 58] on div "대시보드" at bounding box center [41, 53] width 27 height 12
click at [43, 55] on div "대시보드" at bounding box center [41, 53] width 27 height 12
click at [48, 87] on div "표절 검사" at bounding box center [41, 82] width 29 height 12
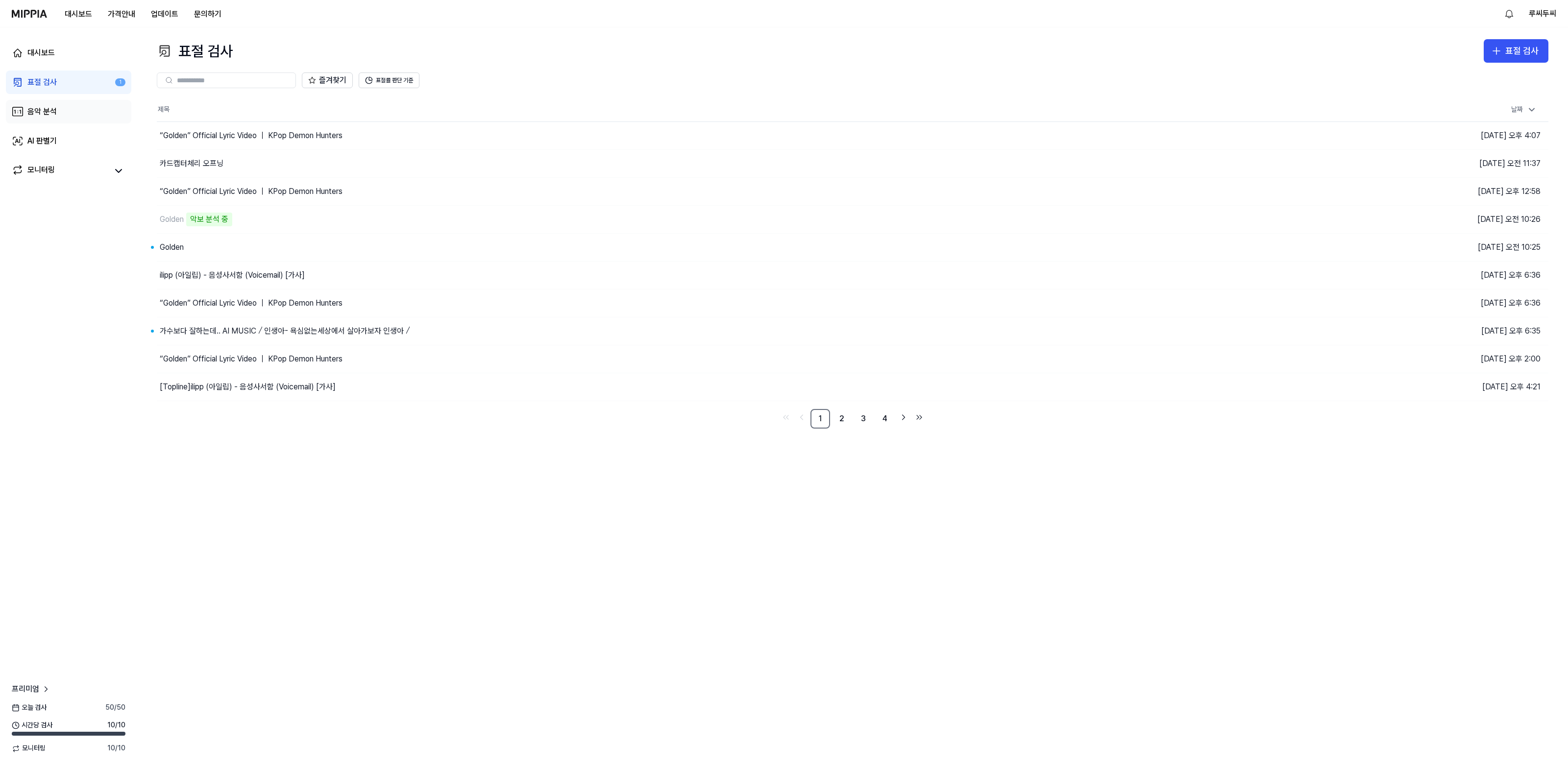
click at [48, 104] on link "음악 분석" at bounding box center [69, 111] width 126 height 23
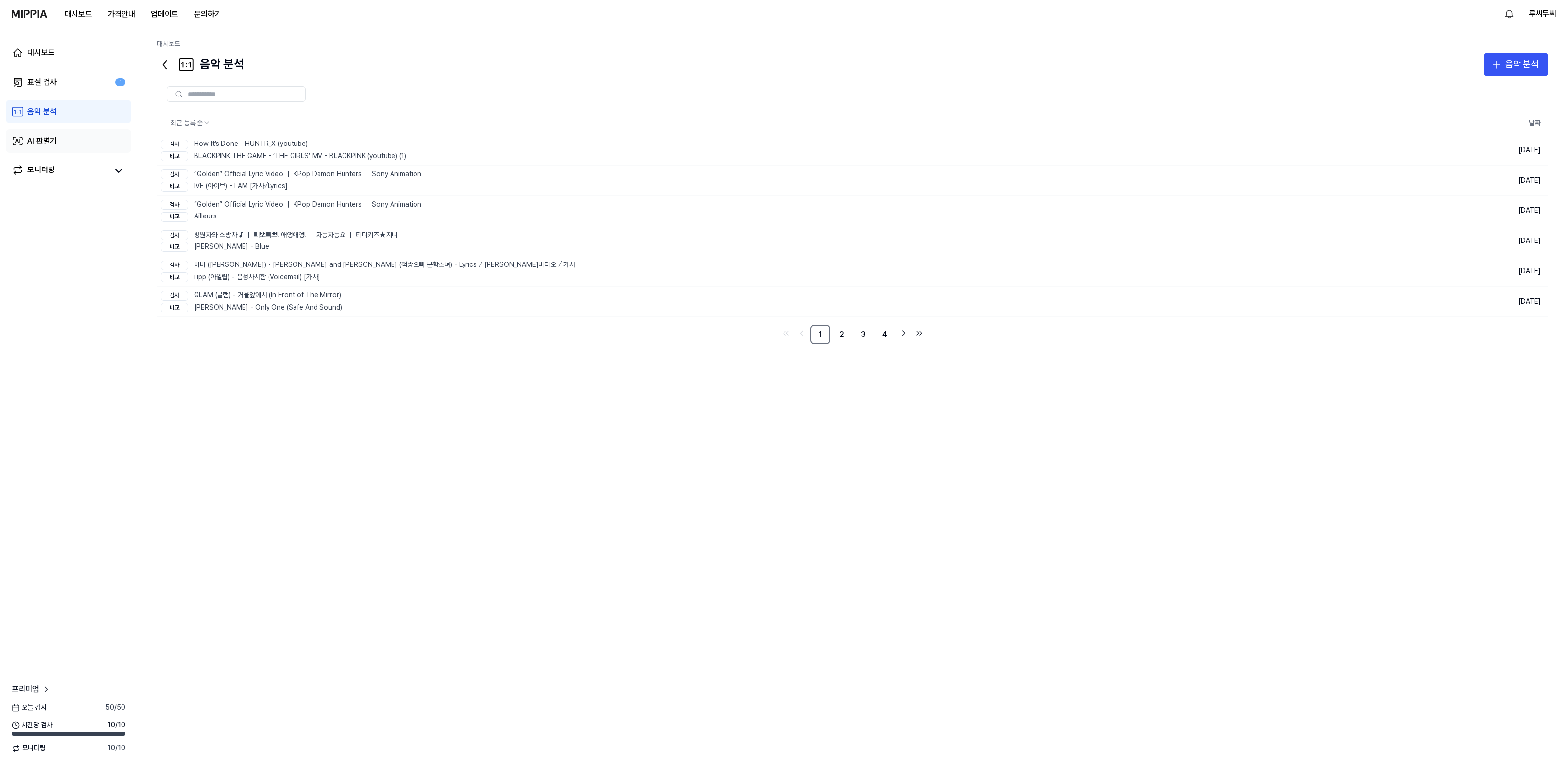
click at [43, 134] on link "AI 판별기" at bounding box center [69, 141] width 126 height 23
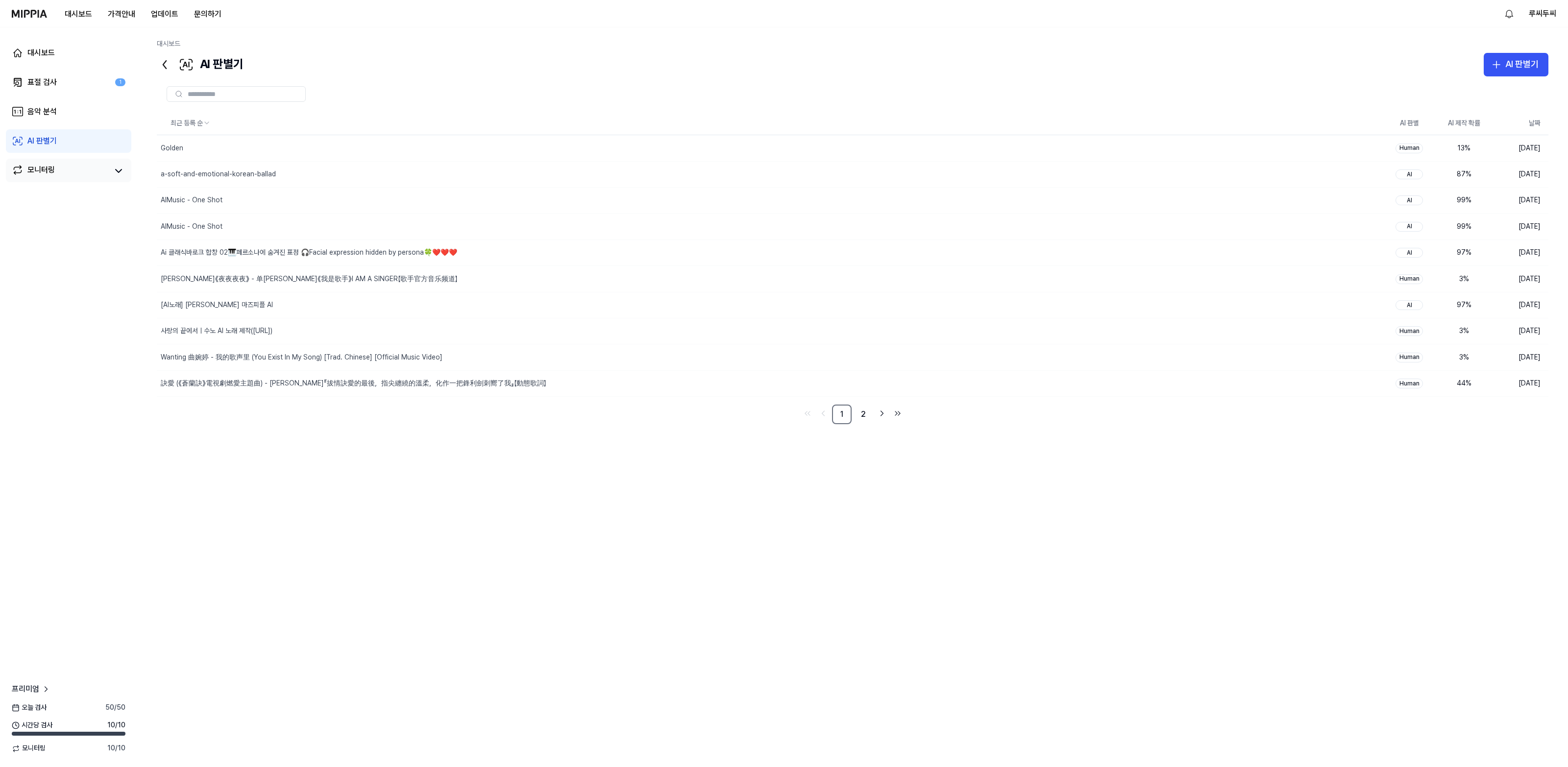
click at [37, 170] on div "모니터링" at bounding box center [41, 170] width 27 height 14
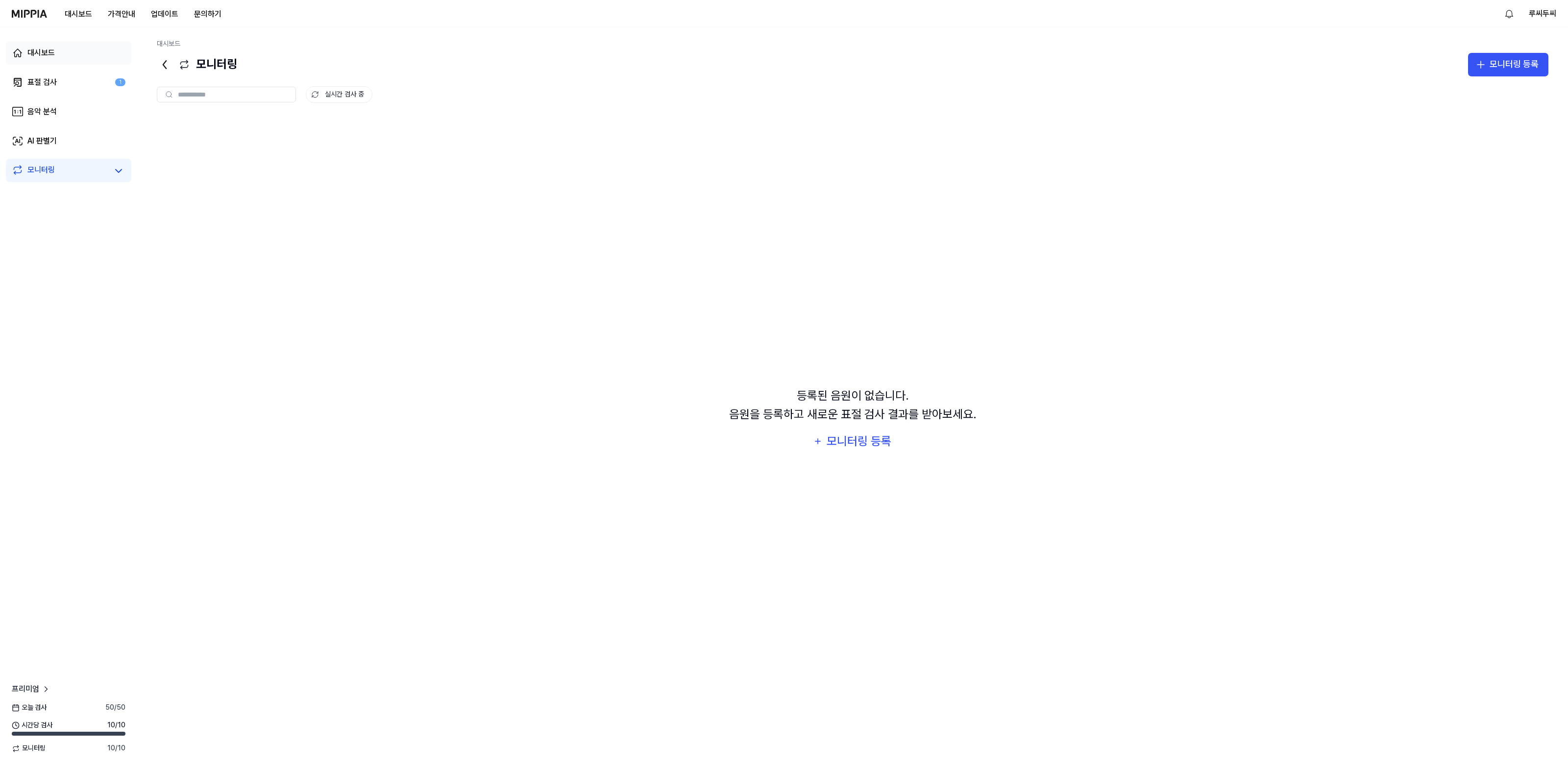
click at [36, 47] on div "대시보드" at bounding box center [41, 53] width 27 height 12
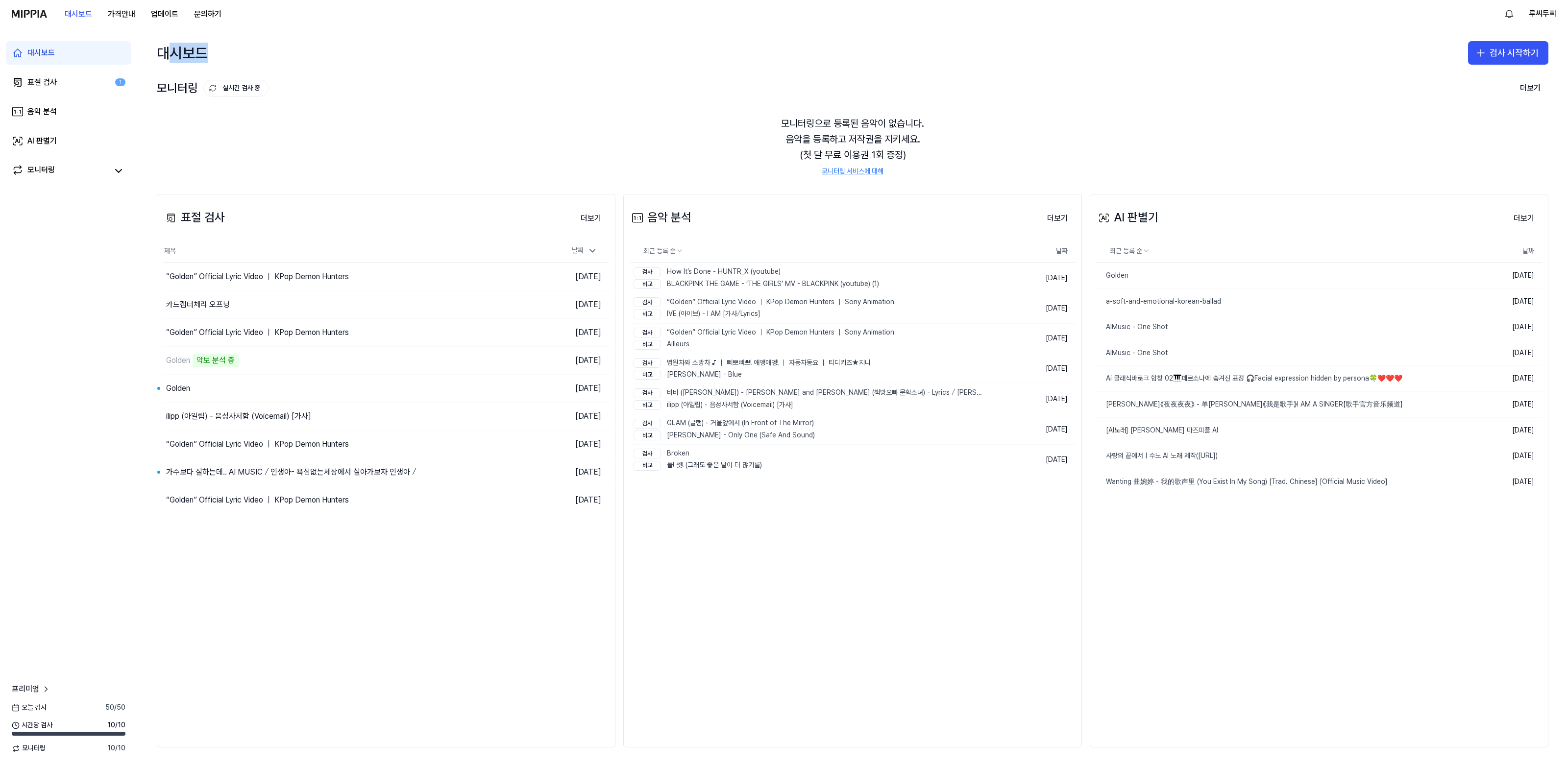
drag, startPoint x: 170, startPoint y: 55, endPoint x: 217, endPoint y: 55, distance: 47.0
click at [217, 55] on div "대시보드 검사 시작하기" at bounding box center [852, 52] width 1431 height 51
click at [126, 15] on 버튼 "가격안내" at bounding box center [121, 14] width 43 height 19
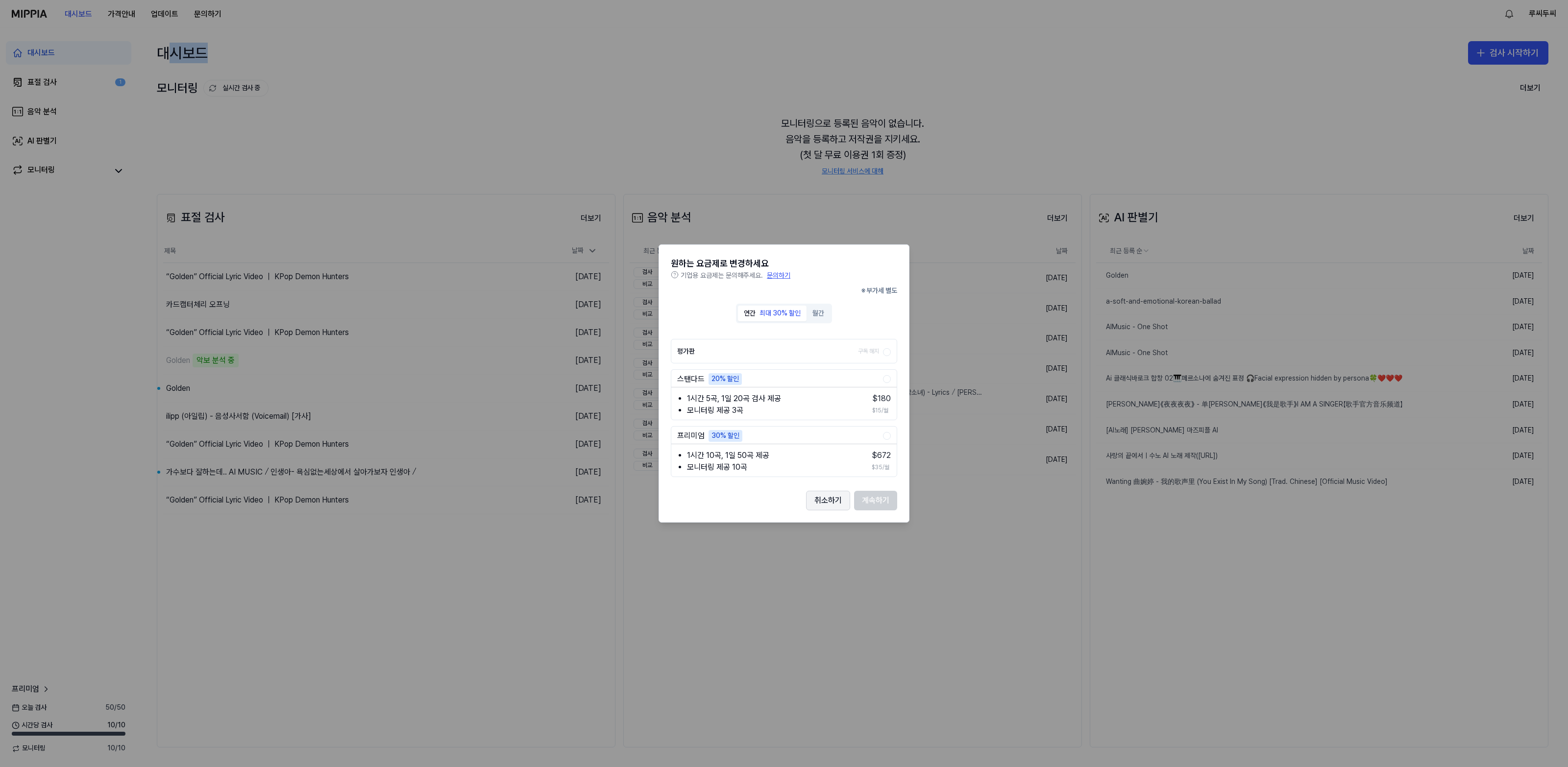
drag, startPoint x: 837, startPoint y: 500, endPoint x: 829, endPoint y: 496, distance: 8.9
click at [836, 500] on button "취소하기" at bounding box center [828, 500] width 44 height 19
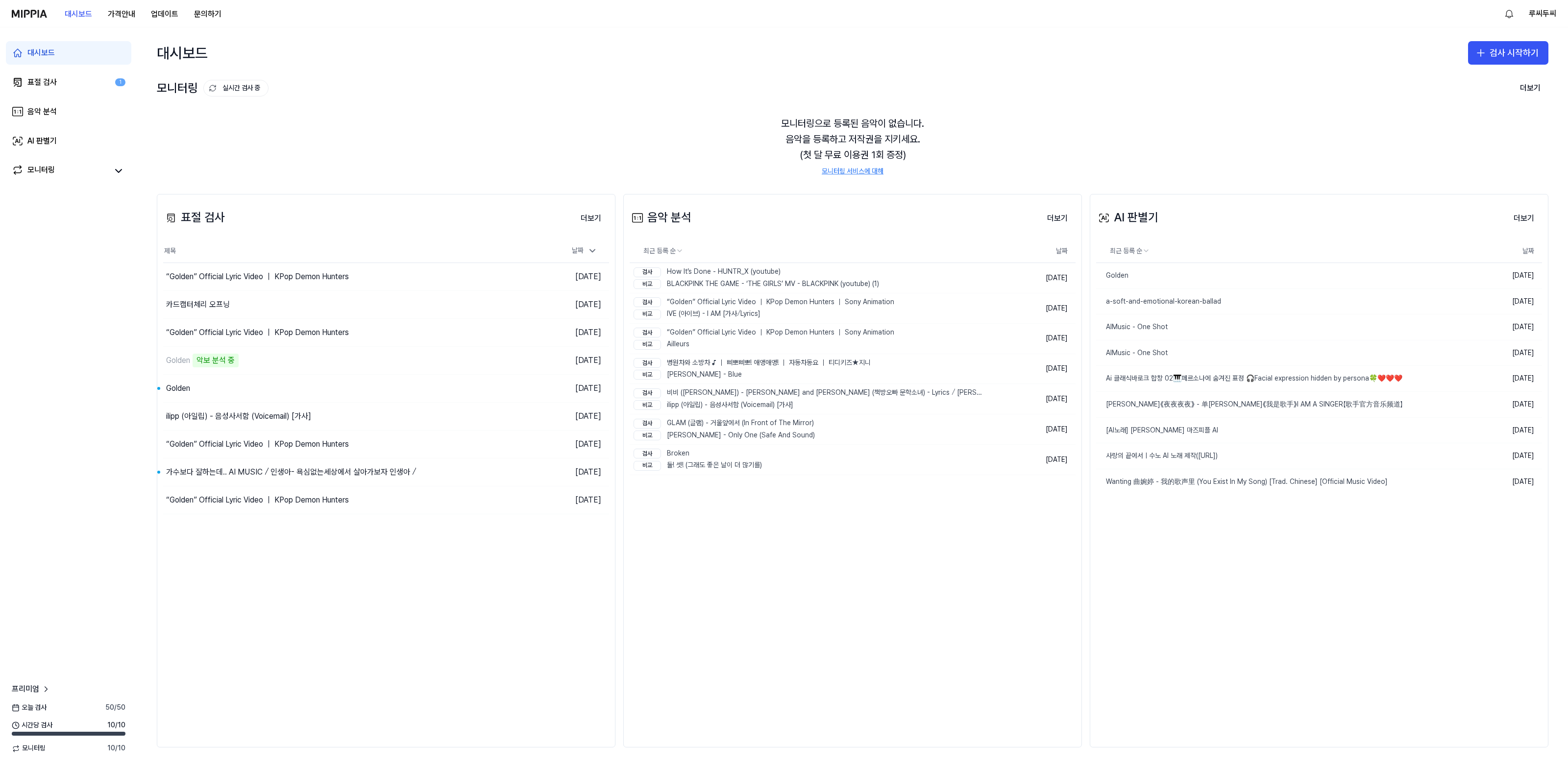
click at [55, 15] on div "대시보드 가격안내 업데이트 문의하기" at bounding box center [120, 14] width 218 height 27
click at [221, 16] on button "문의하기" at bounding box center [207, 14] width 43 height 19
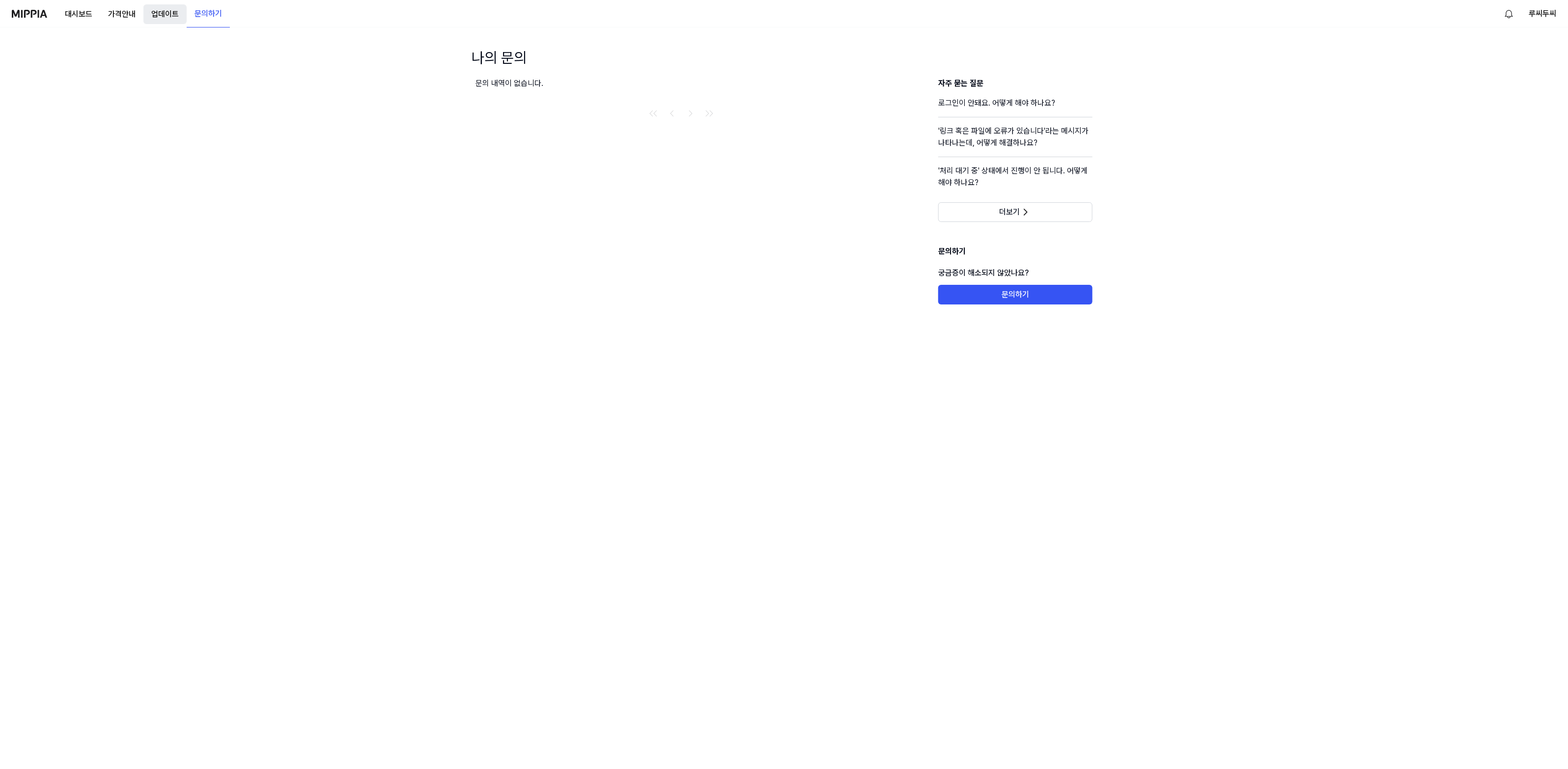
click at [168, 16] on button "업데이트" at bounding box center [165, 14] width 44 height 19
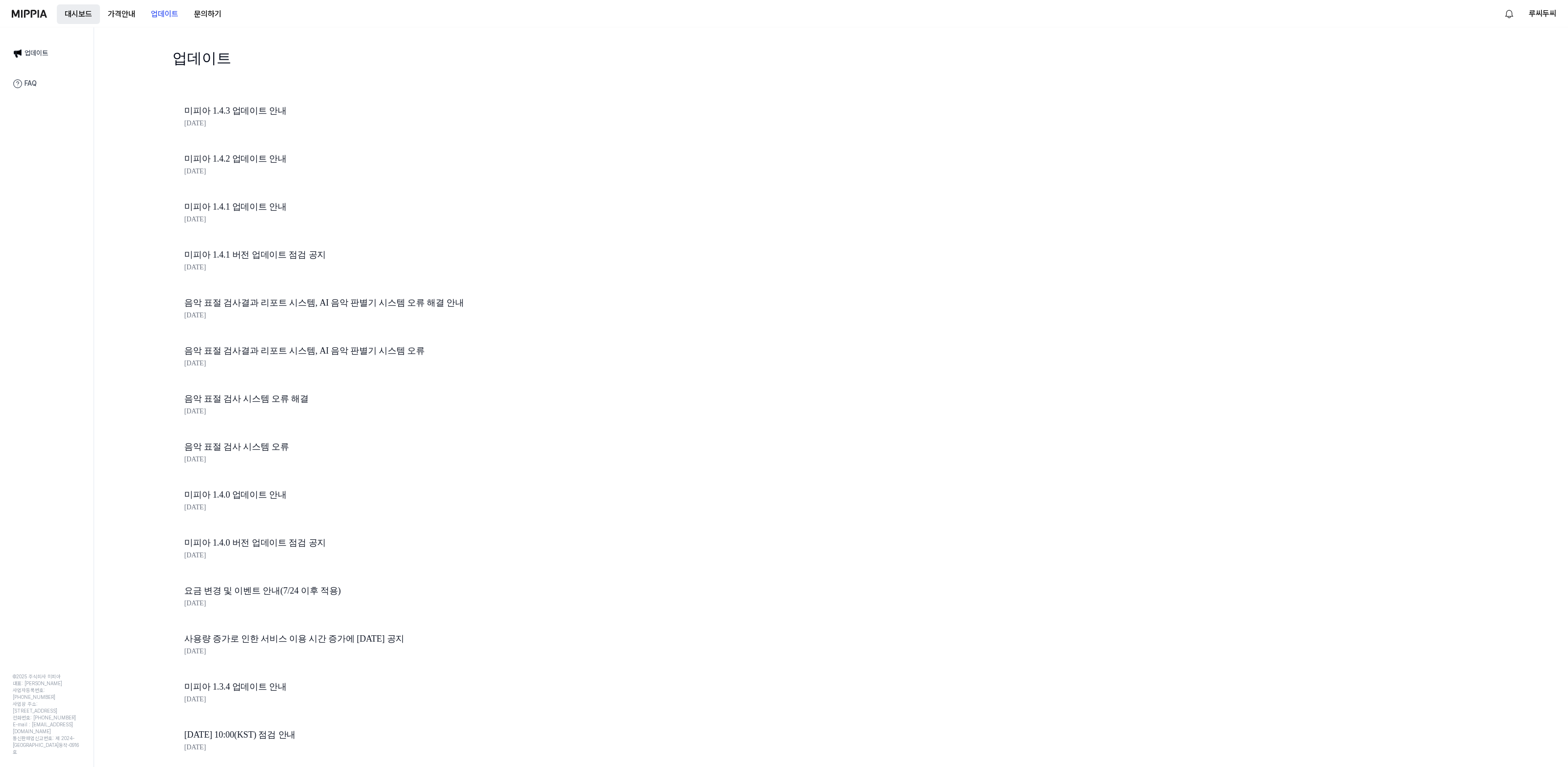
click at [96, 18] on button "대시보드" at bounding box center [78, 14] width 43 height 19
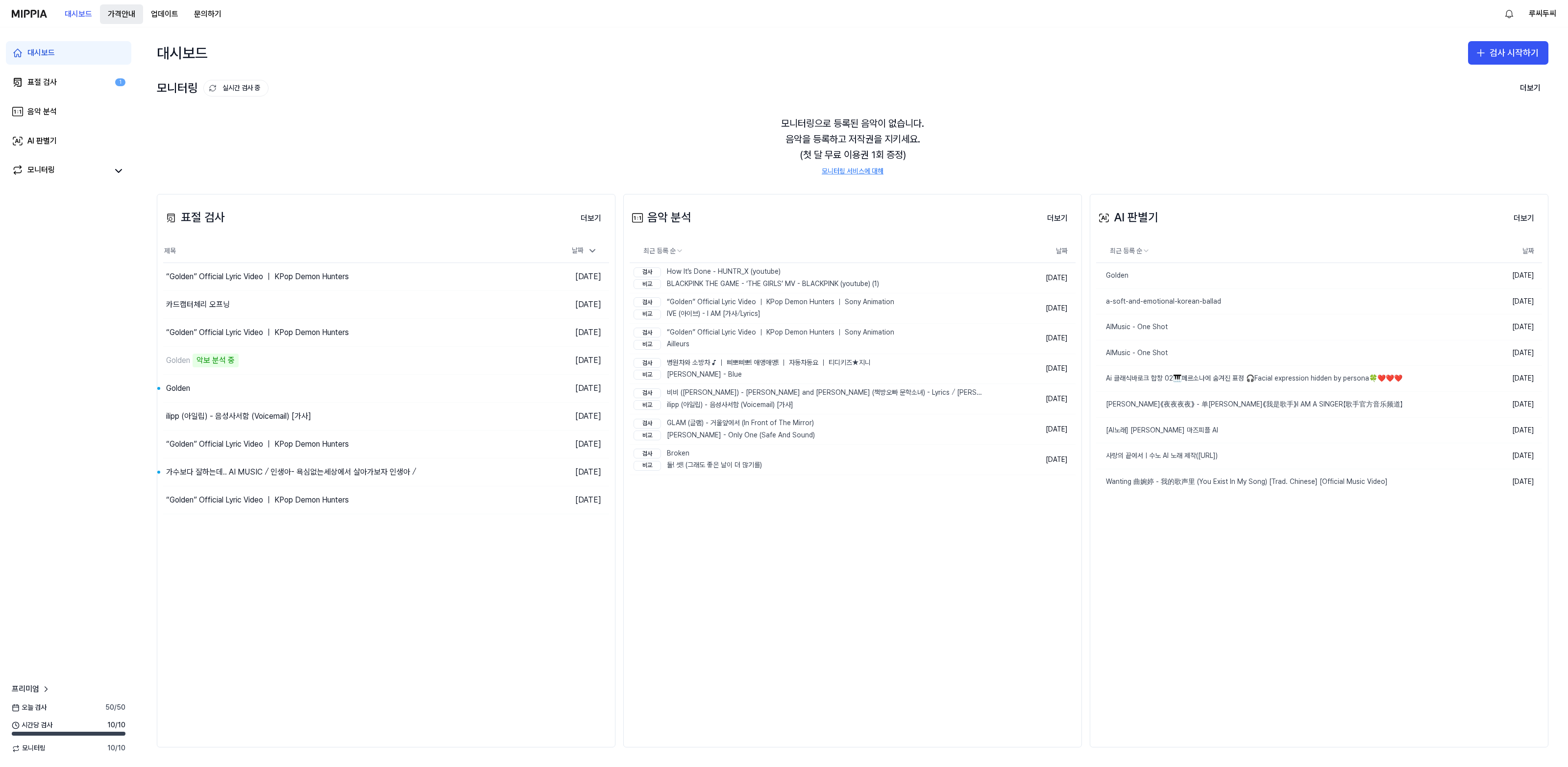
click at [130, 17] on 버튼 "가격안내" at bounding box center [121, 14] width 43 height 19
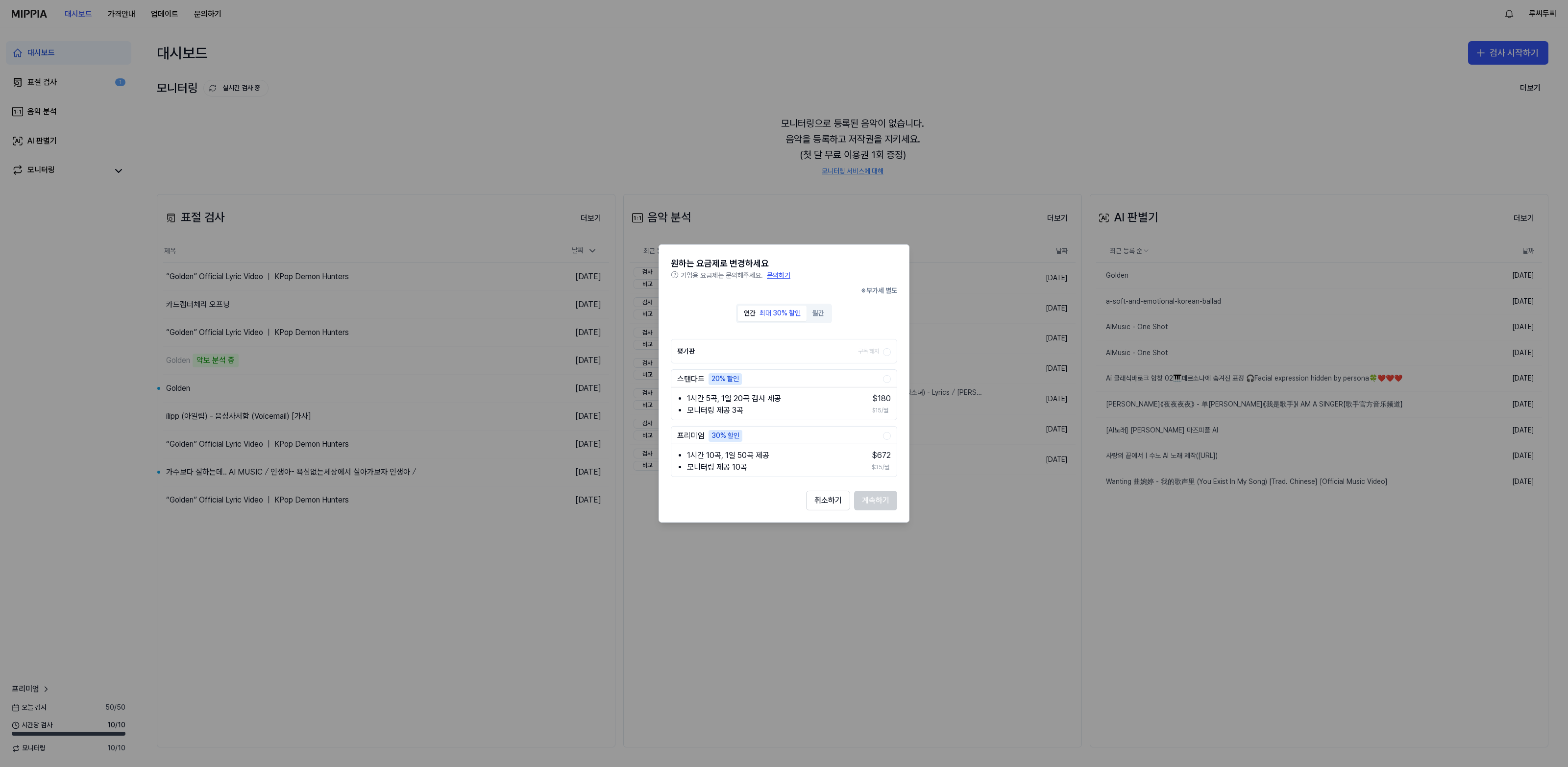
click at [804, 497] on div "취소하기 계속하기" at bounding box center [784, 500] width 227 height 19
click at [820, 500] on button "취소하기" at bounding box center [828, 500] width 44 height 19
